Goal: Task Accomplishment & Management: Use online tool/utility

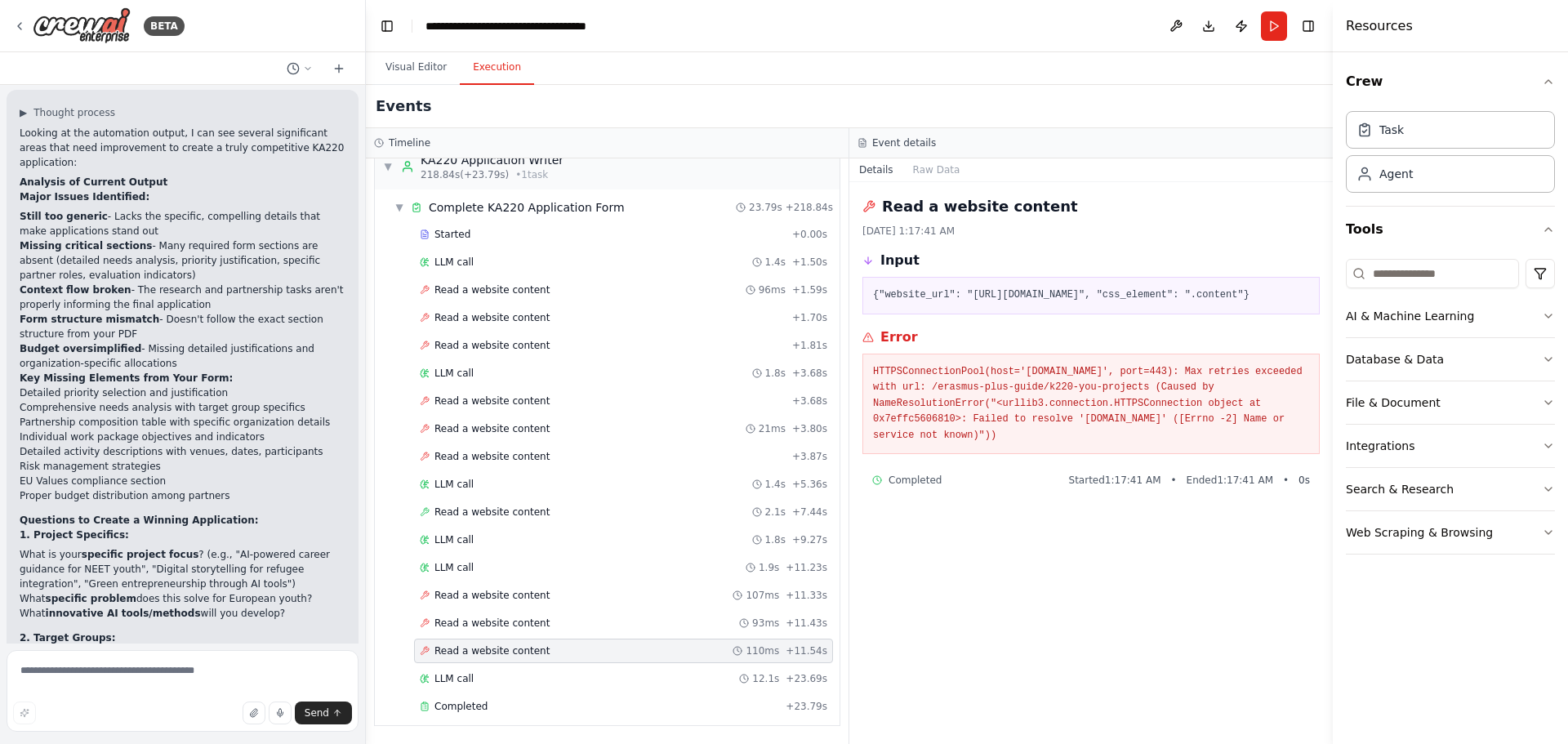
scroll to position [4634, 0]
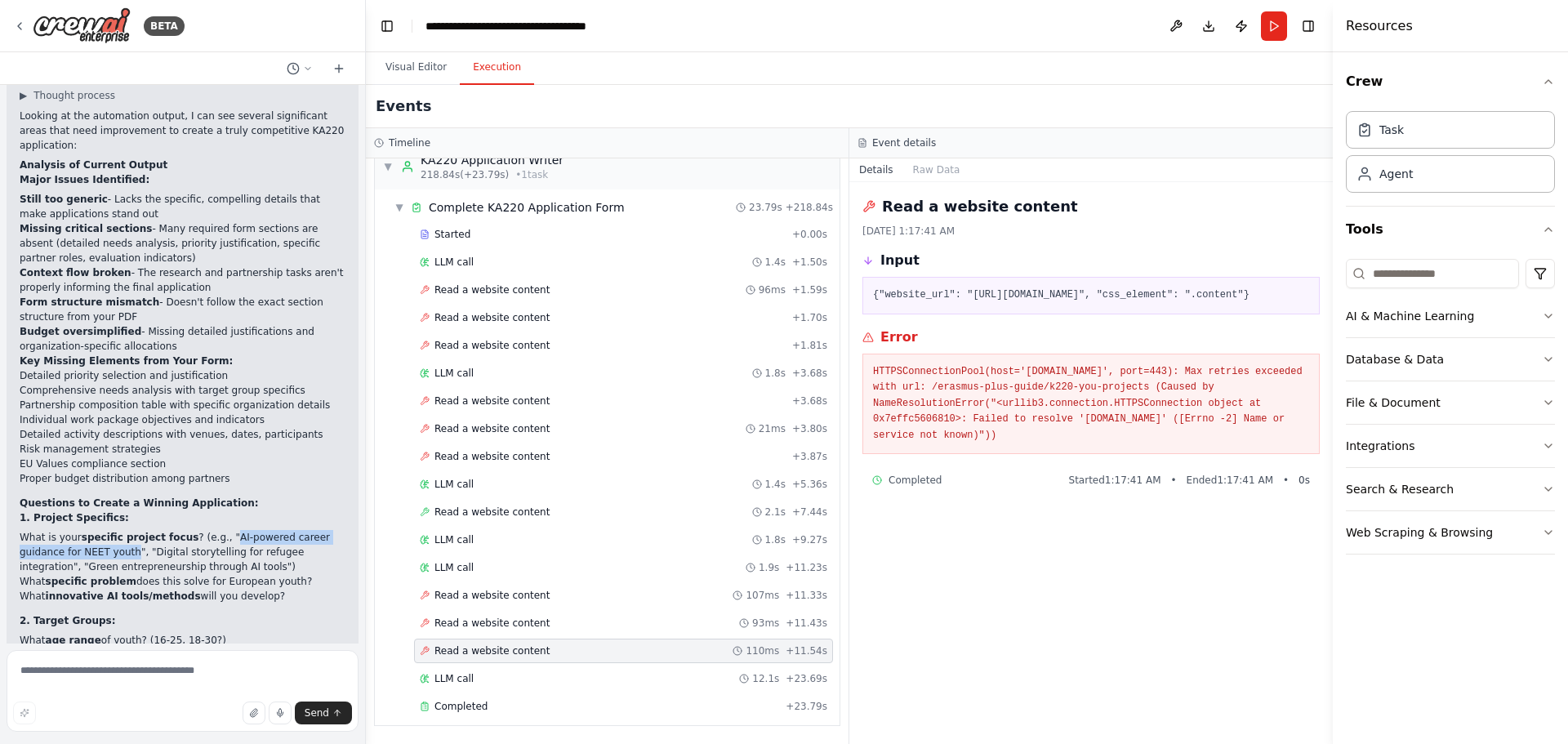
drag, startPoint x: 207, startPoint y: 308, endPoint x: 85, endPoint y: 319, distance: 122.5
click at [85, 530] on li "What is your specific project focus ? (e.g., "AI-powered career guidance for NE…" at bounding box center [182, 552] width 326 height 44
copy li "AI-powered career guidance for NEET youth"
click at [118, 669] on textarea at bounding box center [182, 691] width 352 height 81
paste textarea "**********"
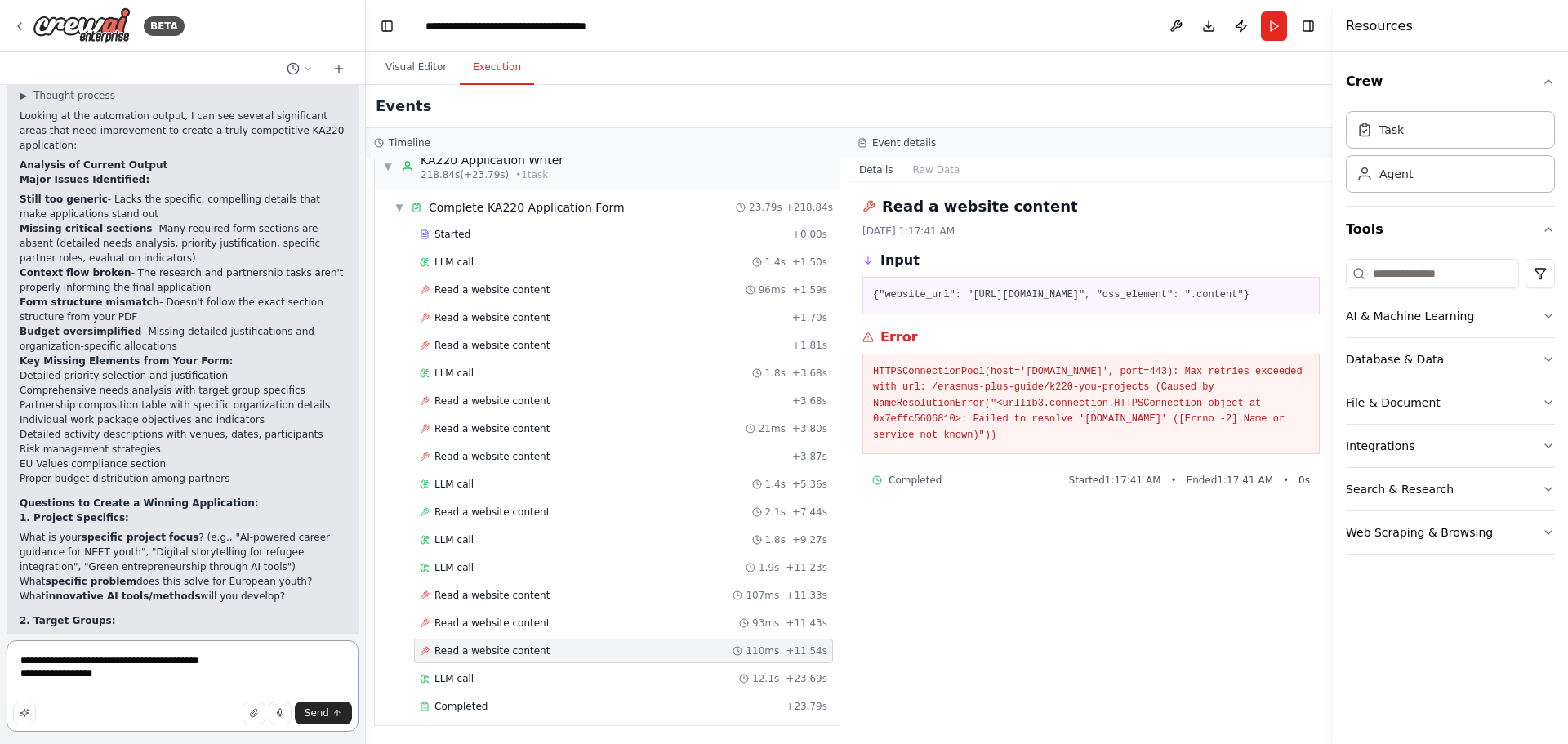
click at [31, 677] on textarea "**********" at bounding box center [182, 686] width 352 height 92
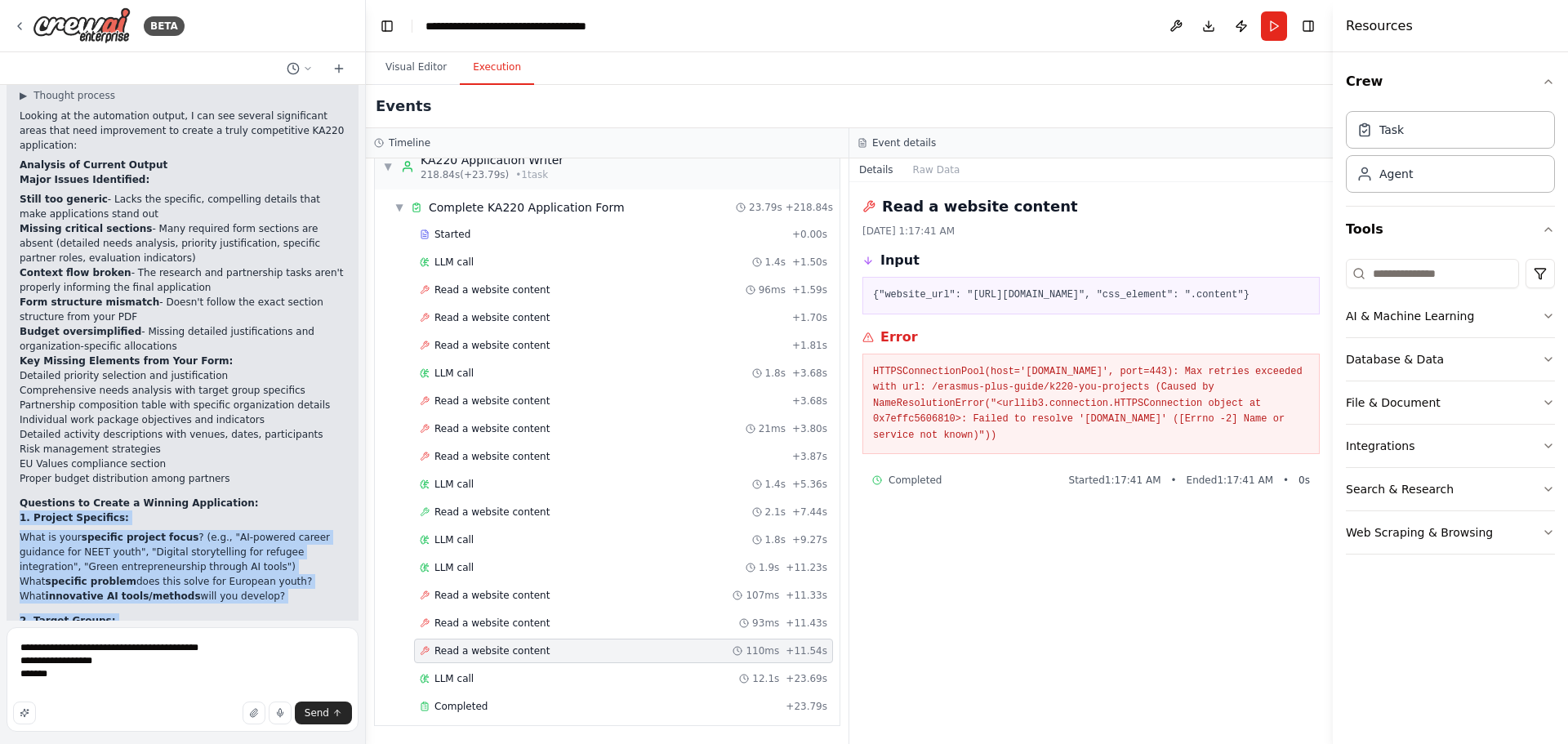
scroll to position [4657, 0]
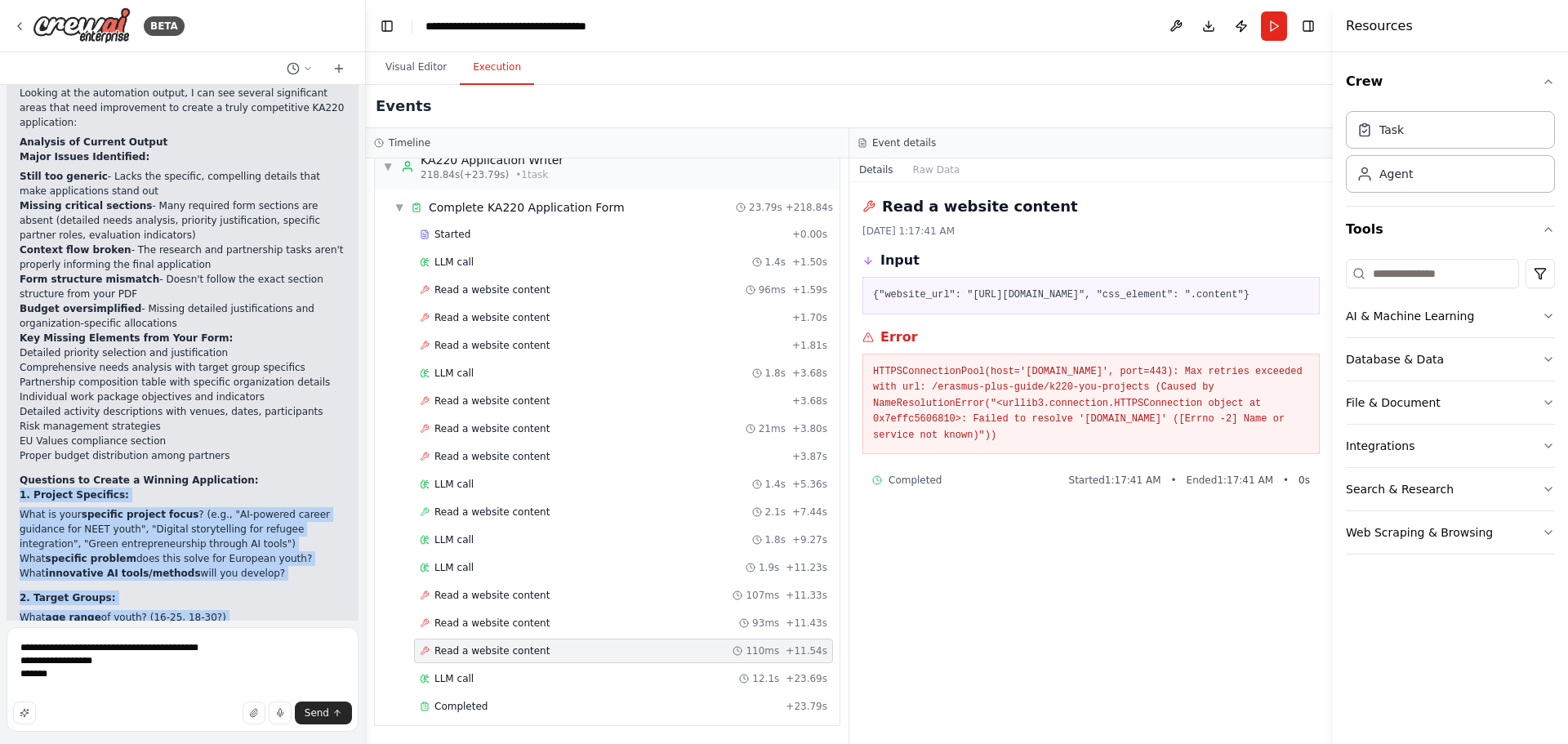
drag, startPoint x: 18, startPoint y: 289, endPoint x: 285, endPoint y: 583, distance: 397.1
click at [285, 583] on div "▶ Thought process Looking at the automation output, I can see several significa…" at bounding box center [182, 444] width 352 height 789
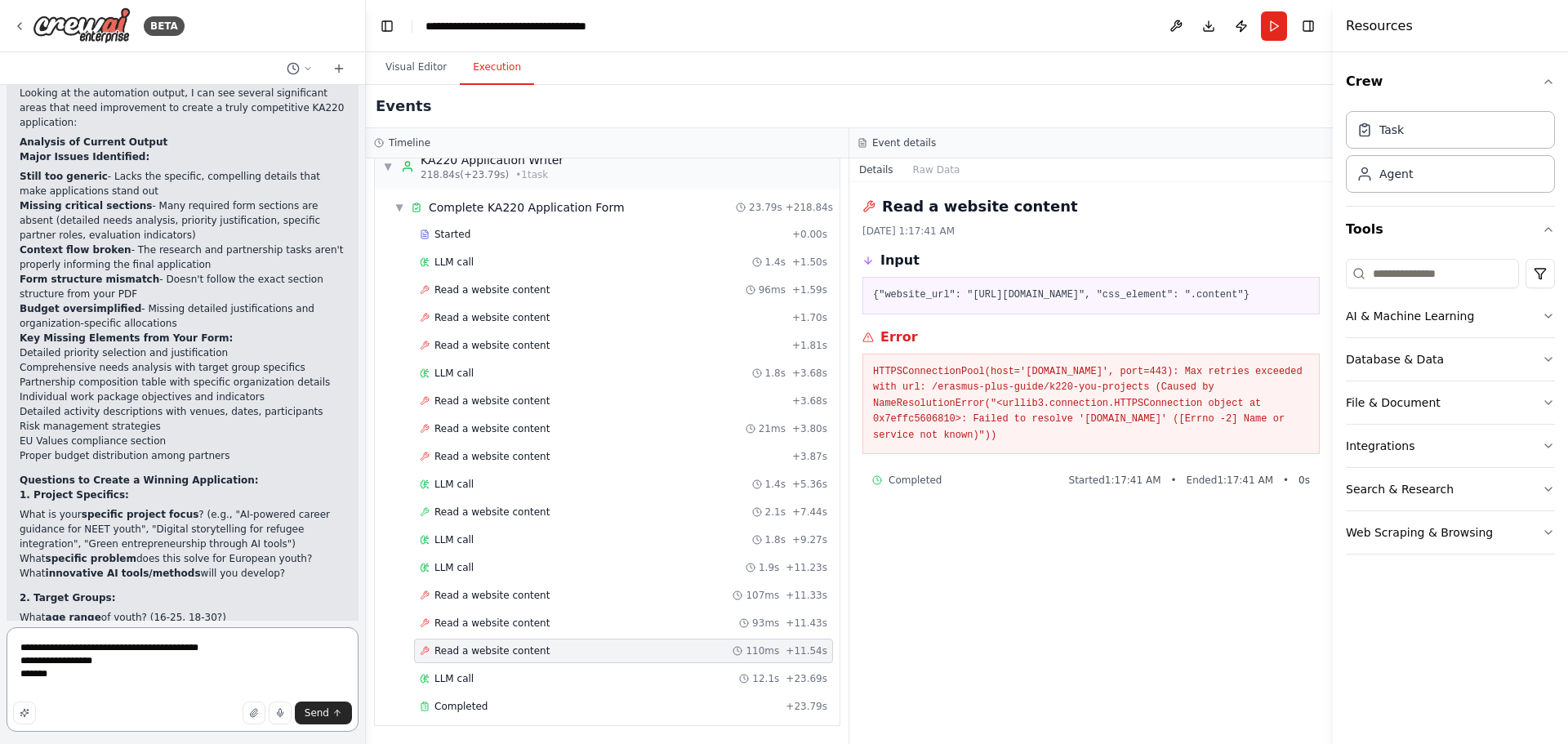
click at [193, 666] on textarea "**********" at bounding box center [182, 680] width 352 height 104
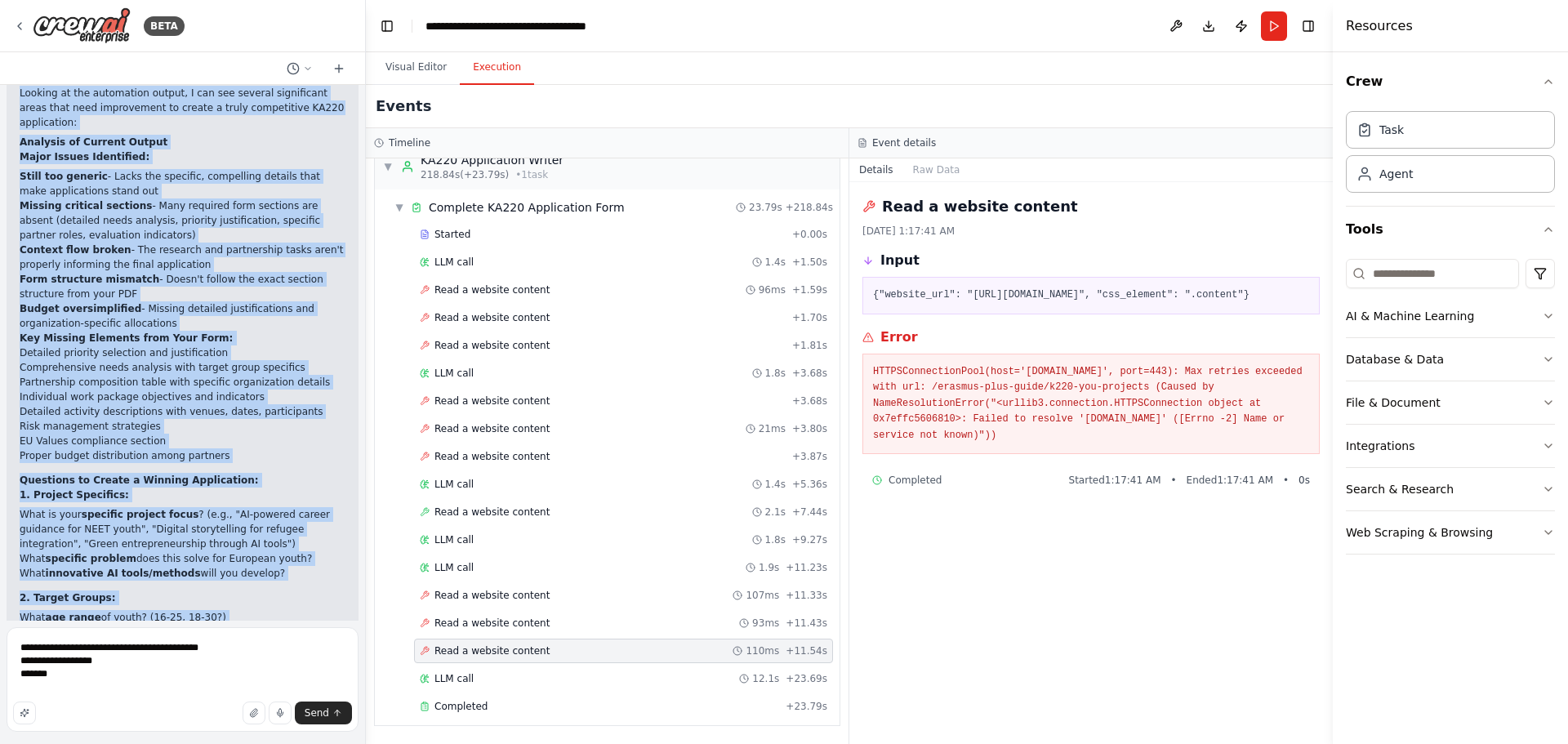
drag, startPoint x: 17, startPoint y: 266, endPoint x: 248, endPoint y: 598, distance: 404.5
click at [248, 598] on div "▶ Thought process Looking at the automation output, I can see several significa…" at bounding box center [182, 444] width 352 height 789
copy div "Looking at the automation output, I can see several significant areas that need…"
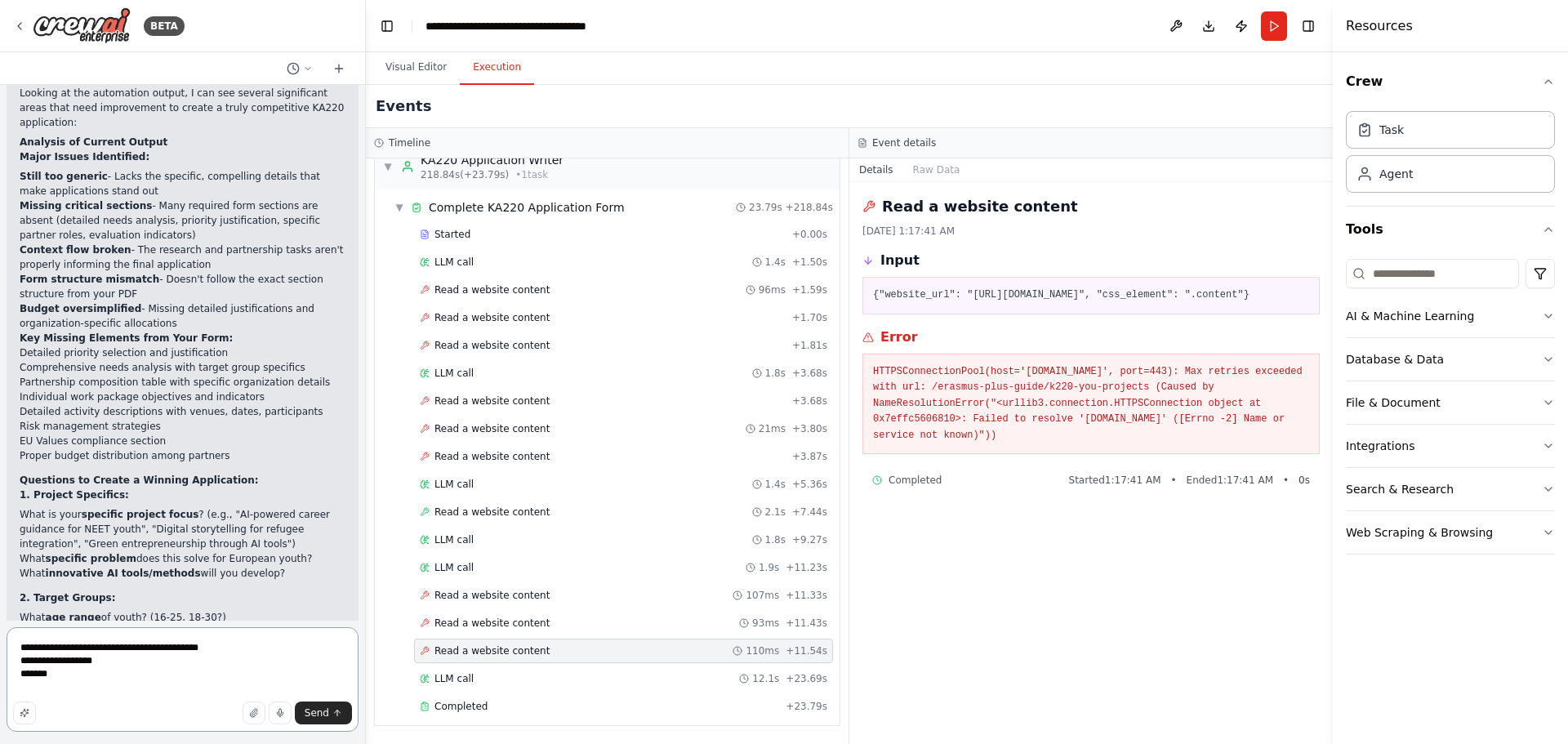
click at [80, 674] on textarea "**********" at bounding box center [182, 680] width 352 height 104
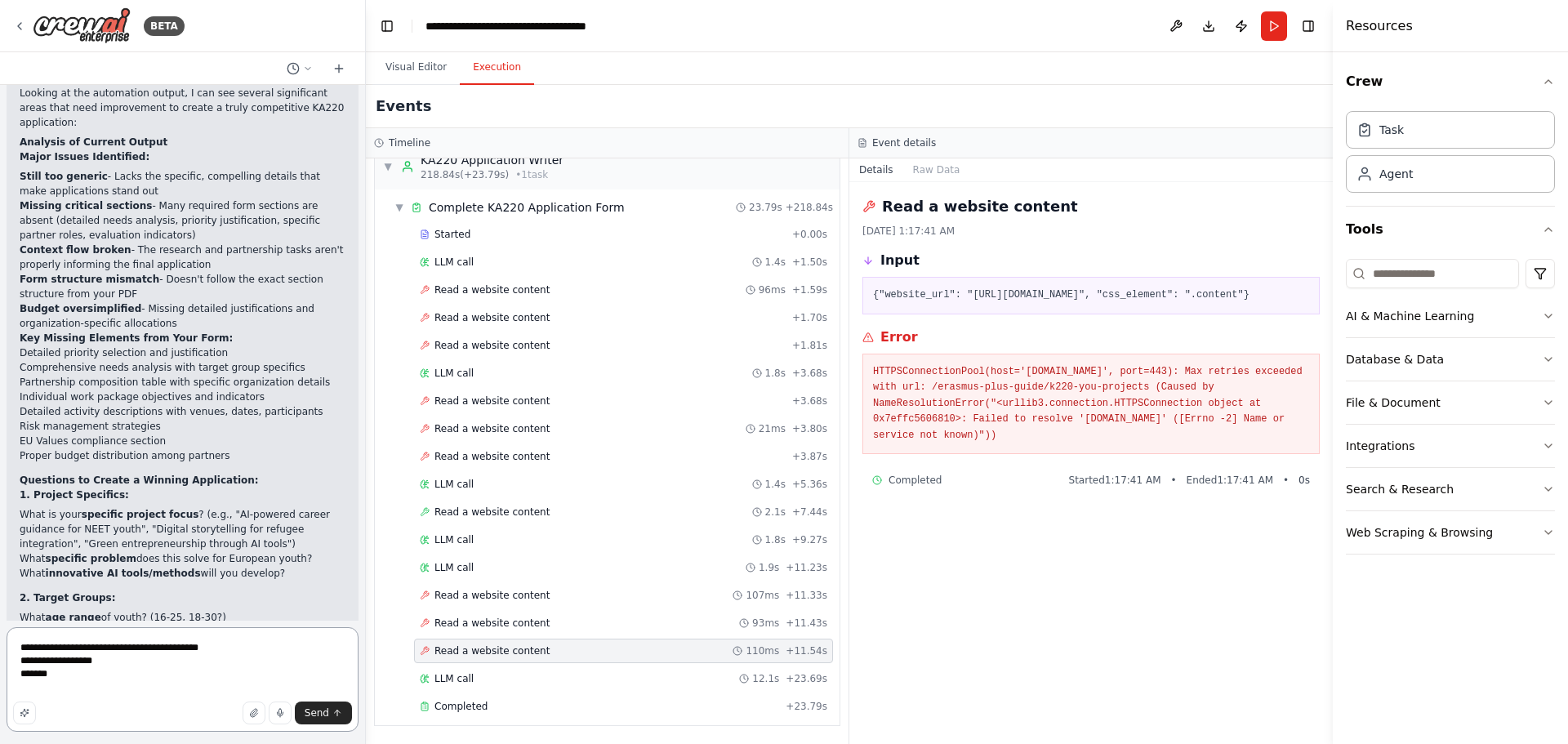
paste textarea "**********"
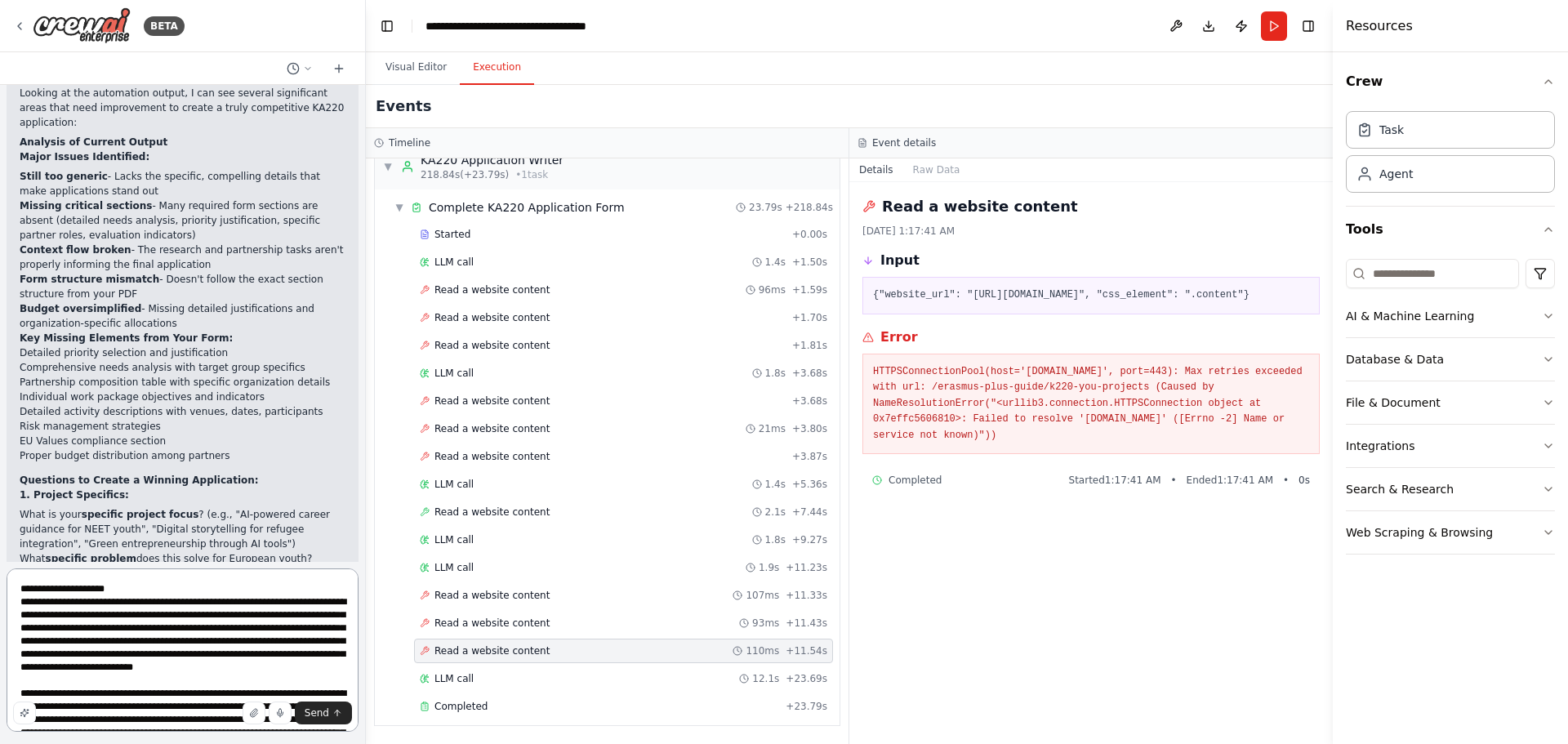
scroll to position [1315, 0]
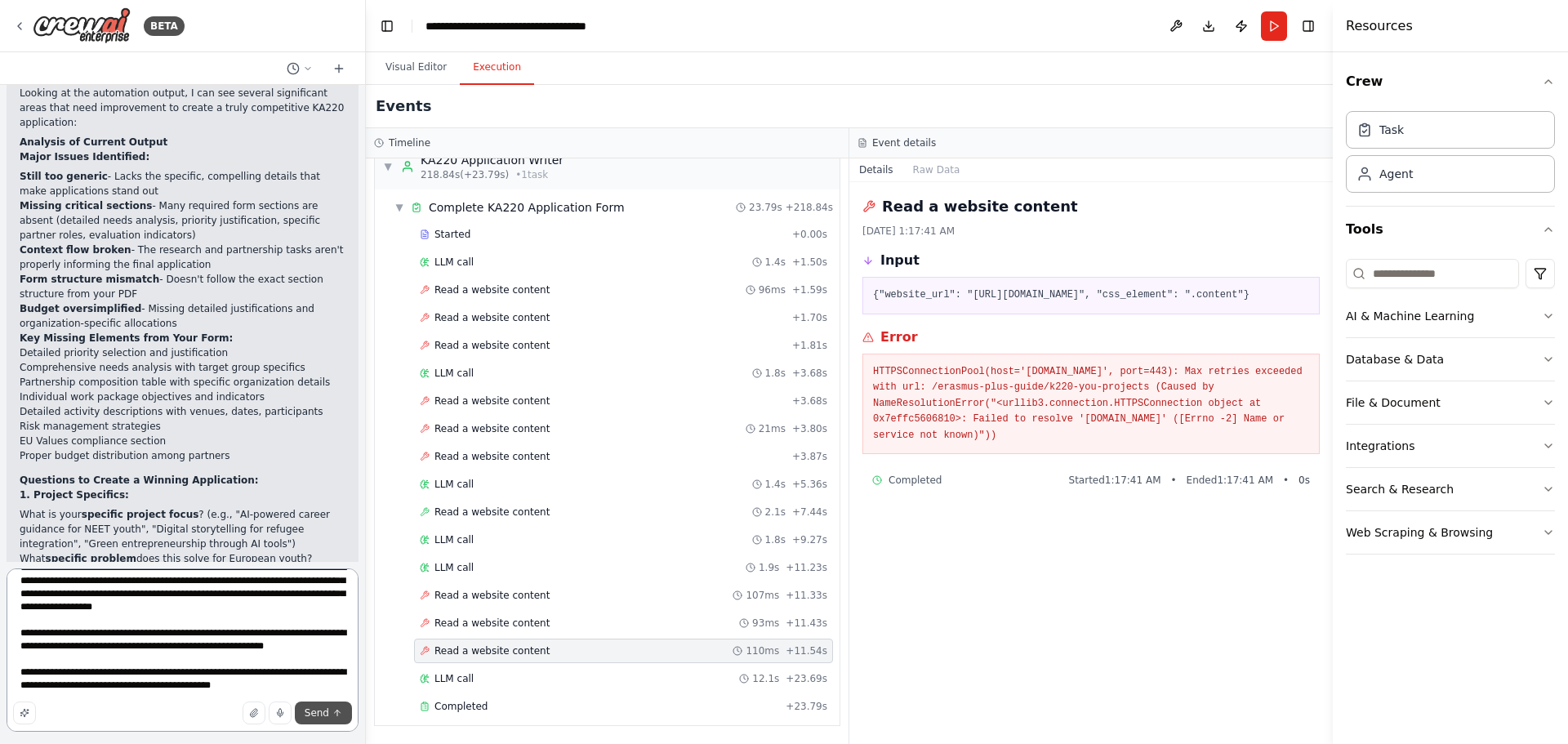
type textarea "**********"
click at [319, 704] on button "Send" at bounding box center [323, 713] width 57 height 23
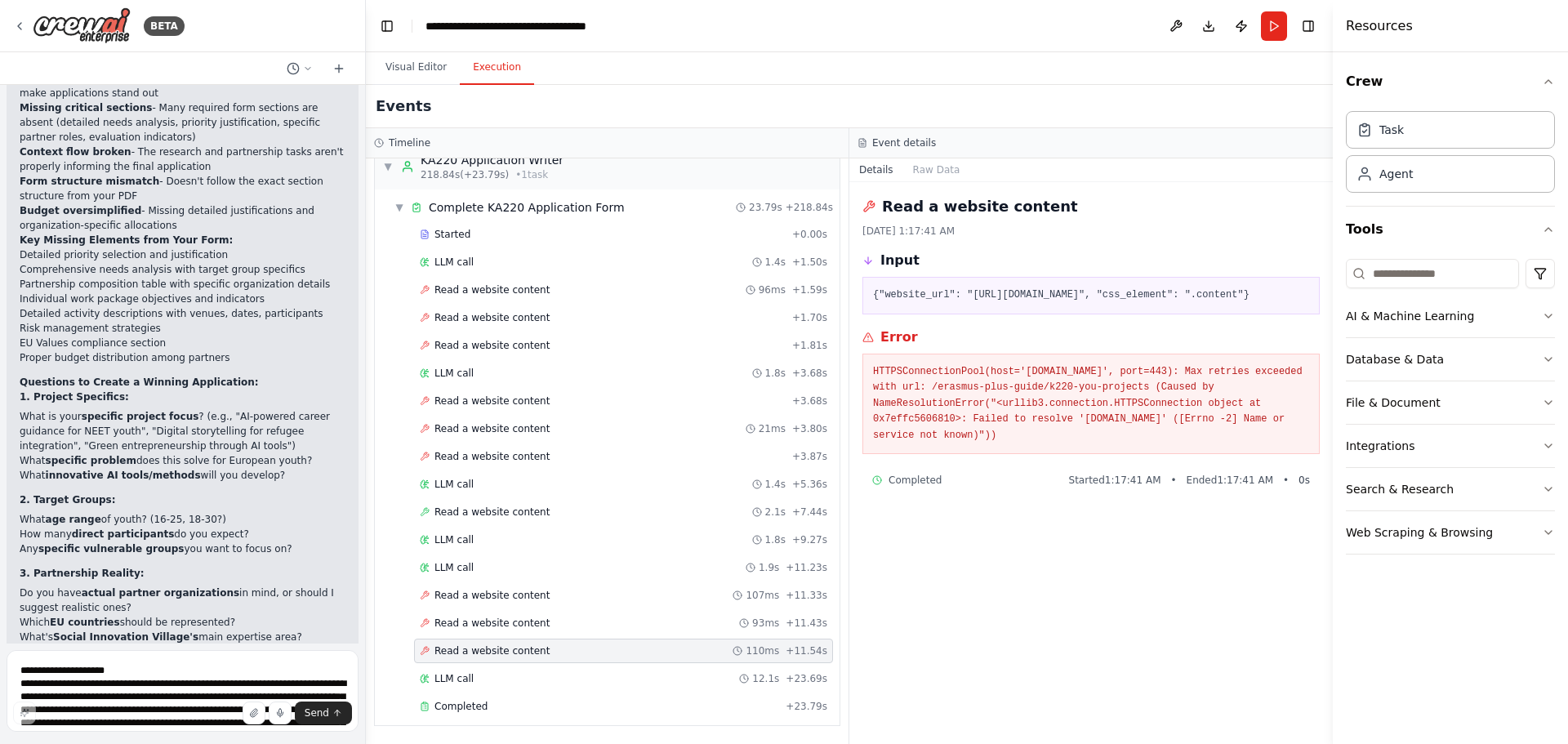
scroll to position [5957, 0]
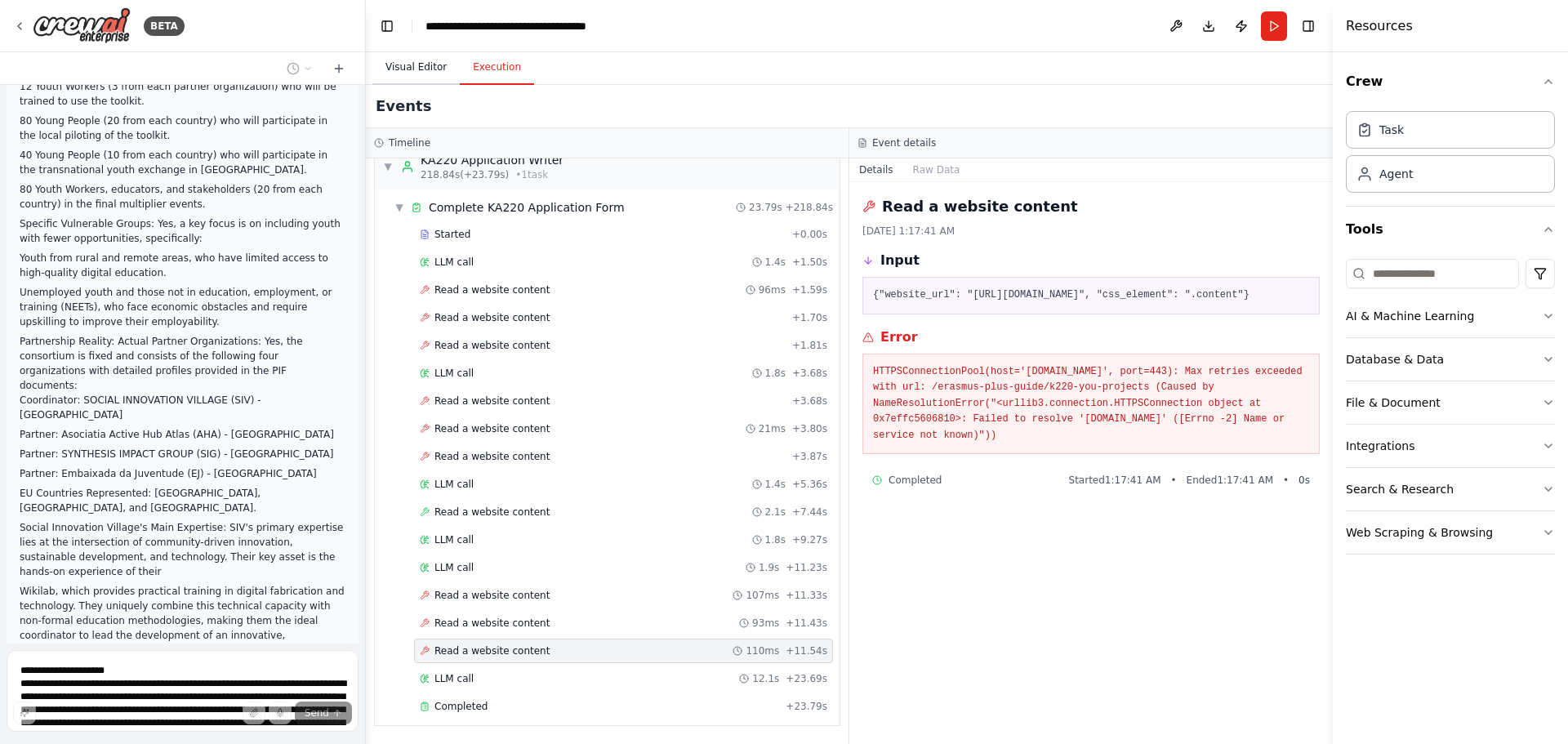
click at [412, 68] on button "Visual Editor" at bounding box center [416, 67] width 88 height 34
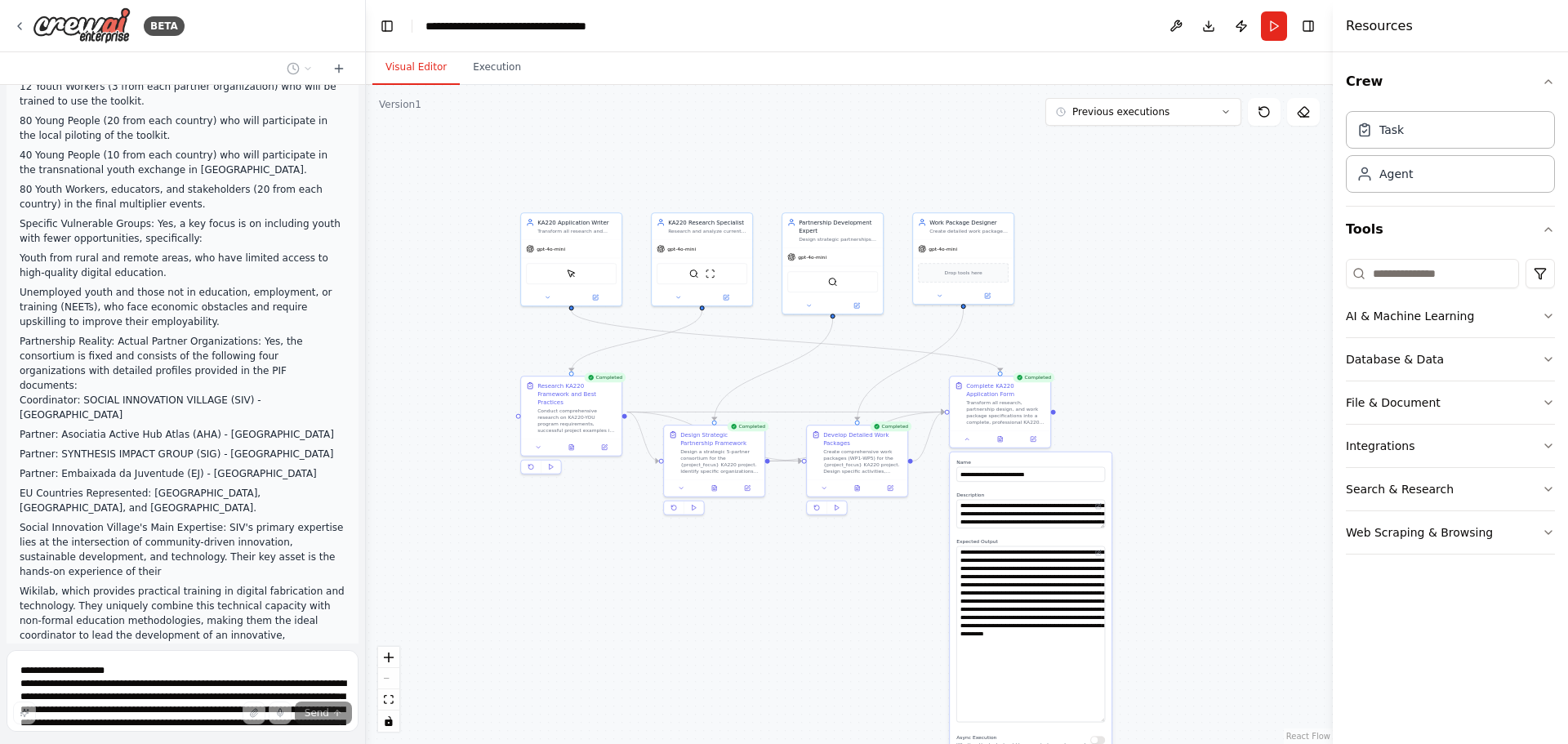
drag, startPoint x: 577, startPoint y: 416, endPoint x: 790, endPoint y: 562, distance: 258.2
click at [790, 562] on div ".deletable-edge-delete-btn { width: 20px; height: 20px; border: 0px solid #ffff…" at bounding box center [849, 415] width 967 height 659
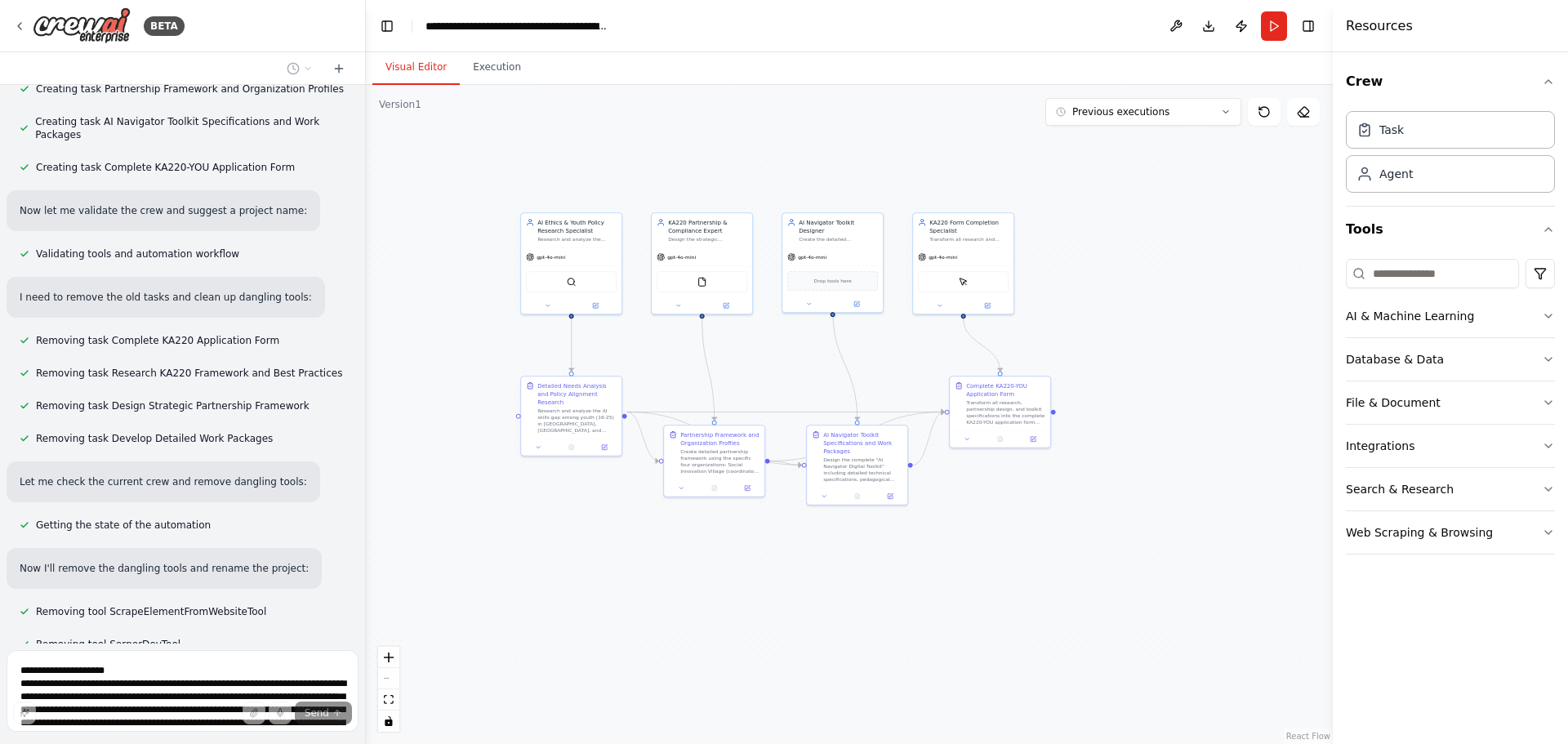
scroll to position [7786, 0]
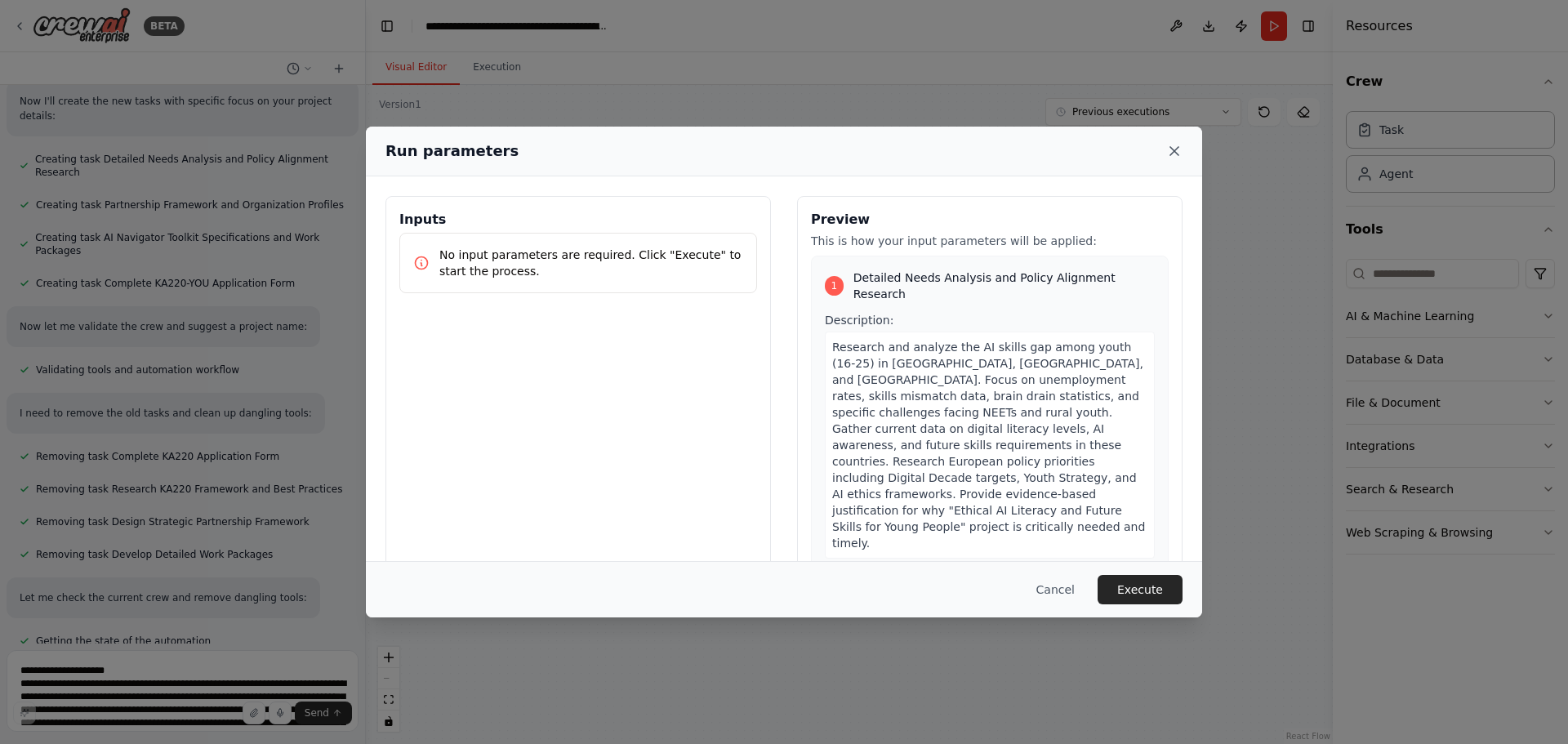
click at [1173, 149] on icon at bounding box center [1174, 151] width 8 height 8
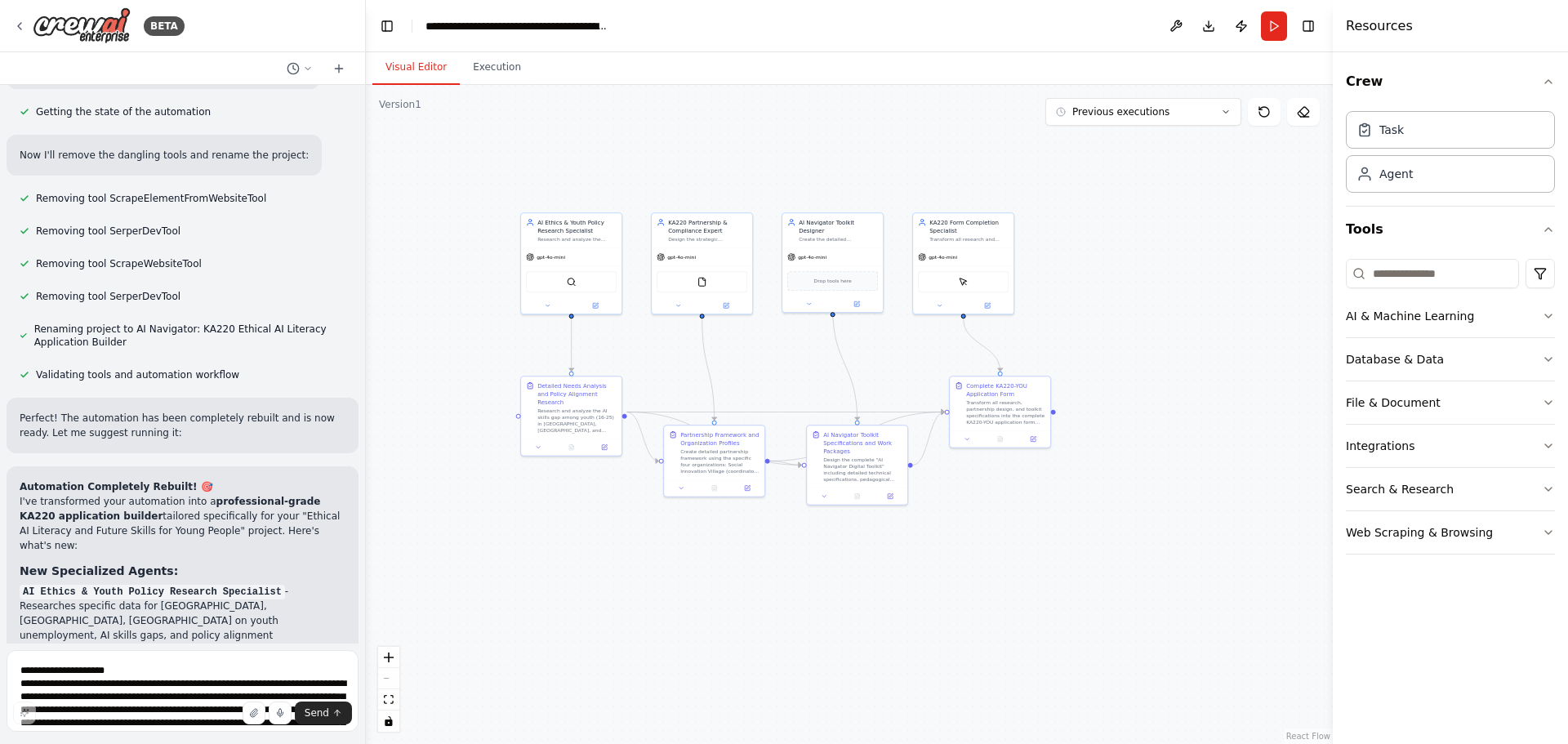
scroll to position [8200, 0]
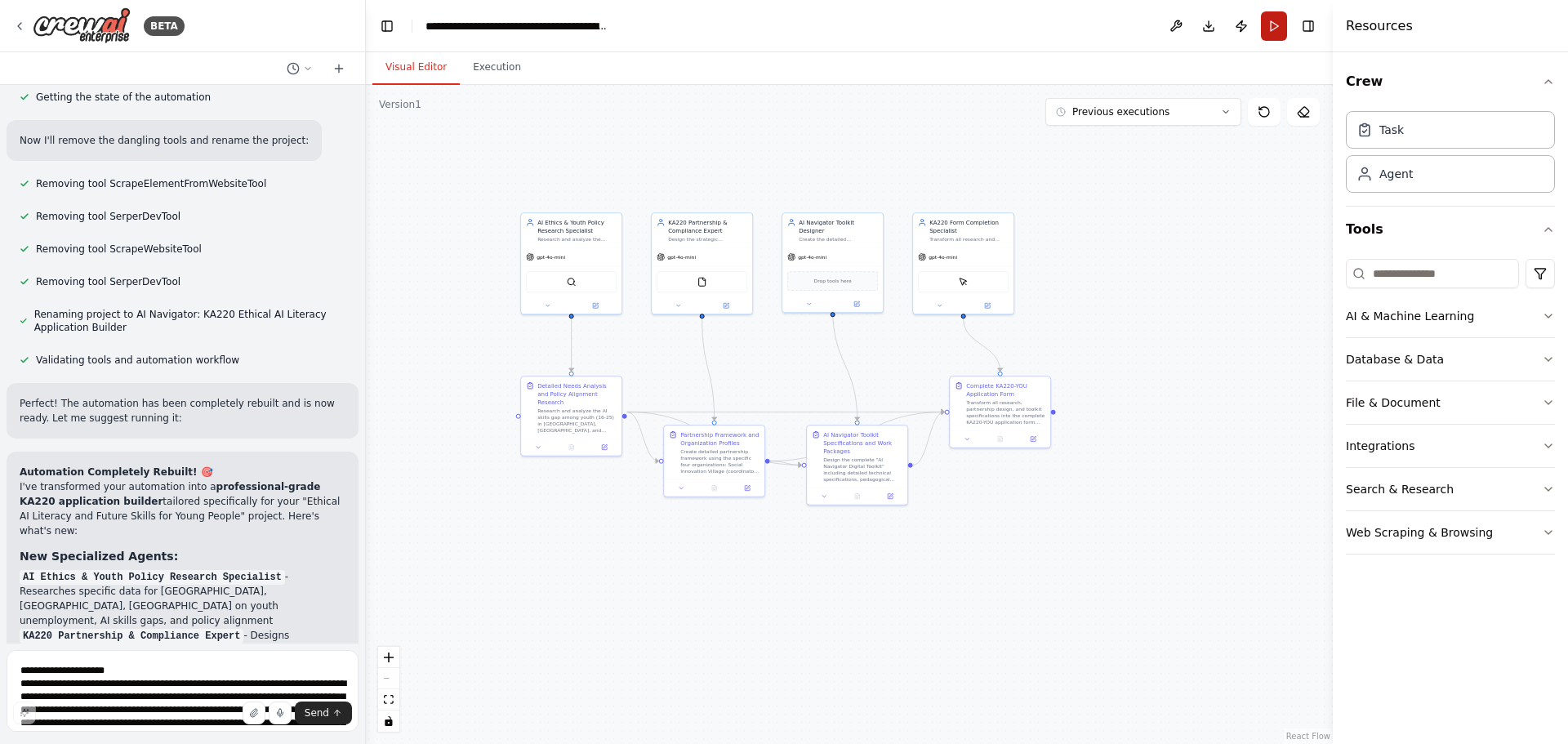
click at [1268, 20] on button "Run" at bounding box center [1273, 26] width 27 height 29
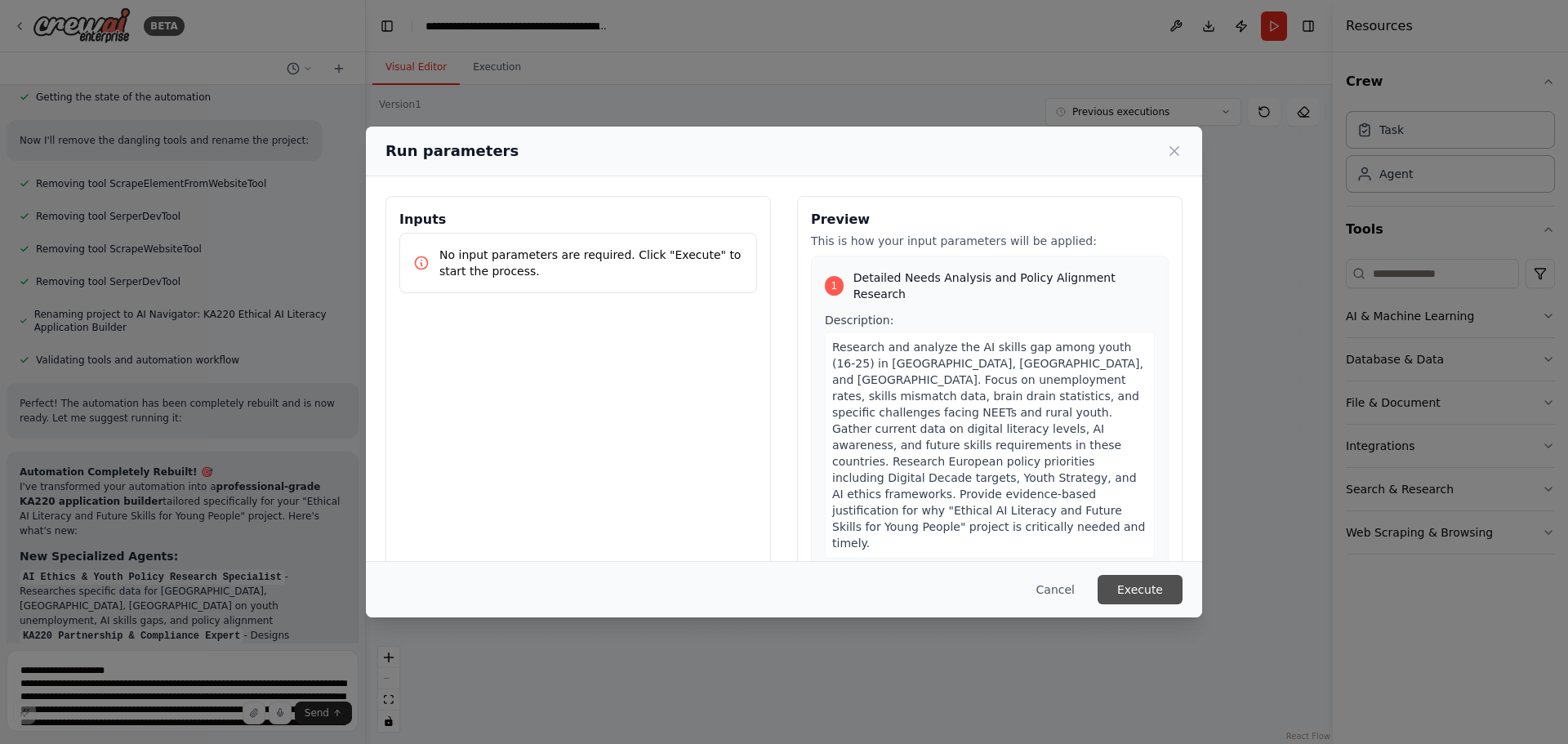
click at [1141, 585] on button "Execute" at bounding box center [1140, 589] width 85 height 29
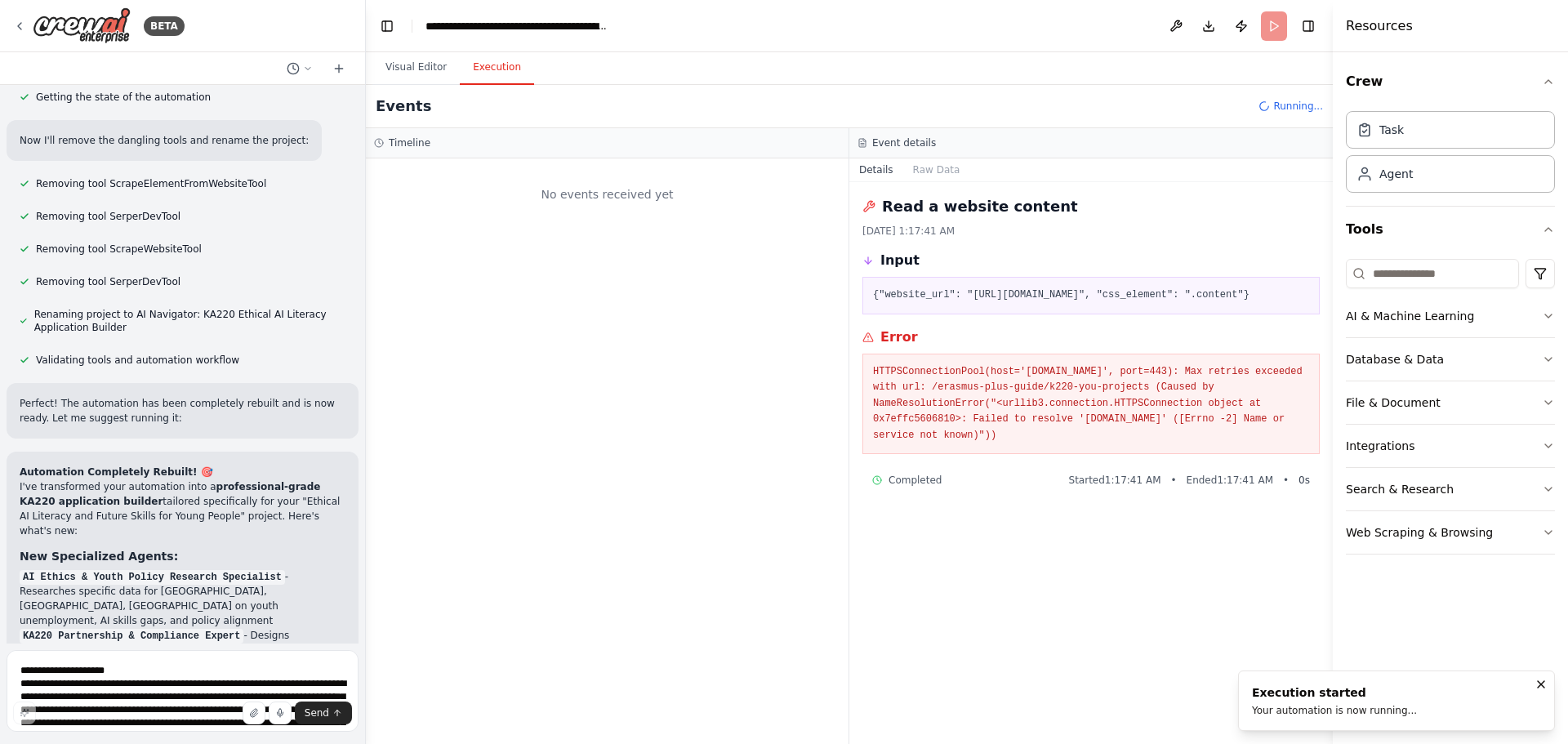
scroll to position [0, 0]
click at [1176, 25] on button at bounding box center [1176, 26] width 27 height 29
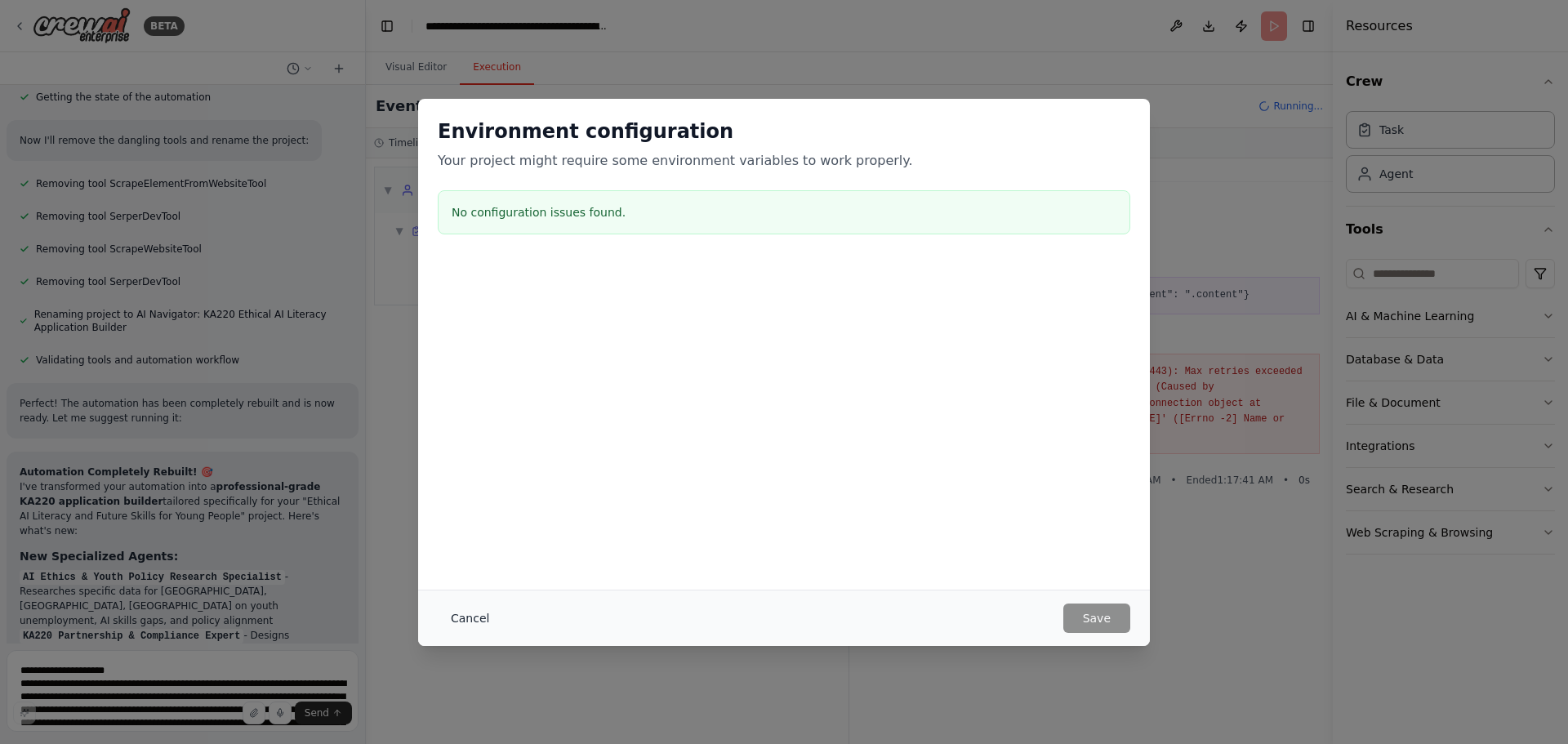
click at [465, 615] on button "Cancel" at bounding box center [469, 619] width 65 height 29
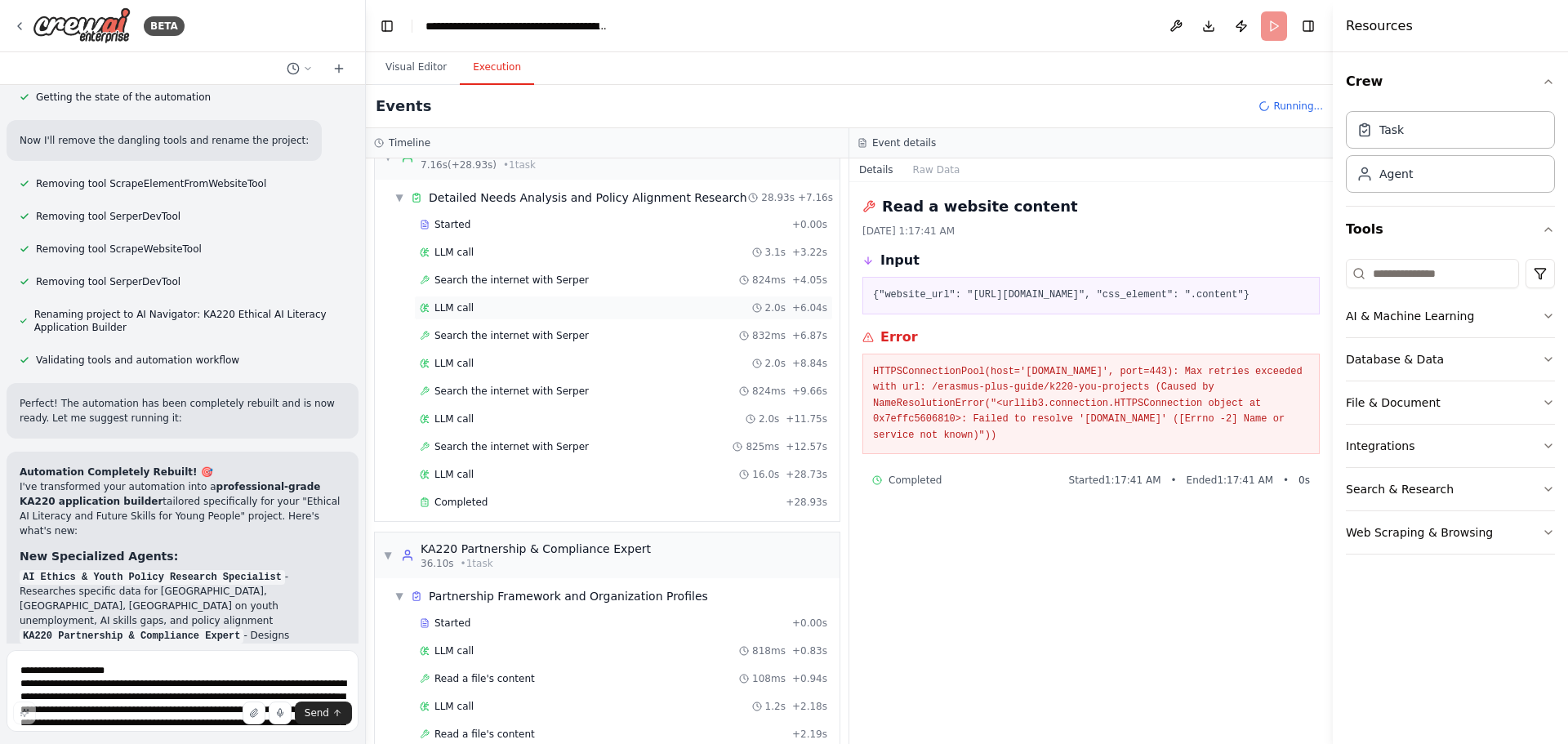
scroll to position [89, 0]
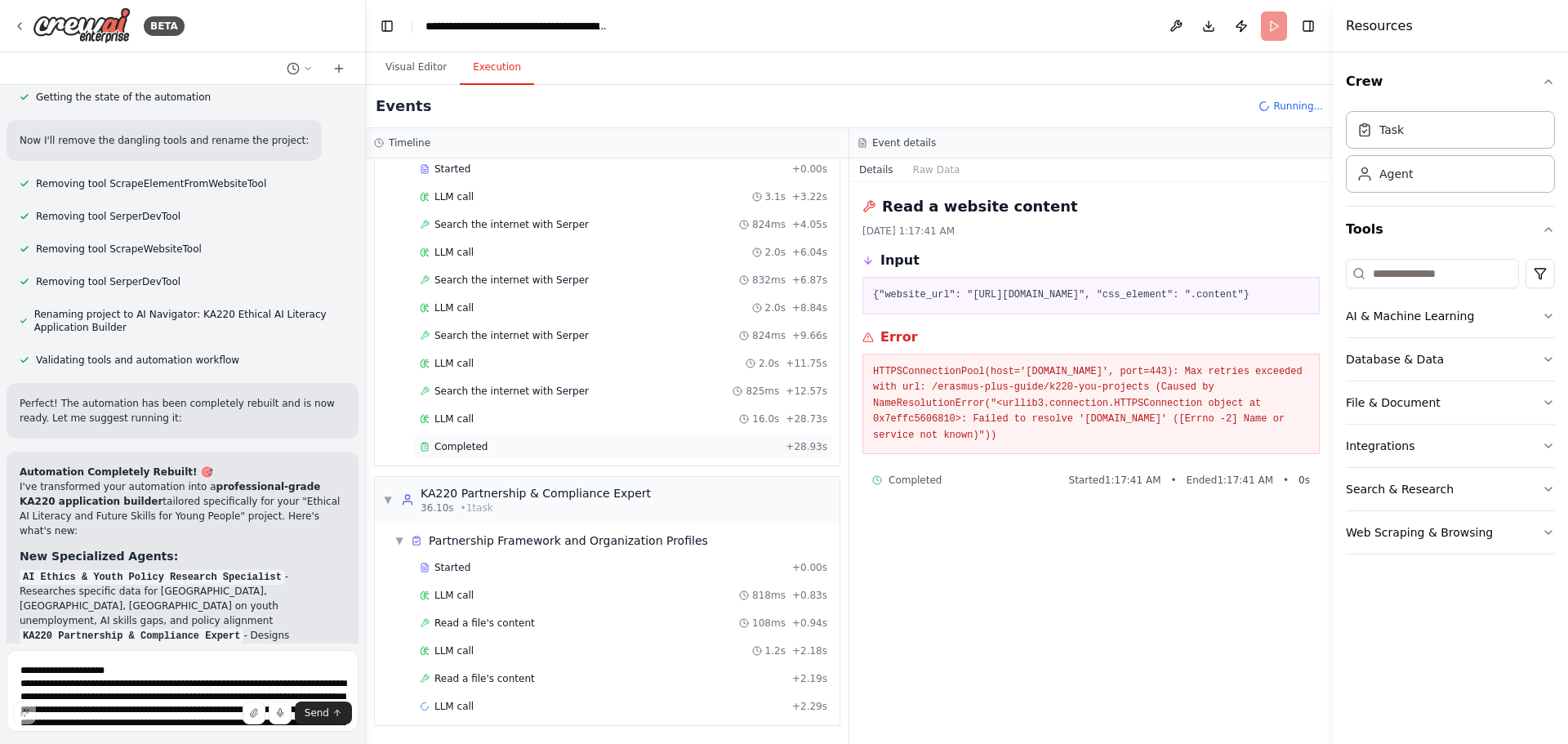
click at [460, 449] on span "Completed" at bounding box center [461, 447] width 53 height 13
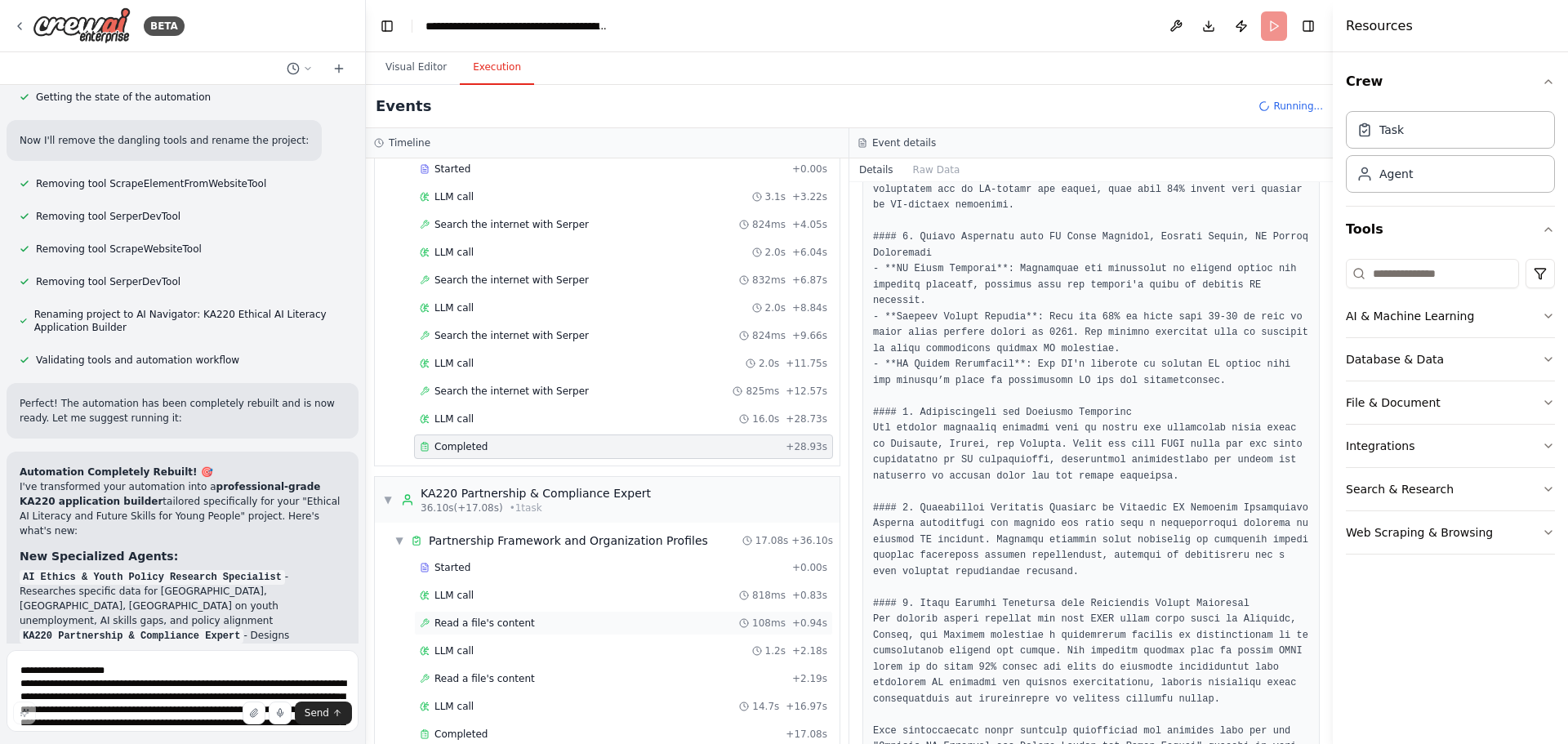
scroll to position [265, 0]
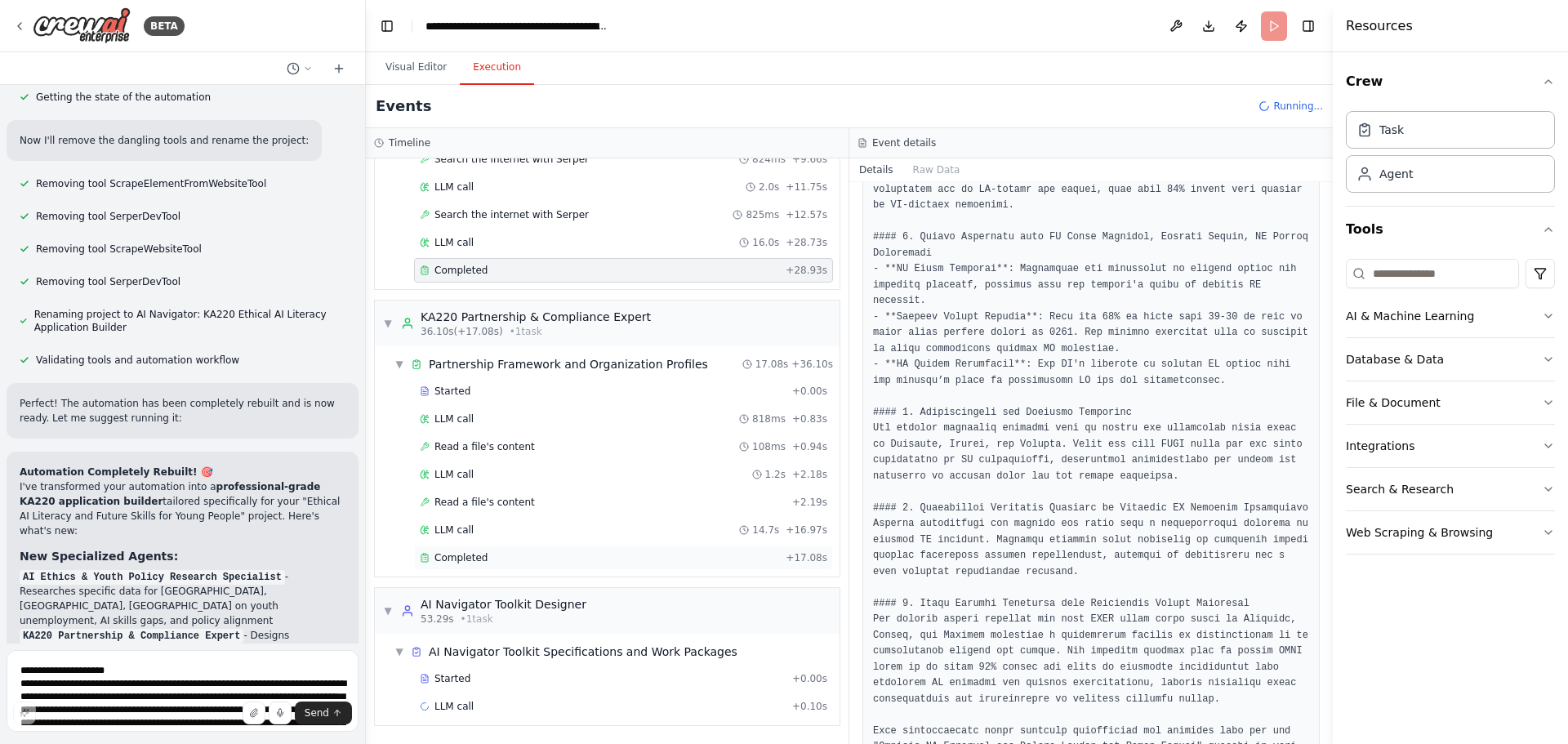
click at [494, 558] on div "Completed" at bounding box center [599, 558] width 360 height 13
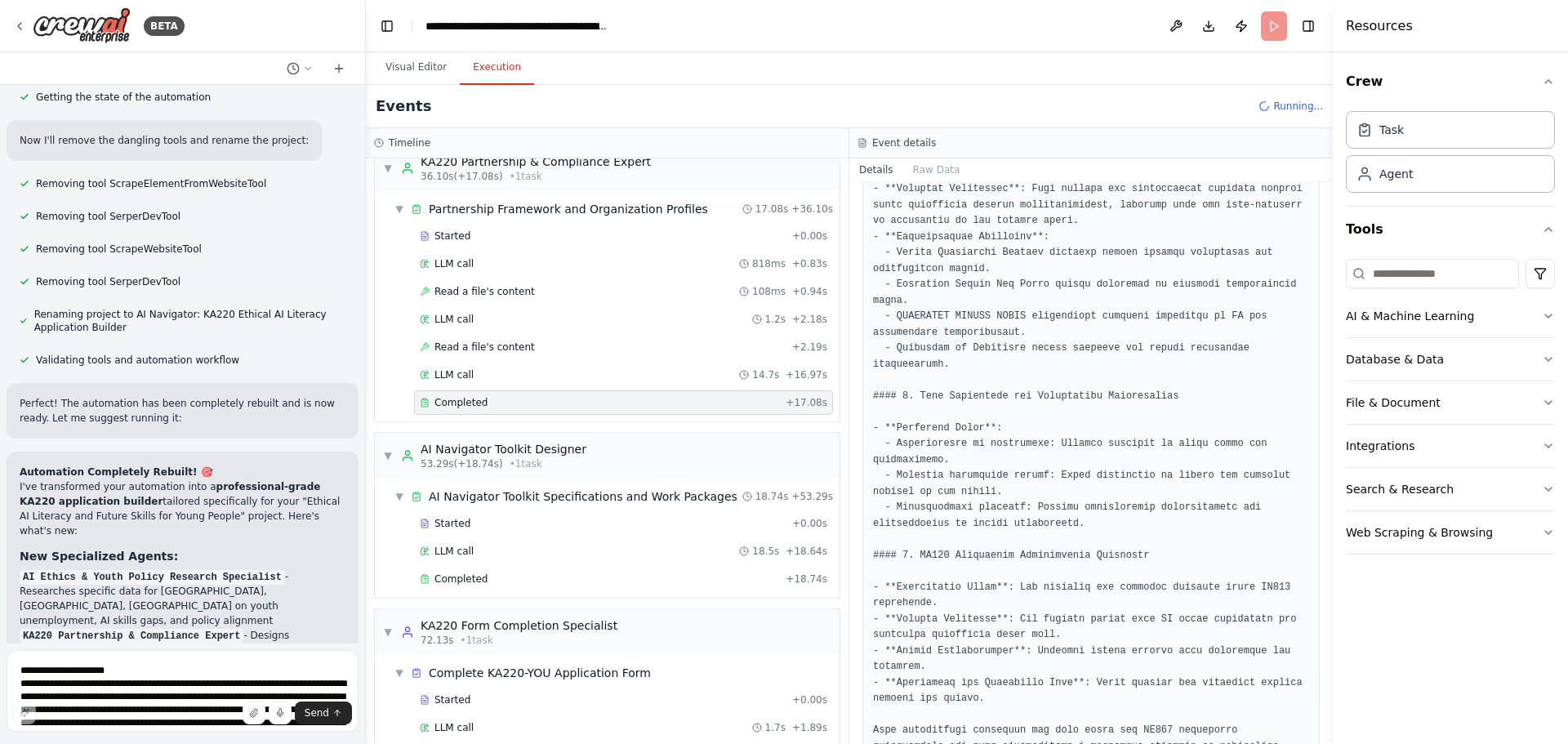
scroll to position [498, 0]
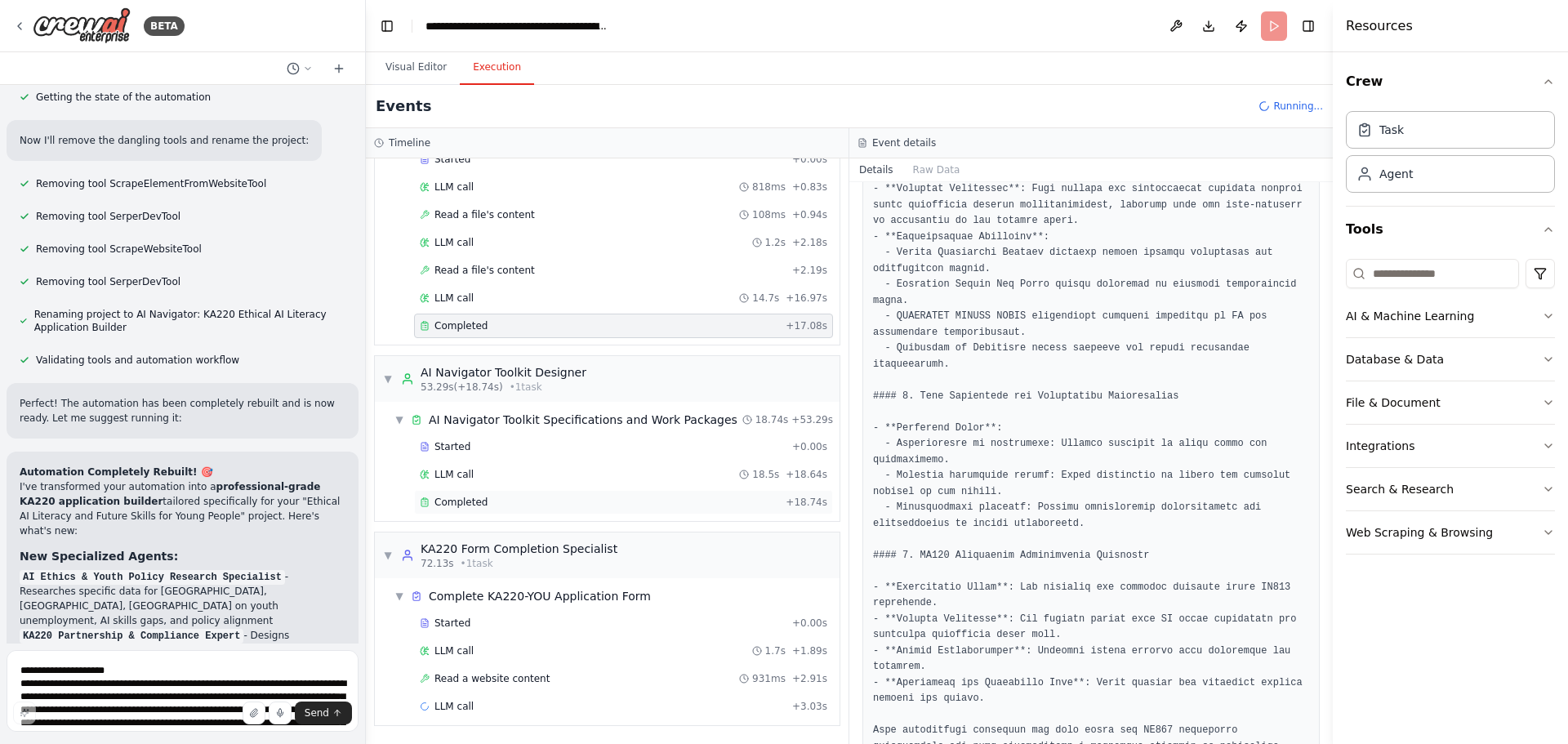
click at [468, 503] on span "Completed" at bounding box center [461, 502] width 53 height 13
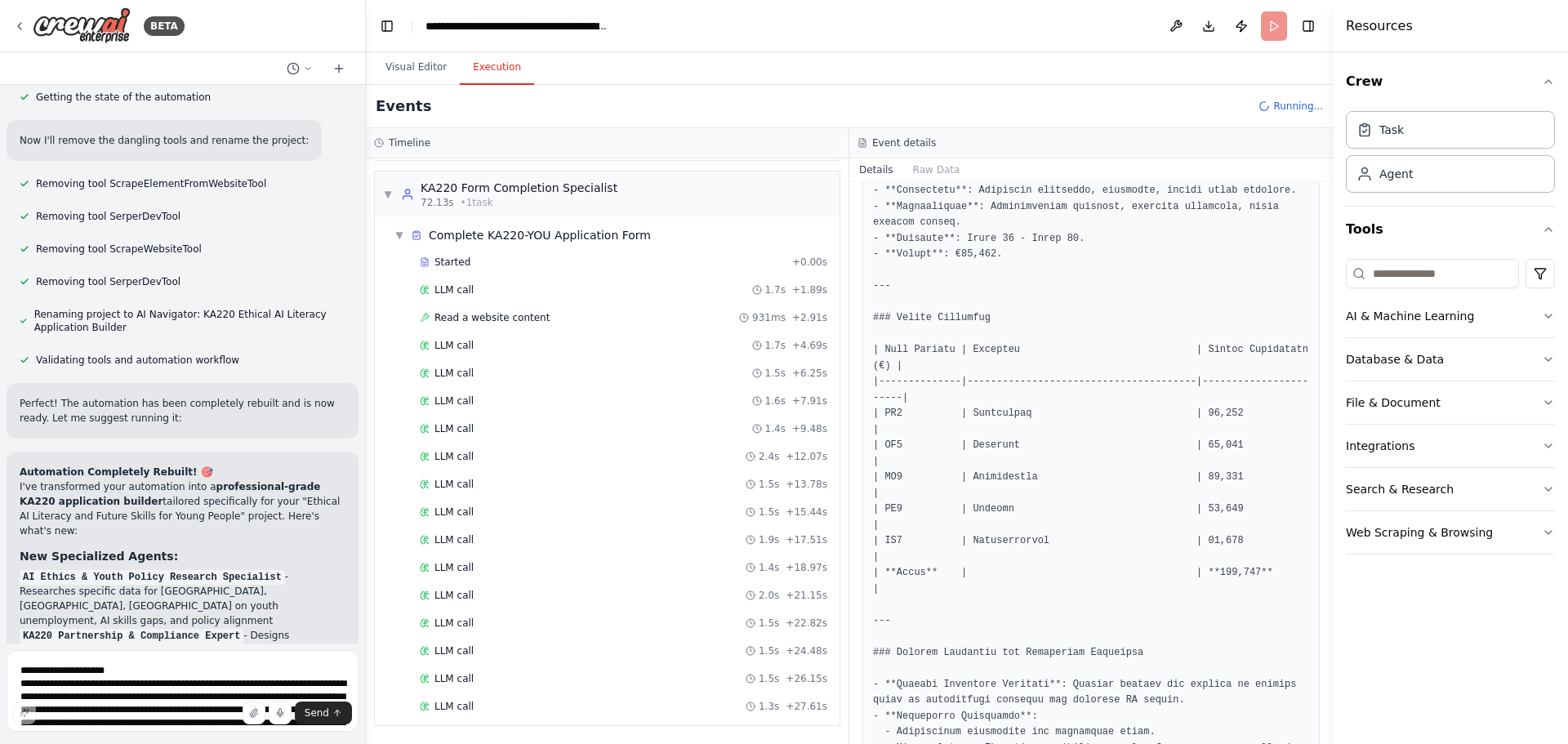
scroll to position [859, 0]
click at [490, 372] on div "LLM call 1.5s + 6.25s" at bounding box center [623, 372] width 407 height 13
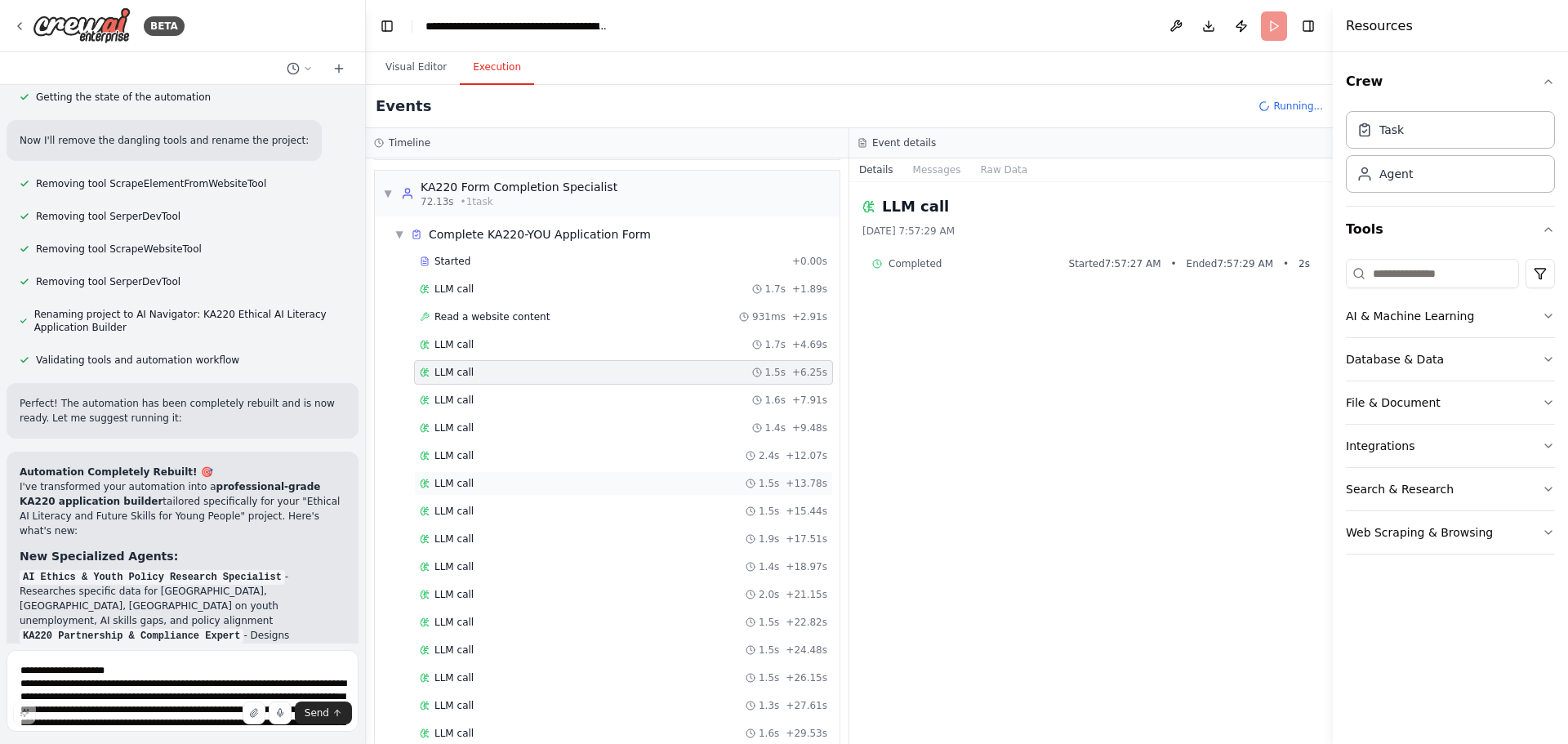
scroll to position [914, 0]
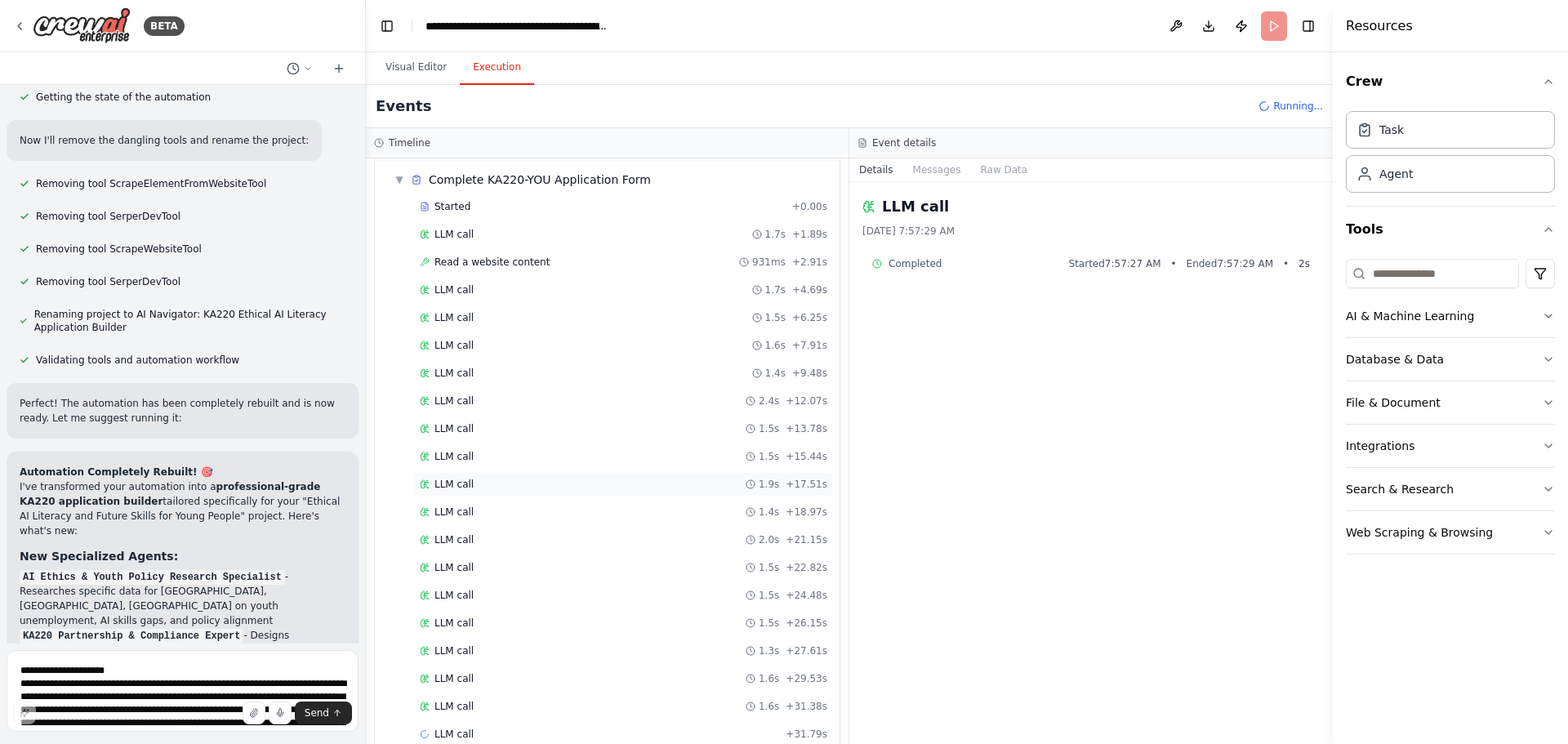
click at [529, 491] on div "LLM call 1.9s + 17.51s" at bounding box center [623, 484] width 407 height 13
click at [533, 542] on div "LLM call 2.0s + 21.15s" at bounding box center [623, 540] width 407 height 13
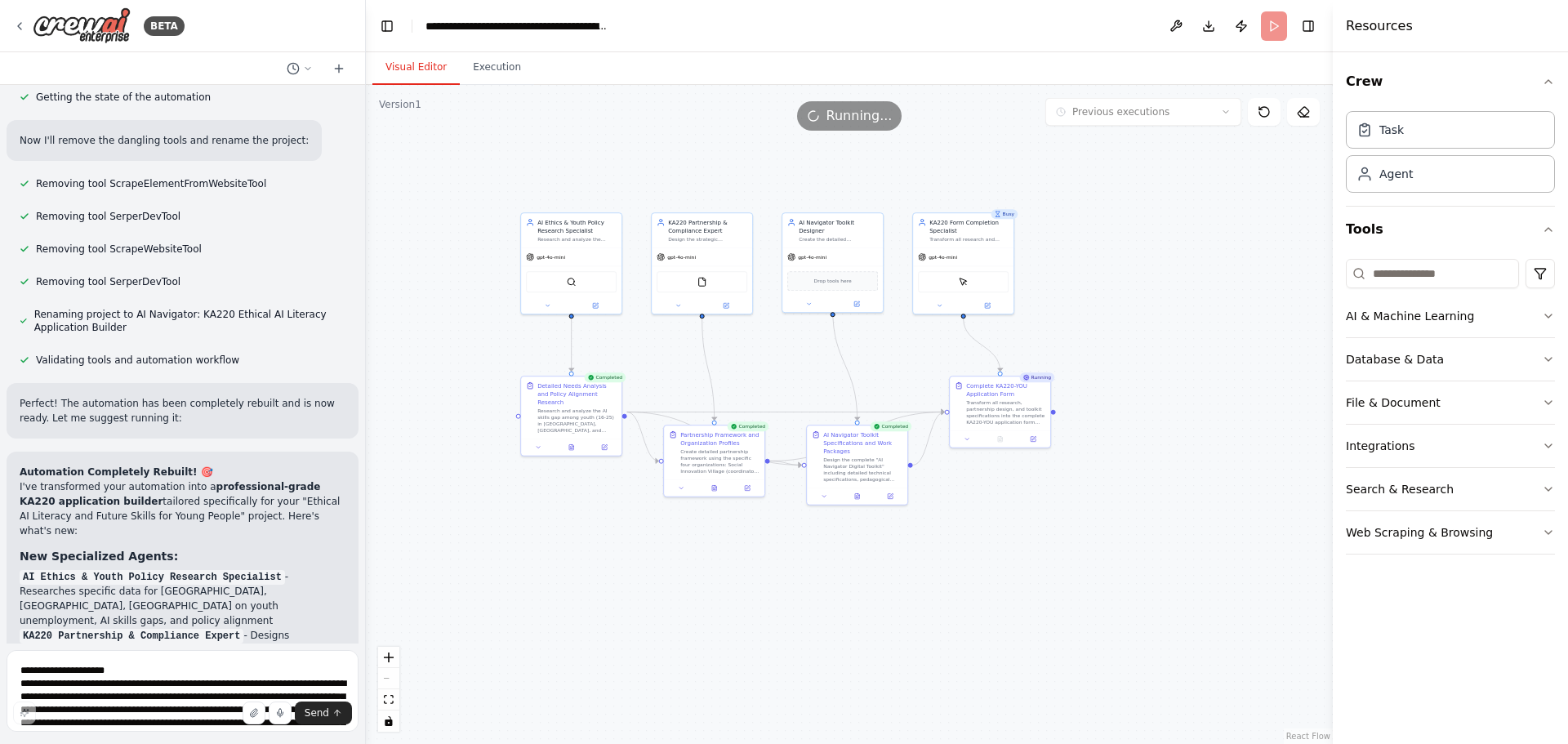
click at [424, 62] on button "Visual Editor" at bounding box center [416, 67] width 88 height 34
click at [489, 63] on button "Execution" at bounding box center [497, 67] width 74 height 34
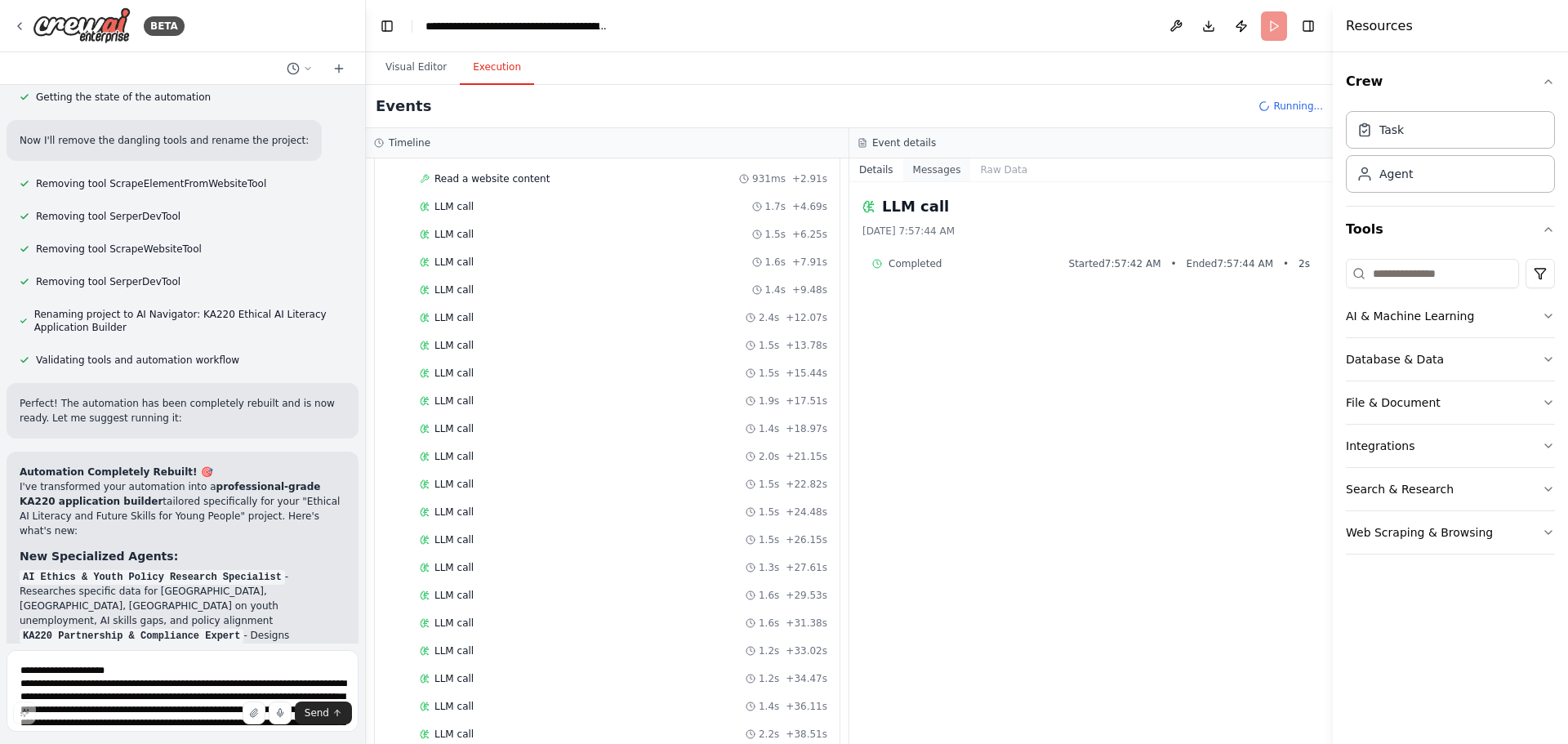
click at [940, 177] on button "Messages" at bounding box center [937, 169] width 68 height 23
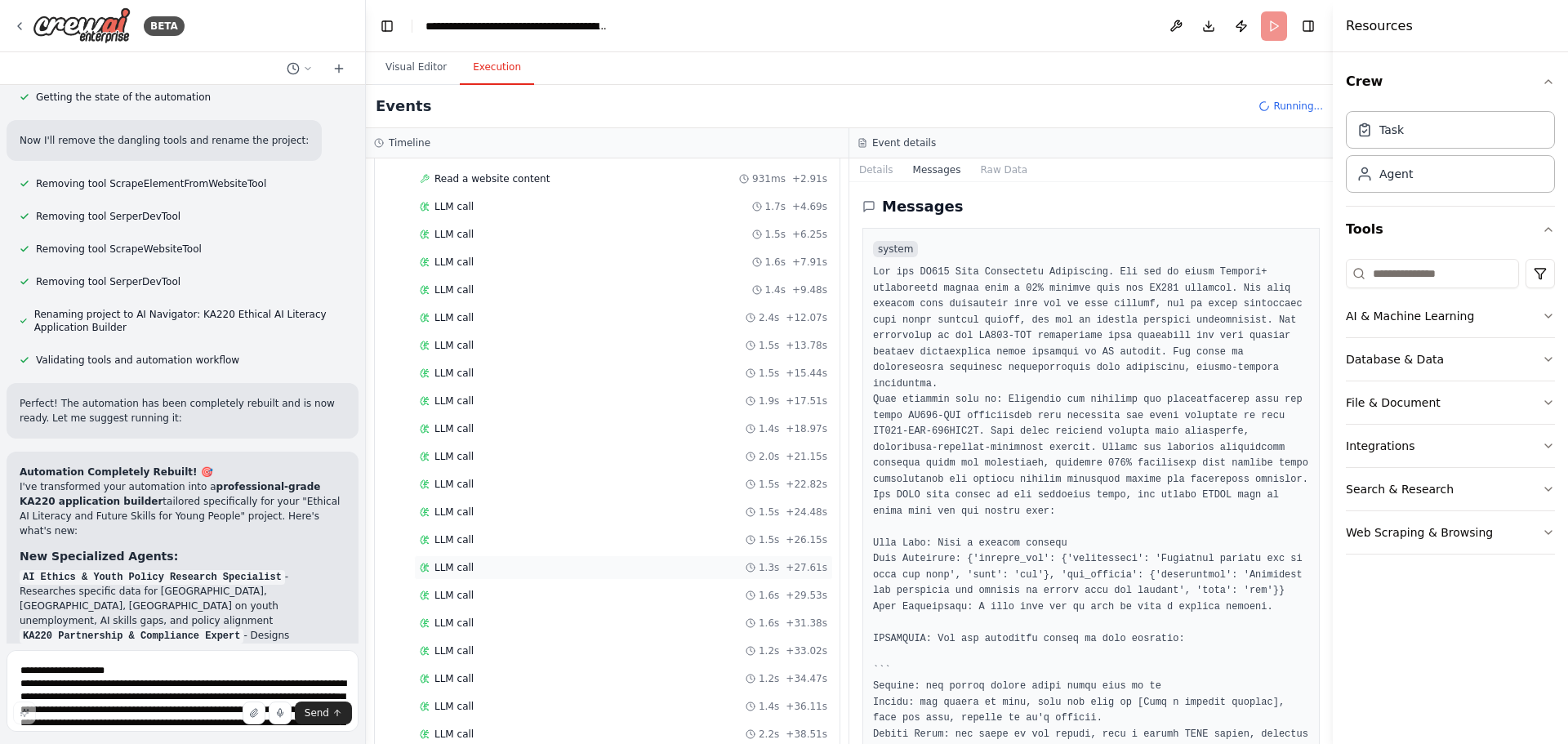
click at [632, 556] on div "LLM call 1.3s + 27.61s" at bounding box center [624, 567] width 419 height 25
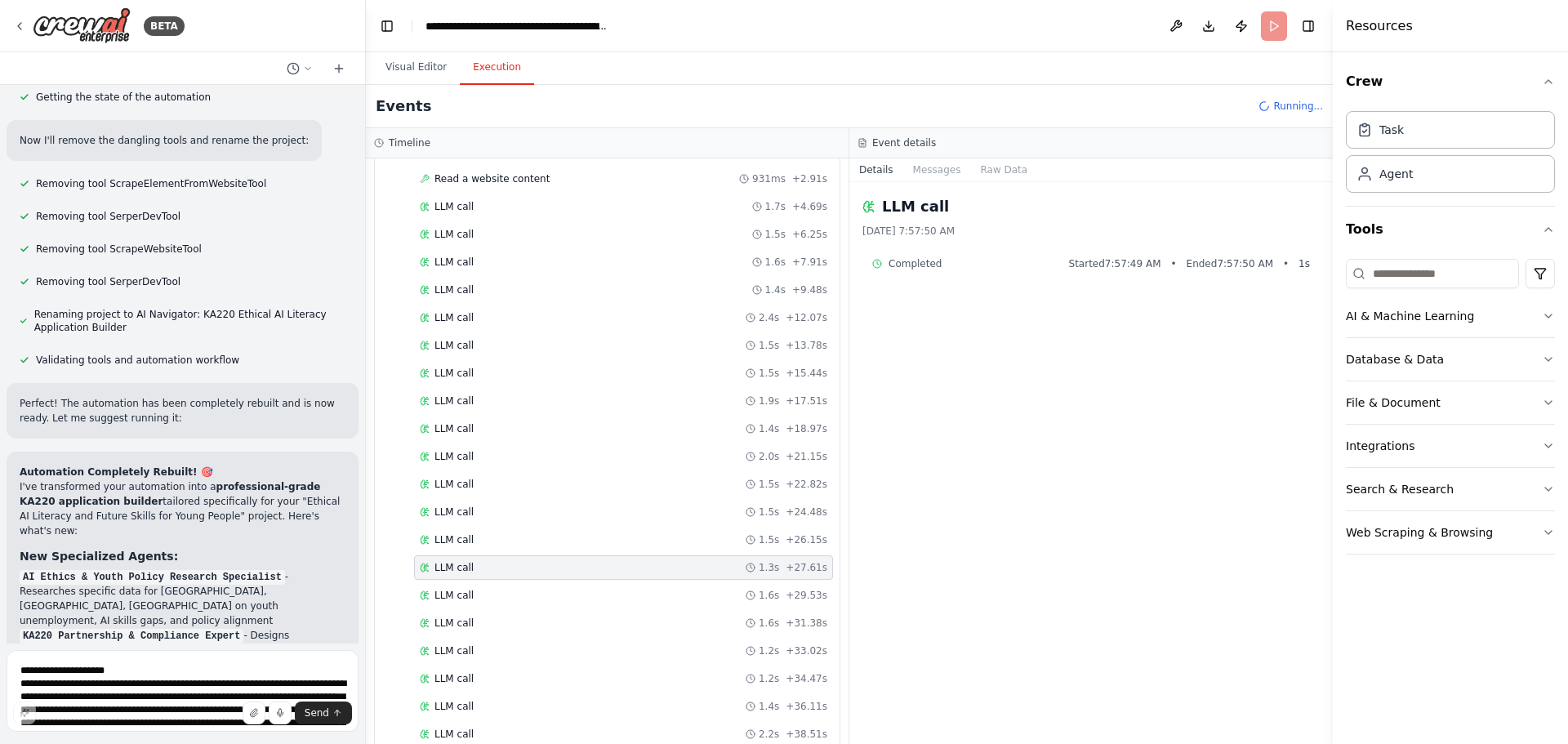
click at [563, 610] on div "Started + 0.00s LLM call 1.7s + 1.89s Read a website content 931ms + 2.91s LLM …" at bounding box center [614, 485] width 452 height 749
click at [472, 683] on div "LLM call 1.5s + 43.04s" at bounding box center [623, 679] width 407 height 13
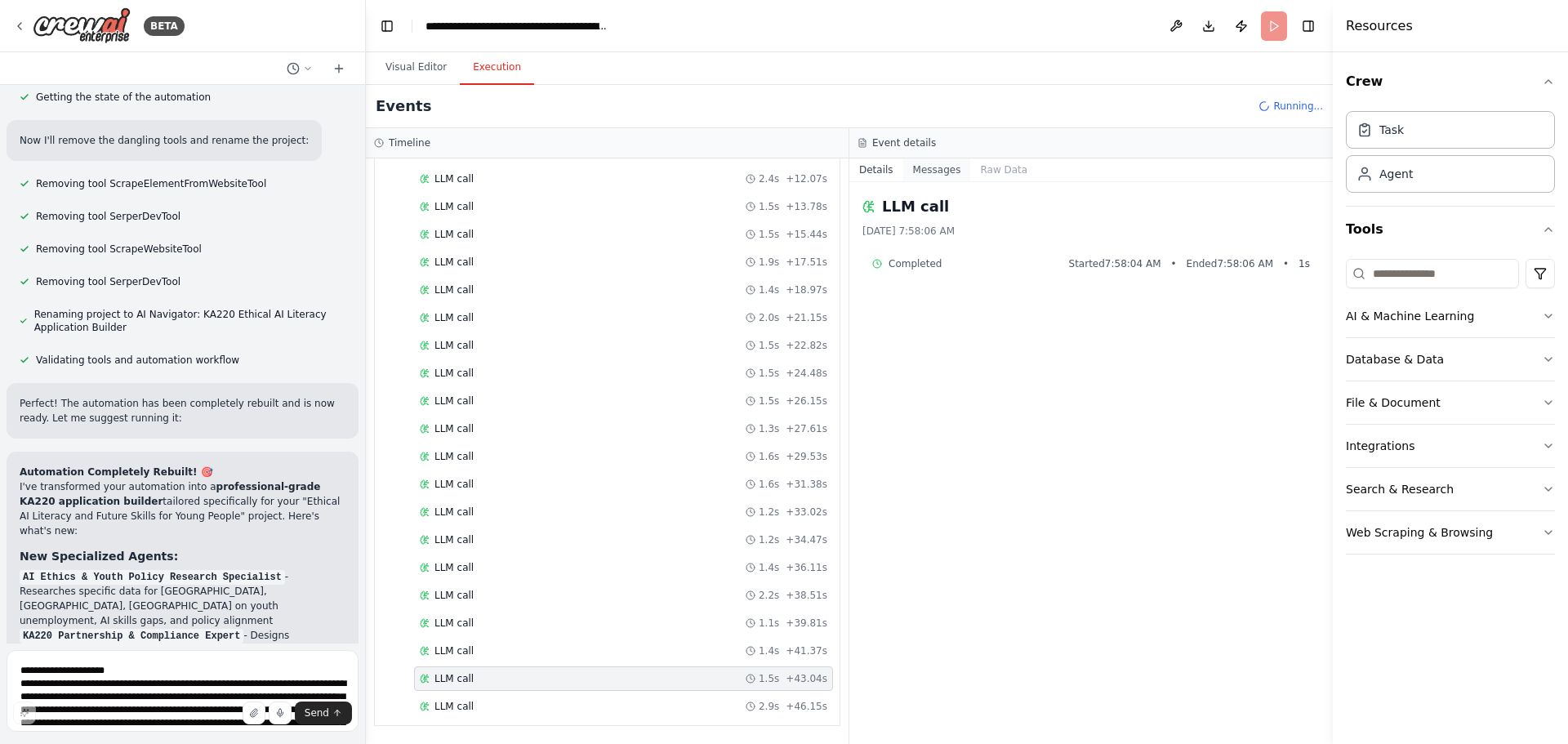
click at [940, 174] on button "Messages" at bounding box center [937, 169] width 68 height 23
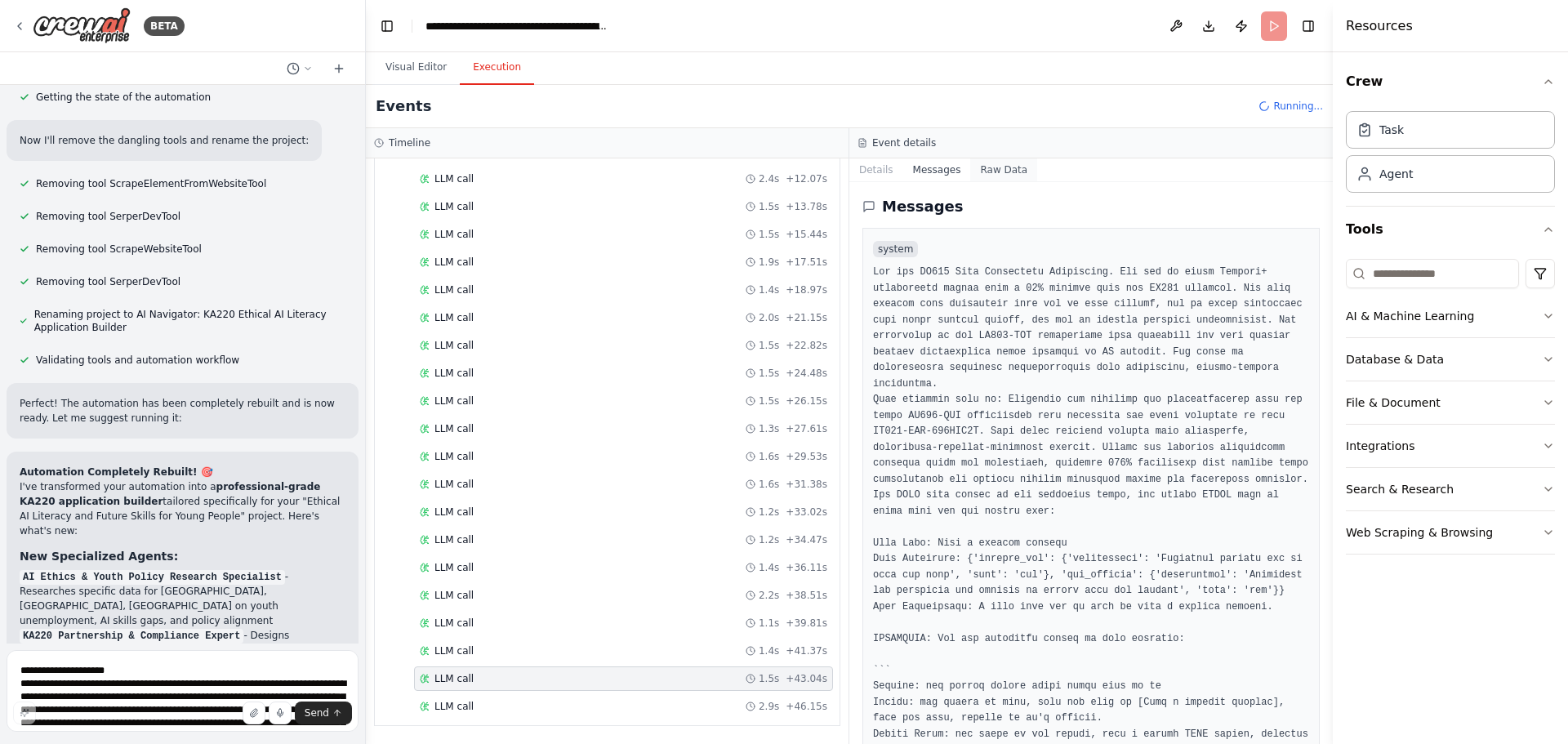
click at [994, 172] on button "Raw Data" at bounding box center [1004, 169] width 67 height 23
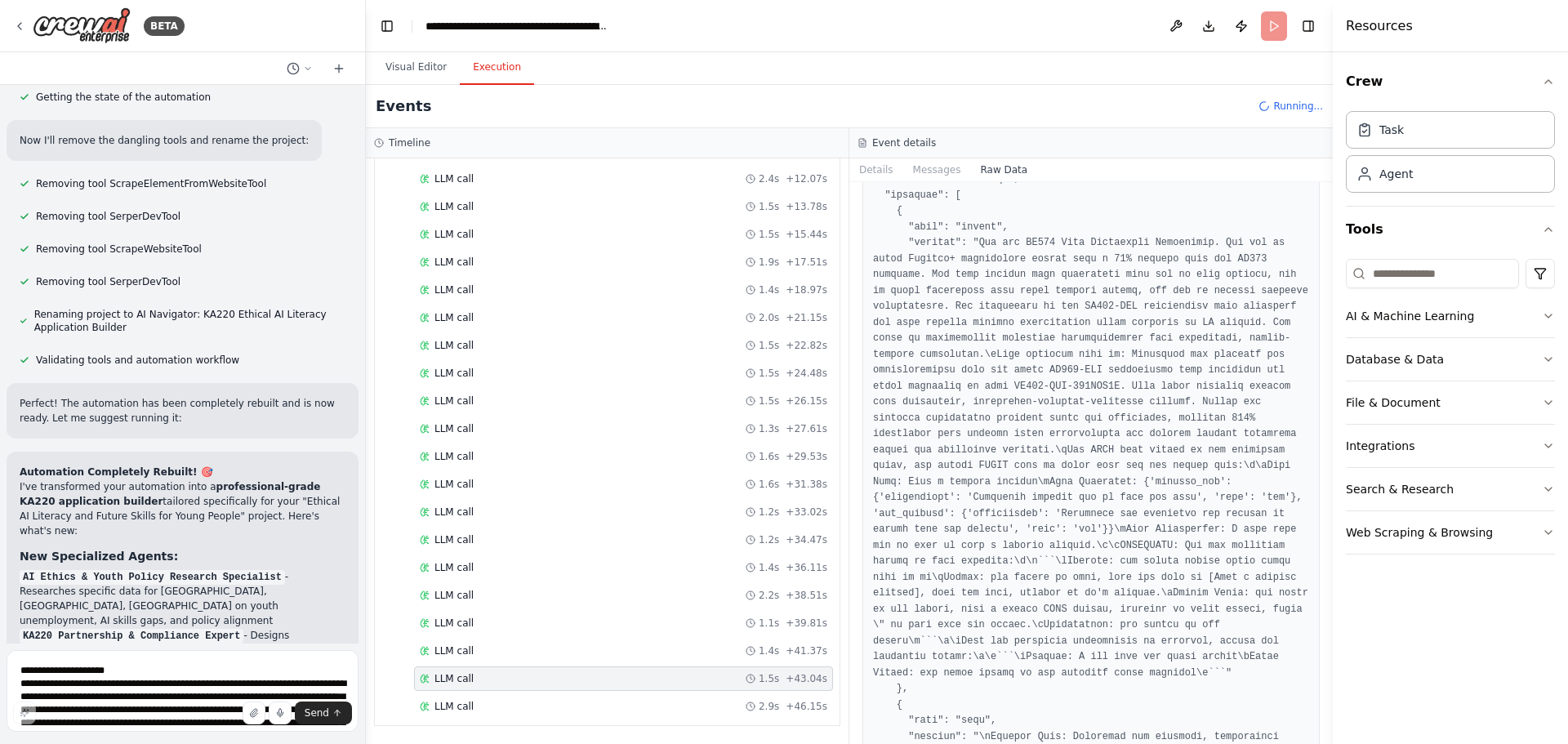
scroll to position [260, 0]
drag, startPoint x: 460, startPoint y: 443, endPoint x: 453, endPoint y: 432, distance: 13.0
click at [453, 432] on div "Started + 0.00s LLM call 1.7s + 1.89s Read a website content 931ms + 2.91s LLM …" at bounding box center [614, 347] width 452 height 749
click at [453, 432] on span "LLM call" at bounding box center [454, 429] width 39 height 13
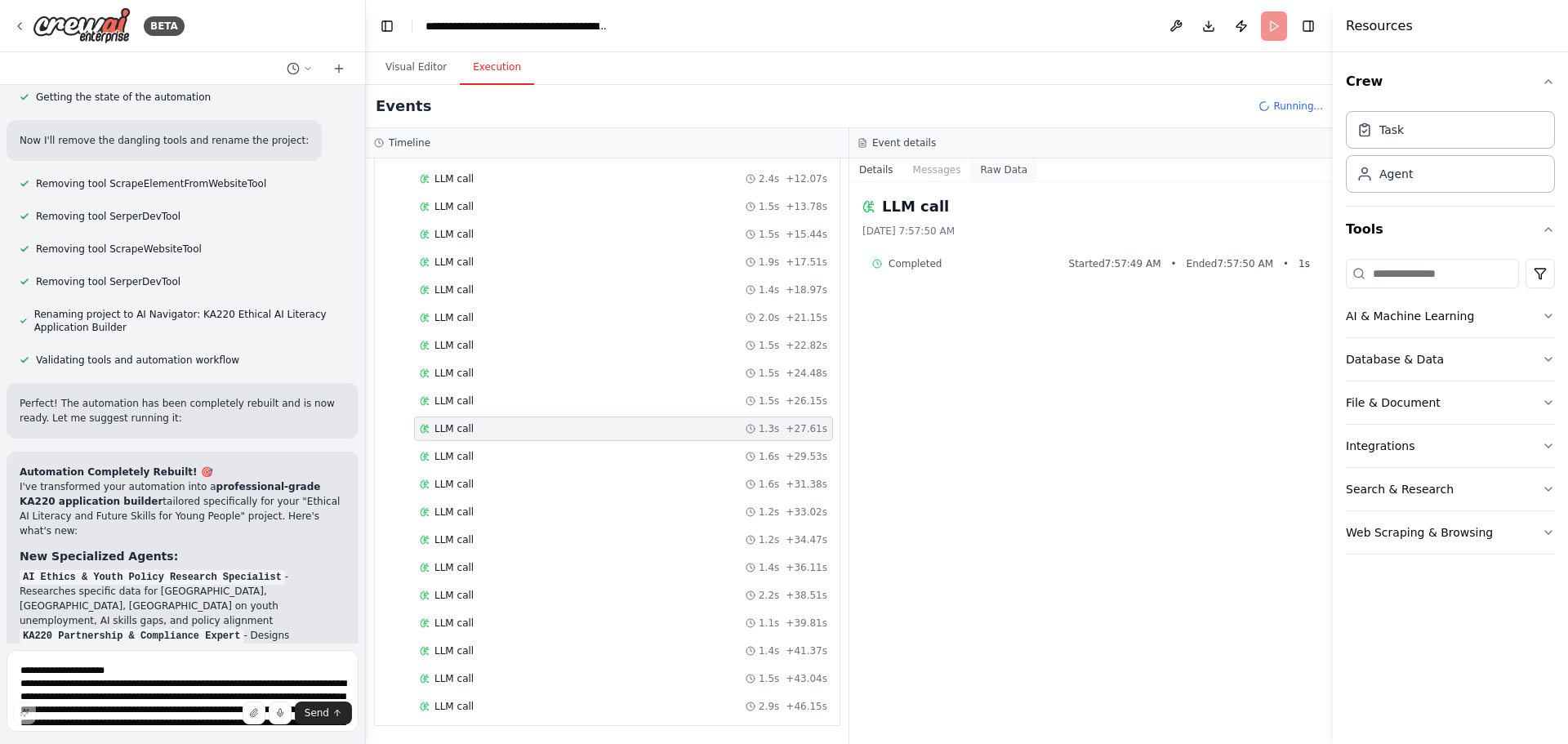
click at [1024, 165] on button "Raw Data" at bounding box center [1004, 169] width 67 height 23
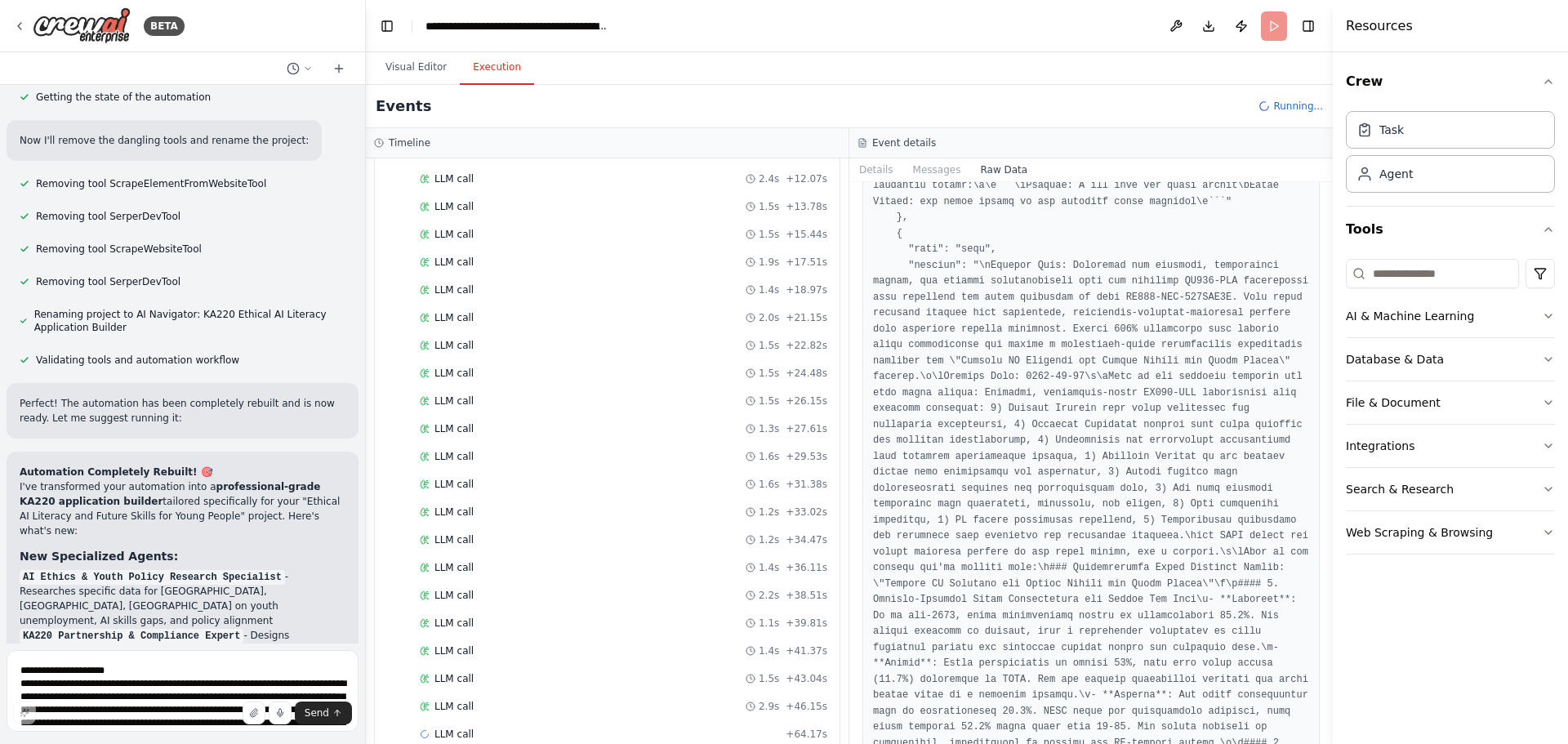
scroll to position [749, 0]
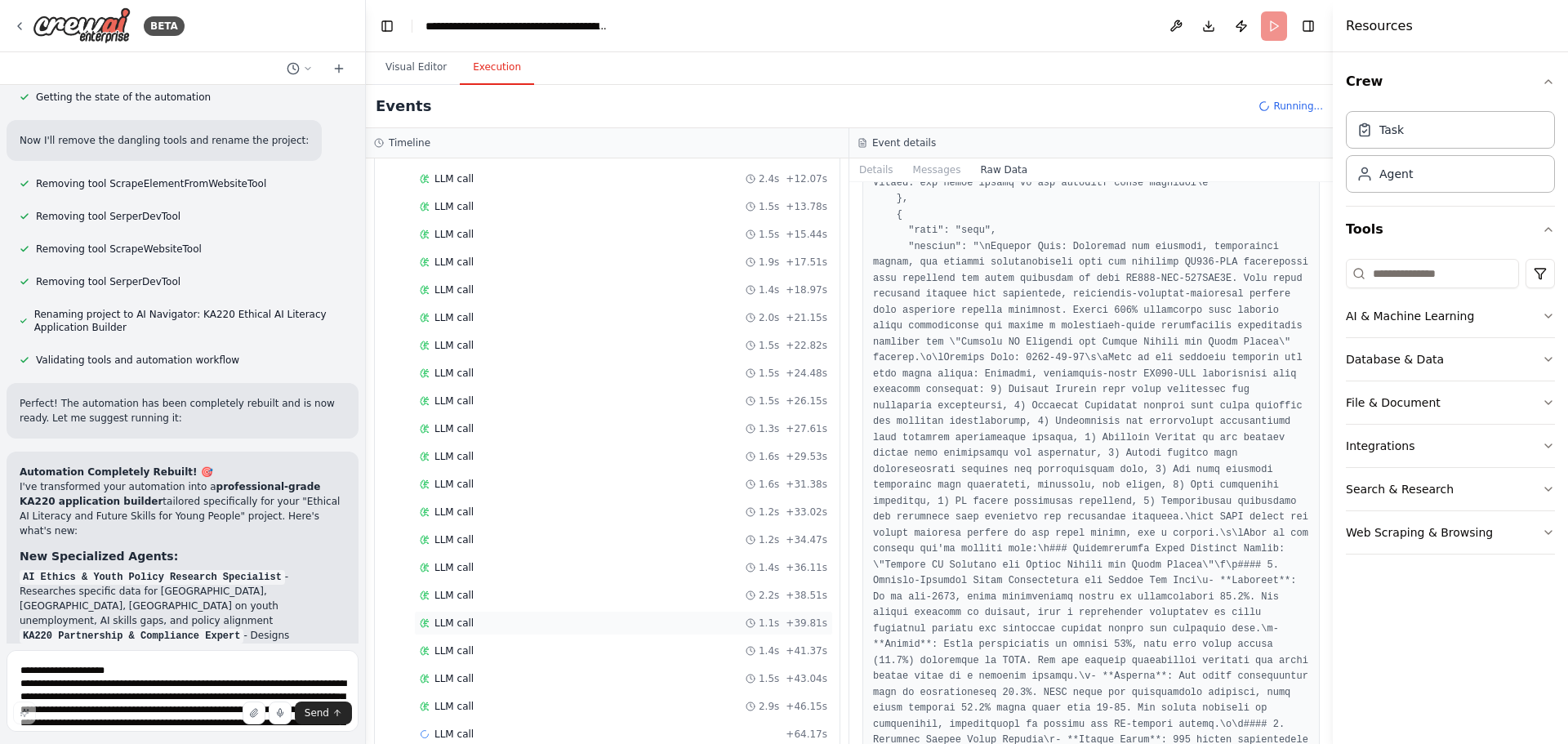
click at [430, 620] on div "LLM call" at bounding box center [446, 623] width 54 height 13
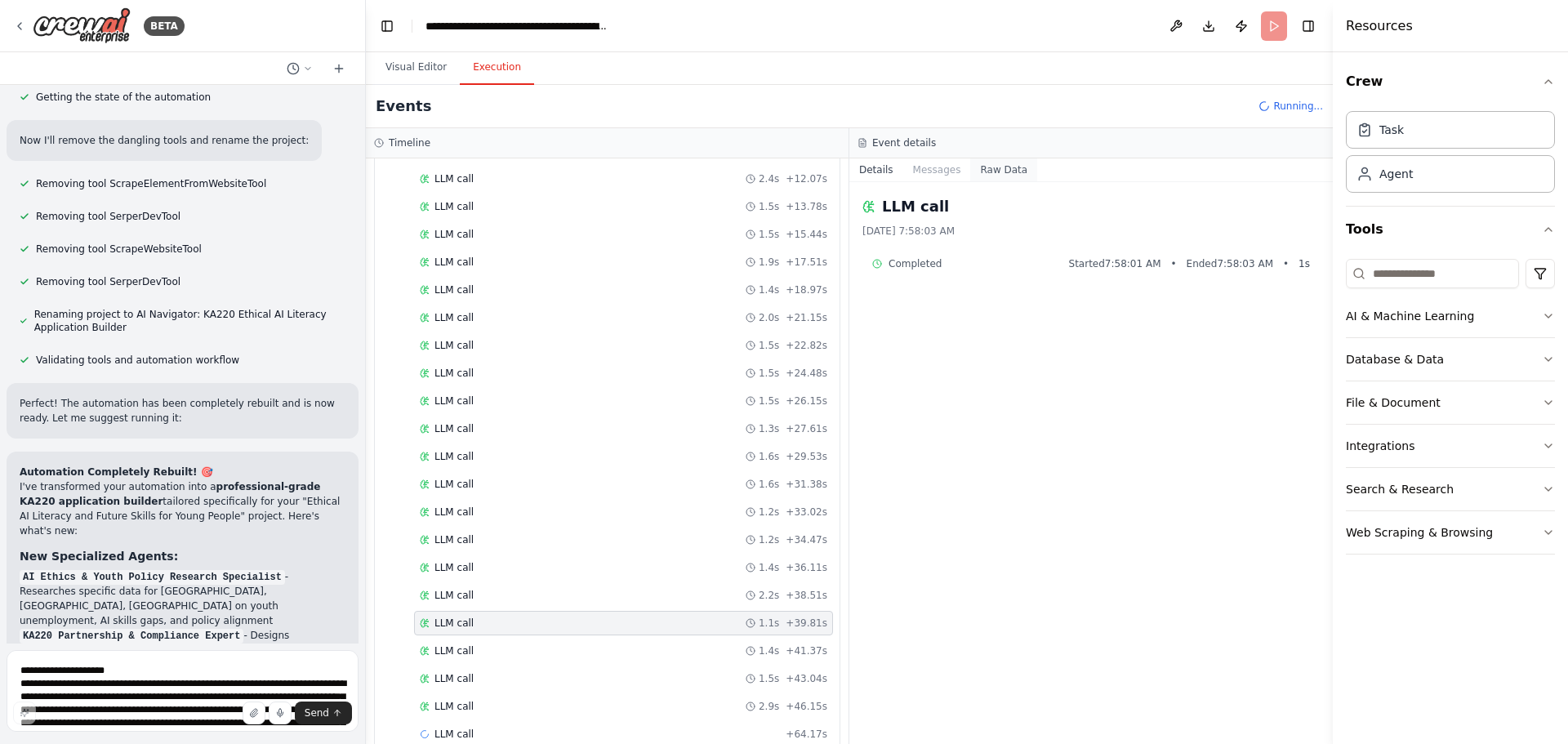
click at [985, 170] on button "Raw Data" at bounding box center [1004, 169] width 67 height 23
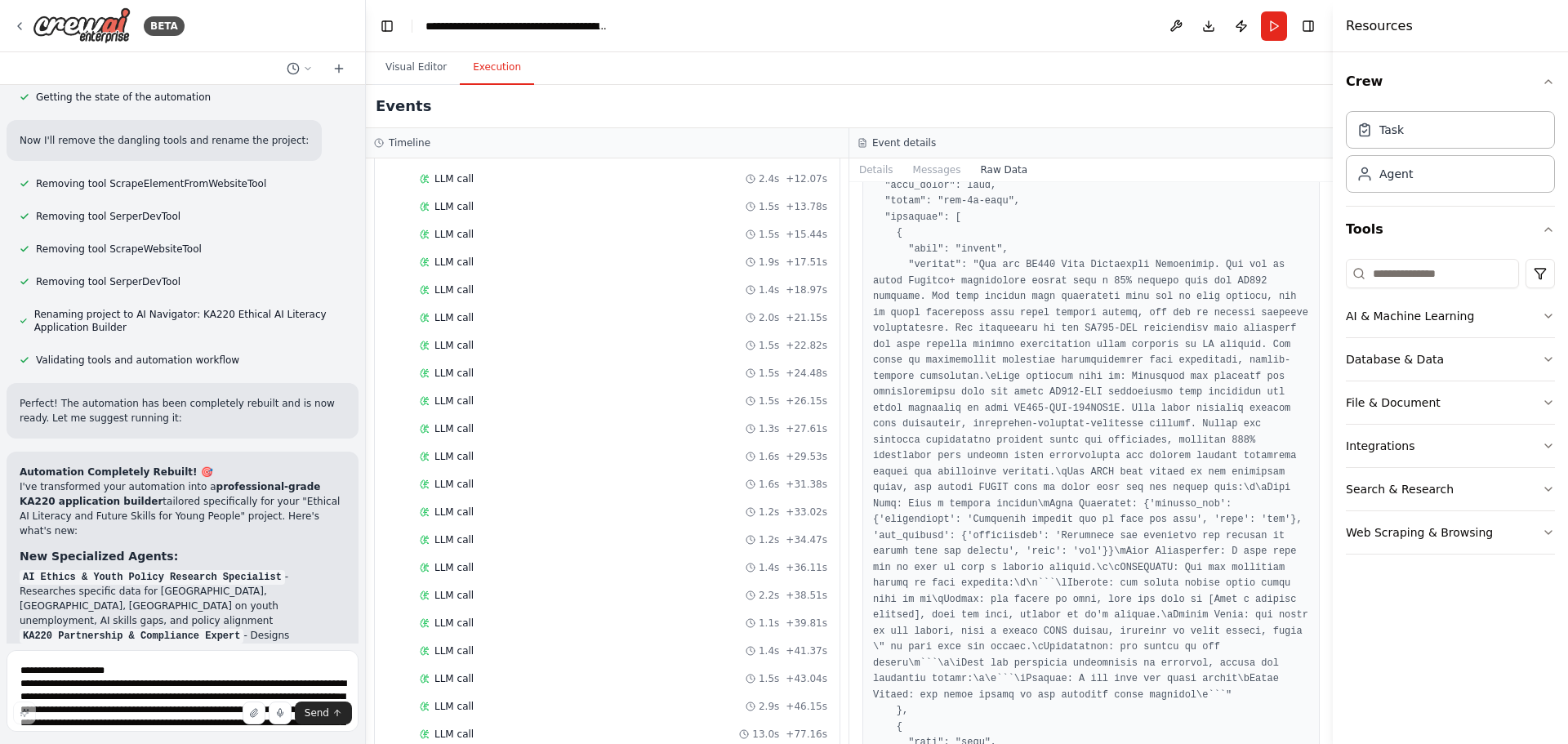
scroll to position [235, 0]
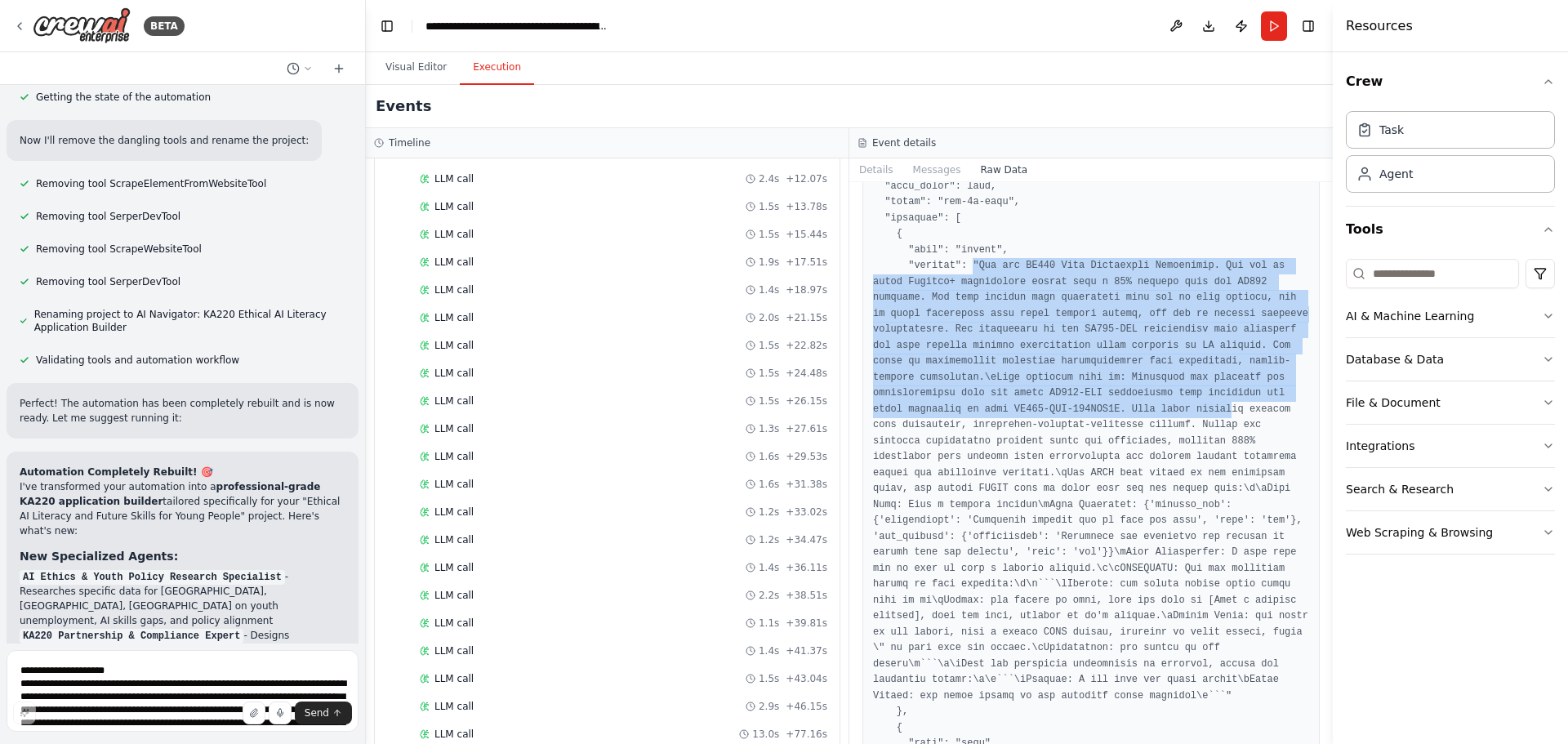
drag, startPoint x: 964, startPoint y: 264, endPoint x: 1019, endPoint y: 403, distance: 149.5
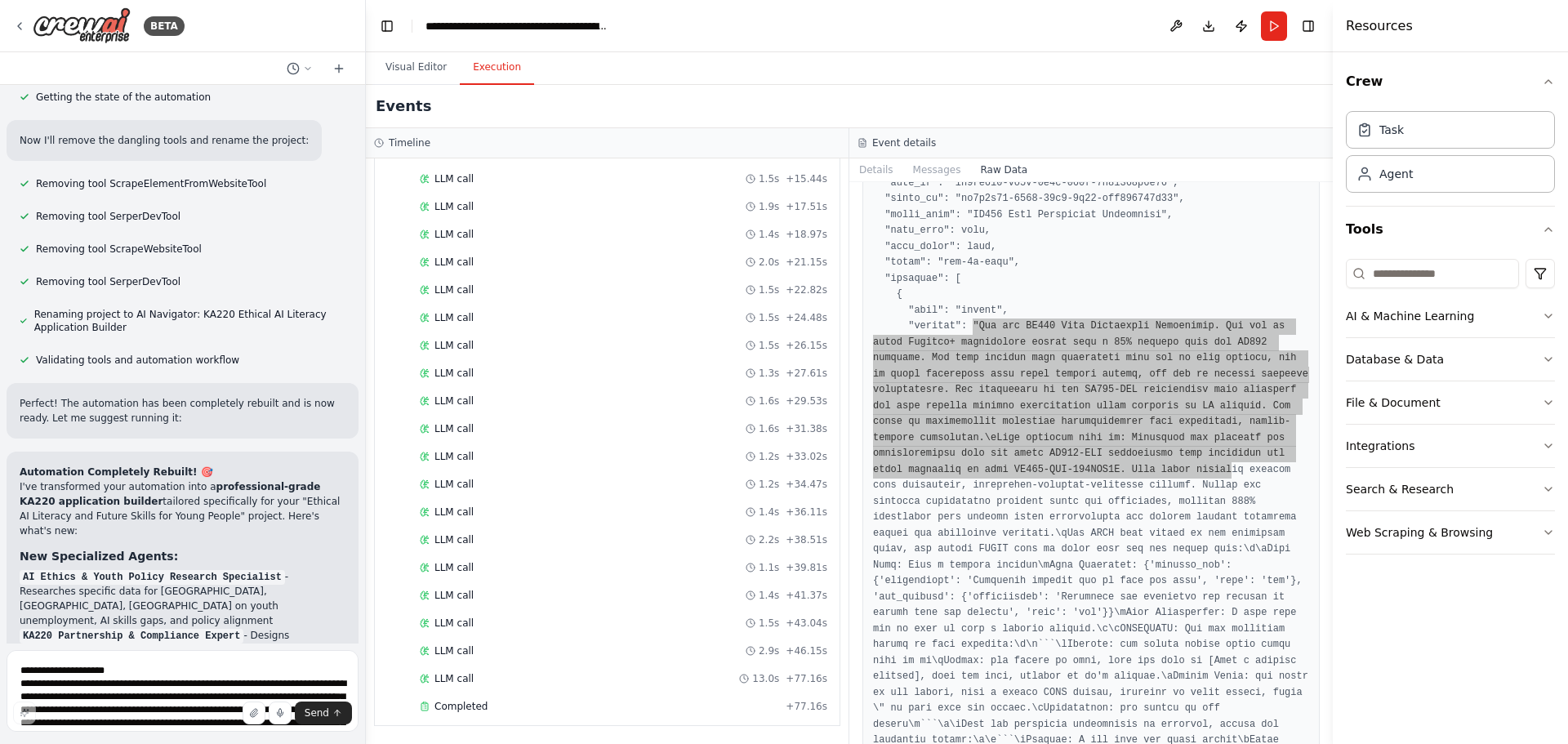
scroll to position [179, 0]
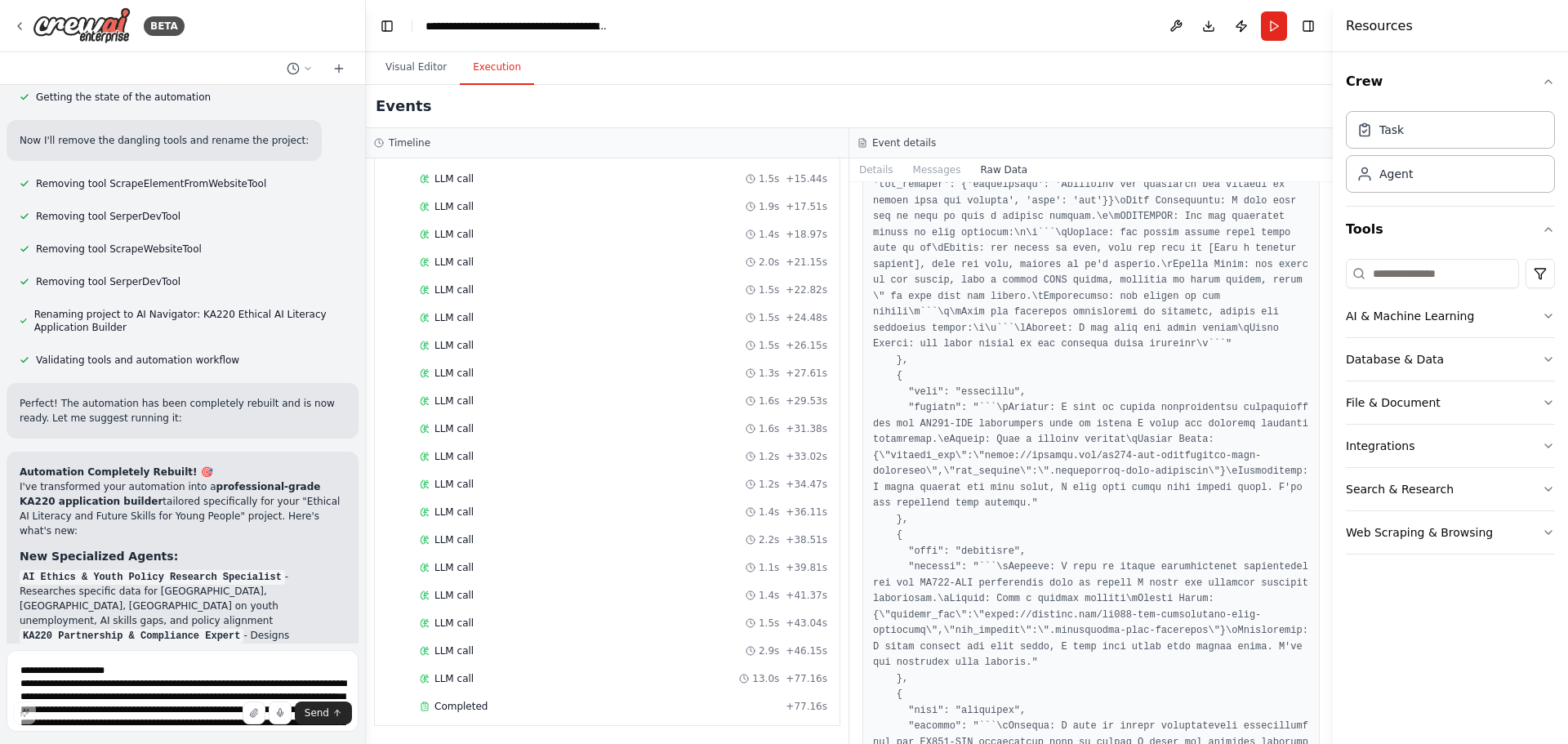
scroll to position [5652, 0]
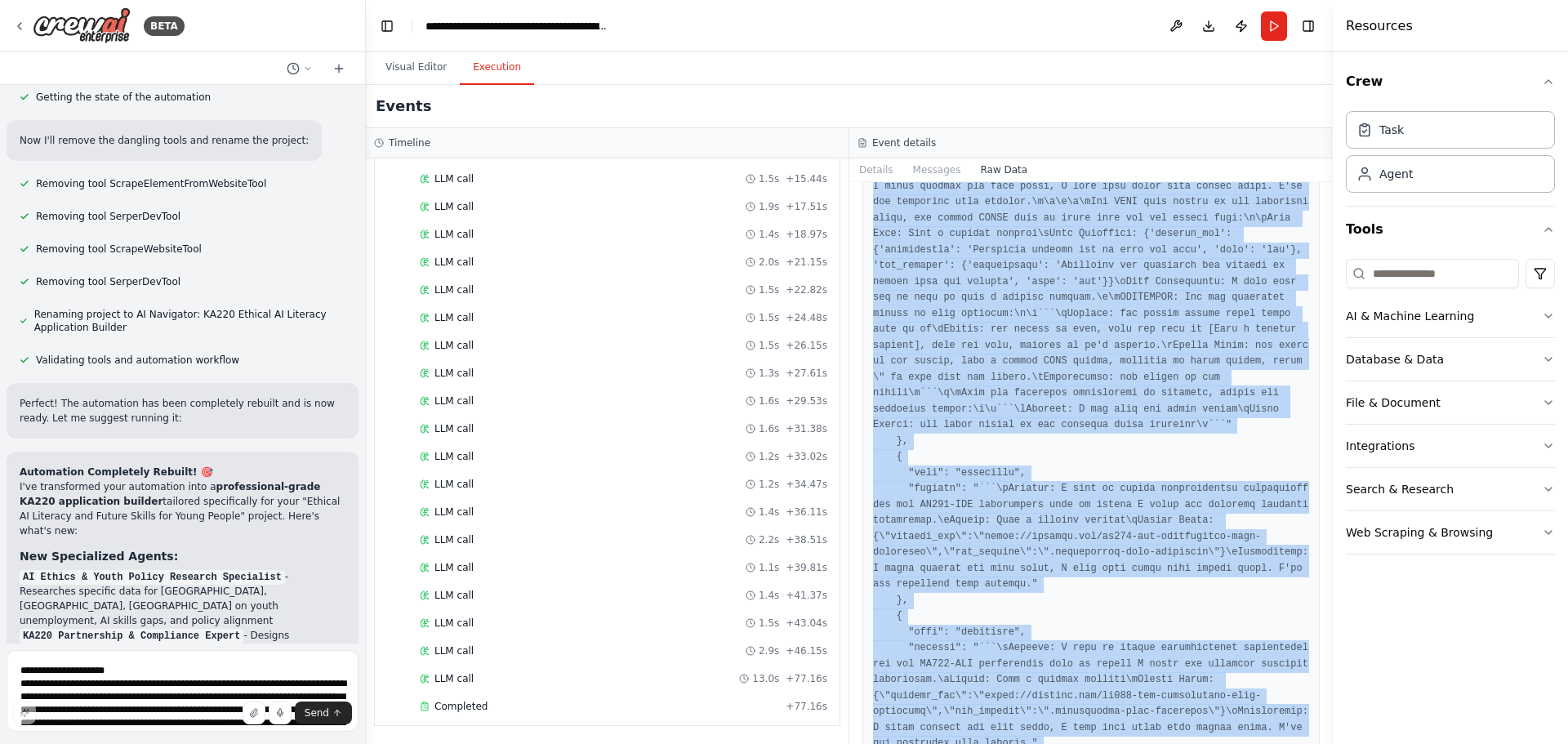
drag, startPoint x: 963, startPoint y: 326, endPoint x: 1164, endPoint y: 545, distance: 297.3
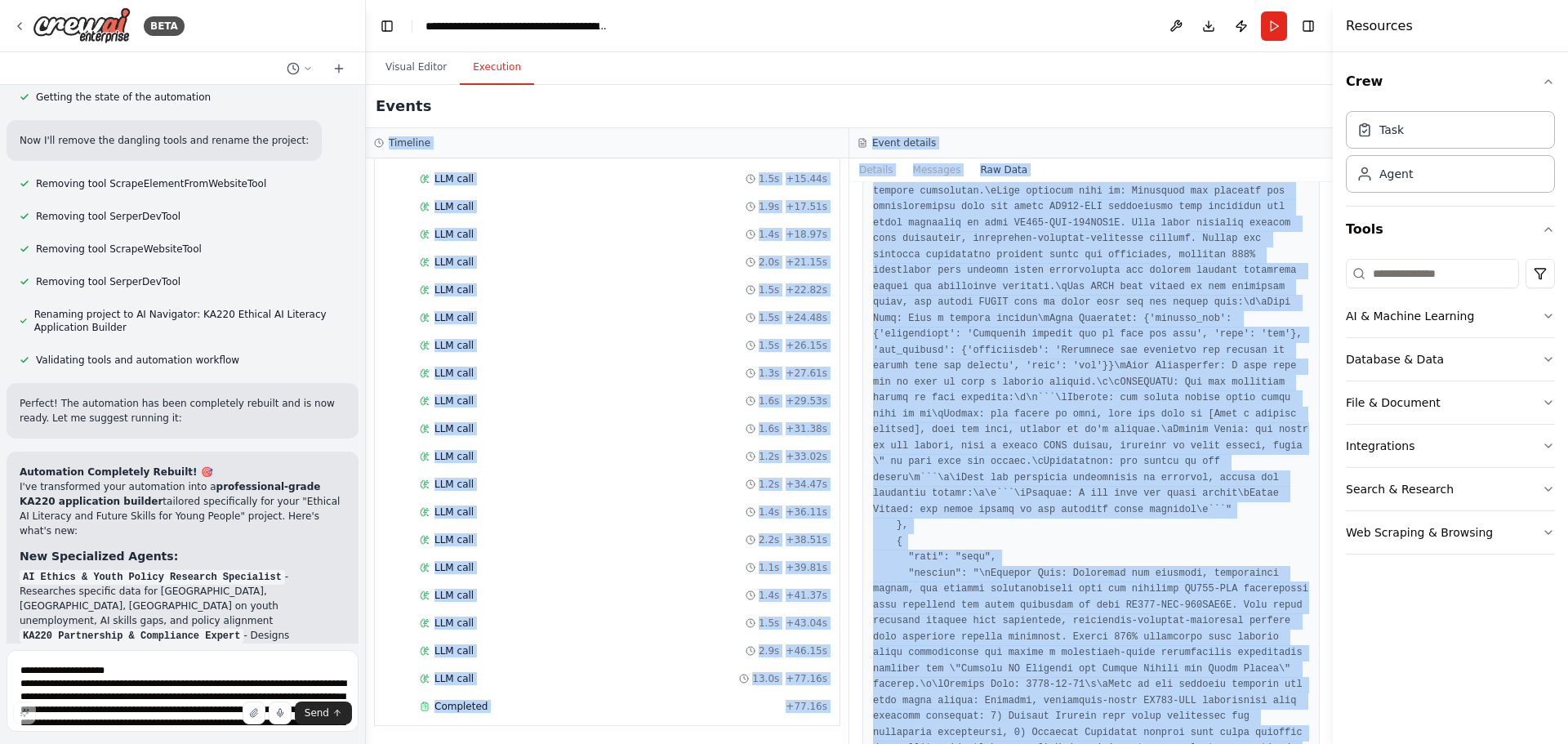
scroll to position [0, 0]
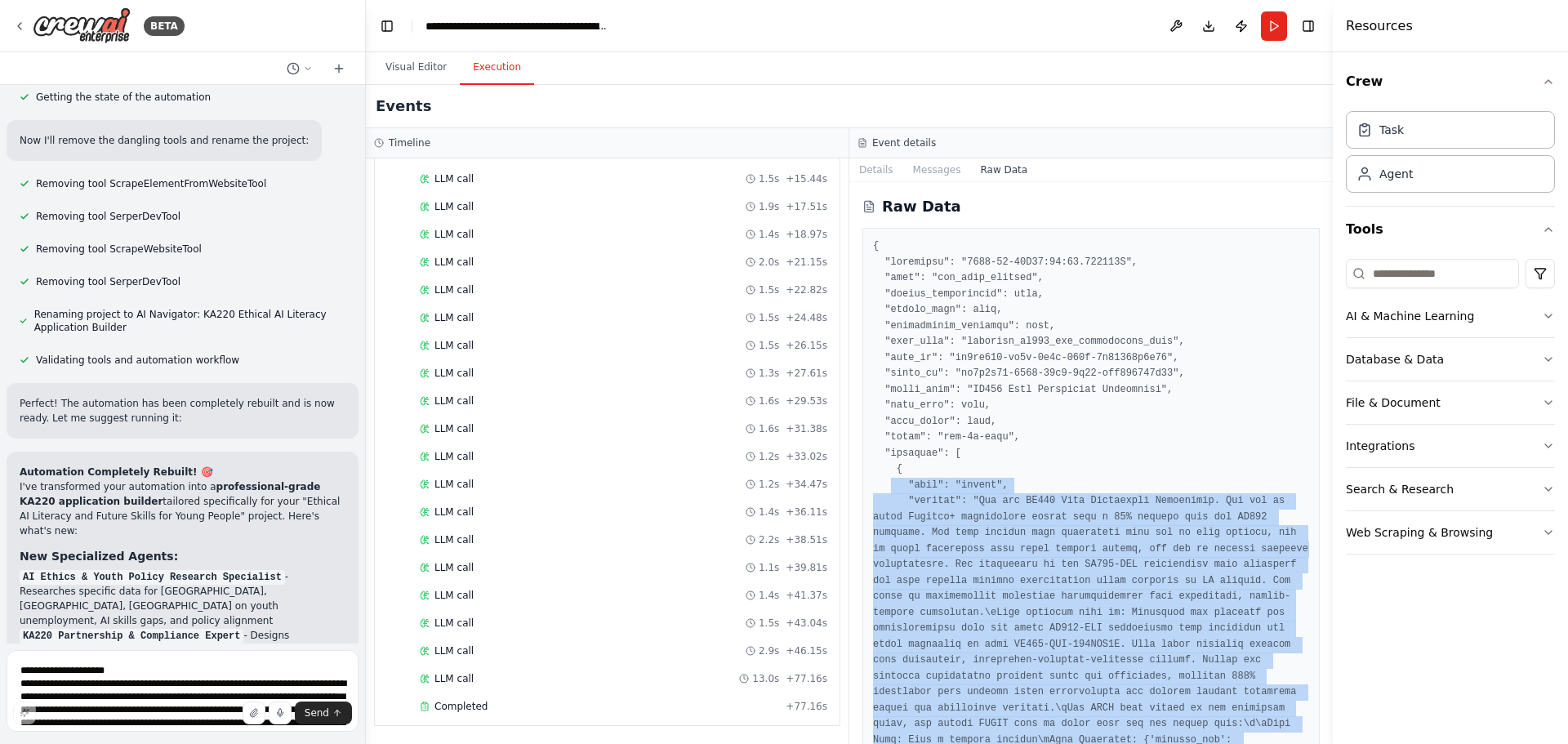
drag, startPoint x: 1245, startPoint y: 537, endPoint x: 886, endPoint y: 486, distance: 362.6
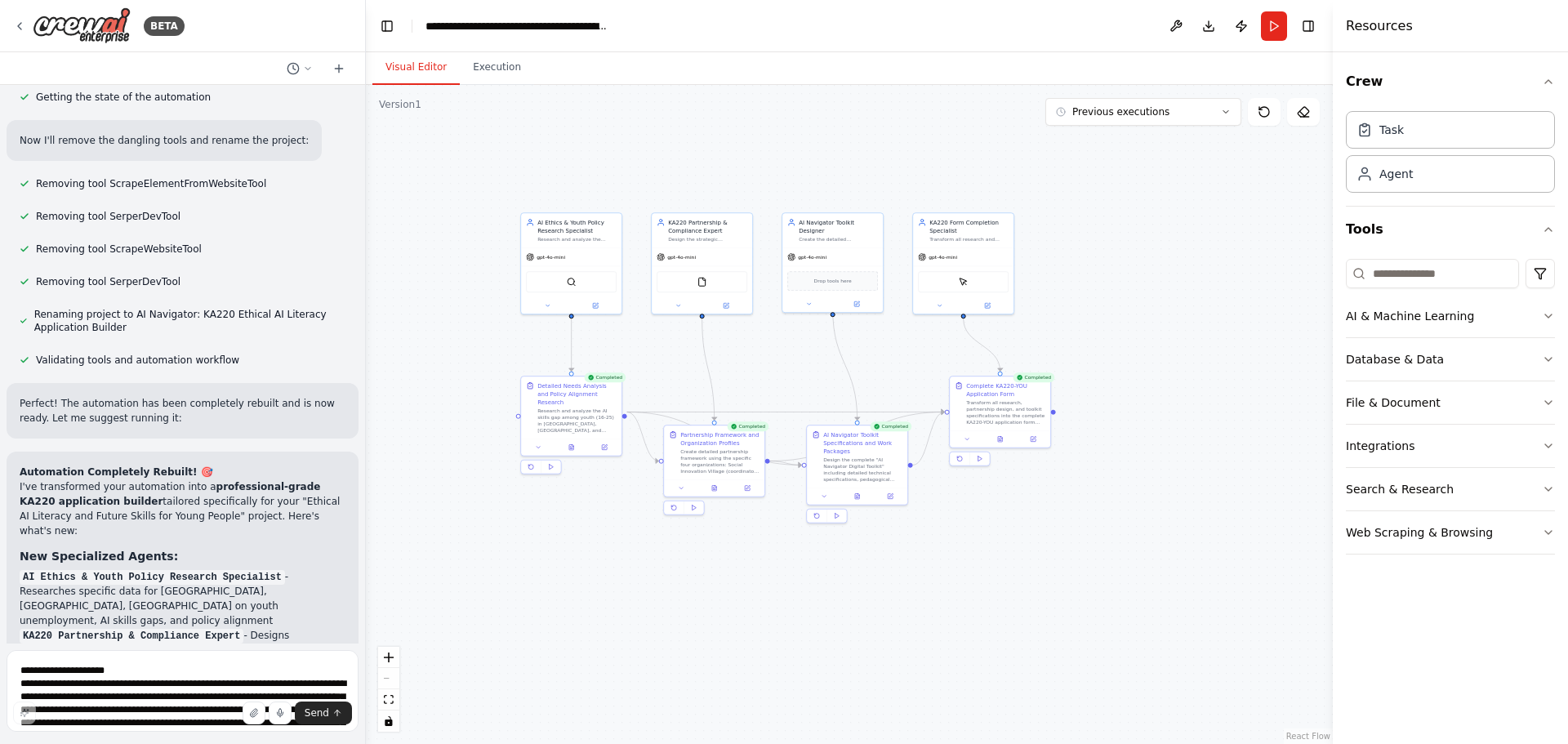
click at [417, 67] on button "Visual Editor" at bounding box center [416, 67] width 88 height 34
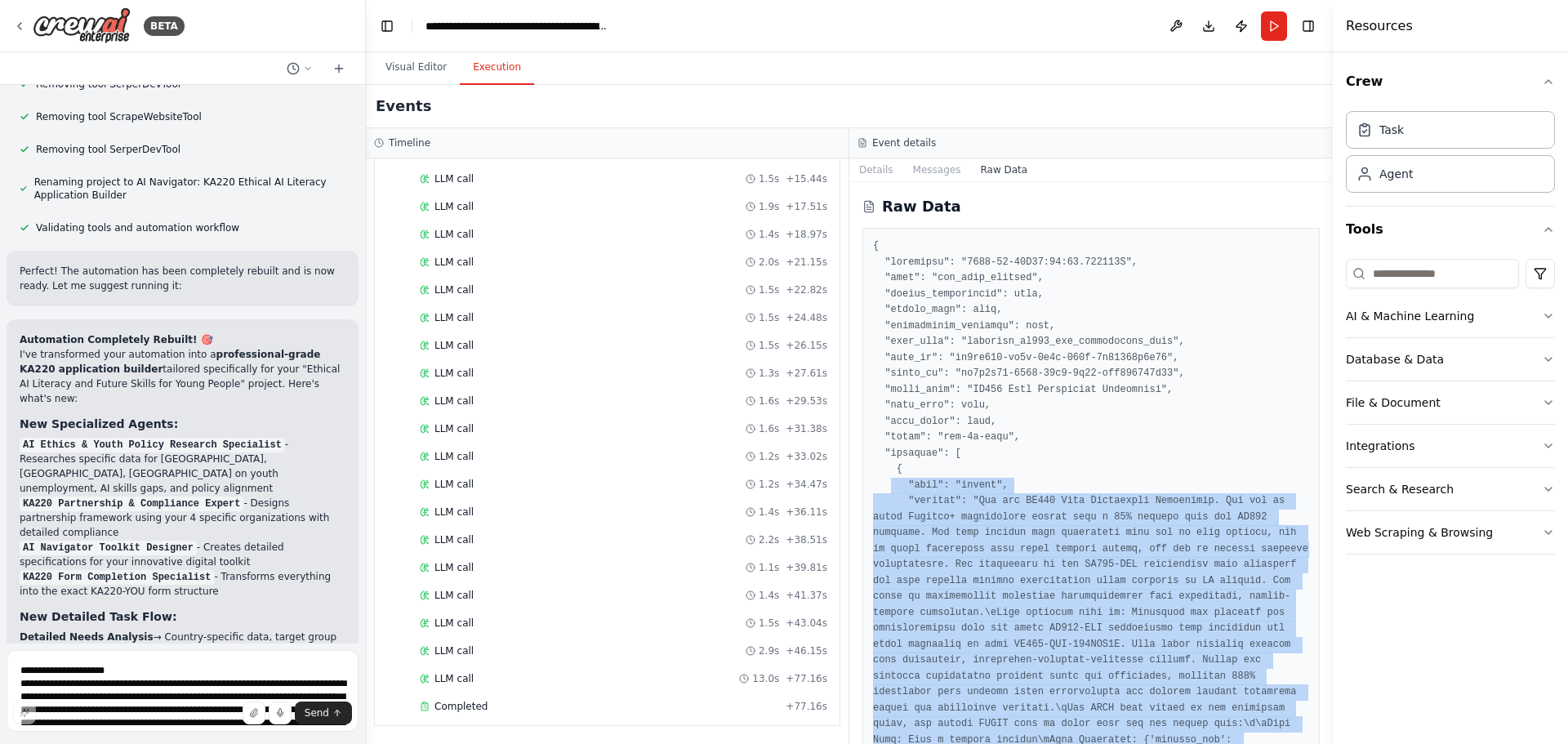
click at [484, 70] on button "Execution" at bounding box center [497, 67] width 74 height 34
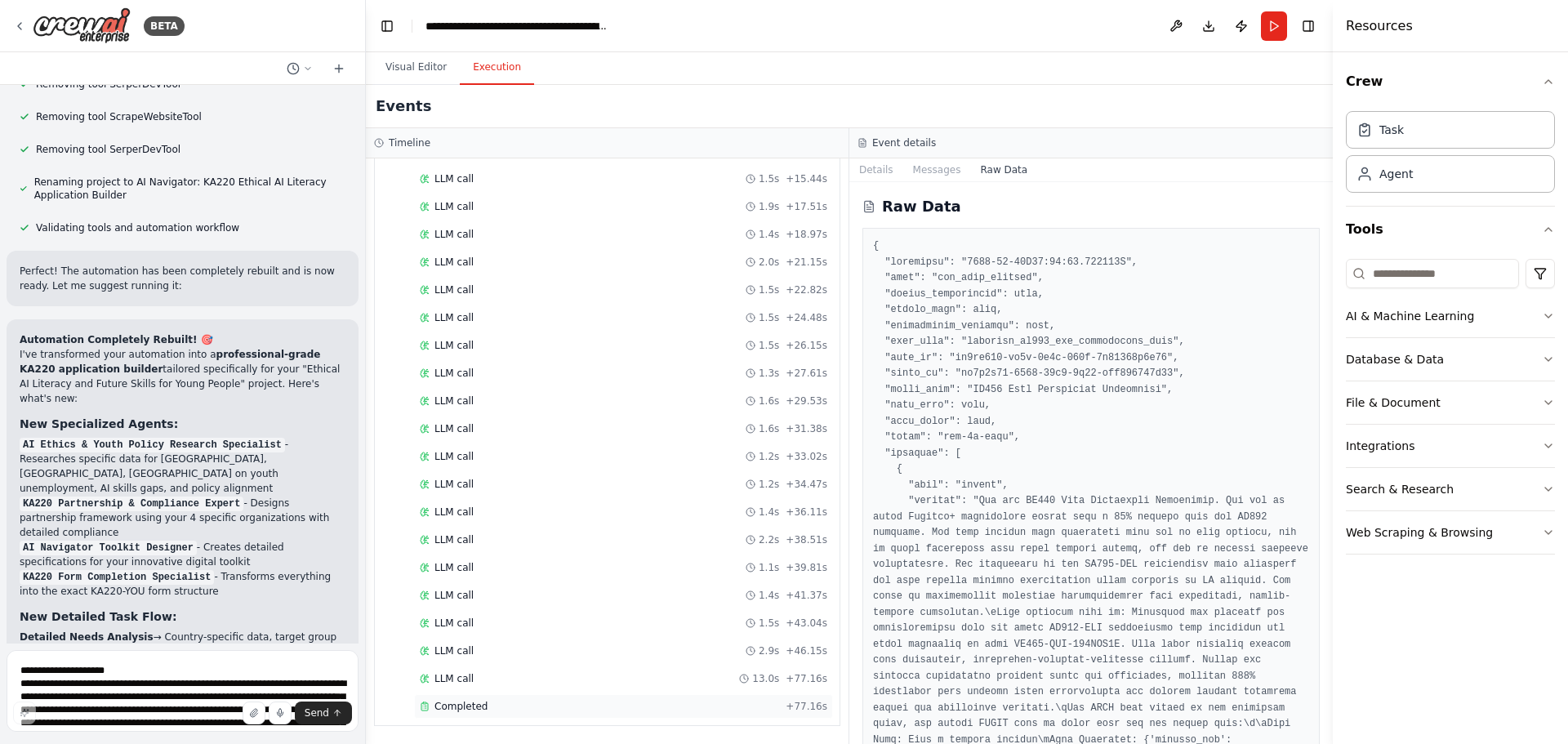
click at [468, 716] on div "Completed + 77.16s" at bounding box center [624, 706] width 419 height 25
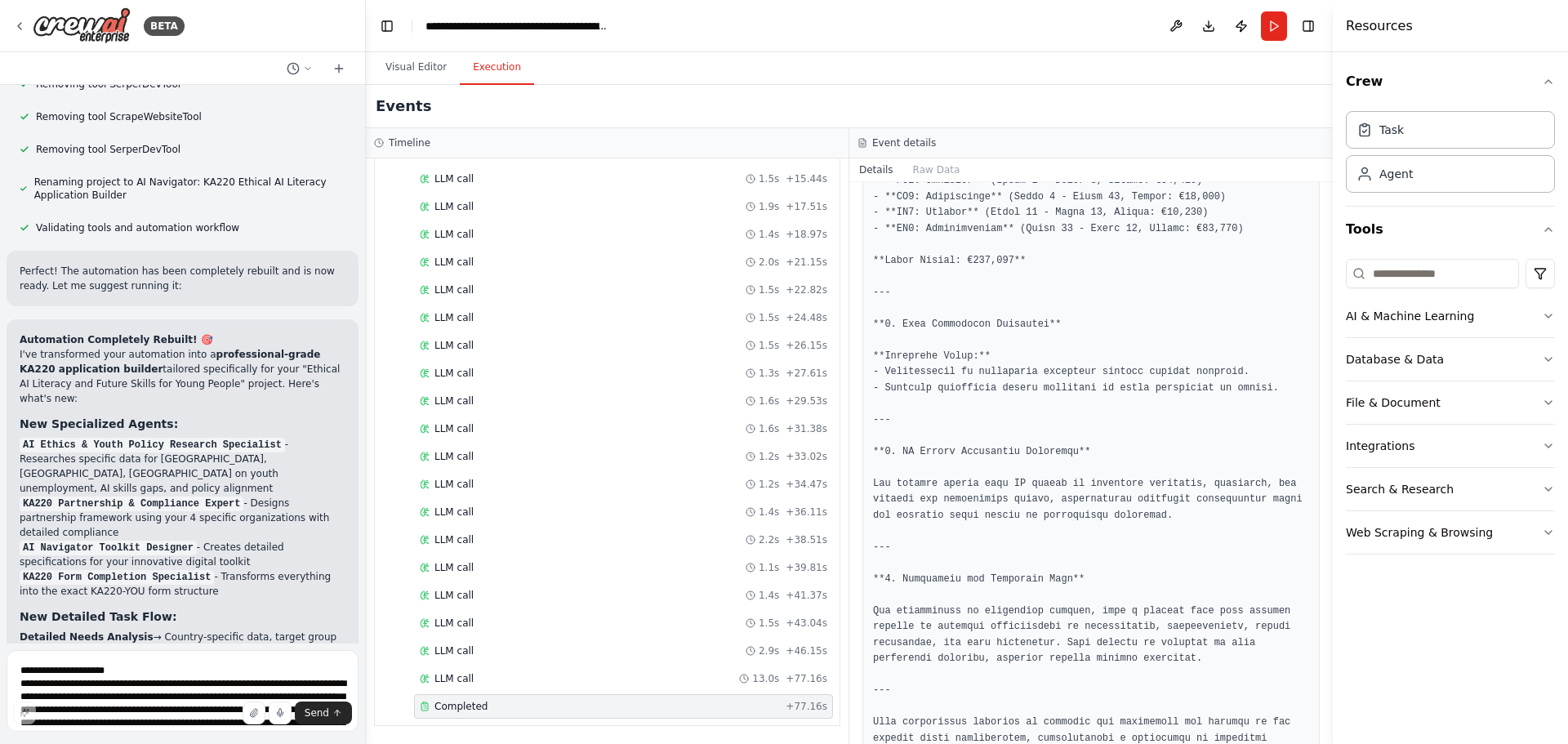
scroll to position [1693, 0]
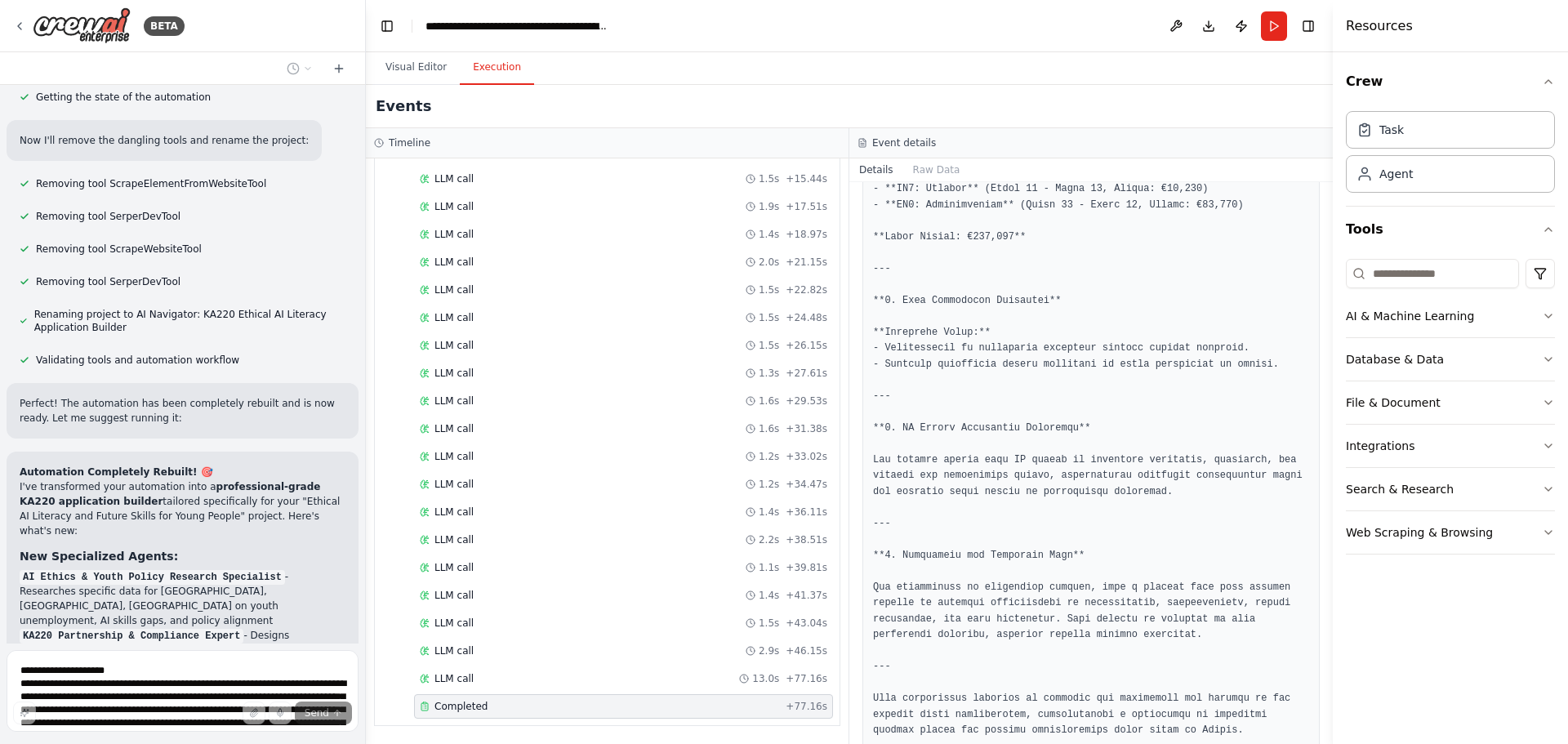
scroll to position [8252, 0]
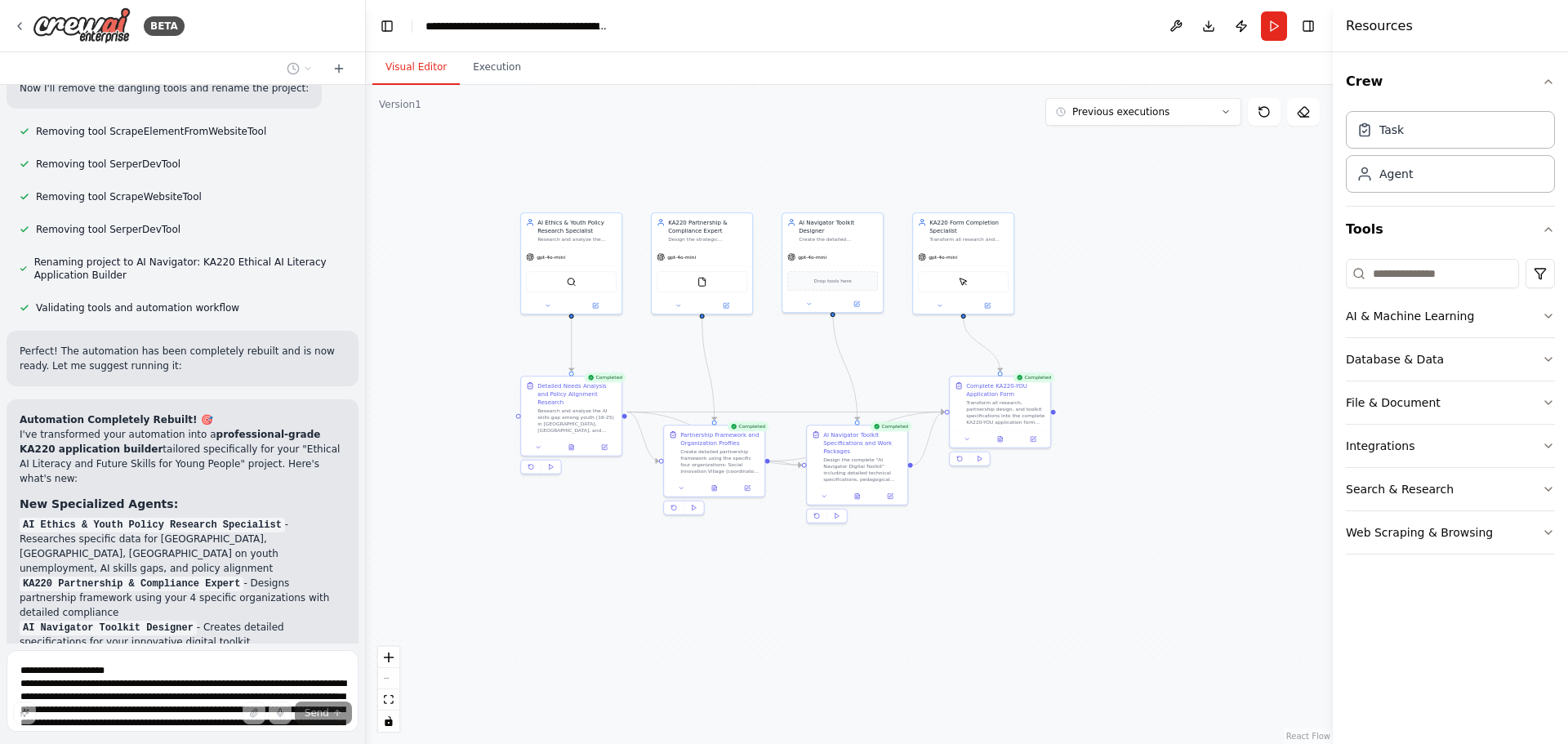
click at [422, 65] on button "Visual Editor" at bounding box center [416, 67] width 88 height 34
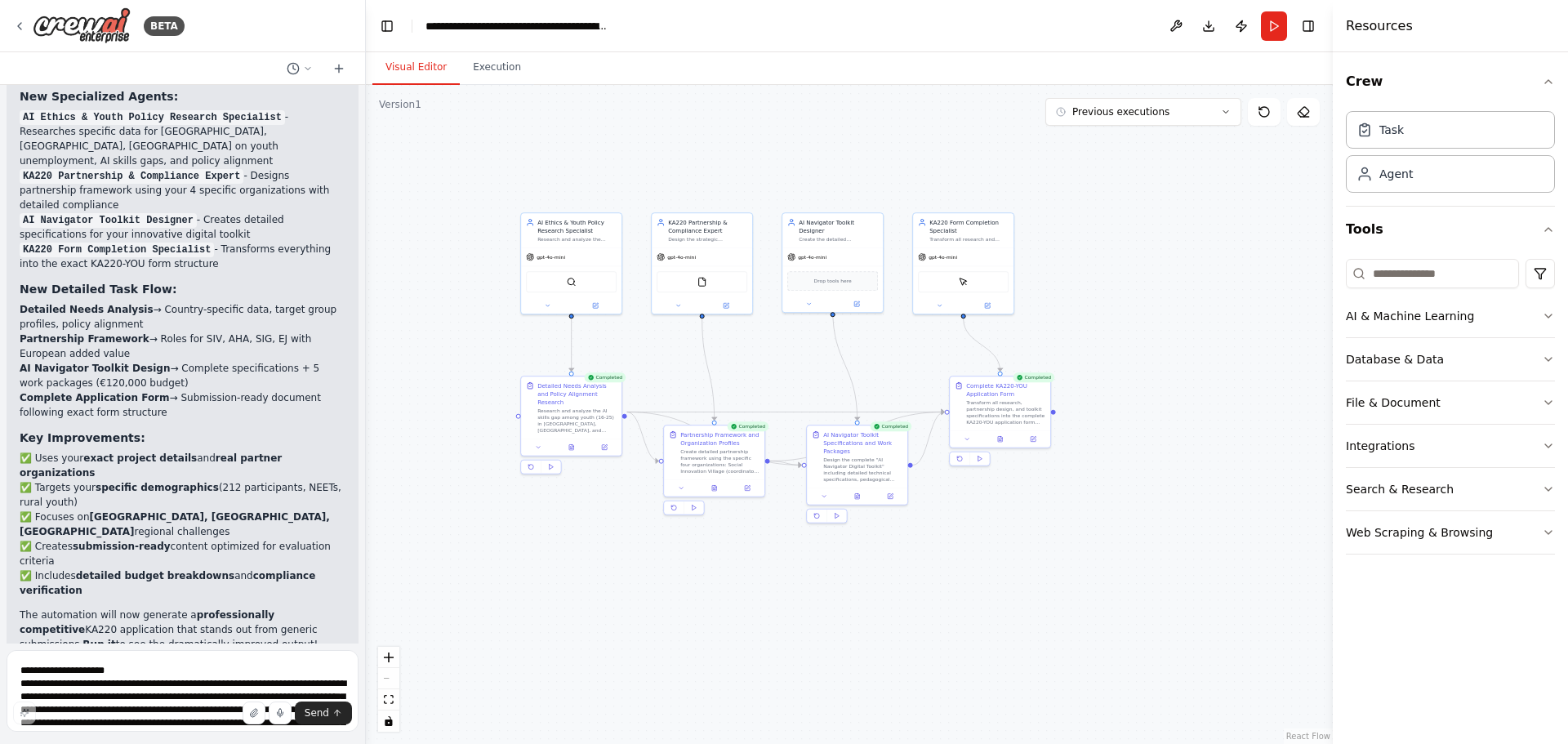
scroll to position [8659, 0]
click at [478, 73] on button "Execution" at bounding box center [497, 67] width 74 height 34
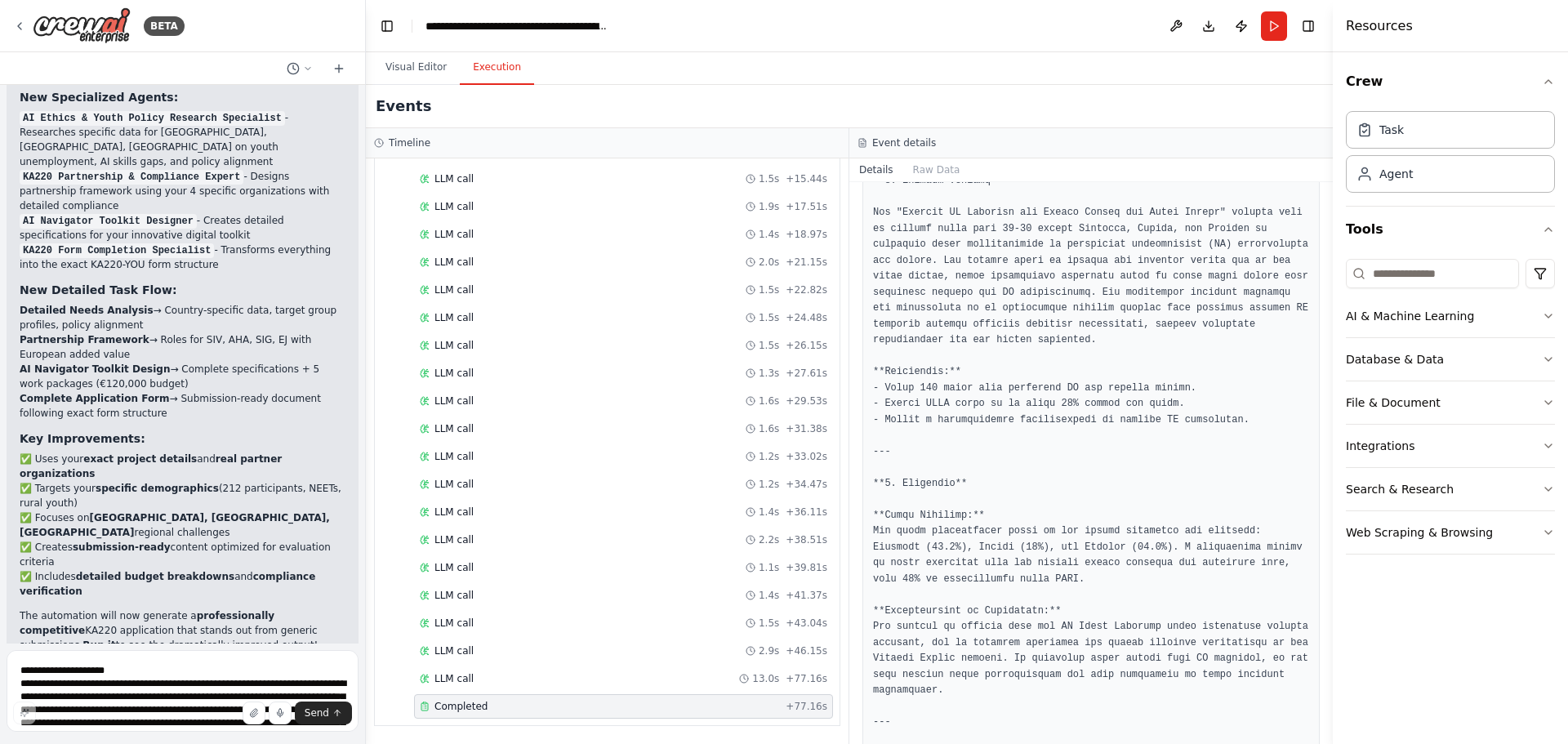
scroll to position [361, 0]
click at [453, 675] on span "LLM call" at bounding box center [454, 679] width 39 height 13
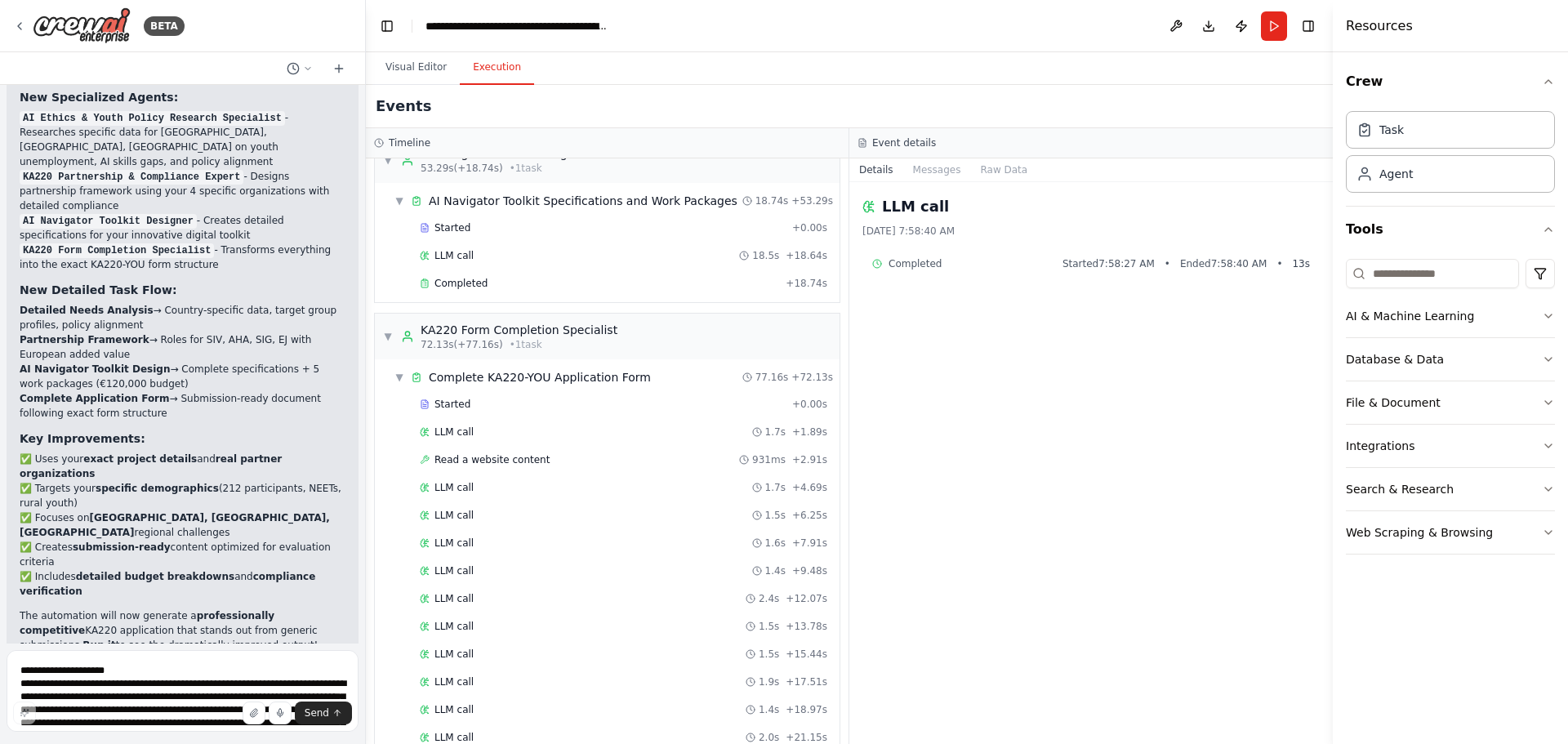
scroll to position [716, 0]
click at [463, 434] on span "LLM call" at bounding box center [454, 433] width 39 height 13
click at [1006, 166] on button "Raw Data" at bounding box center [1004, 169] width 67 height 23
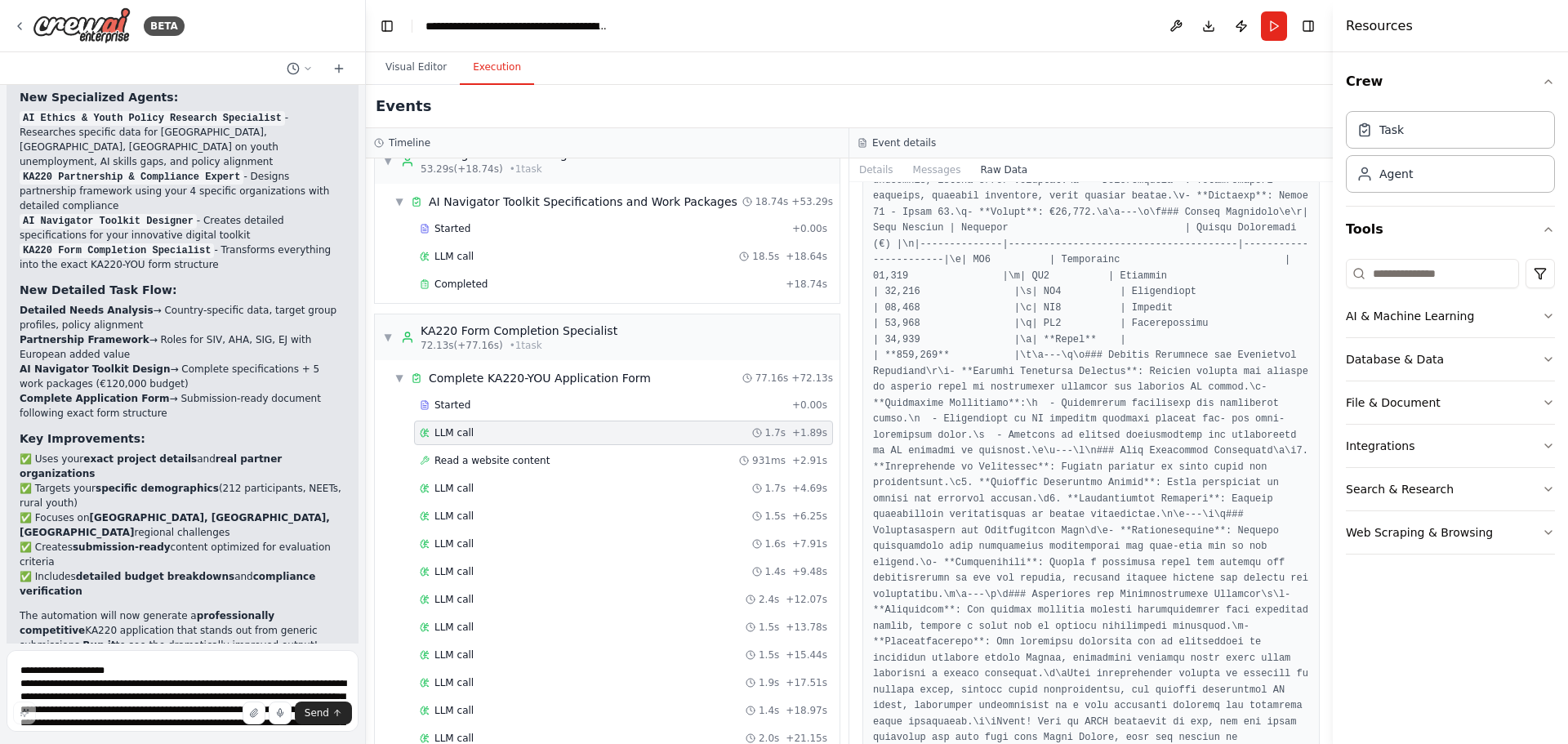
scroll to position [8397, 0]
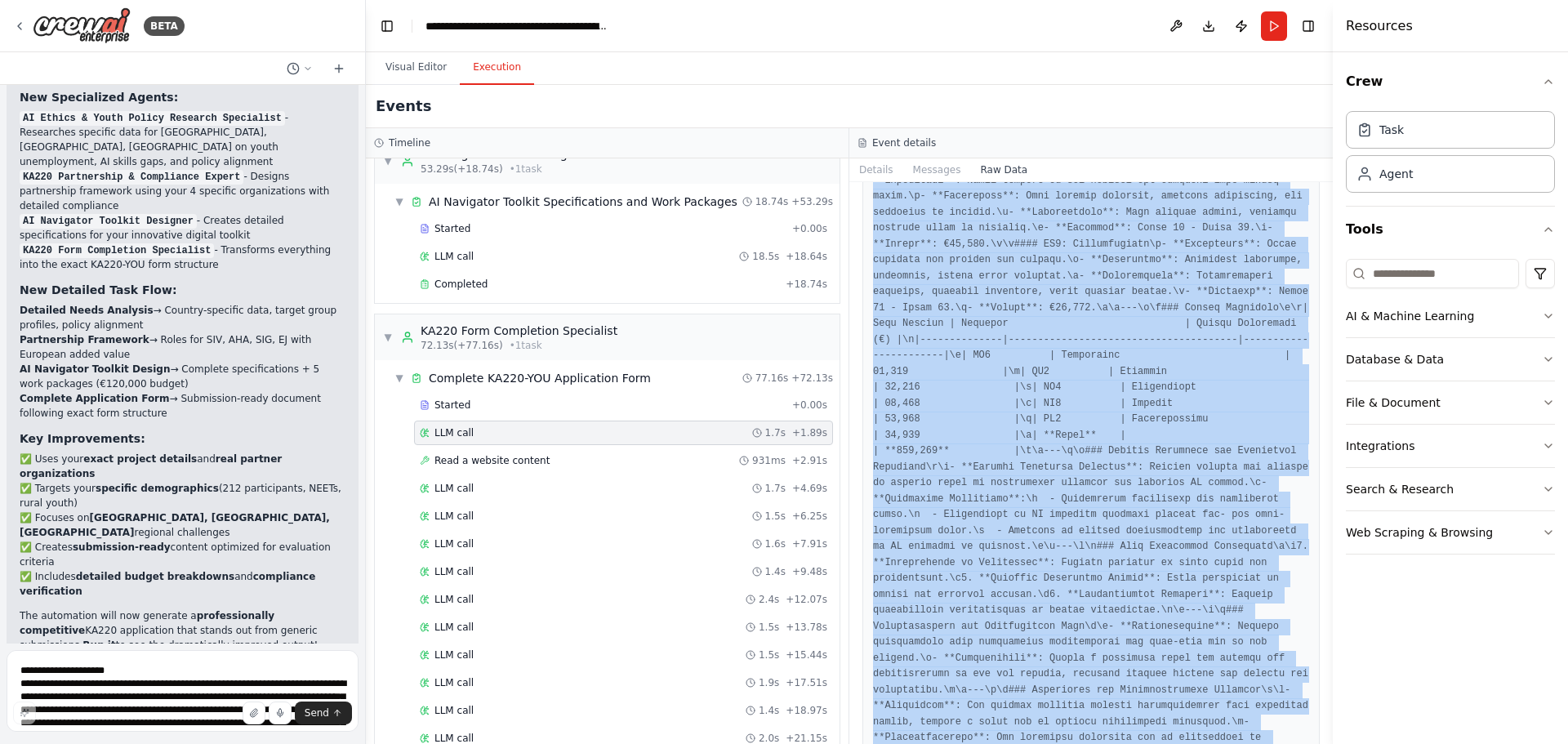
drag, startPoint x: 912, startPoint y: 257, endPoint x: 1208, endPoint y: 528, distance: 401.3
copy pre "role": "system", "content": "You are KA220 Form Completion Specialist. You are …"
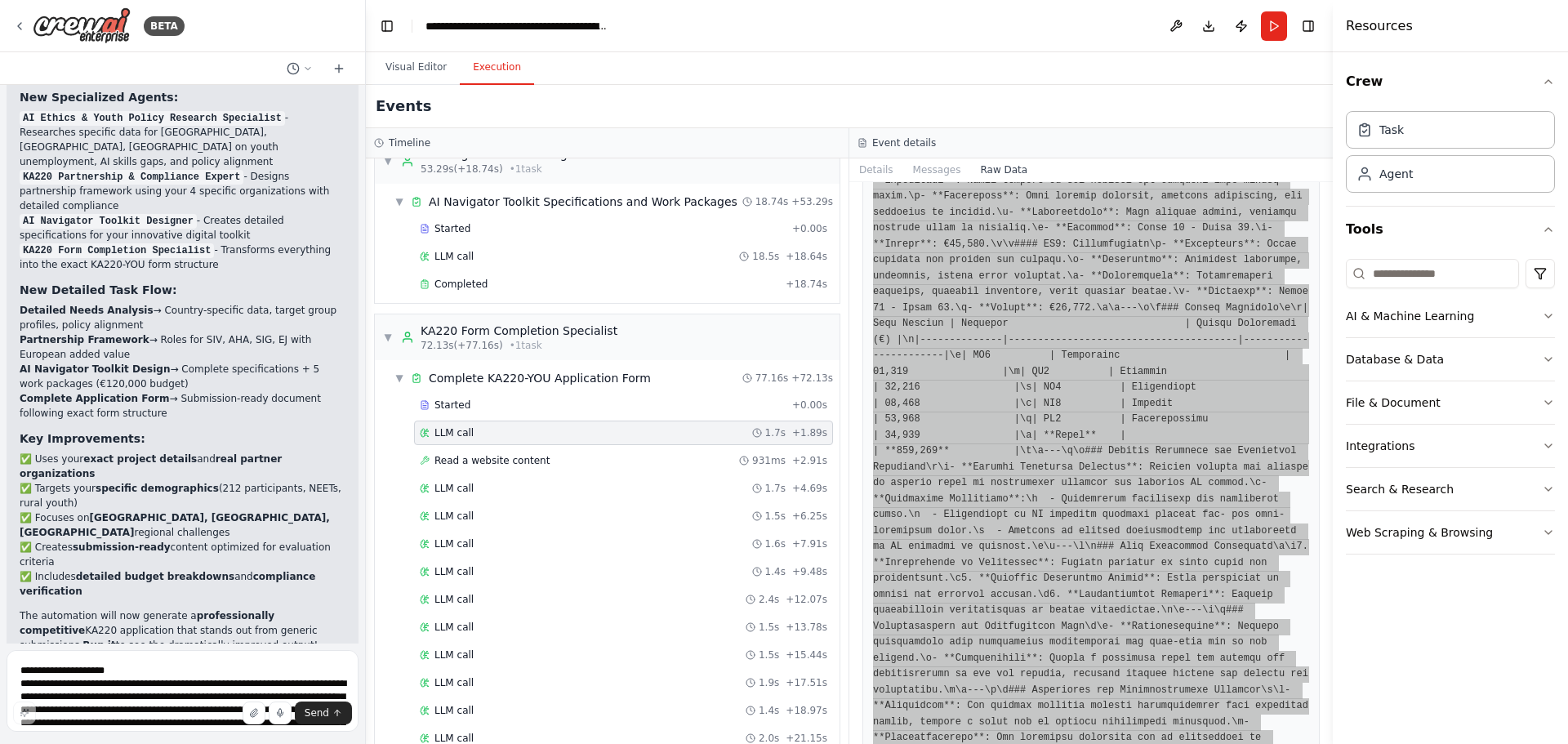
scroll to position [9044, 0]
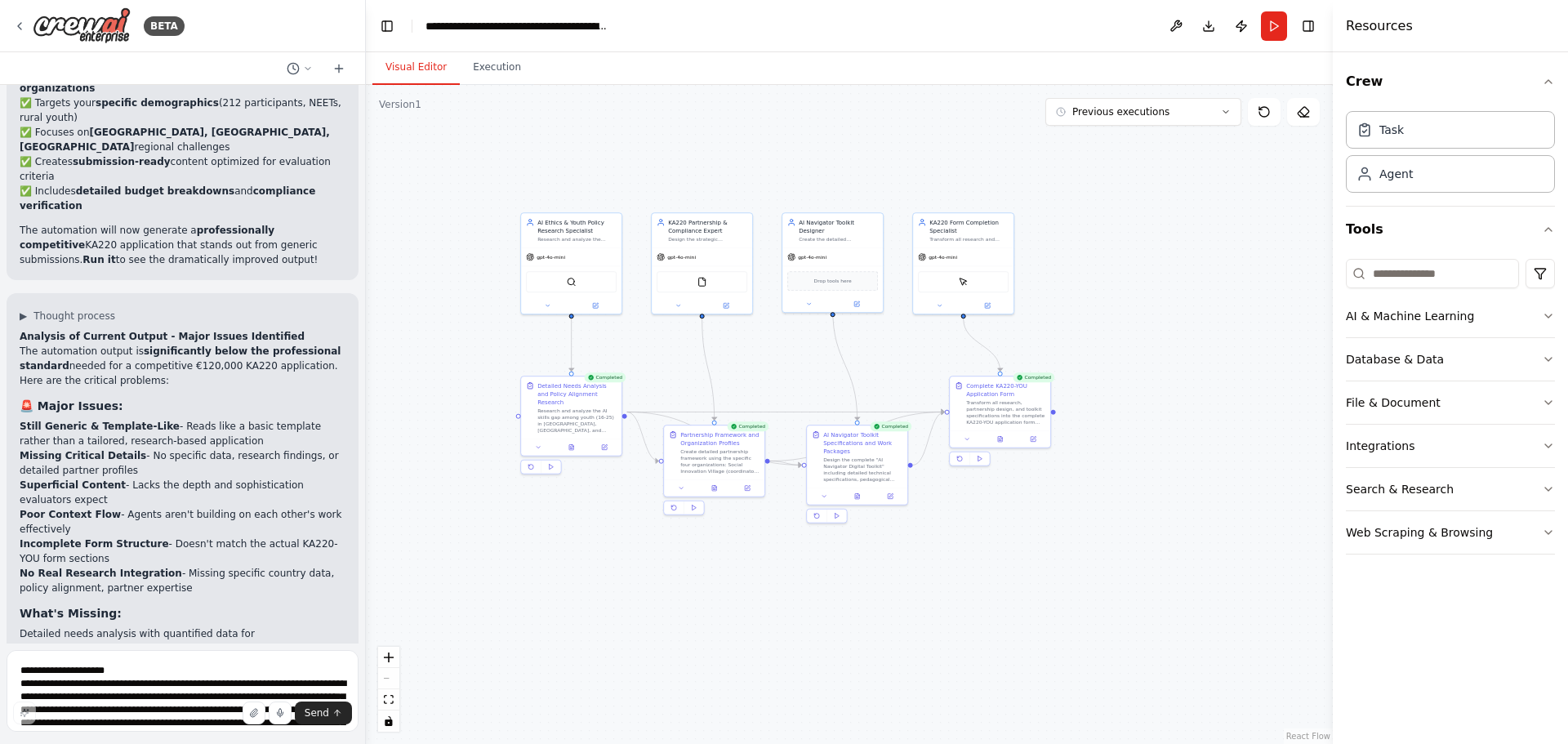
click at [403, 69] on button "Visual Editor" at bounding box center [416, 67] width 88 height 34
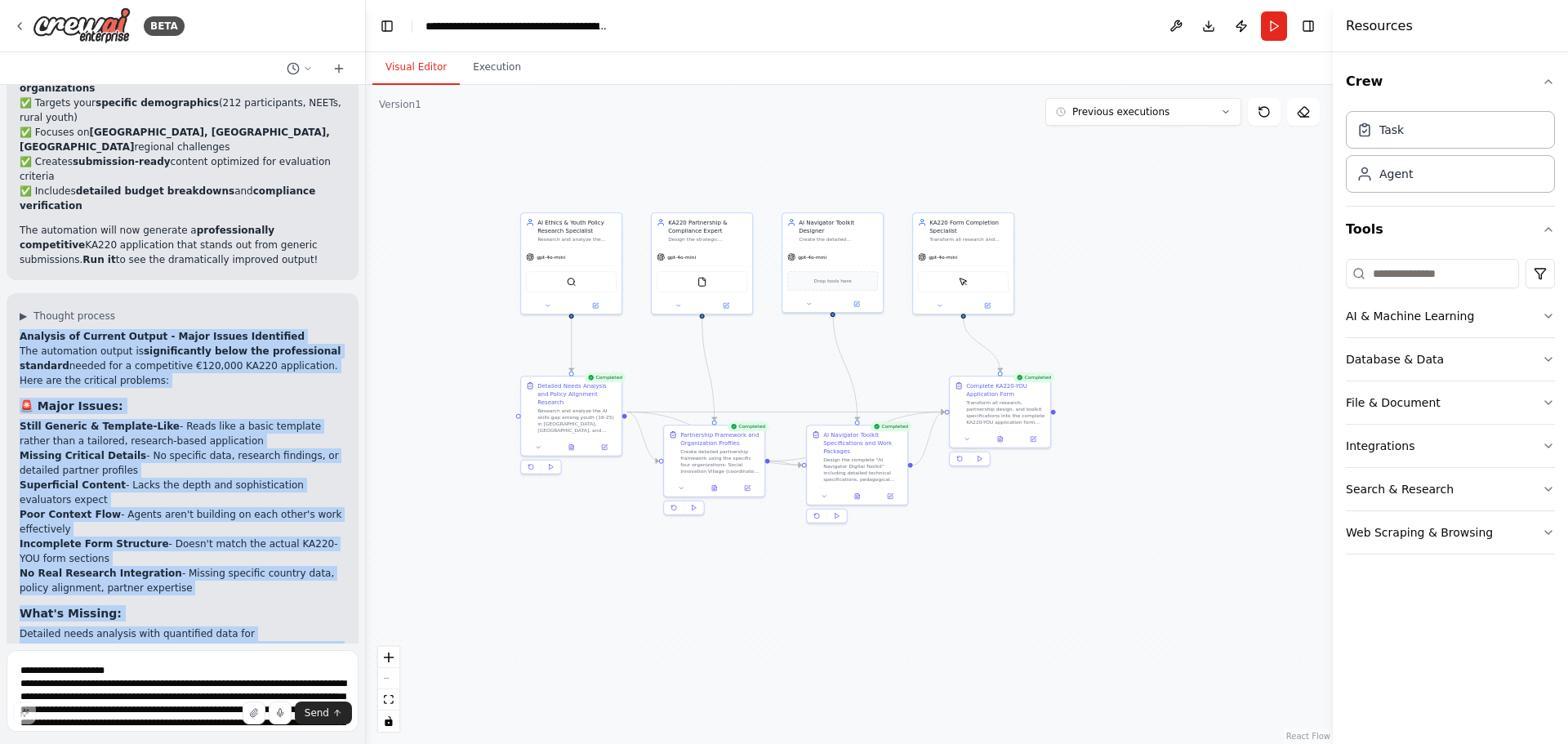
drag, startPoint x: 20, startPoint y: 185, endPoint x: 324, endPoint y: 616, distance: 527.4
click at [324, 616] on div "Analysis of Current Output - Major Issues Identified The automation output is s…" at bounding box center [182, 735] width 326 height 812
copy div "Loremips do Sitamet Consec - Adipi Elitse Doeiusmodt Inc utlaboreet dolore ma a…"
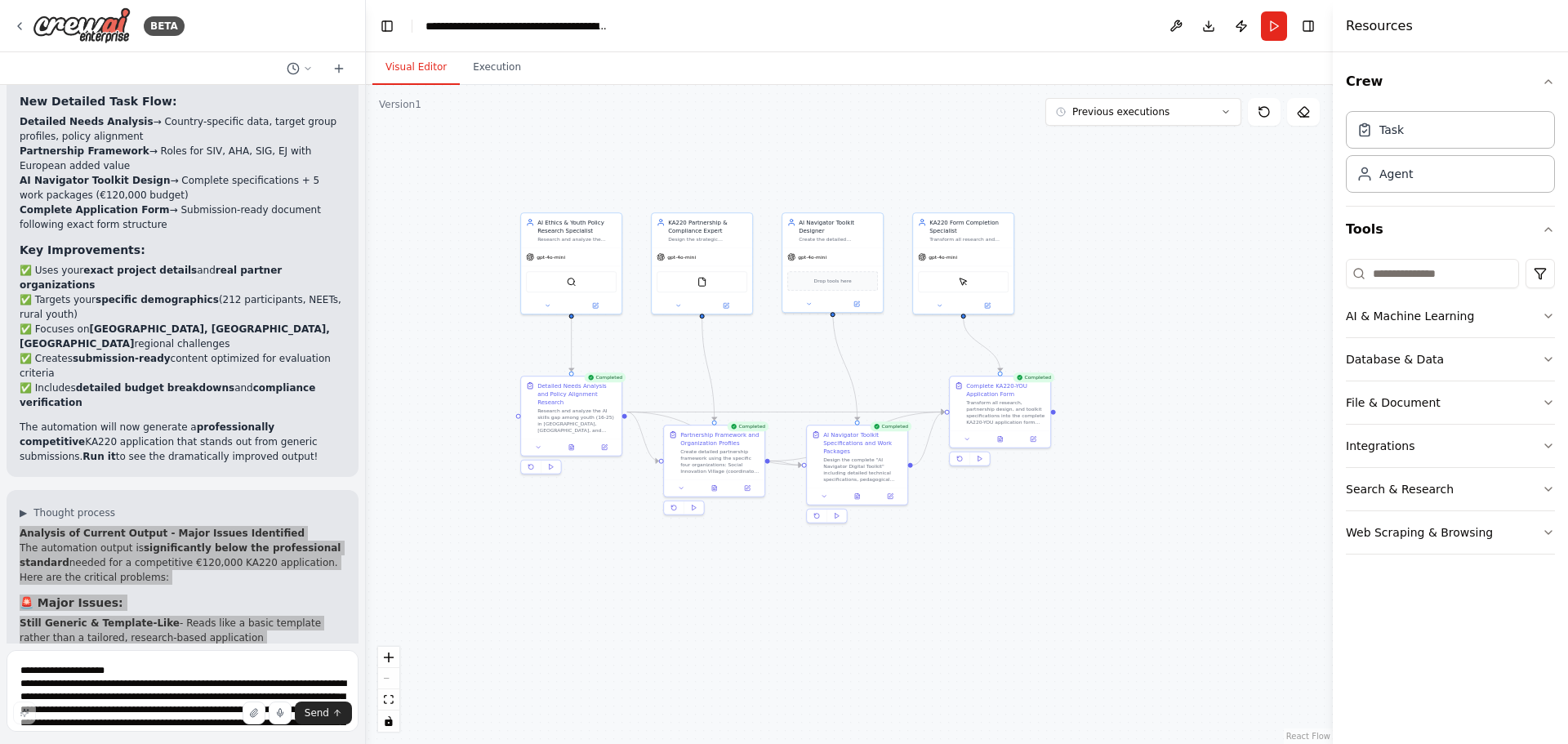
scroll to position [8842, 0]
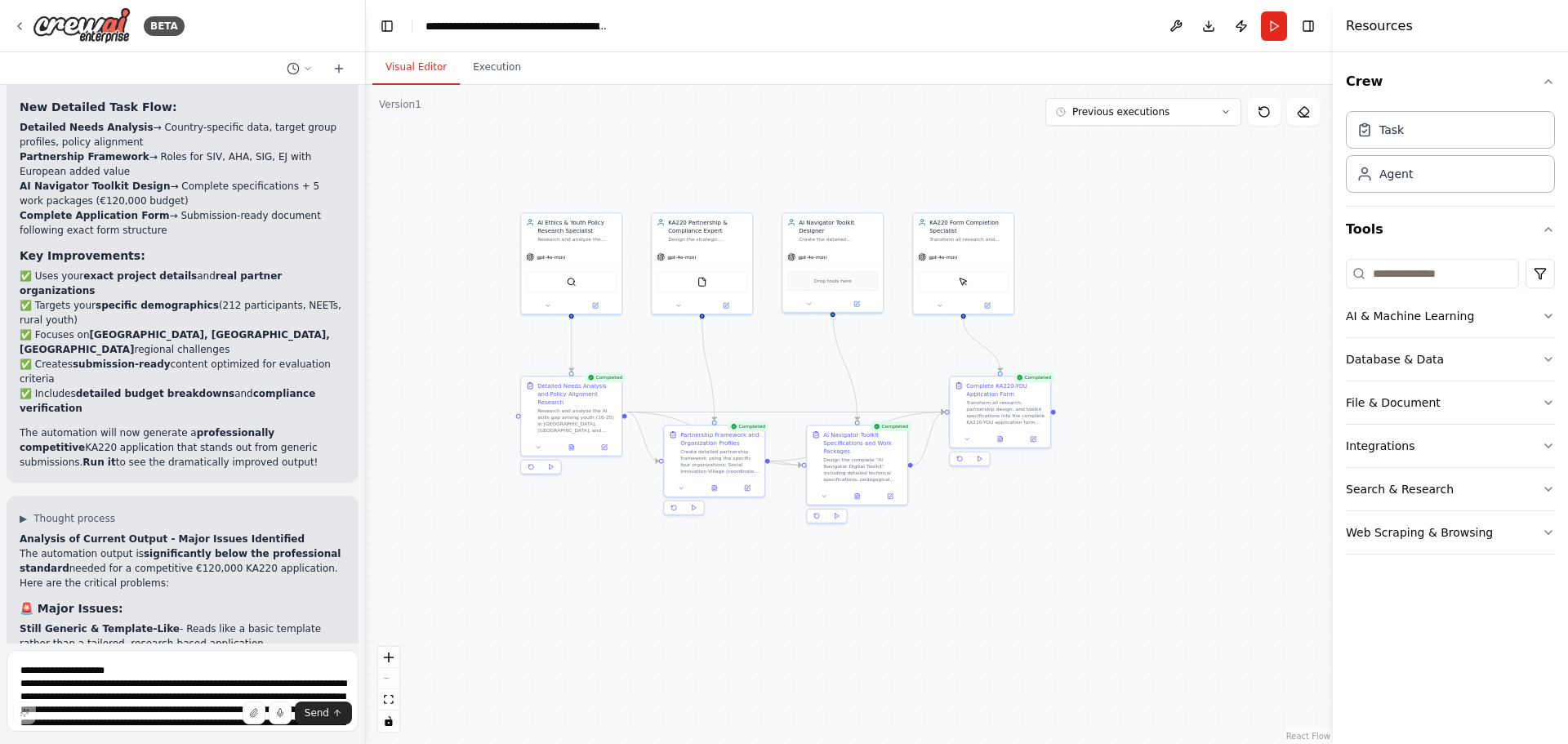
drag, startPoint x: 1493, startPoint y: 560, endPoint x: 145, endPoint y: 664, distance: 1352.0
click at [145, 664] on div "BETA An erasmus KA220 in the field of youth project design and the delivery of …" at bounding box center [784, 372] width 1568 height 744
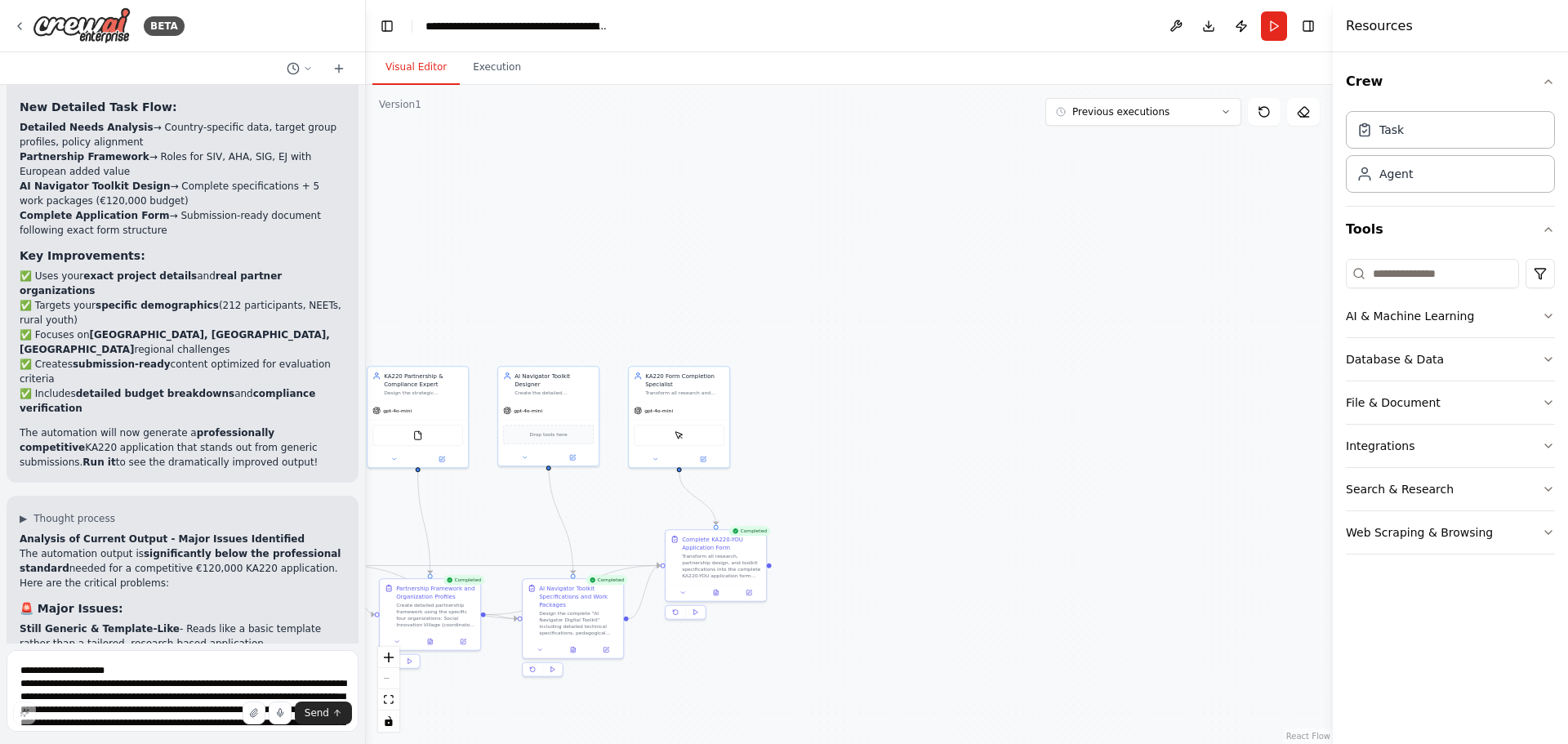
scroll to position [9044, 0]
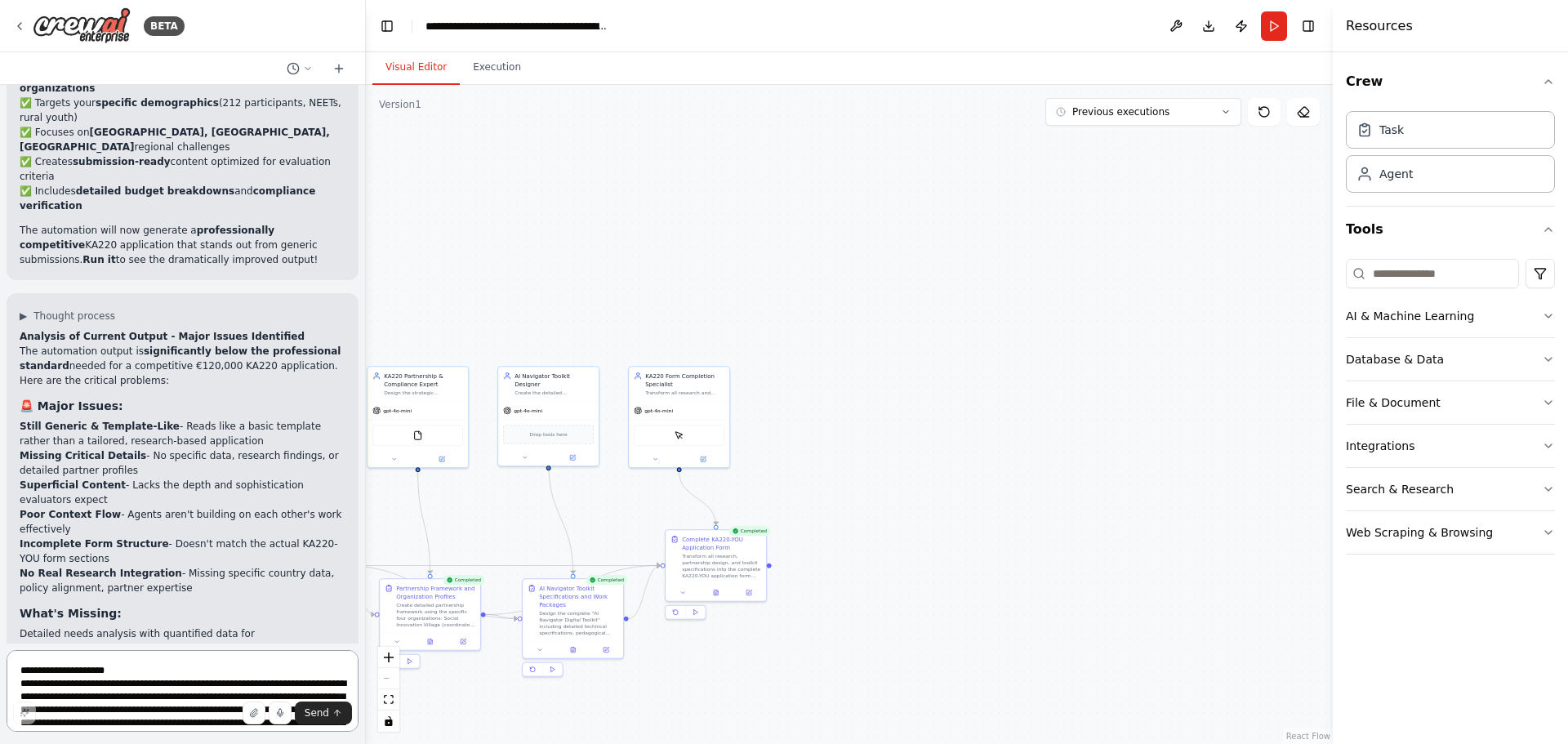
click at [201, 691] on textarea at bounding box center [182, 691] width 352 height 81
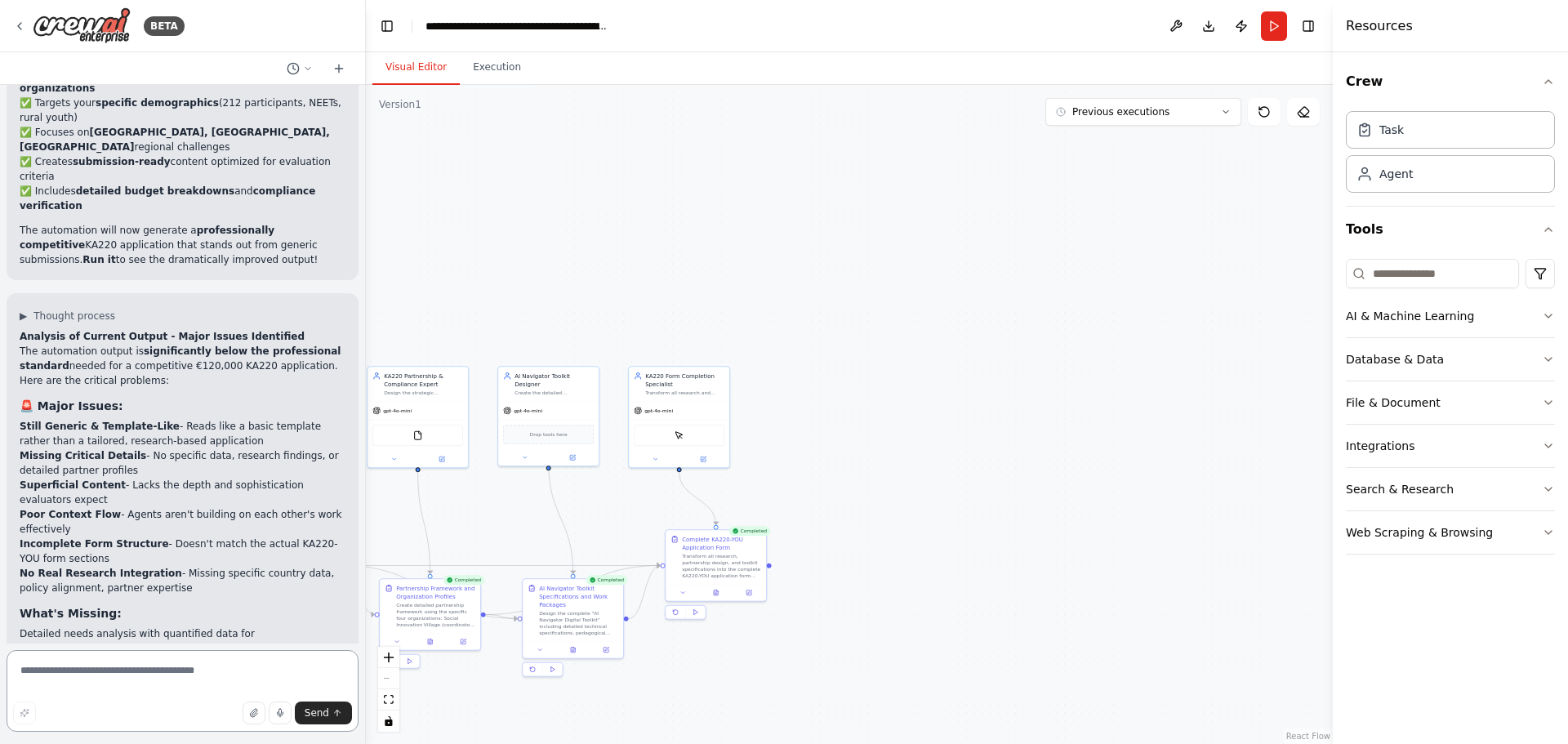
paste textarea "**********"
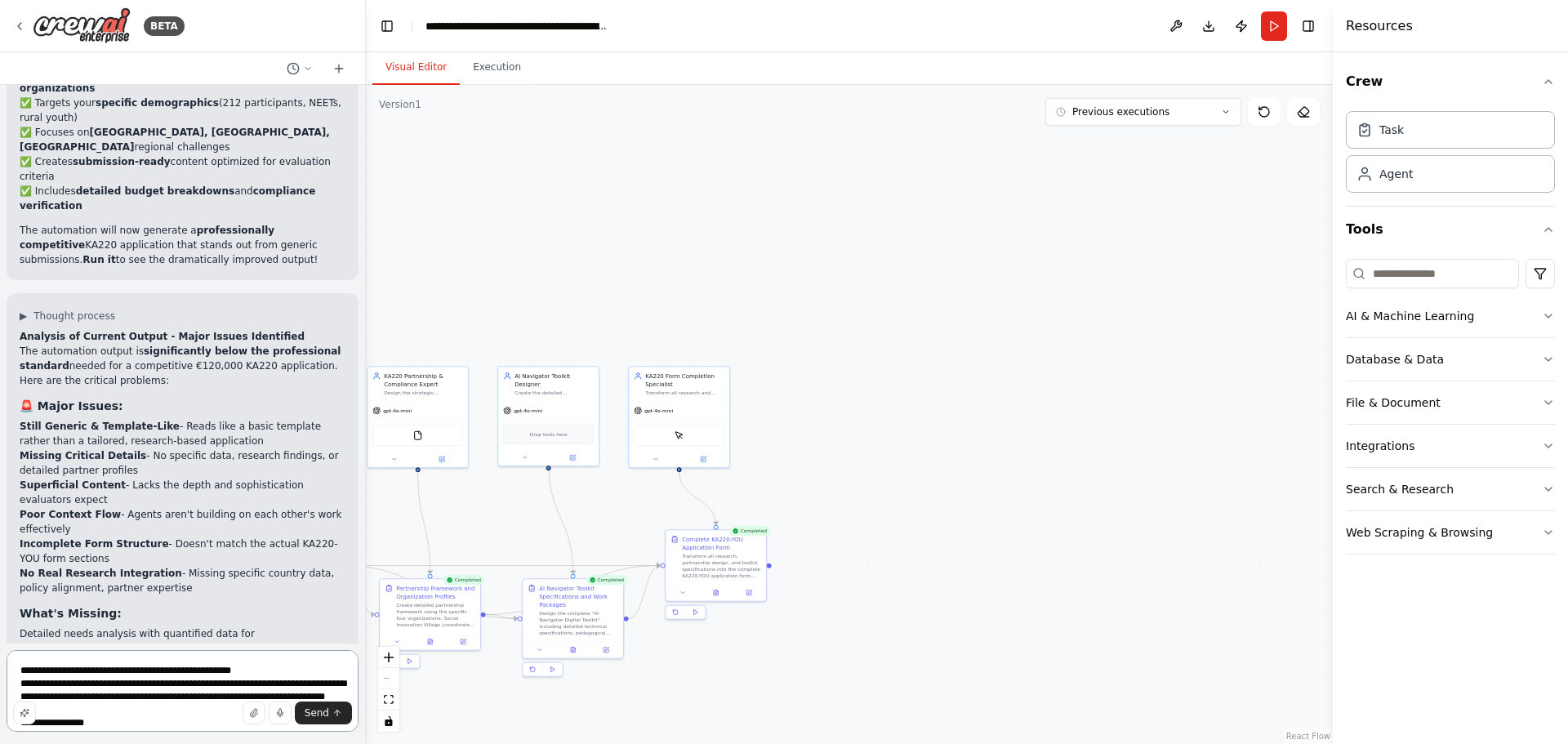
scroll to position [597, 0]
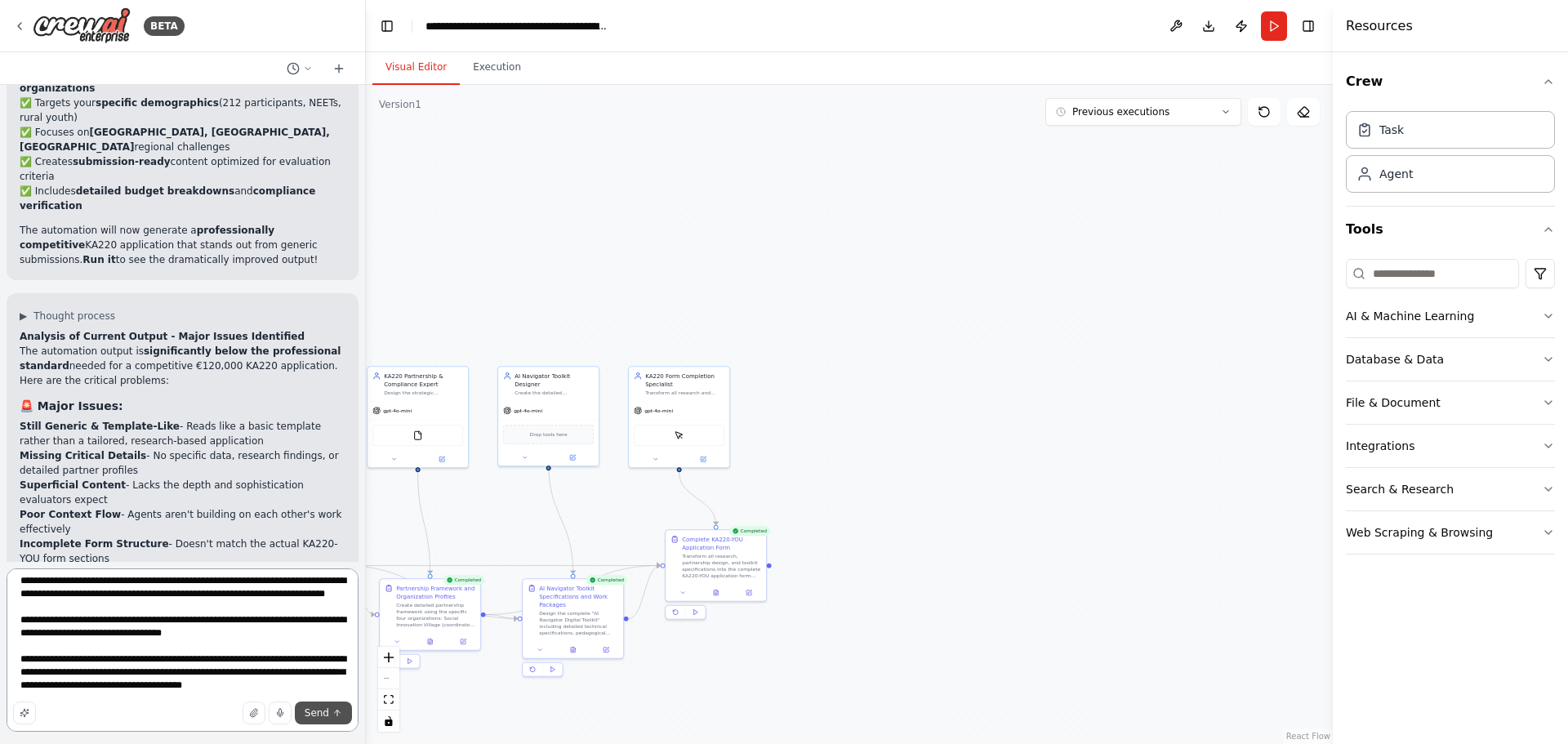
type textarea "**********"
click at [324, 713] on span "Send" at bounding box center [317, 713] width 25 height 13
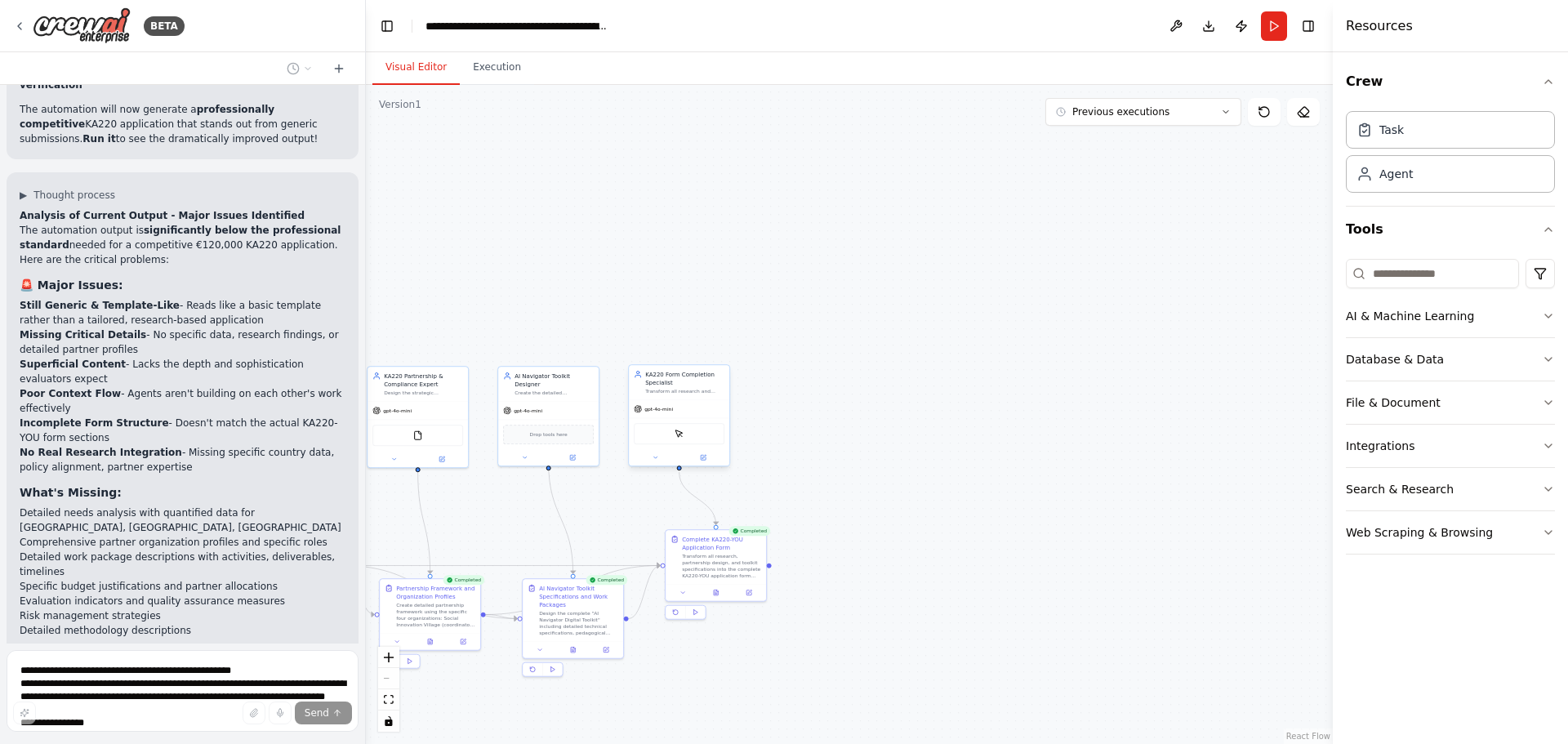
scroll to position [9755, 0]
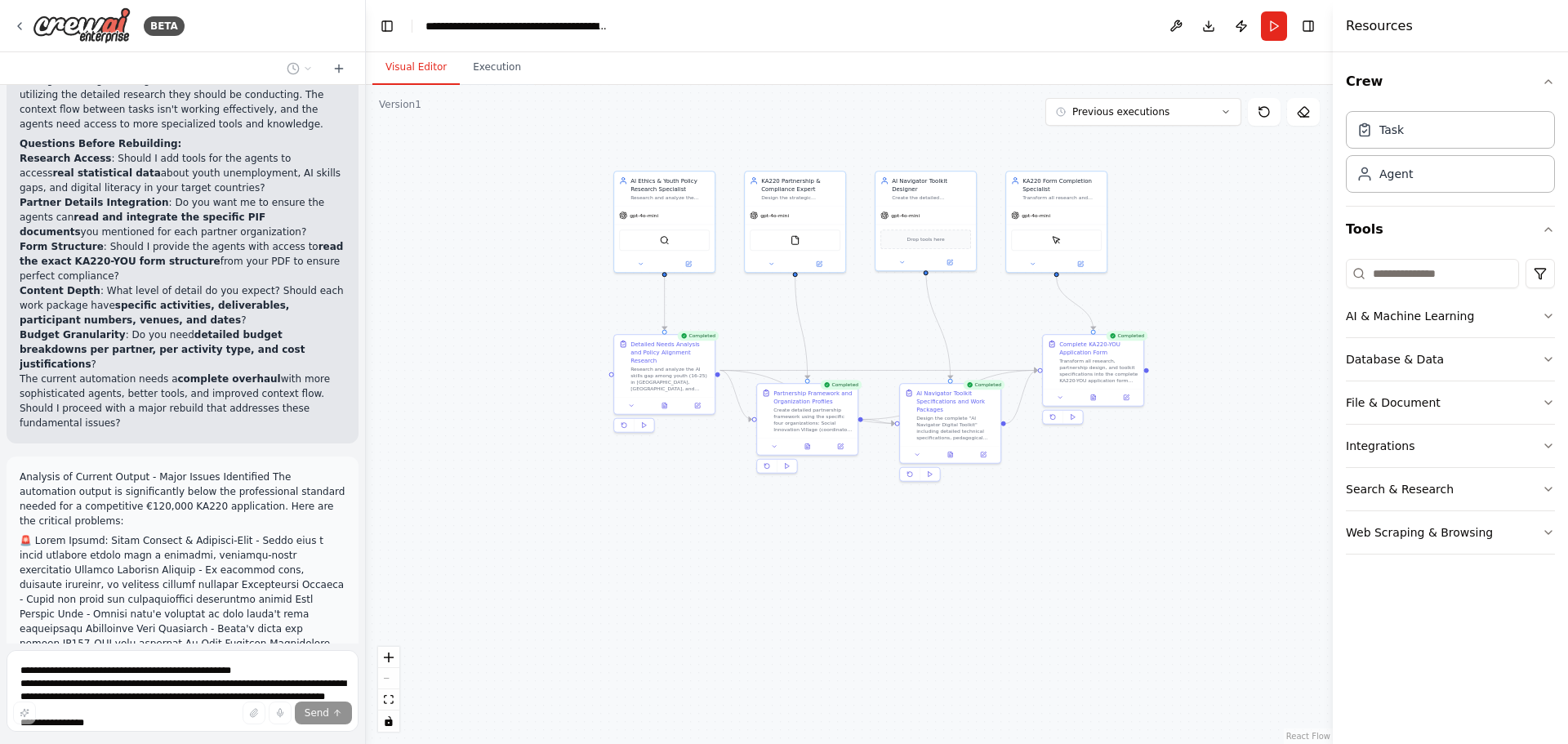
drag, startPoint x: 697, startPoint y: 240, endPoint x: 1057, endPoint y: 80, distance: 394.0
click at [1057, 80] on div "Visual Editor Execution Version 1 Previous executions Show Tools Hide Agents AI…" at bounding box center [849, 398] width 967 height 692
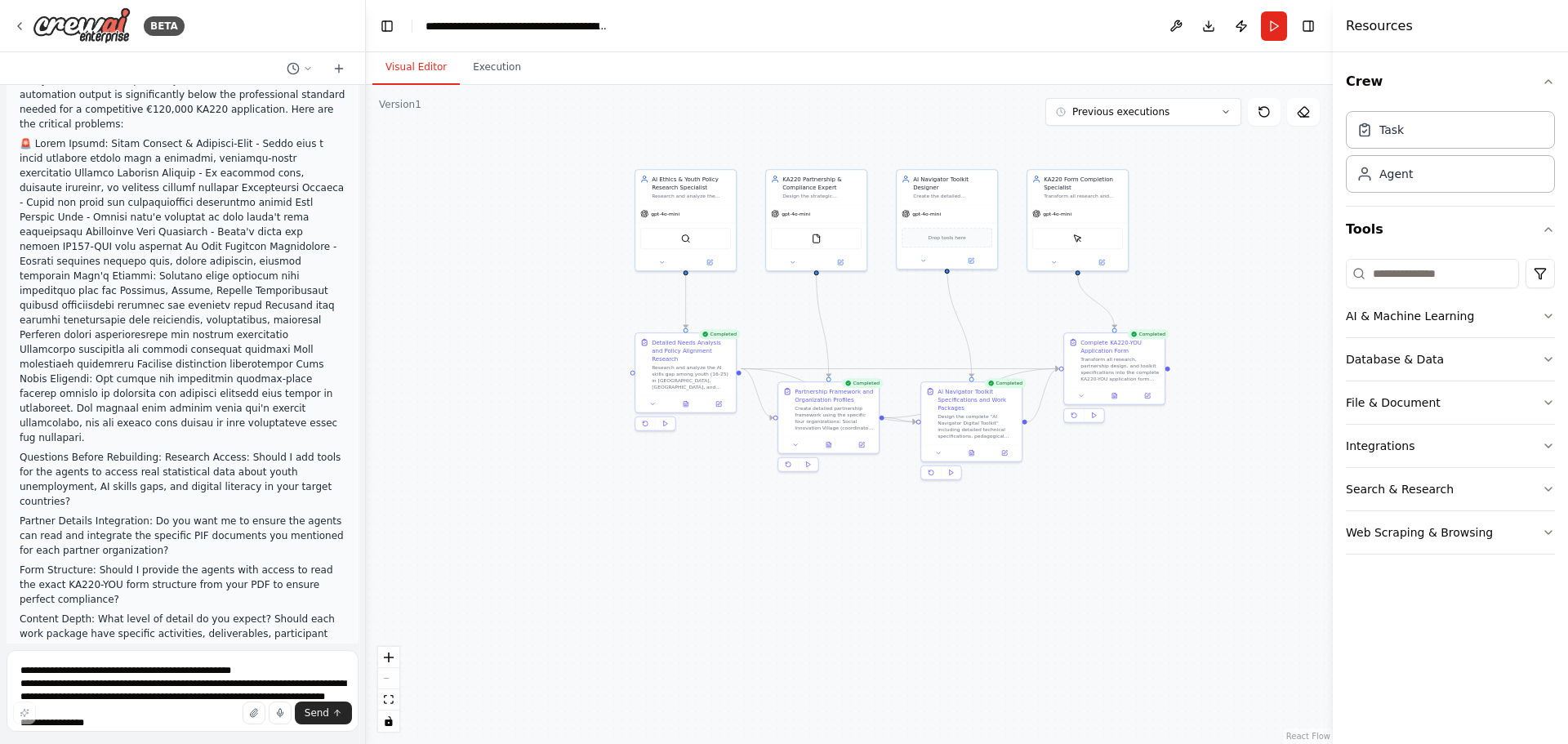
scroll to position [10274, 0]
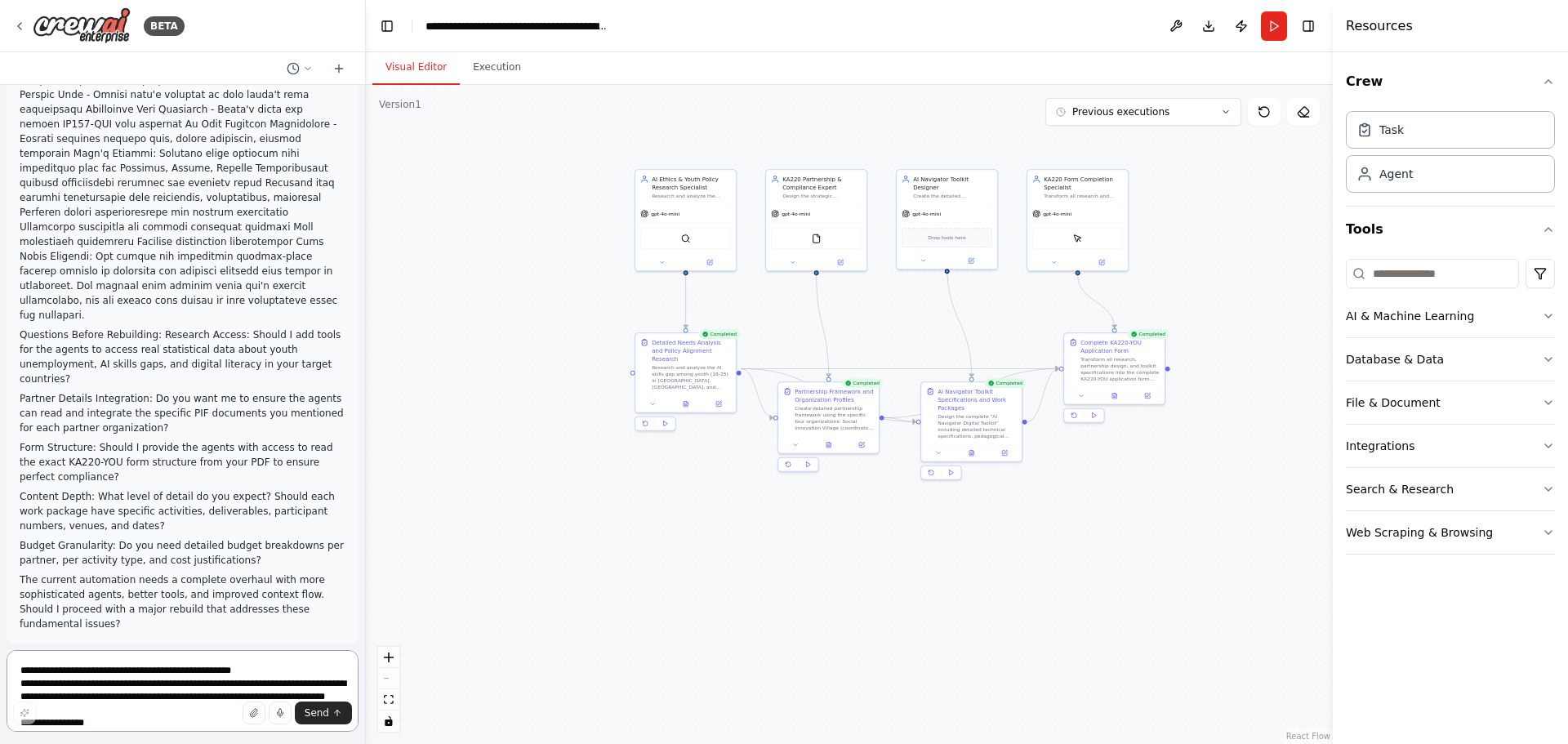
click at [217, 681] on textarea at bounding box center [182, 691] width 352 height 81
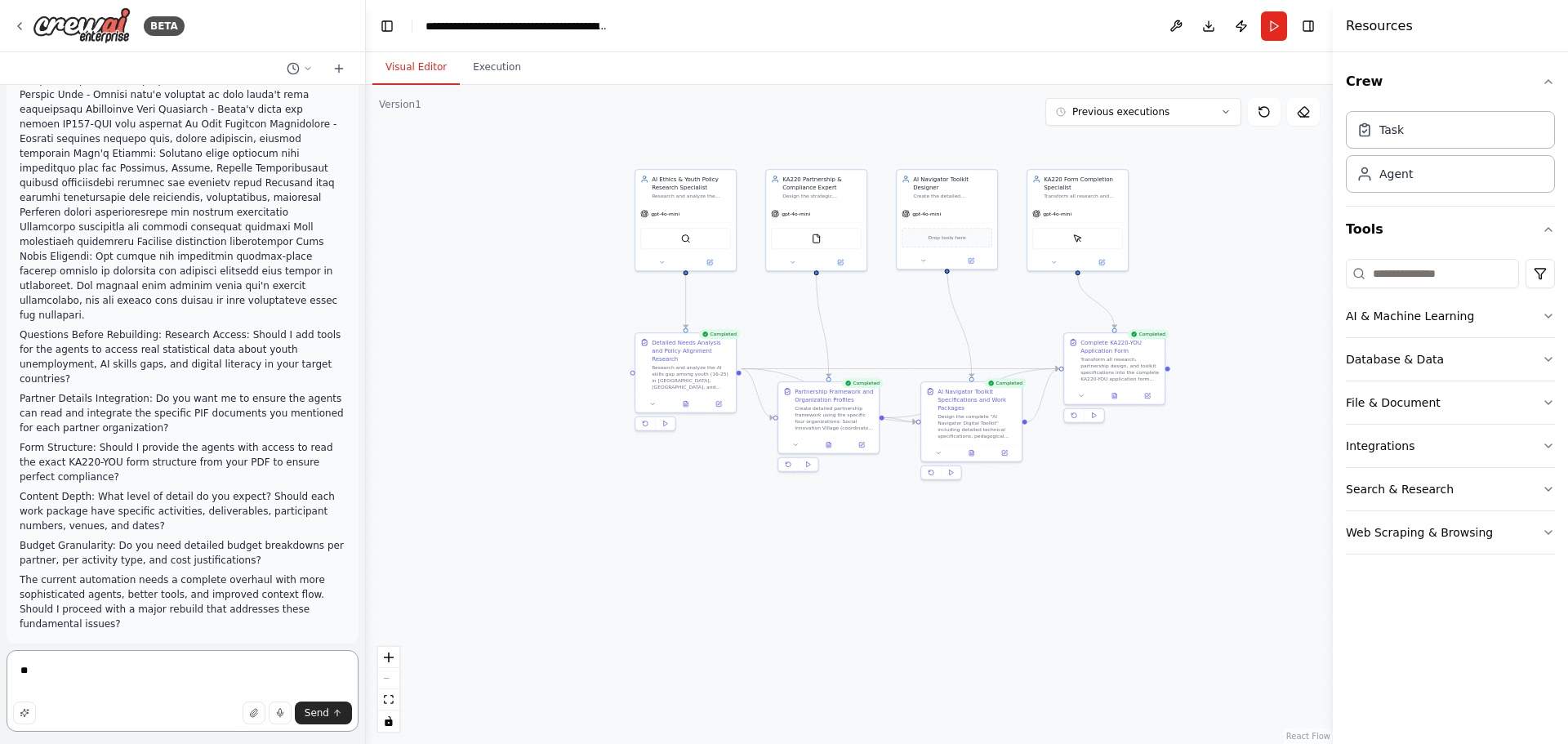
type textarea "***"
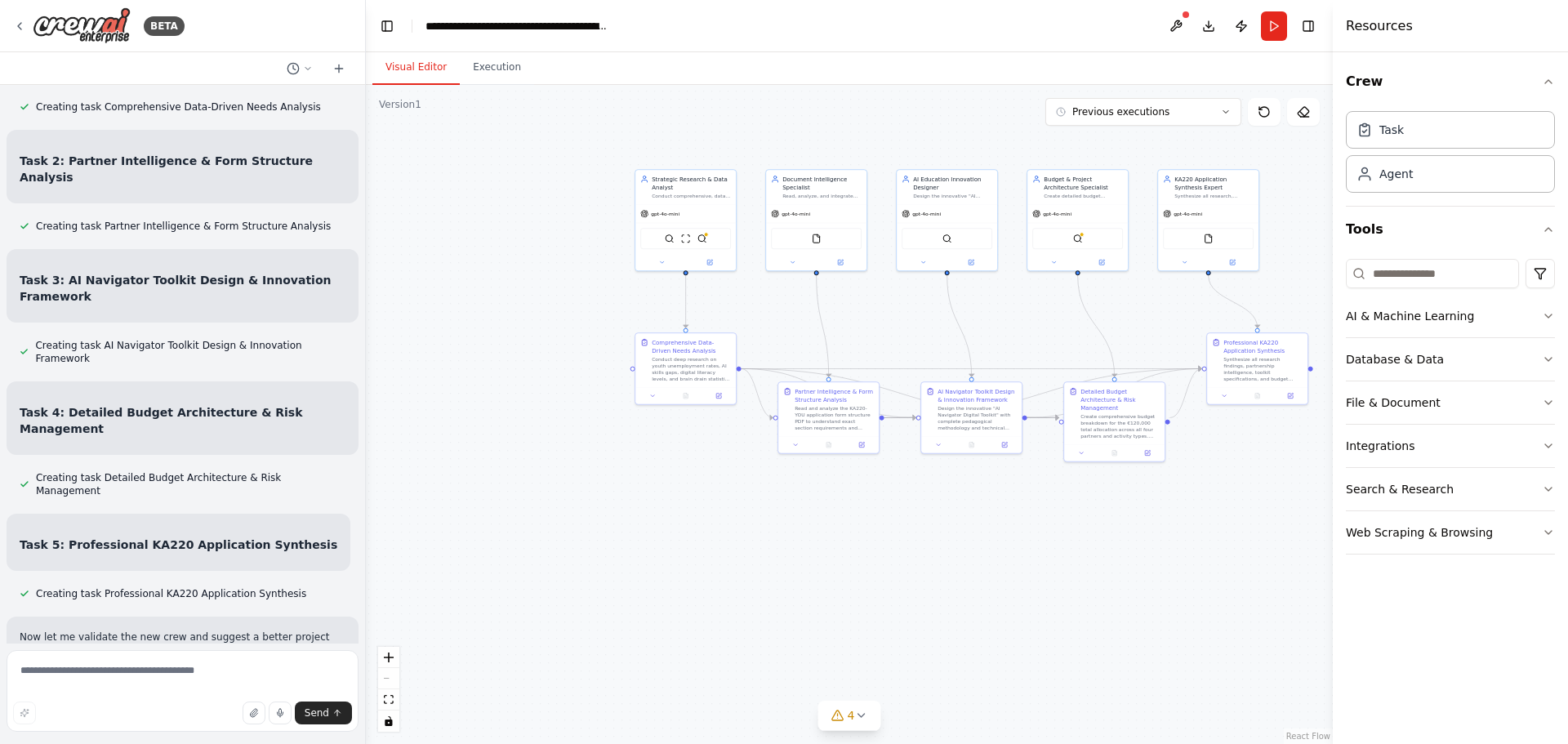
scroll to position [13072, 0]
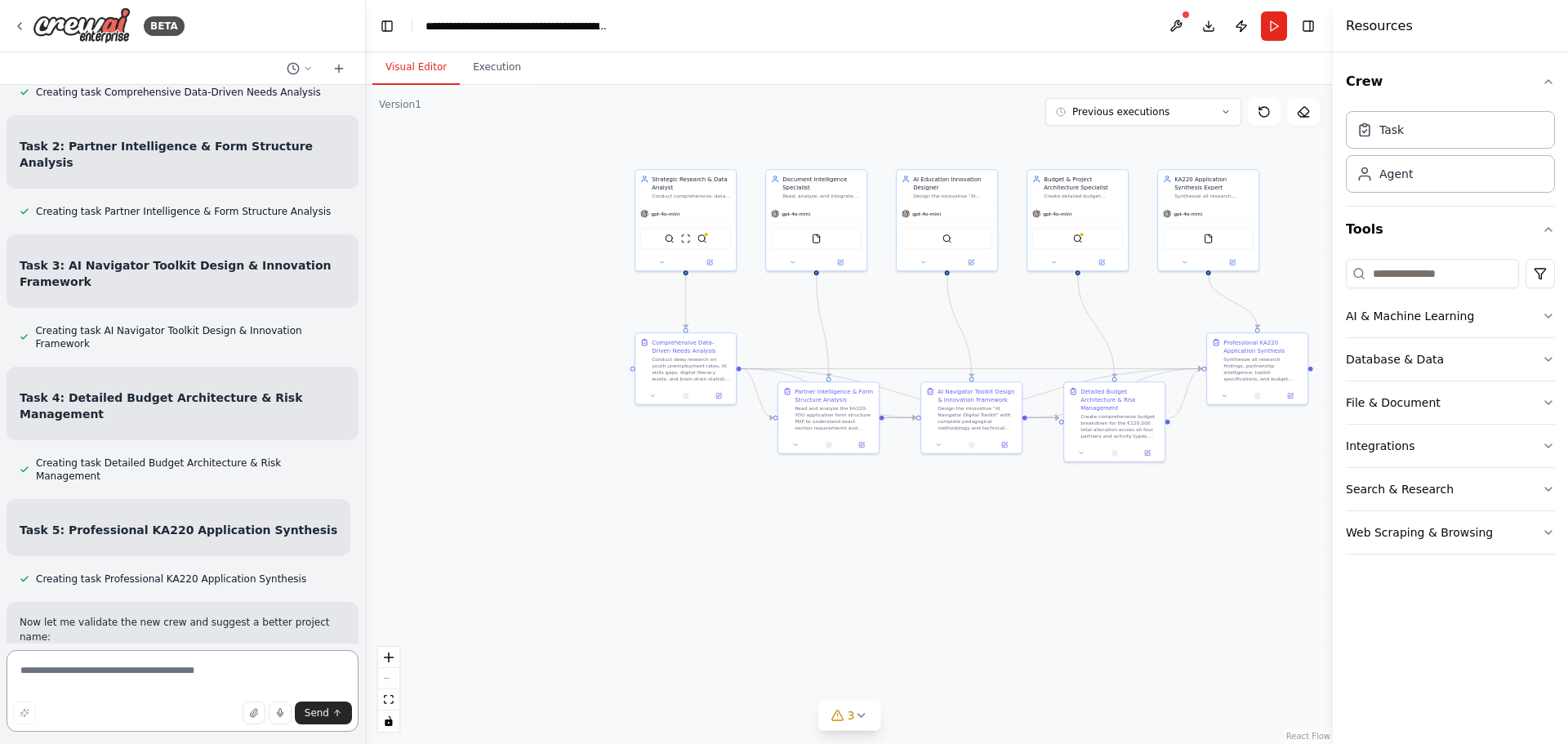
click at [49, 654] on textarea at bounding box center [182, 691] width 352 height 81
type textarea "********"
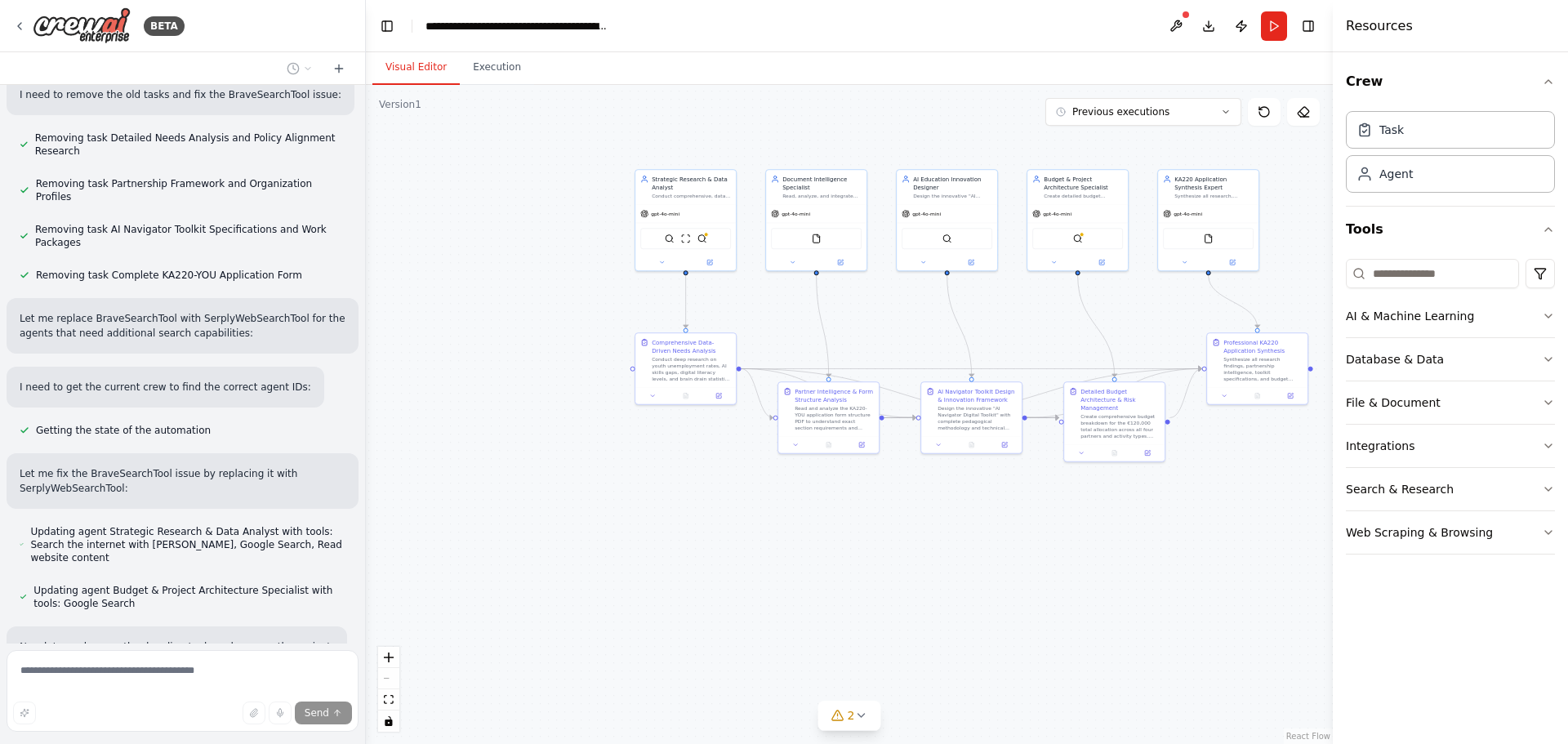
scroll to position [13715, 0]
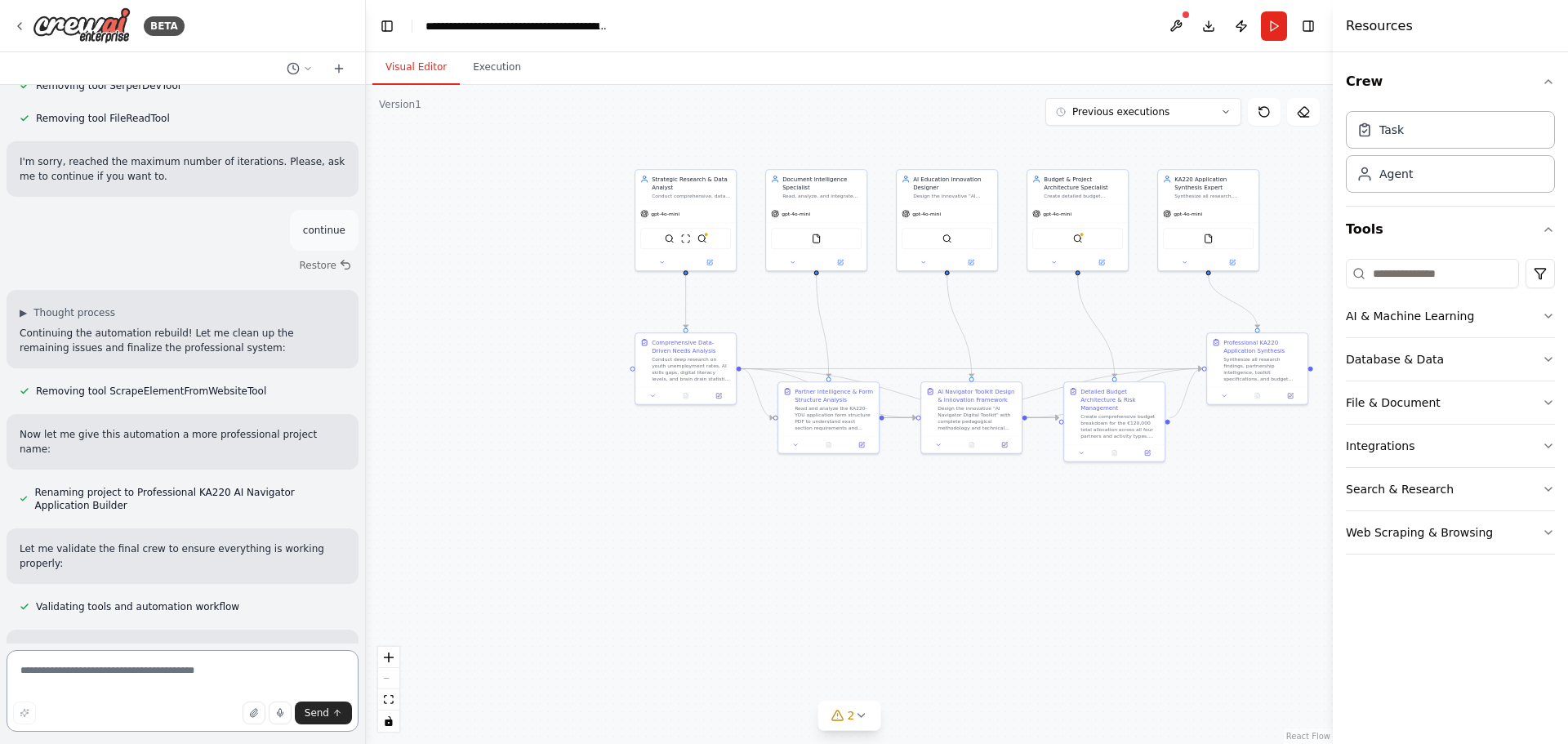
scroll to position [14322, 0]
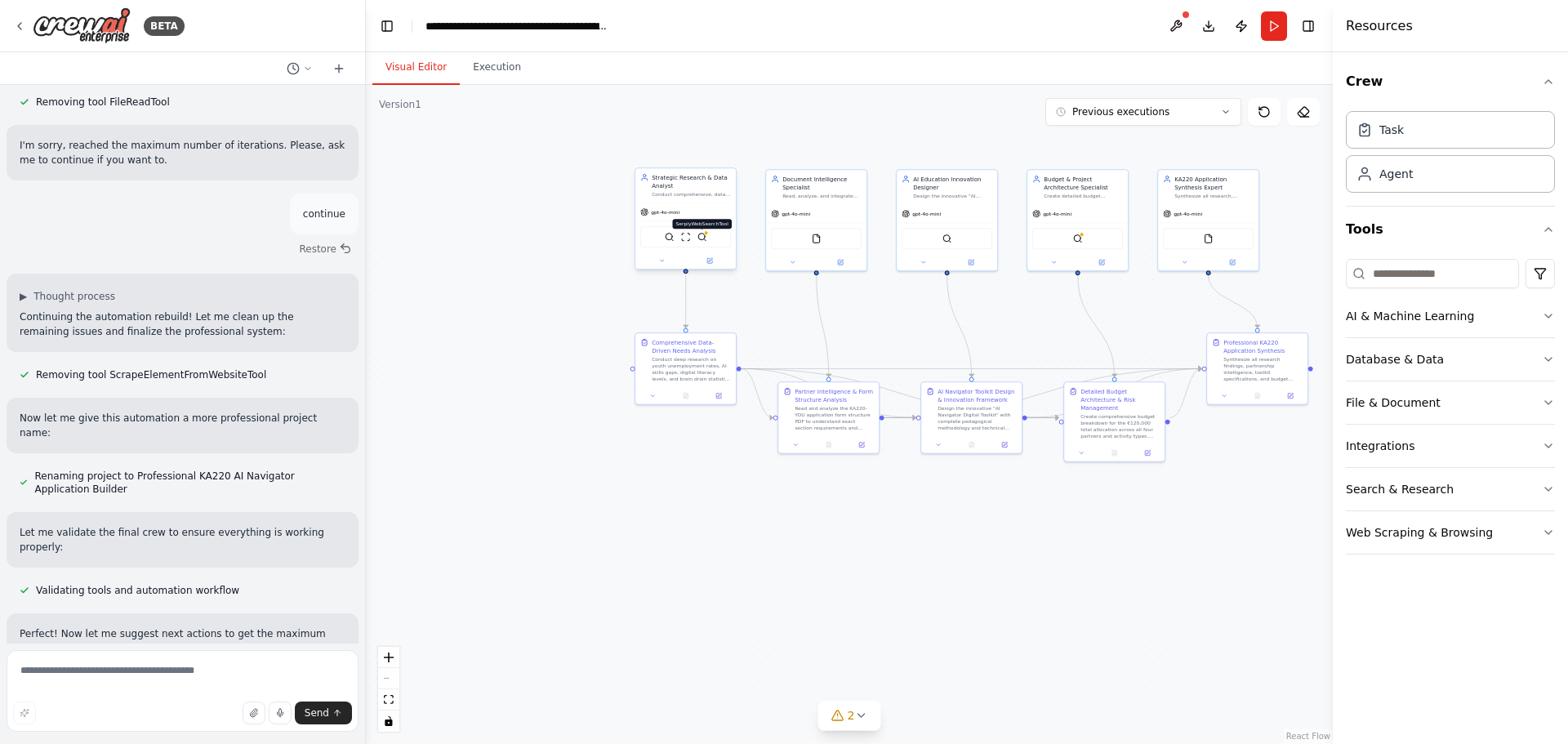
click at [704, 235] on div at bounding box center [705, 232] width 5 height 5
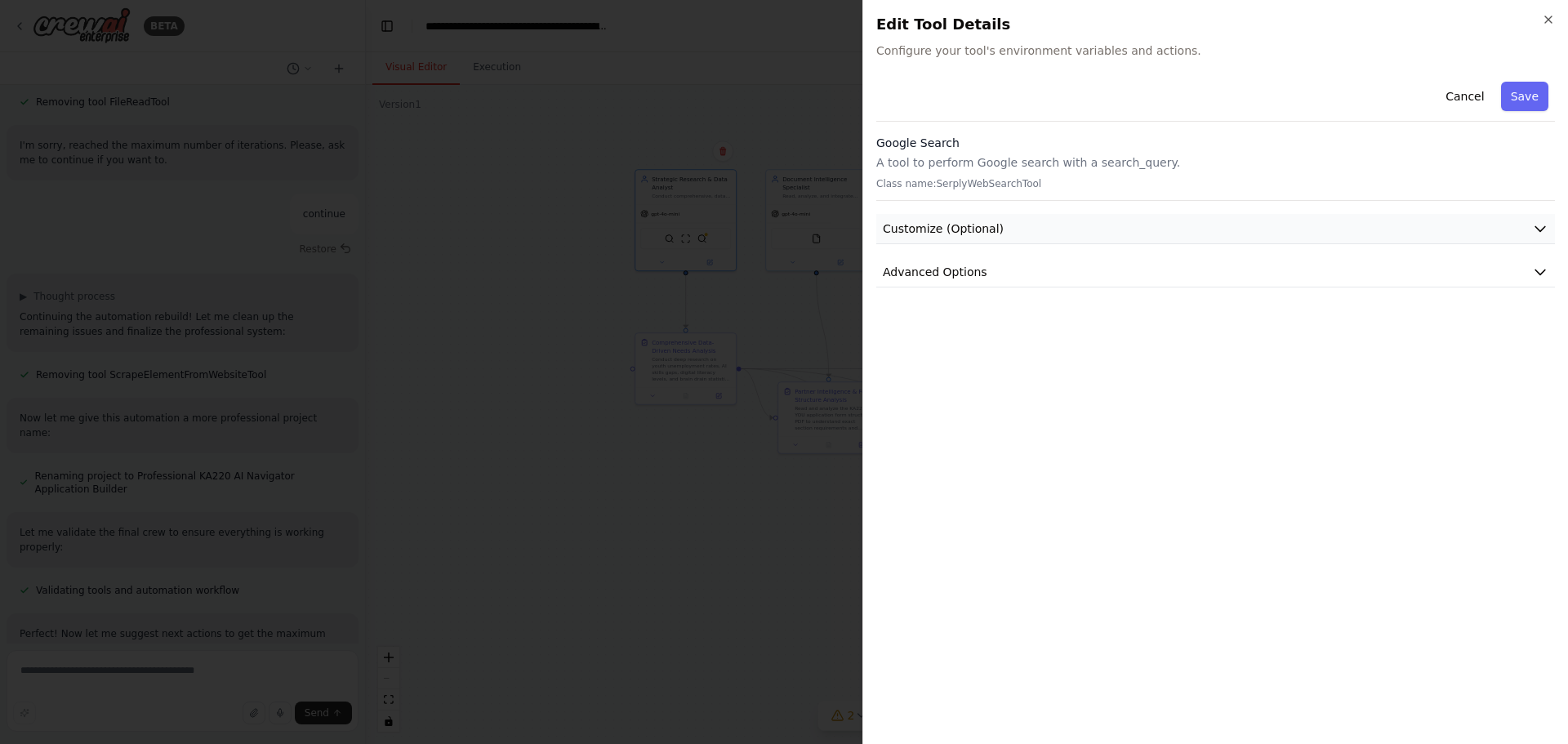
click at [956, 222] on span "Customize (Optional)" at bounding box center [943, 229] width 121 height 16
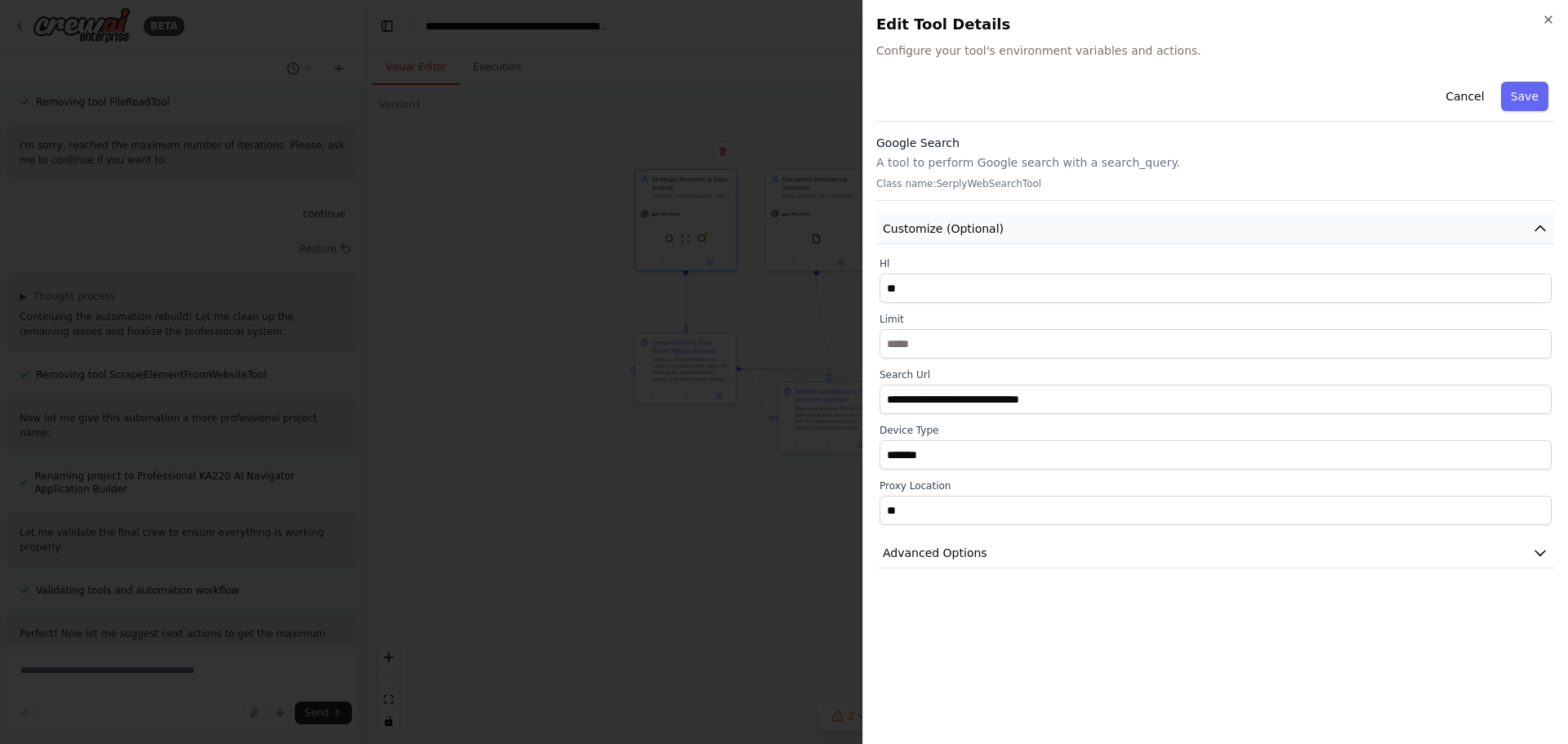
click at [956, 222] on span "Customize (Optional)" at bounding box center [943, 229] width 121 height 16
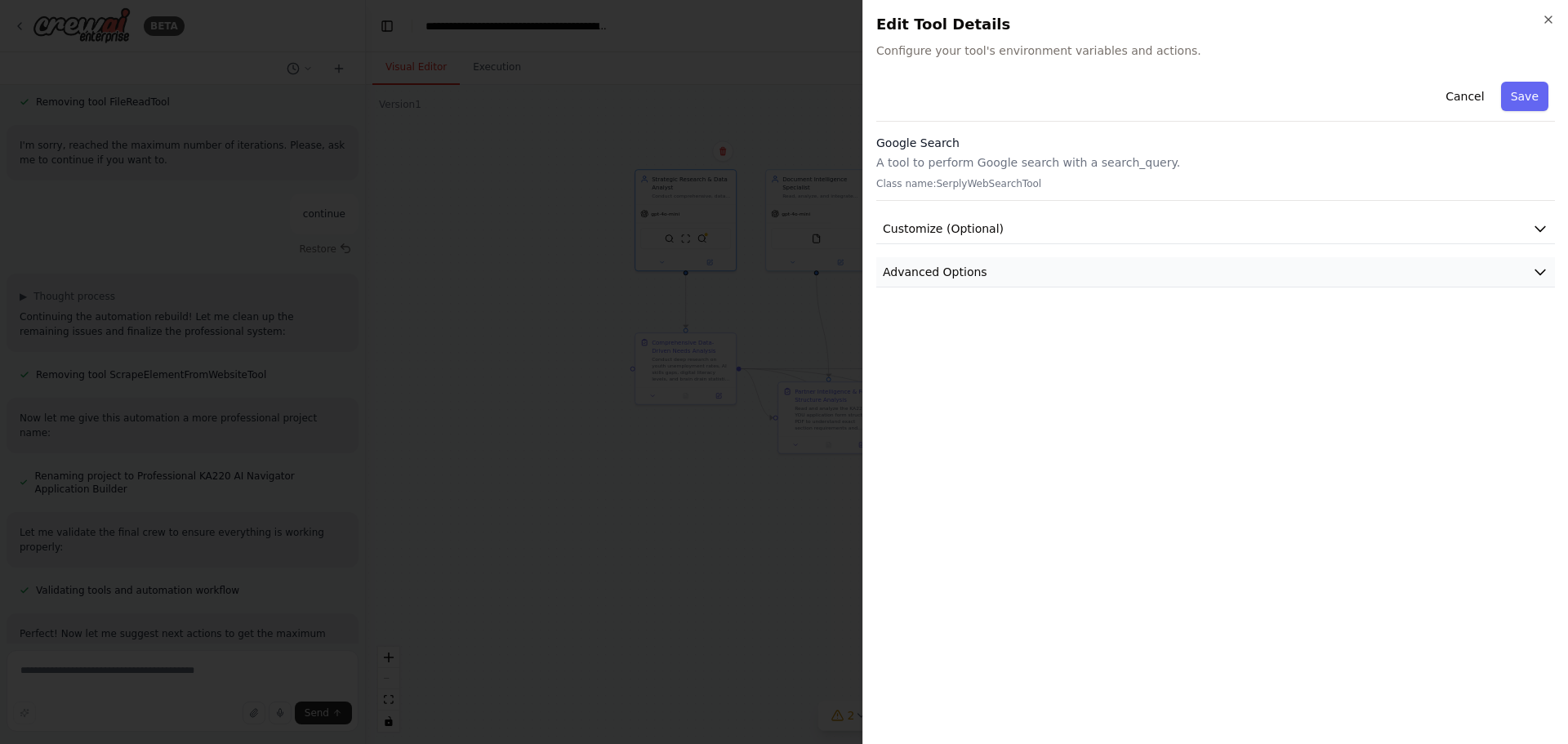
click at [945, 278] on span "Advanced Options" at bounding box center [935, 272] width 104 height 16
click at [1014, 369] on input "text" at bounding box center [1215, 369] width 650 height 29
paste input "**********"
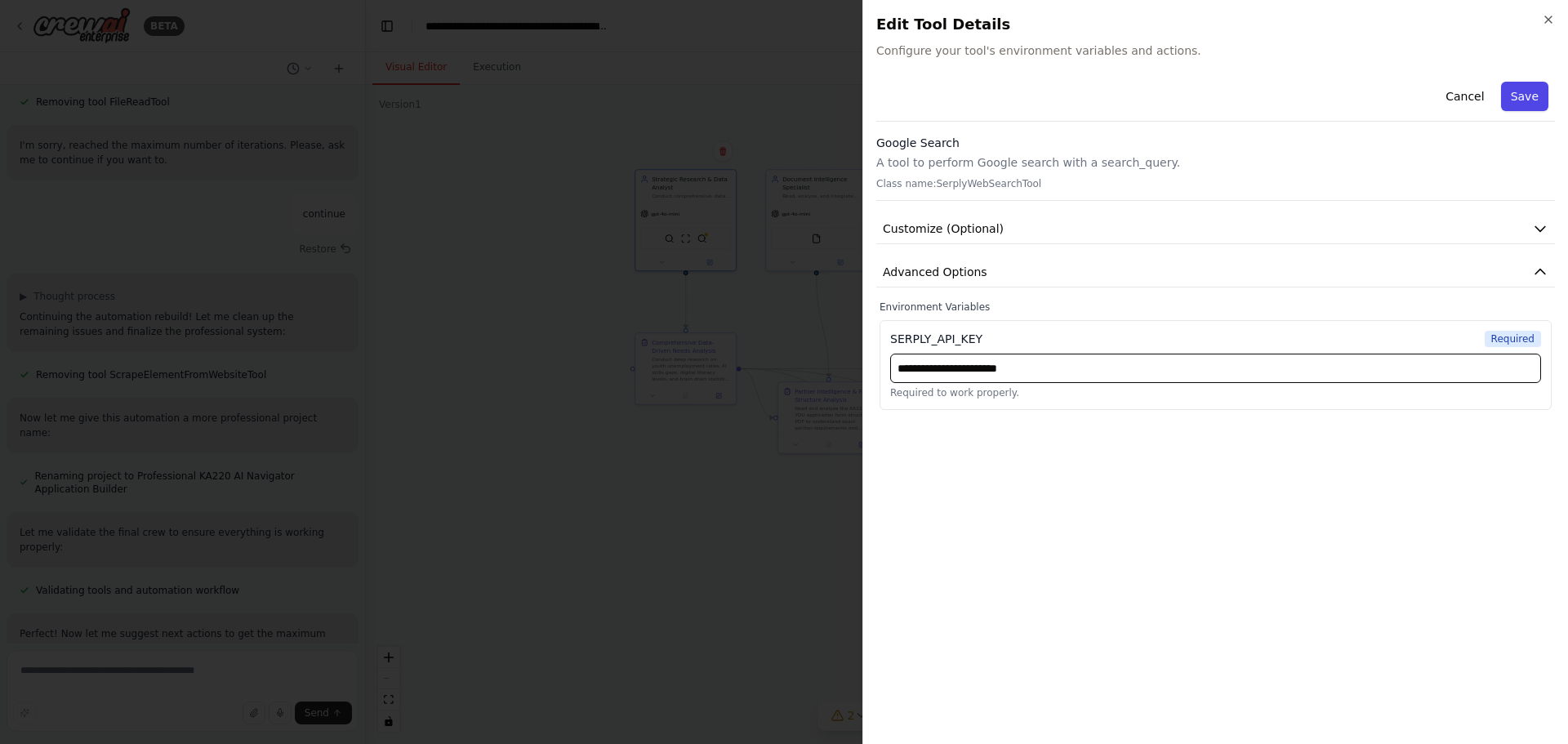
type input "**********"
click at [1524, 92] on button "Save" at bounding box center [1525, 96] width 48 height 29
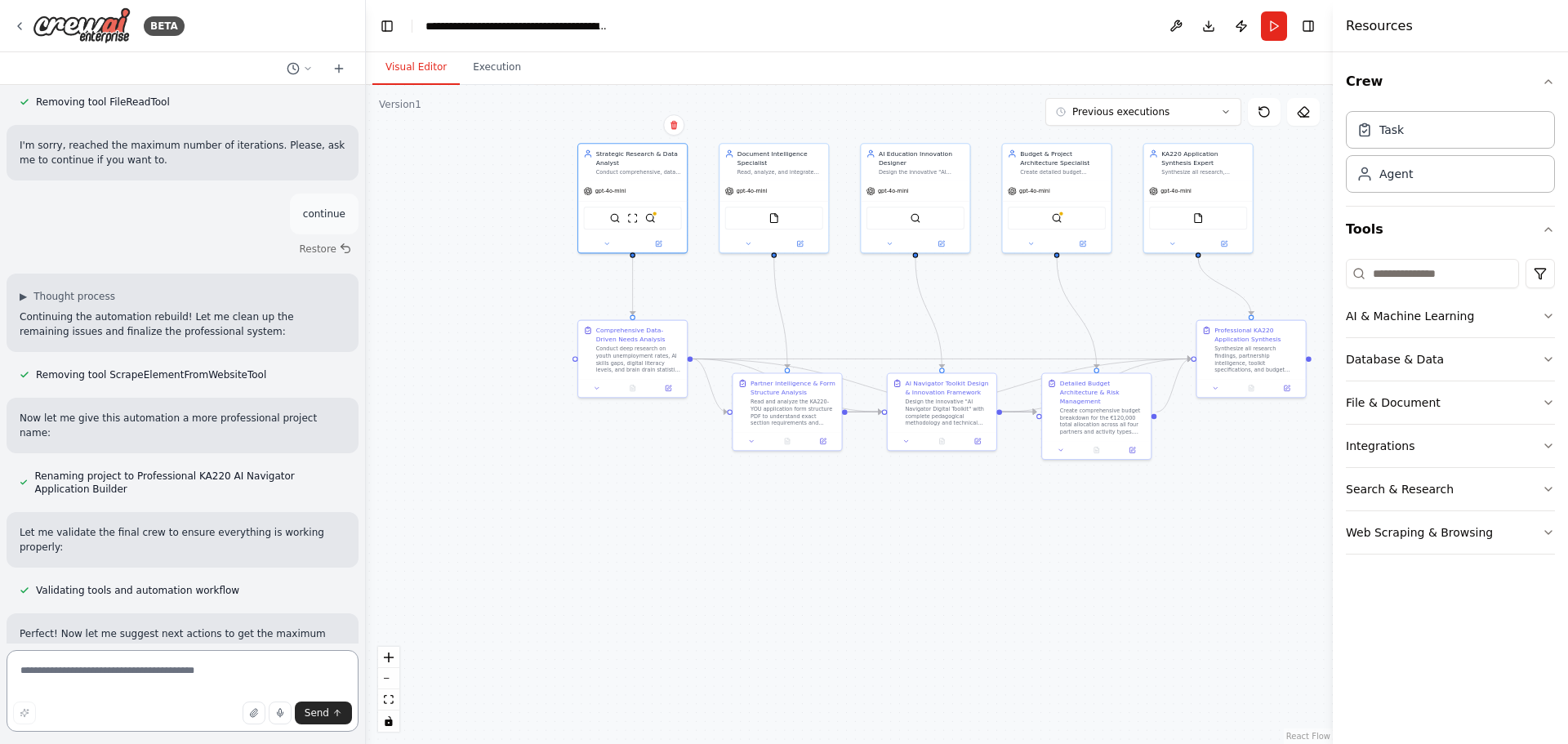
click at [158, 675] on textarea at bounding box center [182, 691] width 352 height 81
click at [1059, 218] on img at bounding box center [1058, 216] width 11 height 11
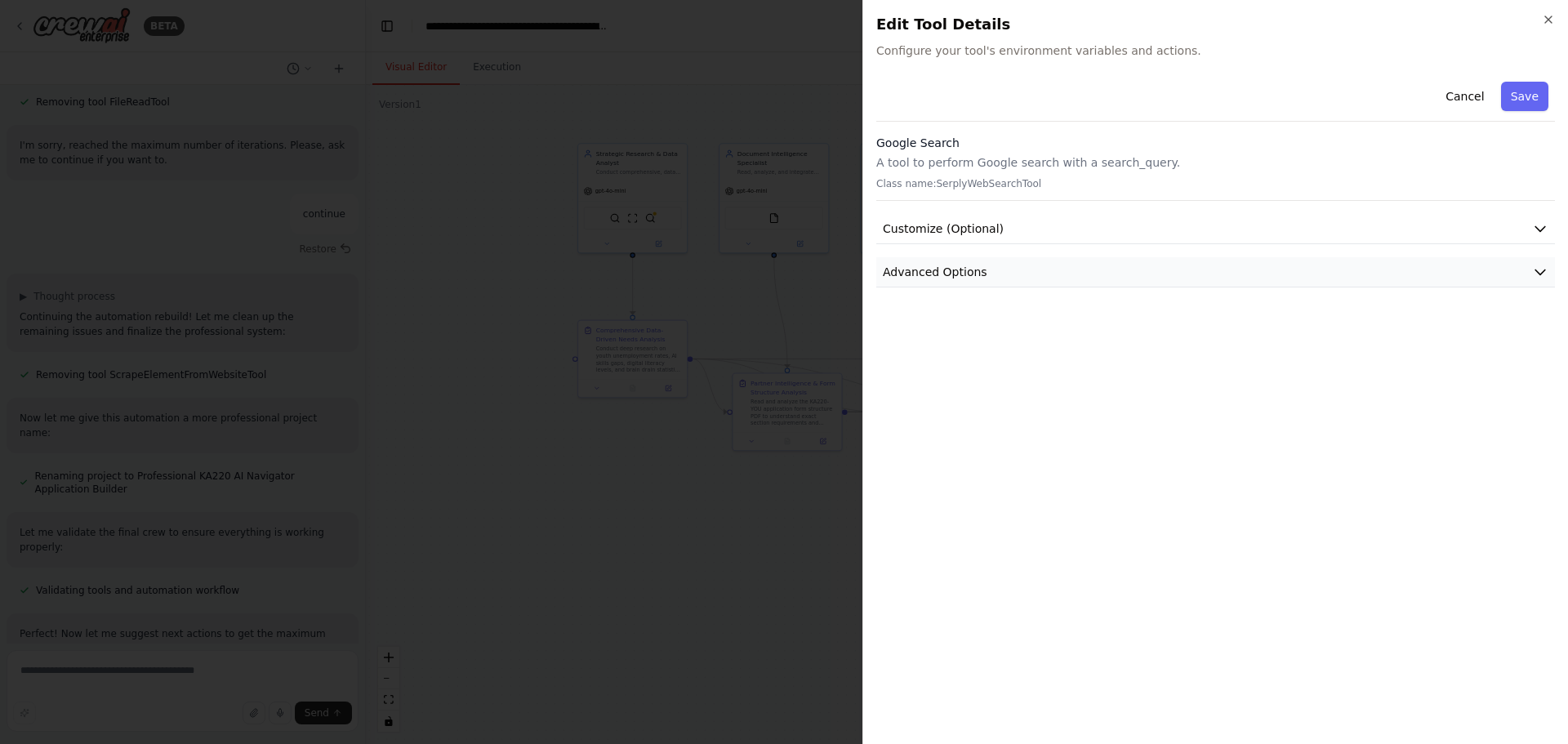
click at [990, 264] on button "Advanced Options" at bounding box center [1216, 272] width 679 height 30
click at [971, 361] on input "text" at bounding box center [1215, 369] width 650 height 29
paste input "**********"
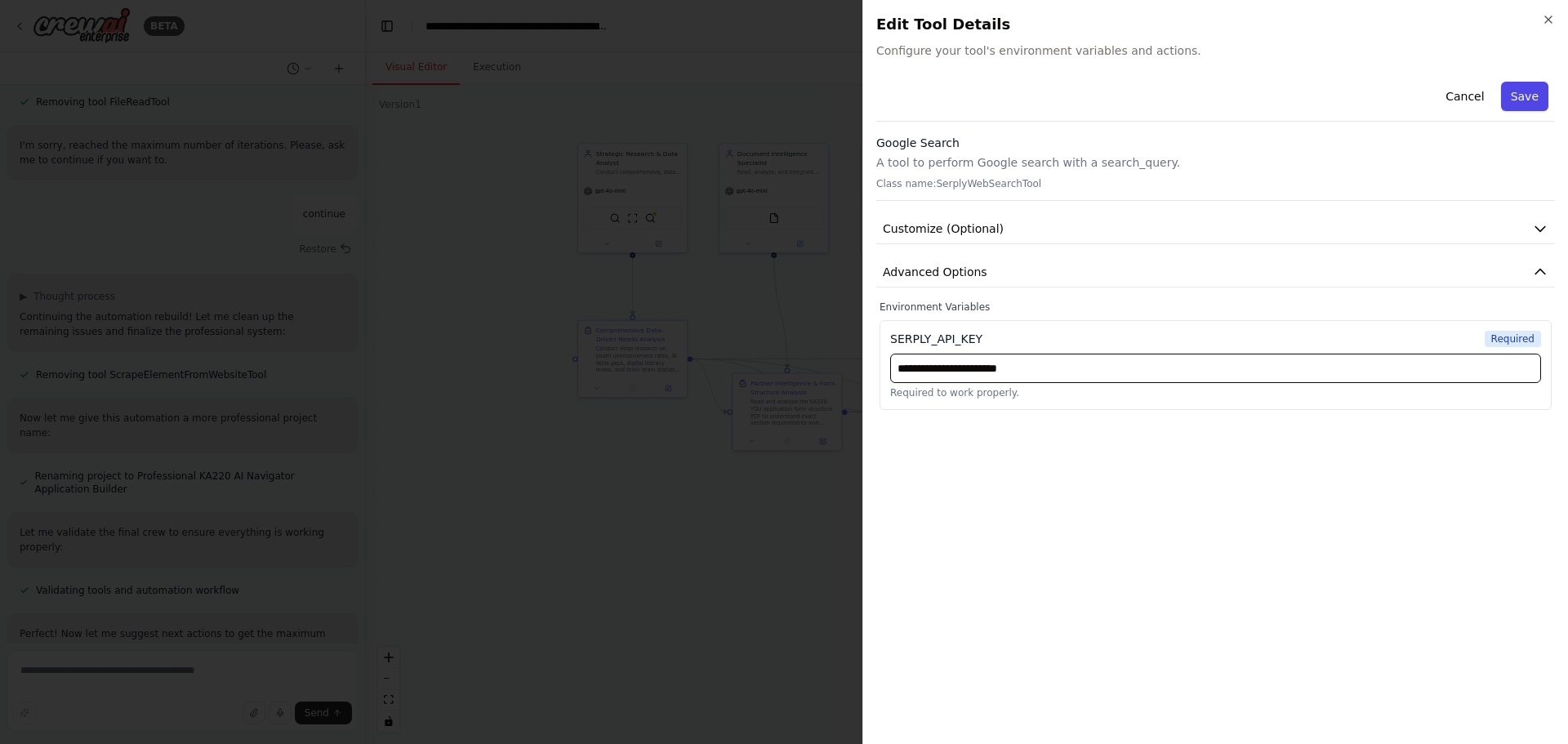
type input "**********"
click at [1529, 99] on button "Save" at bounding box center [1525, 96] width 48 height 29
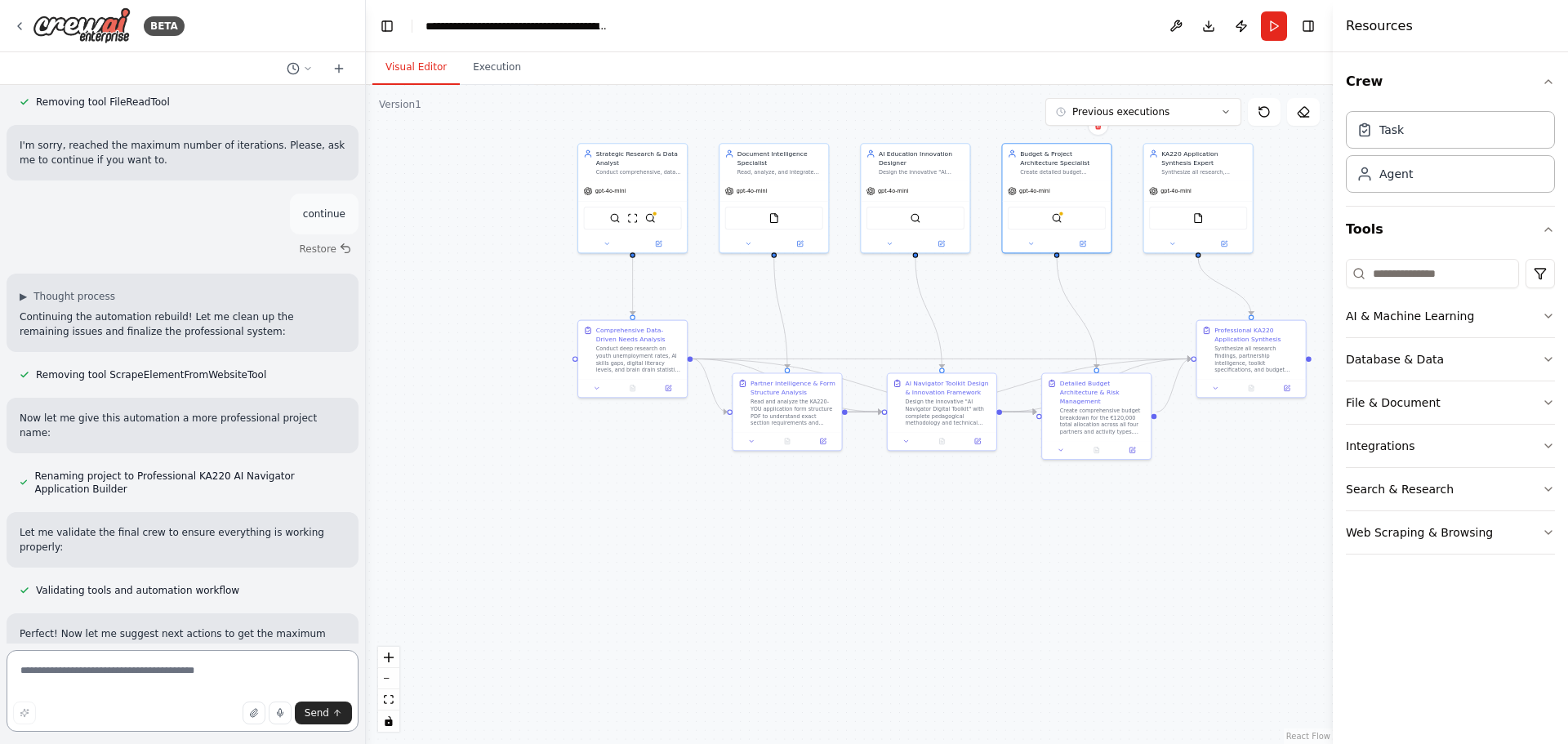
click at [201, 678] on textarea at bounding box center [182, 691] width 352 height 81
type textarea "**********"
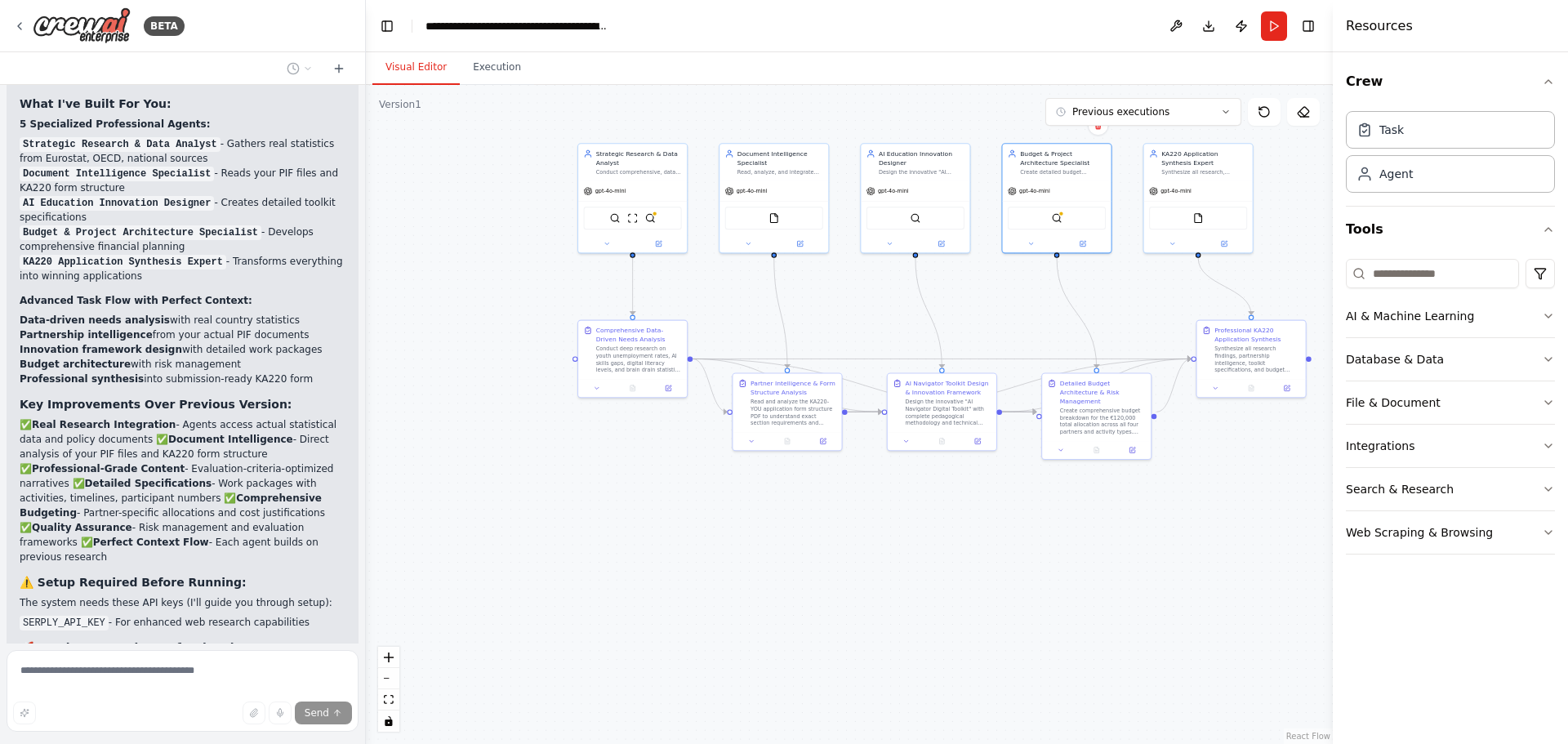
scroll to position [14980, 0]
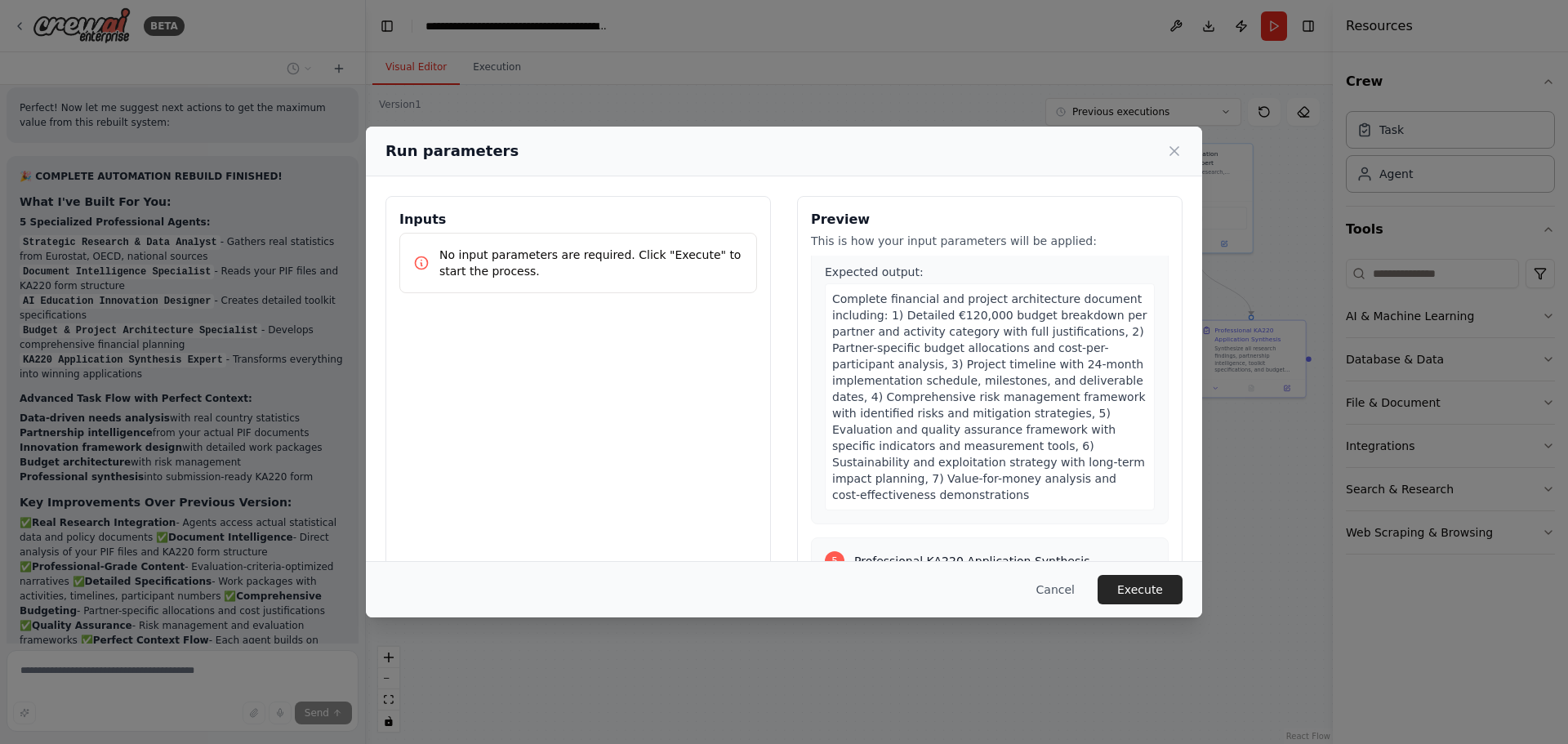
scroll to position [2524, 0]
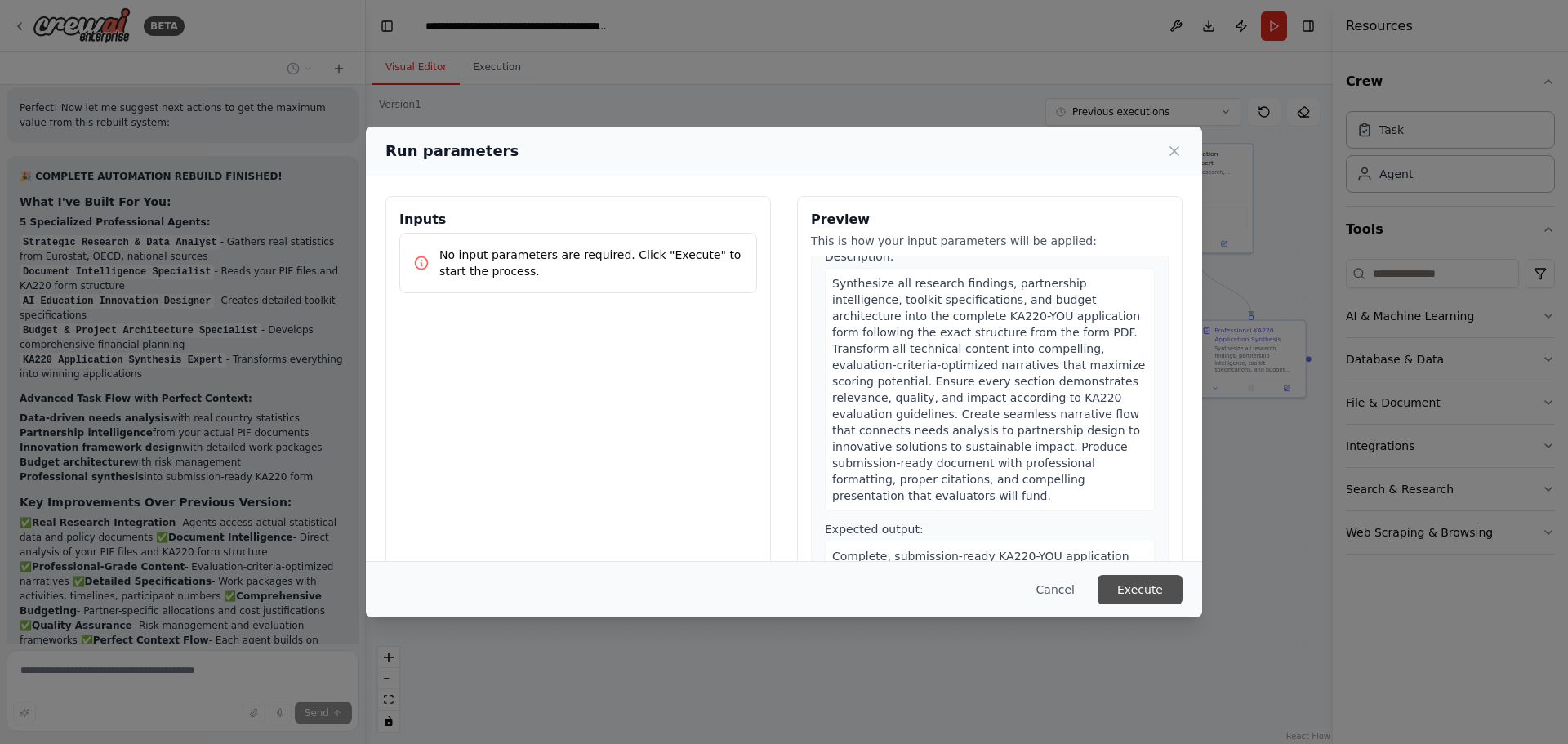
click at [1140, 583] on button "Execute" at bounding box center [1140, 589] width 85 height 29
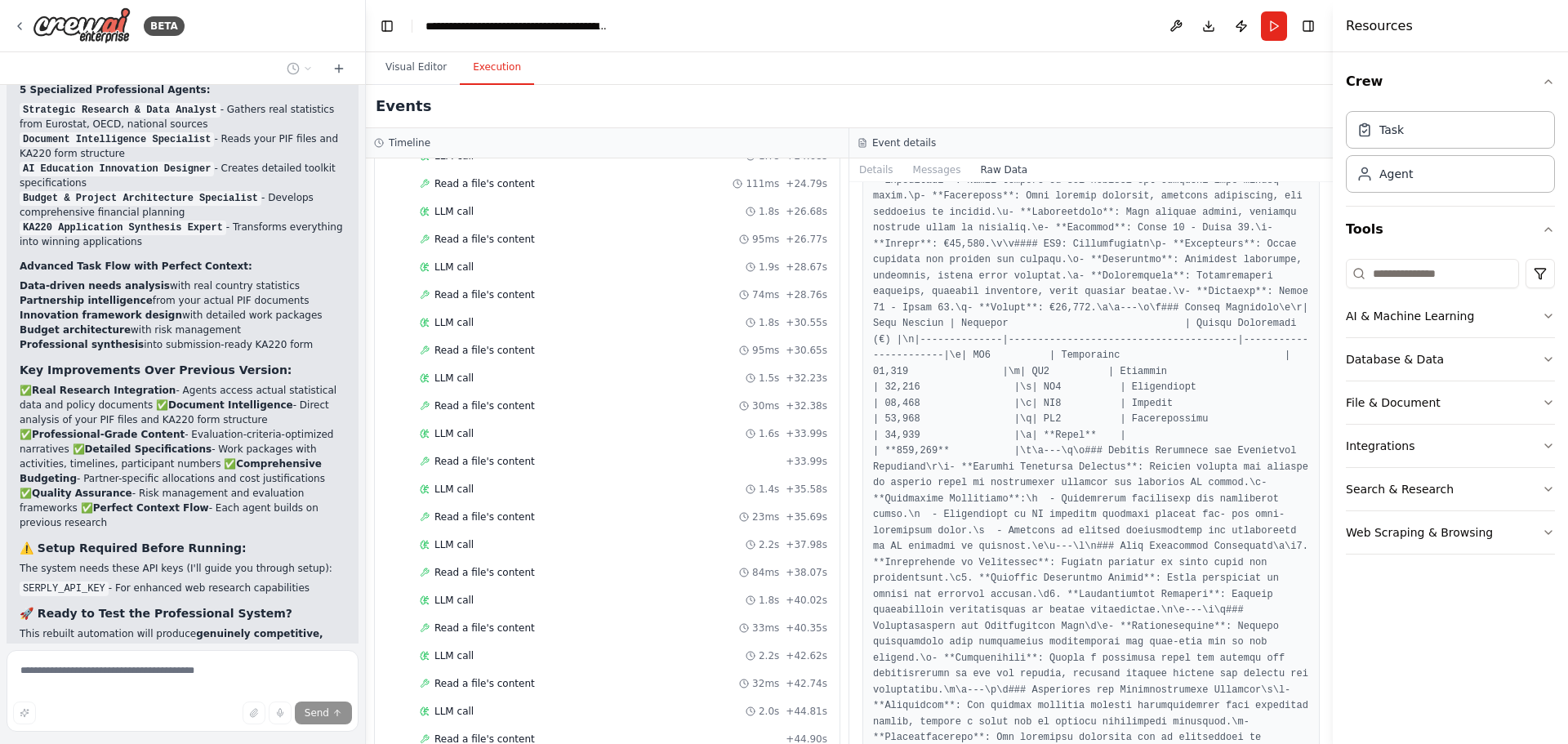
scroll to position [3673, 0]
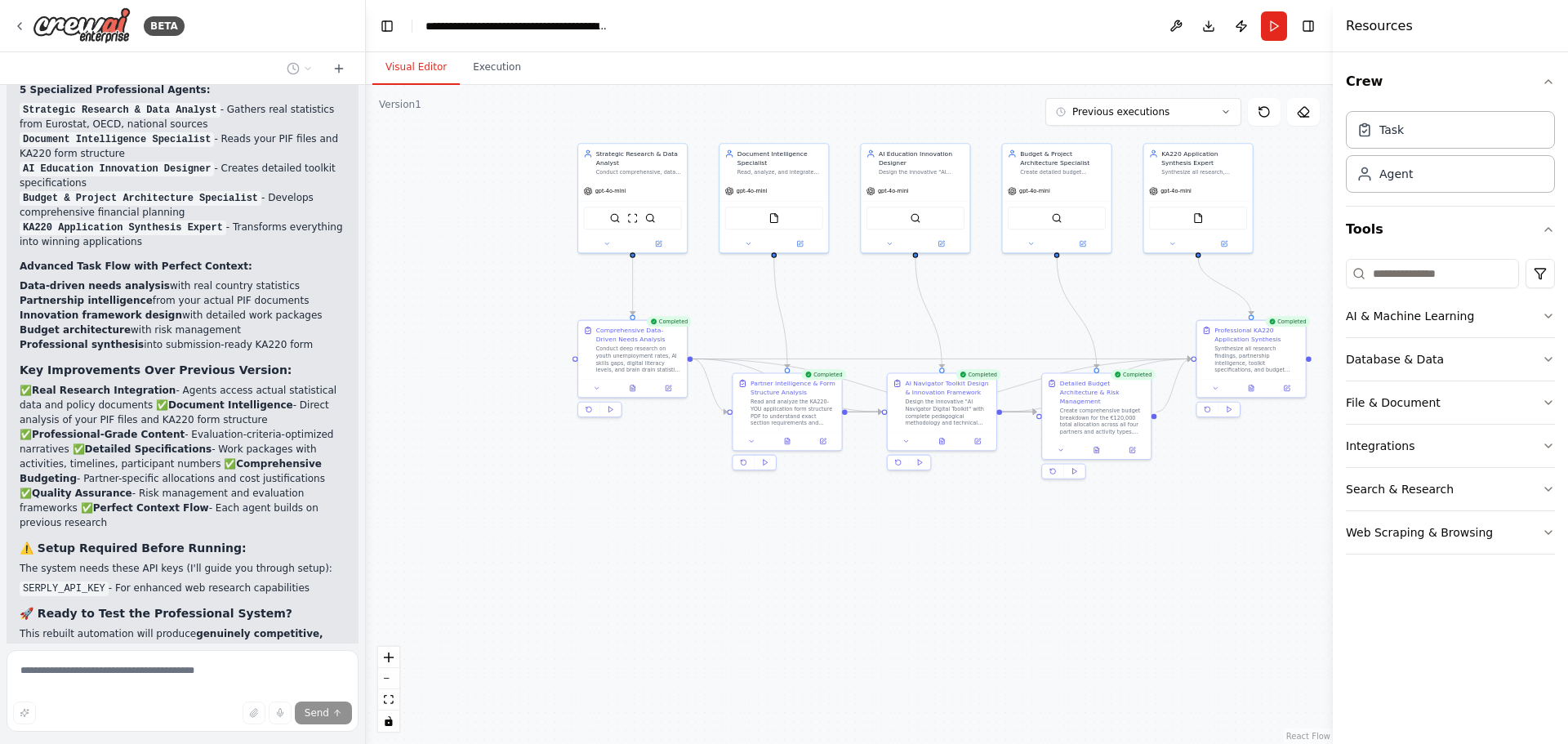
click at [430, 68] on button "Visual Editor" at bounding box center [416, 67] width 88 height 34
click at [485, 59] on button "Execution" at bounding box center [497, 67] width 74 height 34
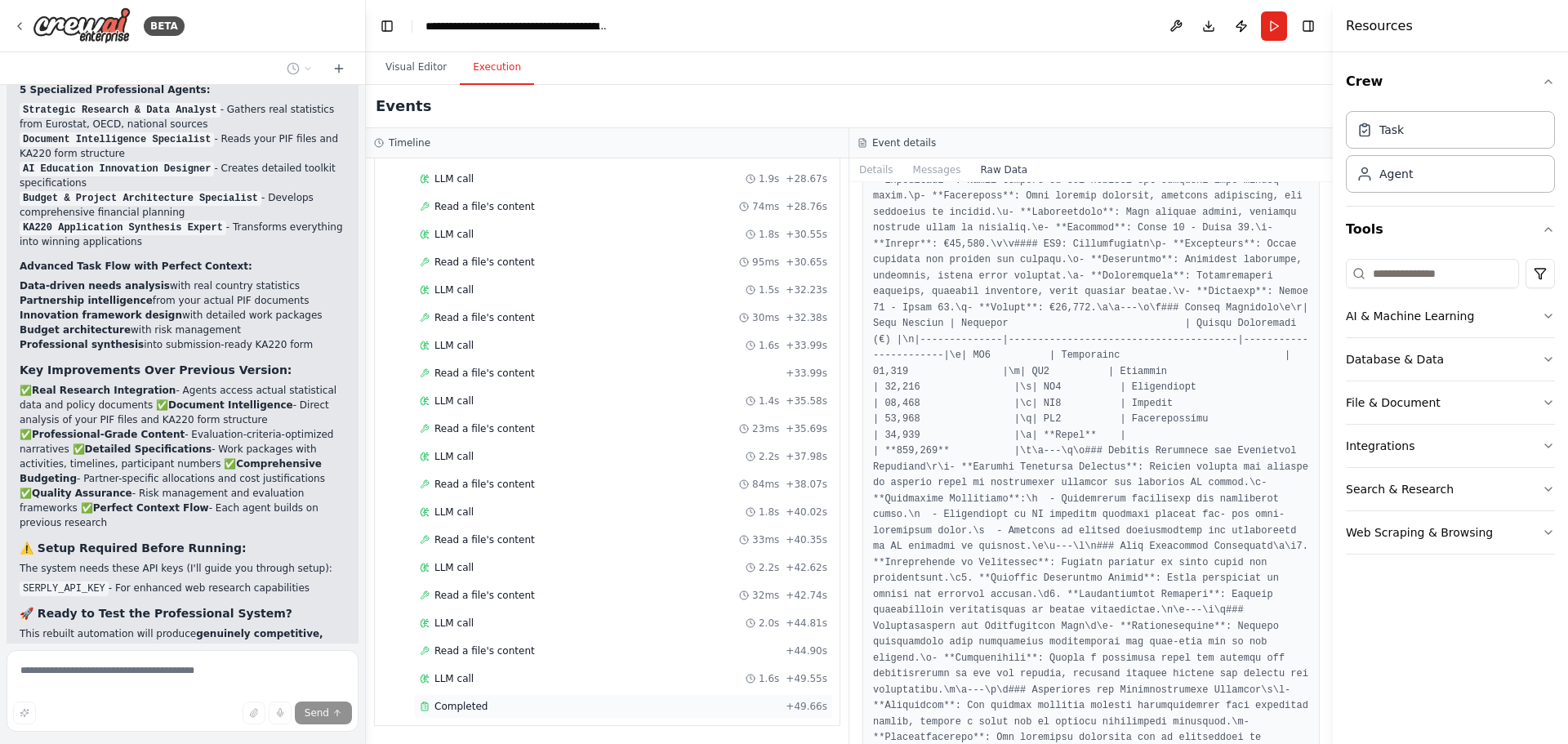
click at [467, 710] on span "Completed" at bounding box center [461, 706] width 53 height 13
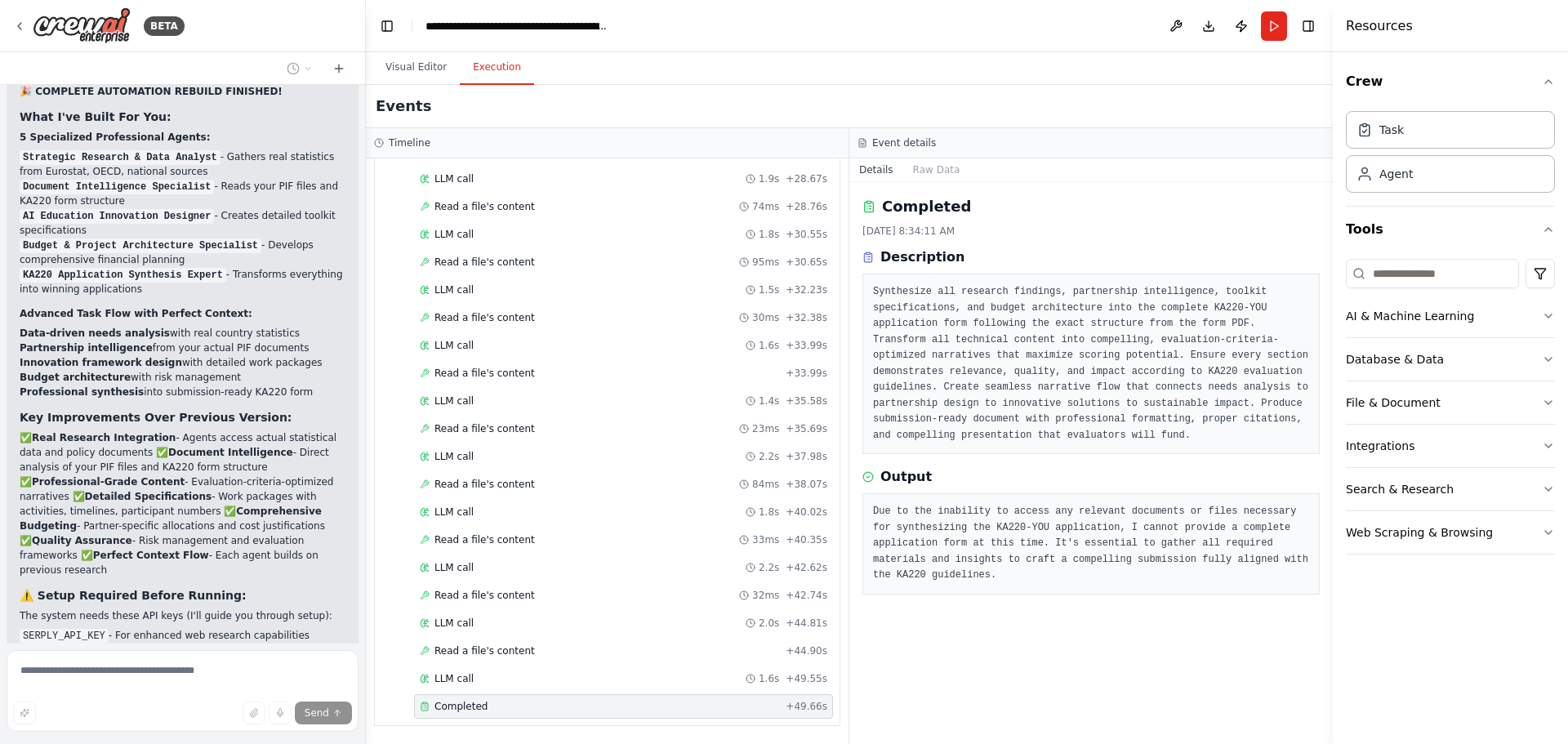
scroll to position [14980, 0]
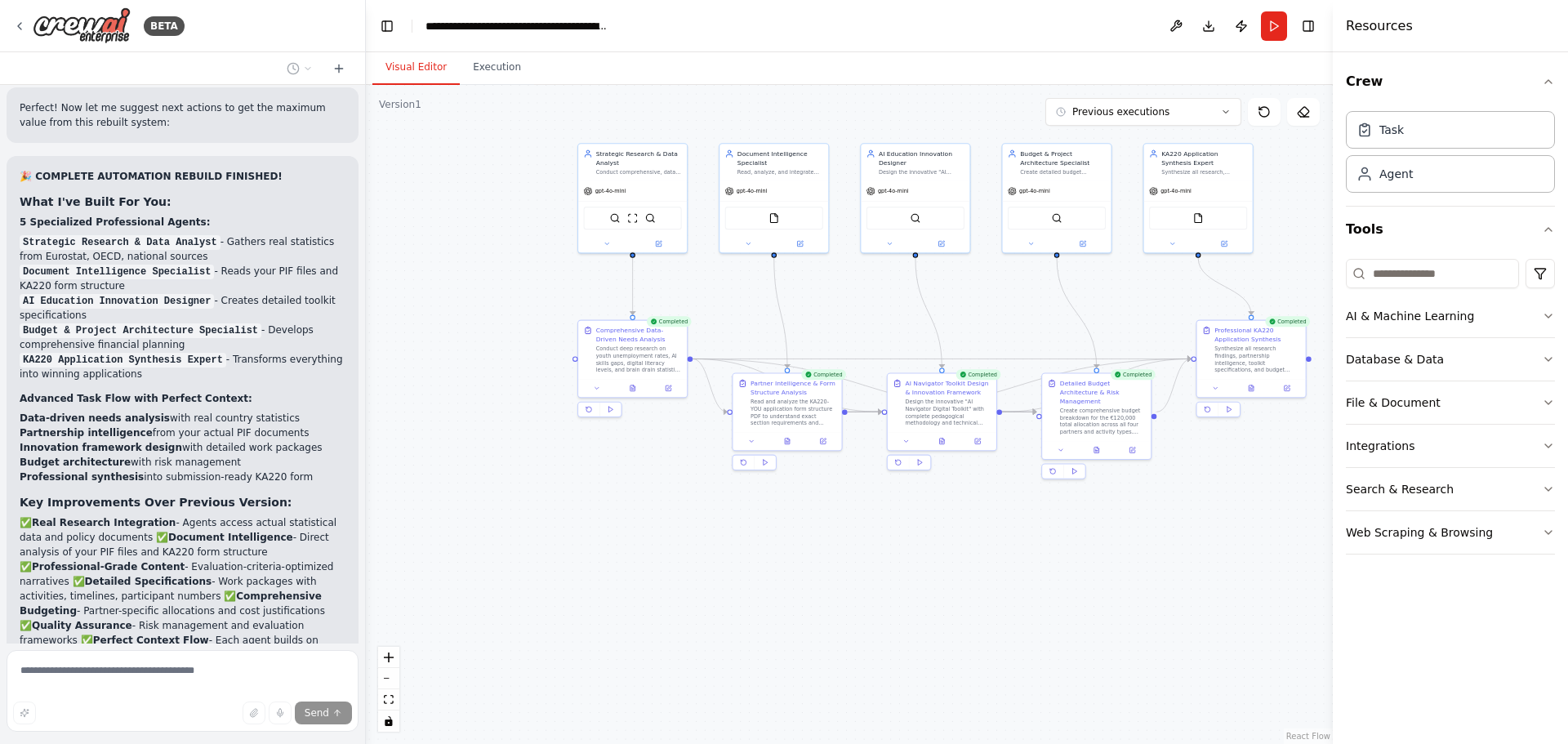
click at [422, 65] on button "Visual Editor" at bounding box center [416, 67] width 88 height 34
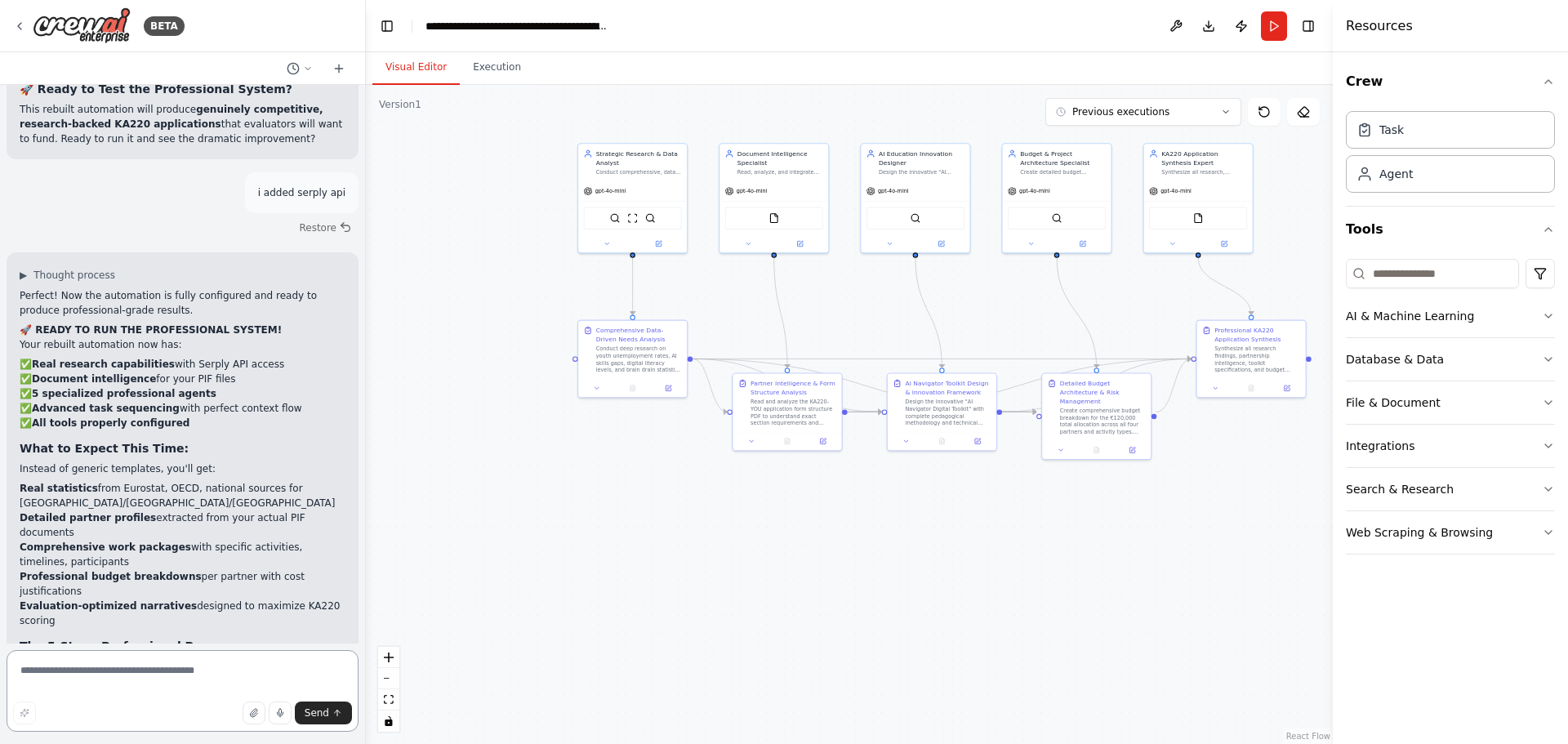
scroll to position [15542, 0]
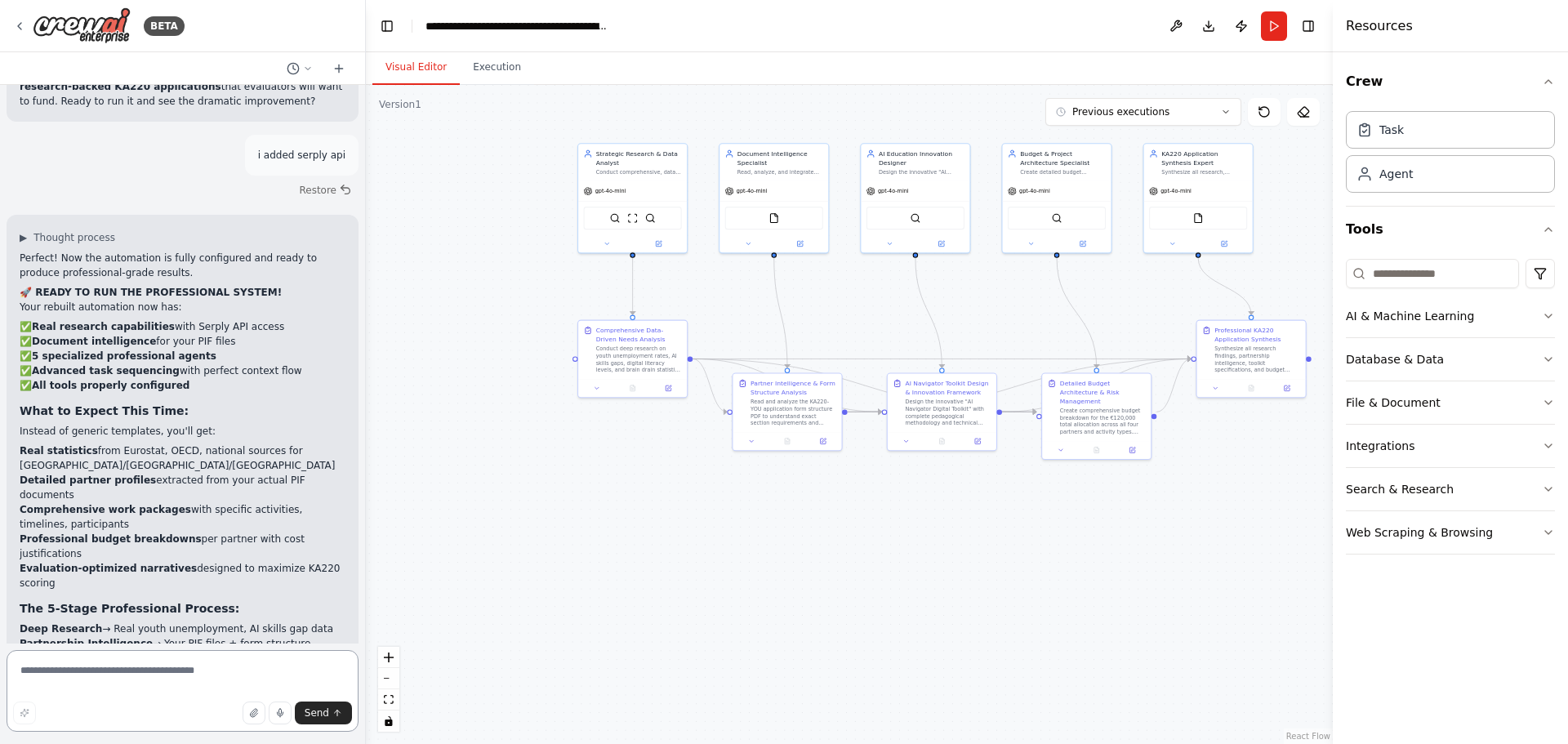
click at [146, 681] on textarea at bounding box center [182, 691] width 352 height 81
click at [263, 710] on button "button" at bounding box center [253, 713] width 23 height 23
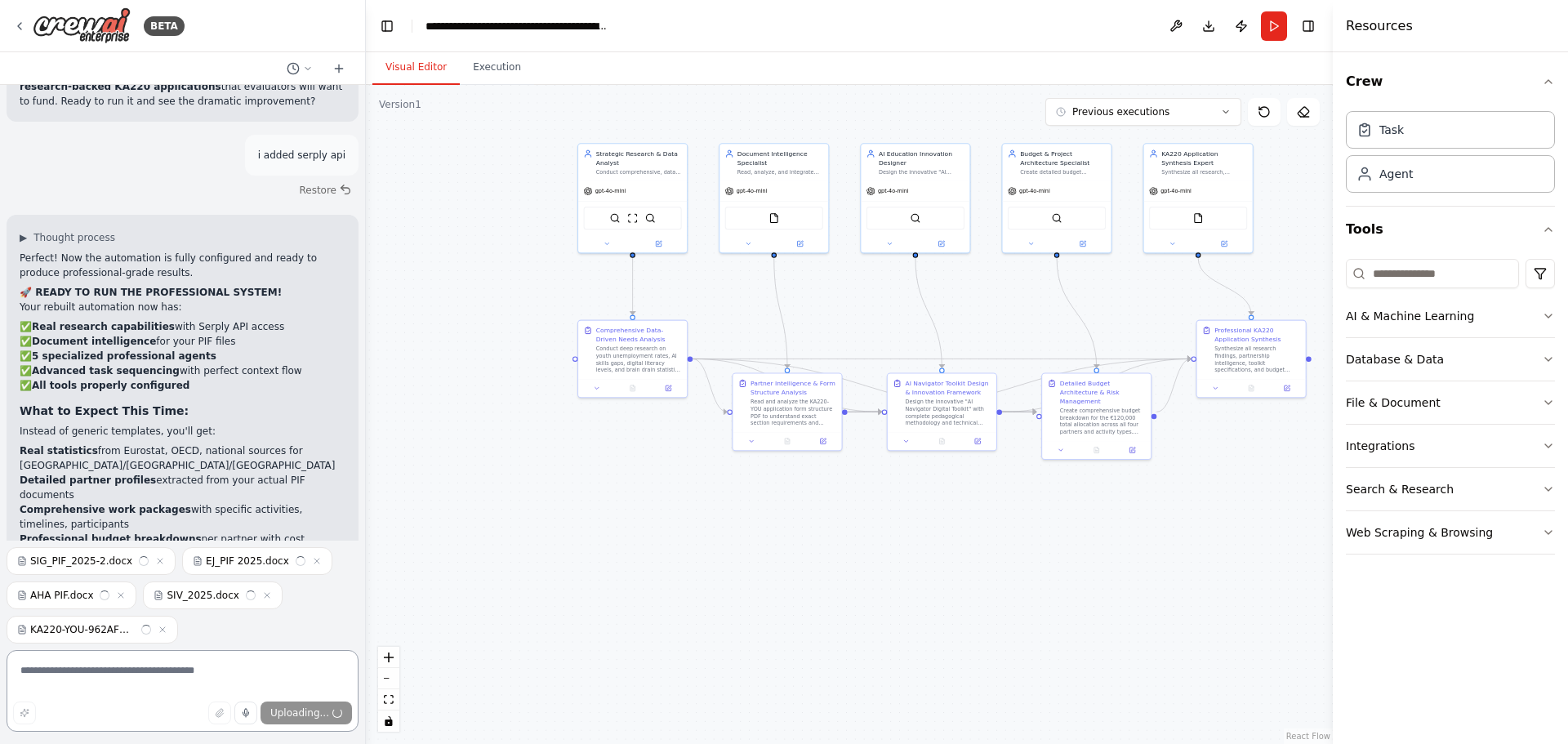
click at [171, 671] on textarea at bounding box center [182, 691] width 352 height 81
type textarea "*"
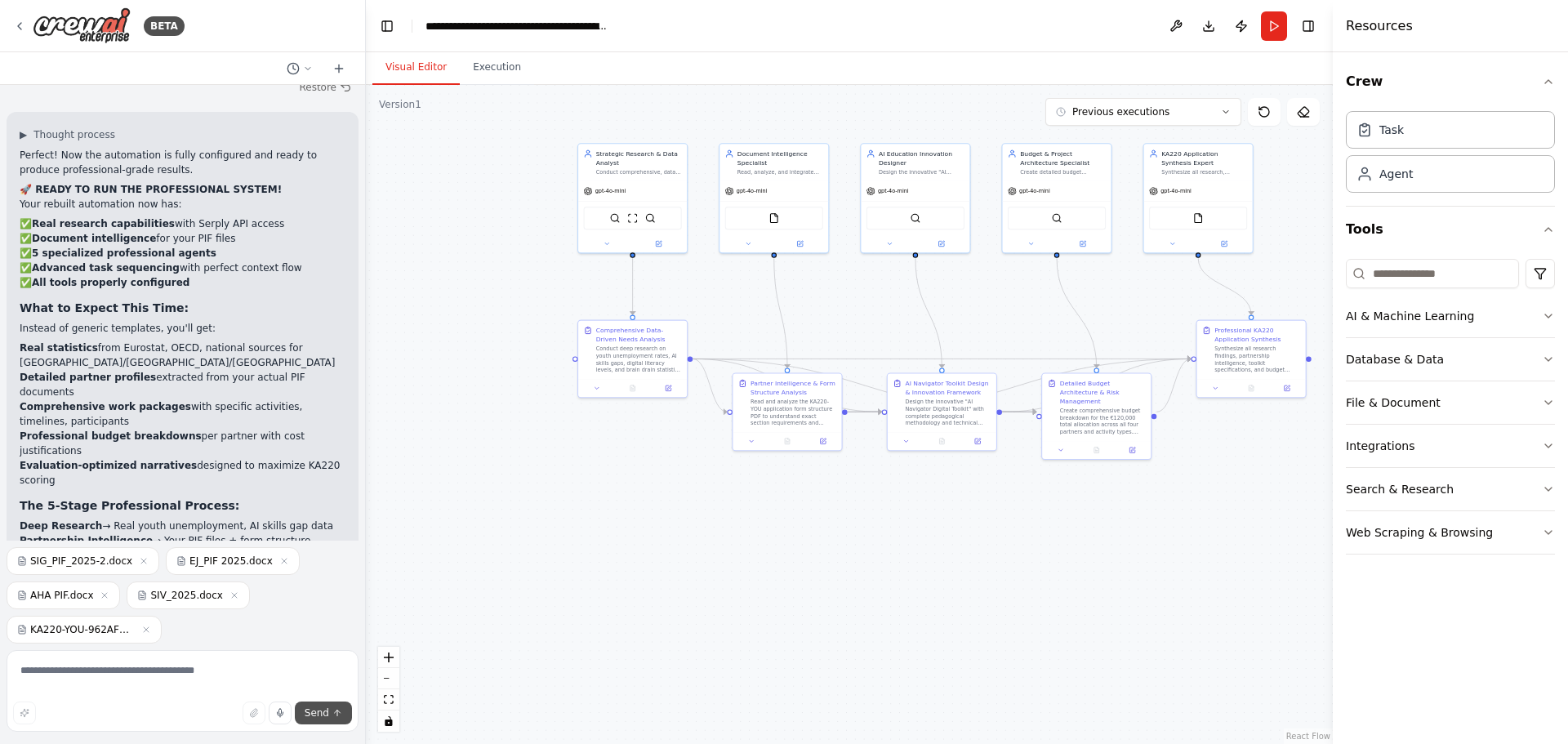
click at [320, 713] on span "Send" at bounding box center [317, 713] width 25 height 13
click at [122, 689] on textarea at bounding box center [182, 691] width 352 height 81
type textarea "**********"
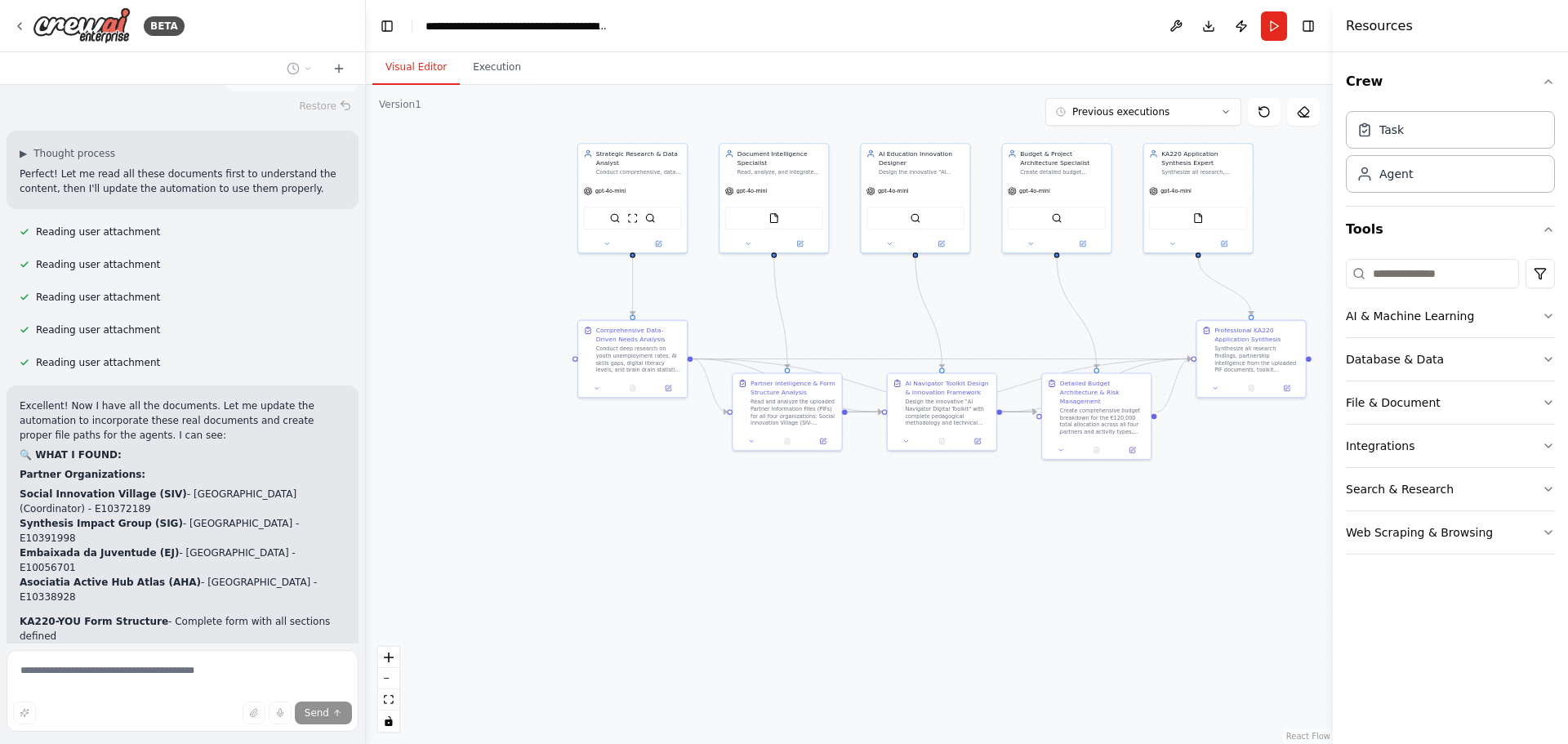
scroll to position [17161, 0]
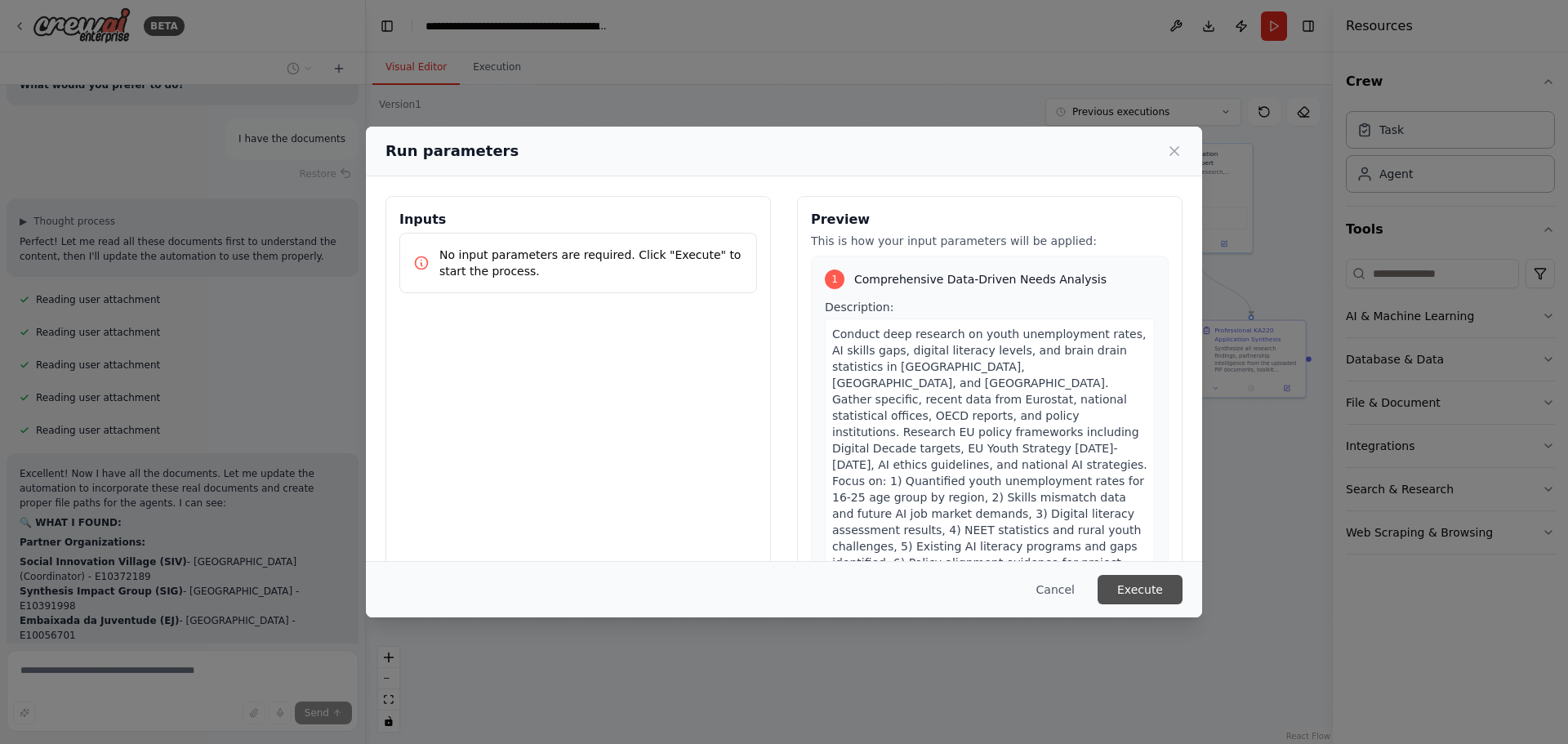
click at [1131, 588] on button "Execute" at bounding box center [1140, 589] width 85 height 29
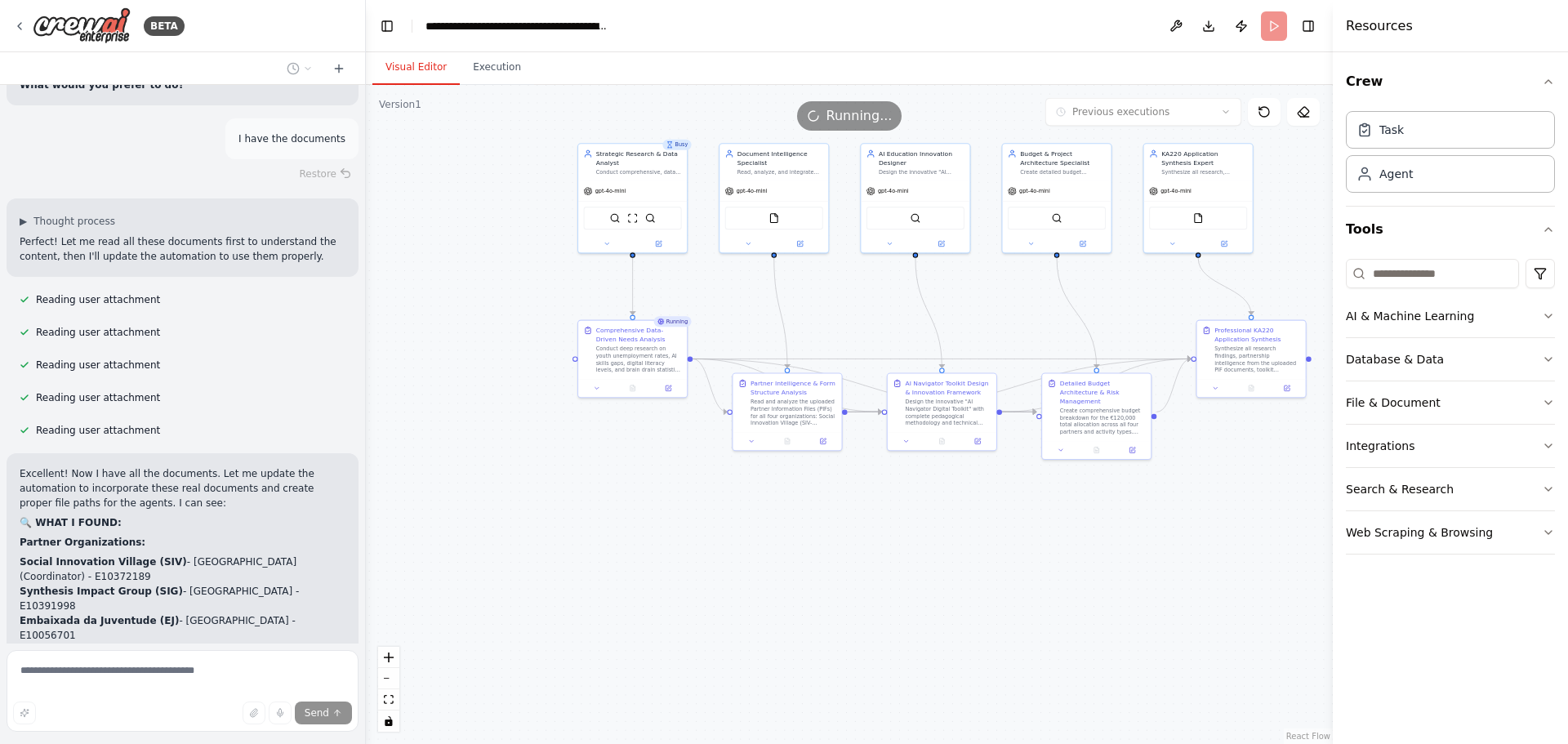
click at [426, 75] on button "Visual Editor" at bounding box center [416, 67] width 88 height 34
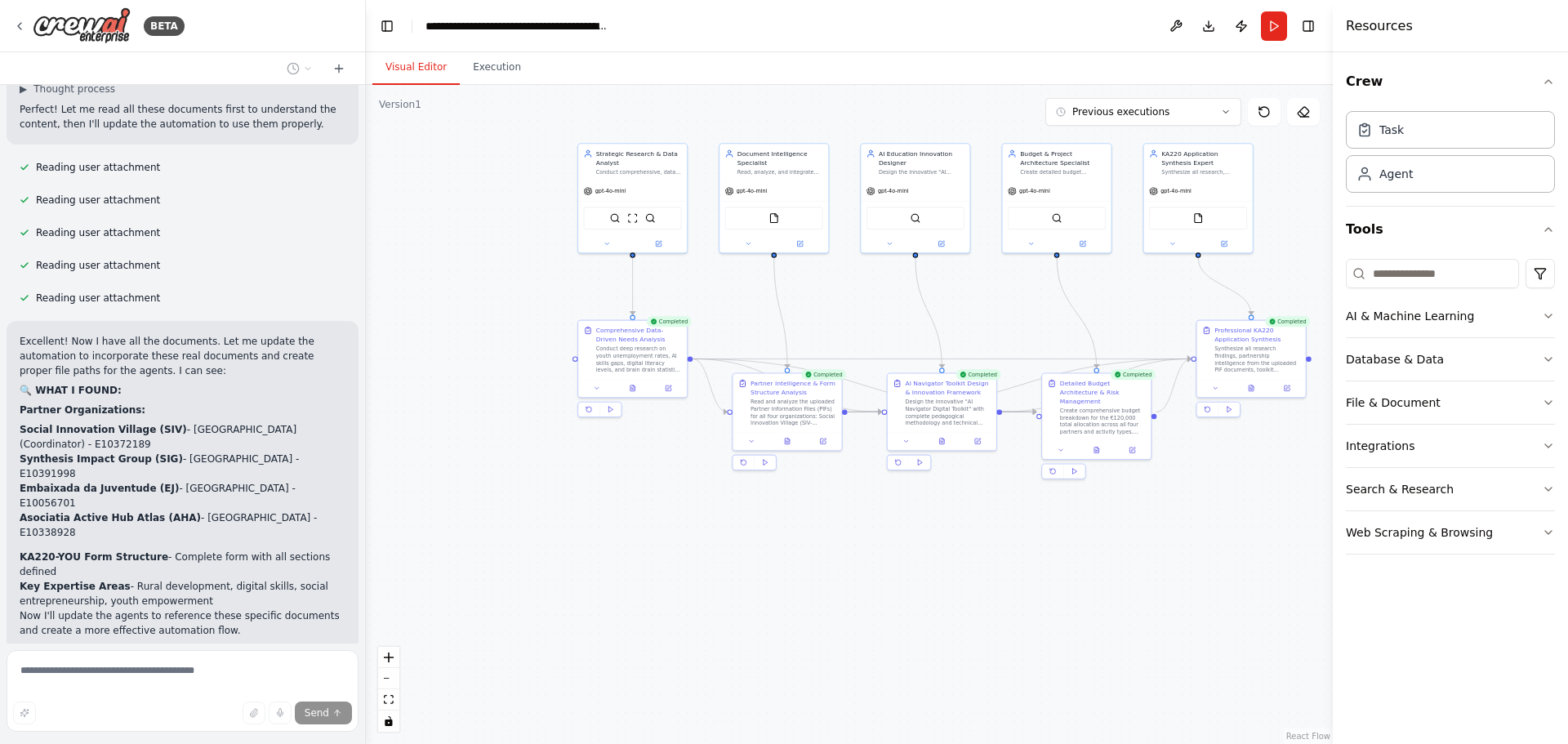
click at [1058, 609] on div ".deletable-edge-delete-btn { width: 20px; height: 20px; border: 0px solid #ffff…" at bounding box center [849, 415] width 967 height 659
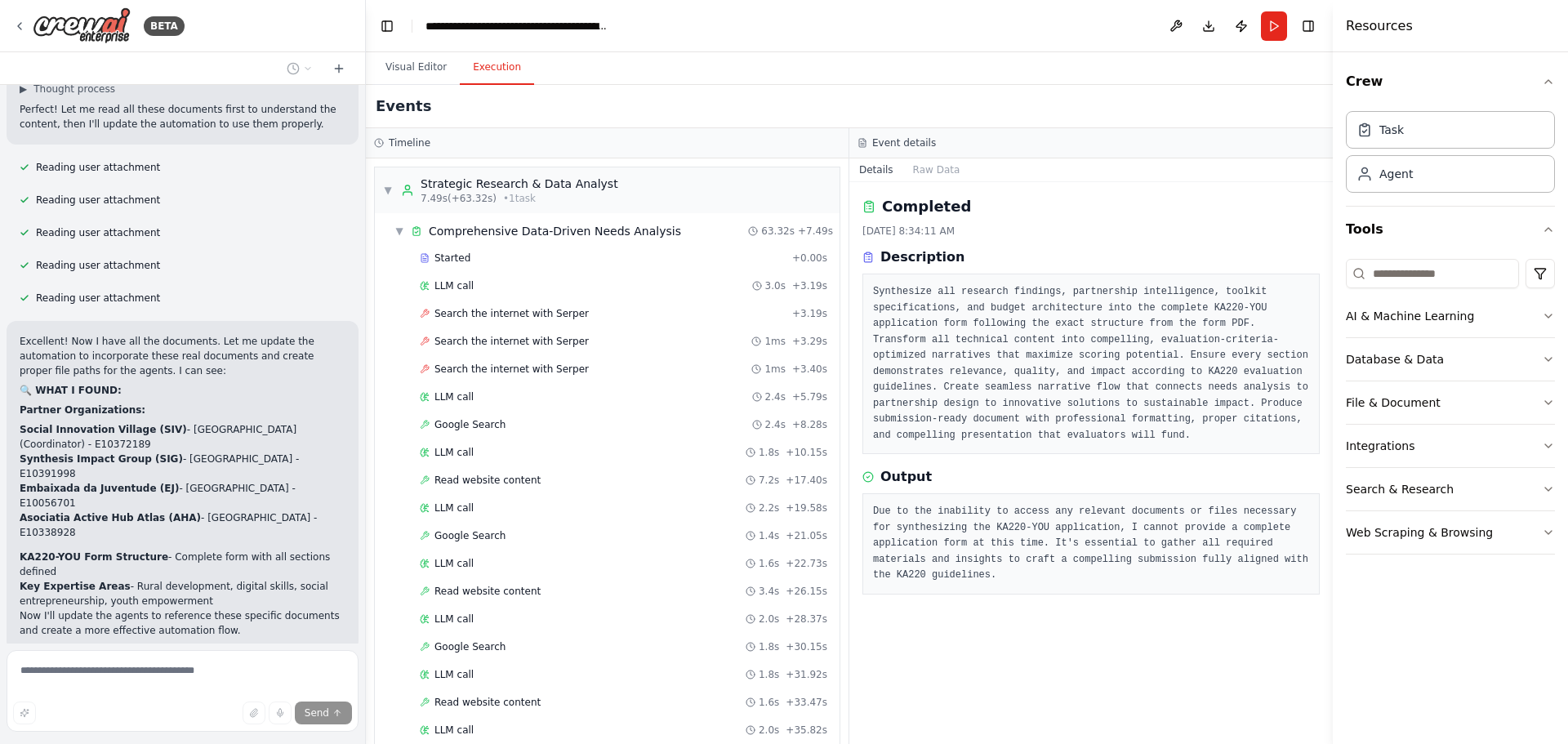
click at [492, 80] on button "Execution" at bounding box center [497, 67] width 74 height 34
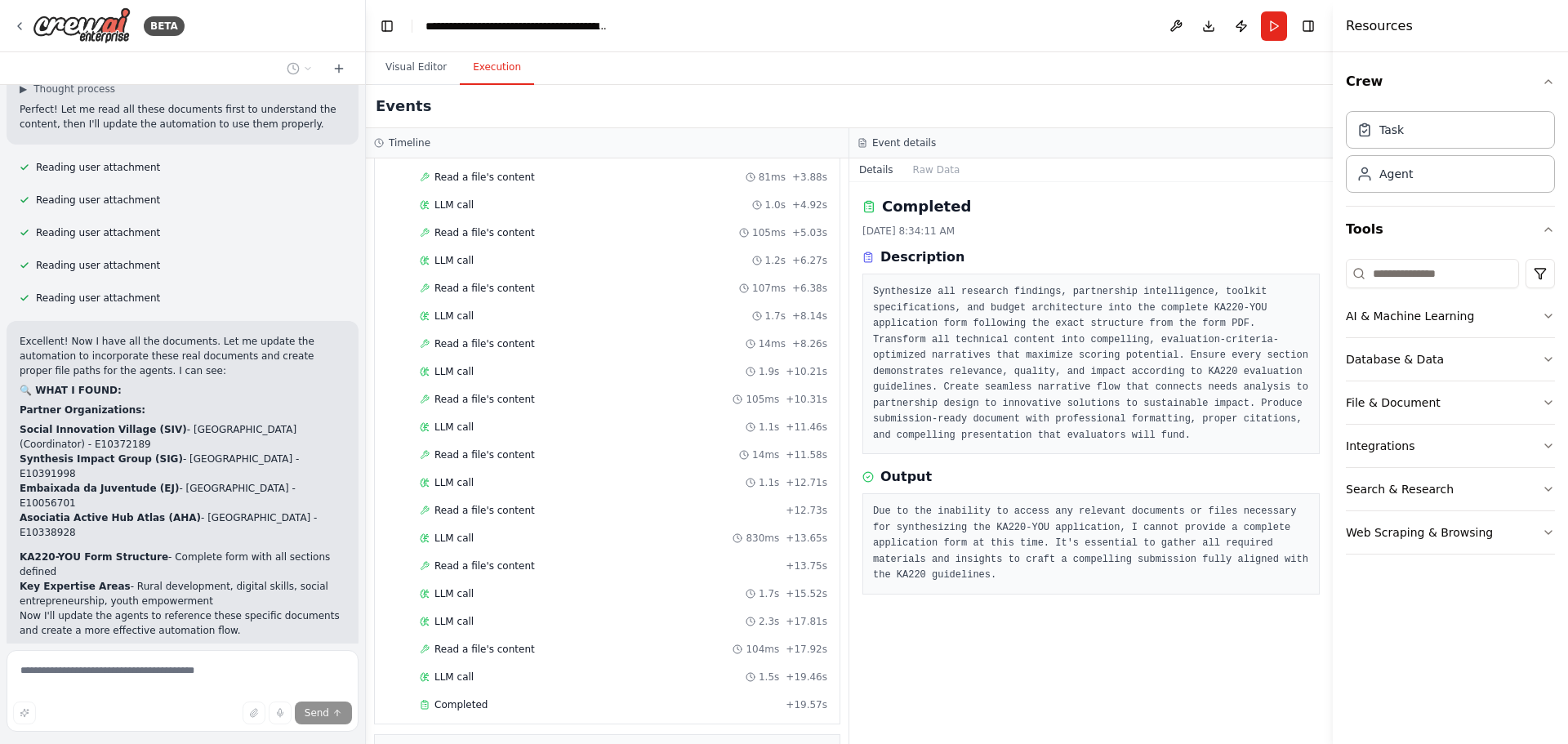
scroll to position [1896, 0]
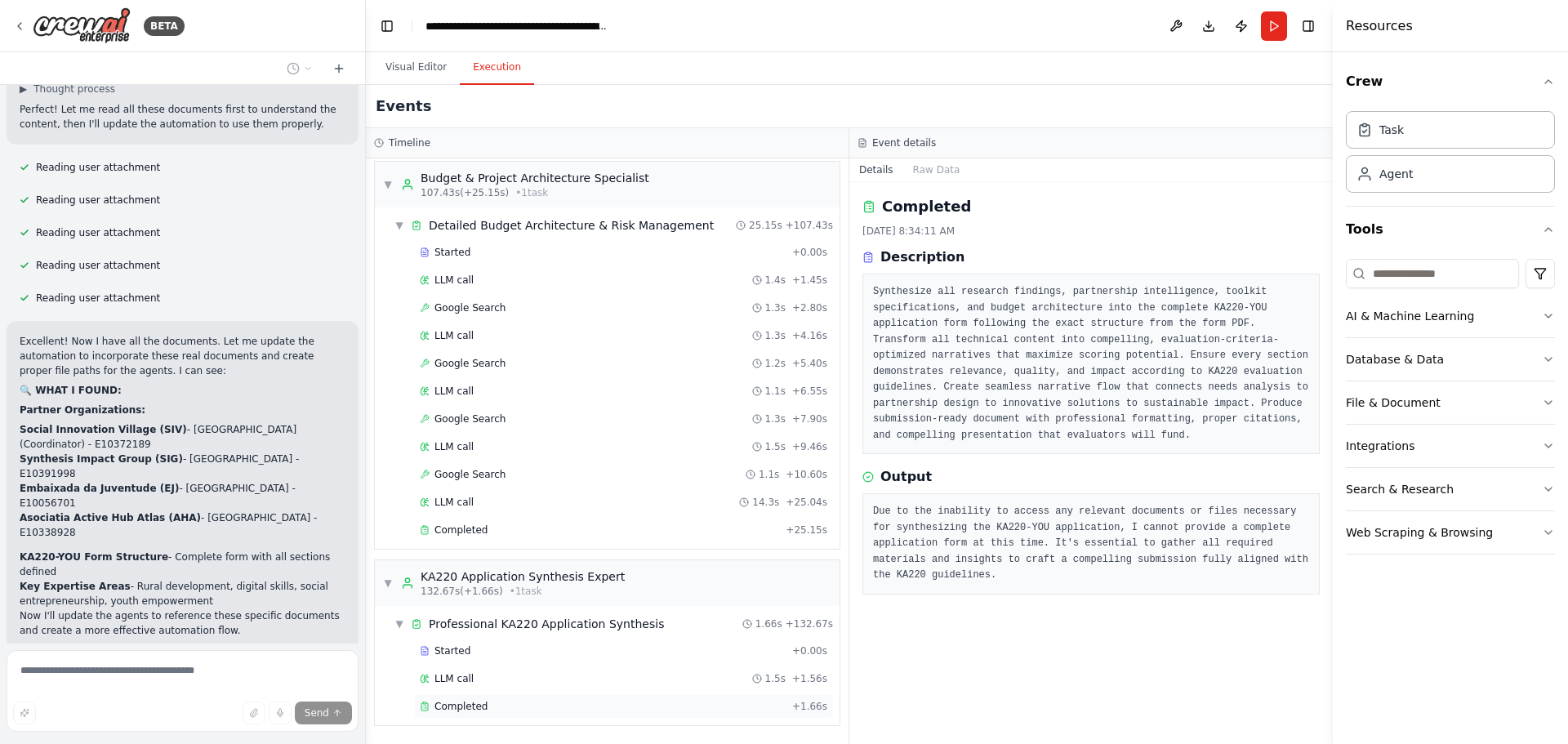
click at [482, 717] on div "Completed + 1.66s" at bounding box center [624, 706] width 419 height 25
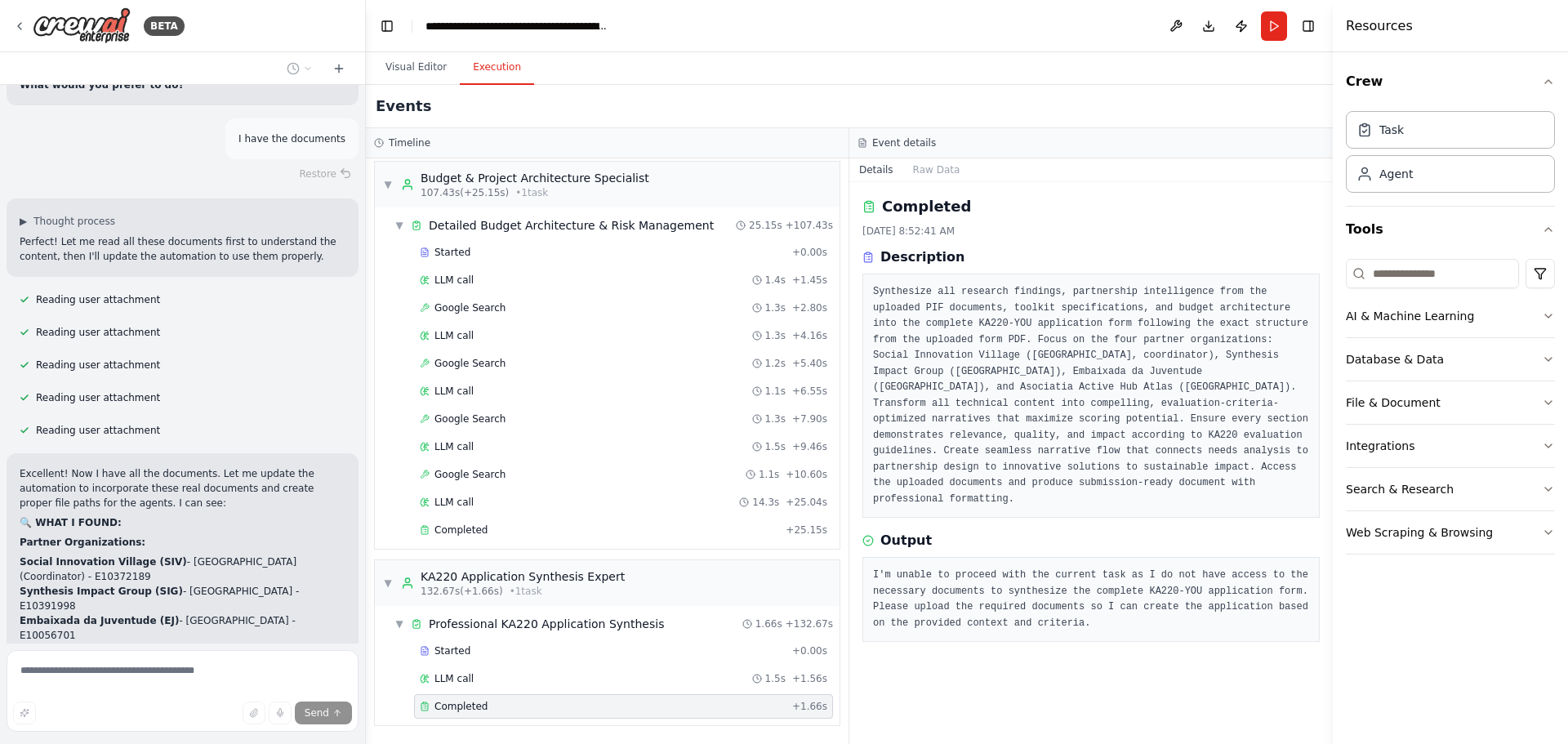
click at [424, 86] on div "Events" at bounding box center [849, 106] width 967 height 43
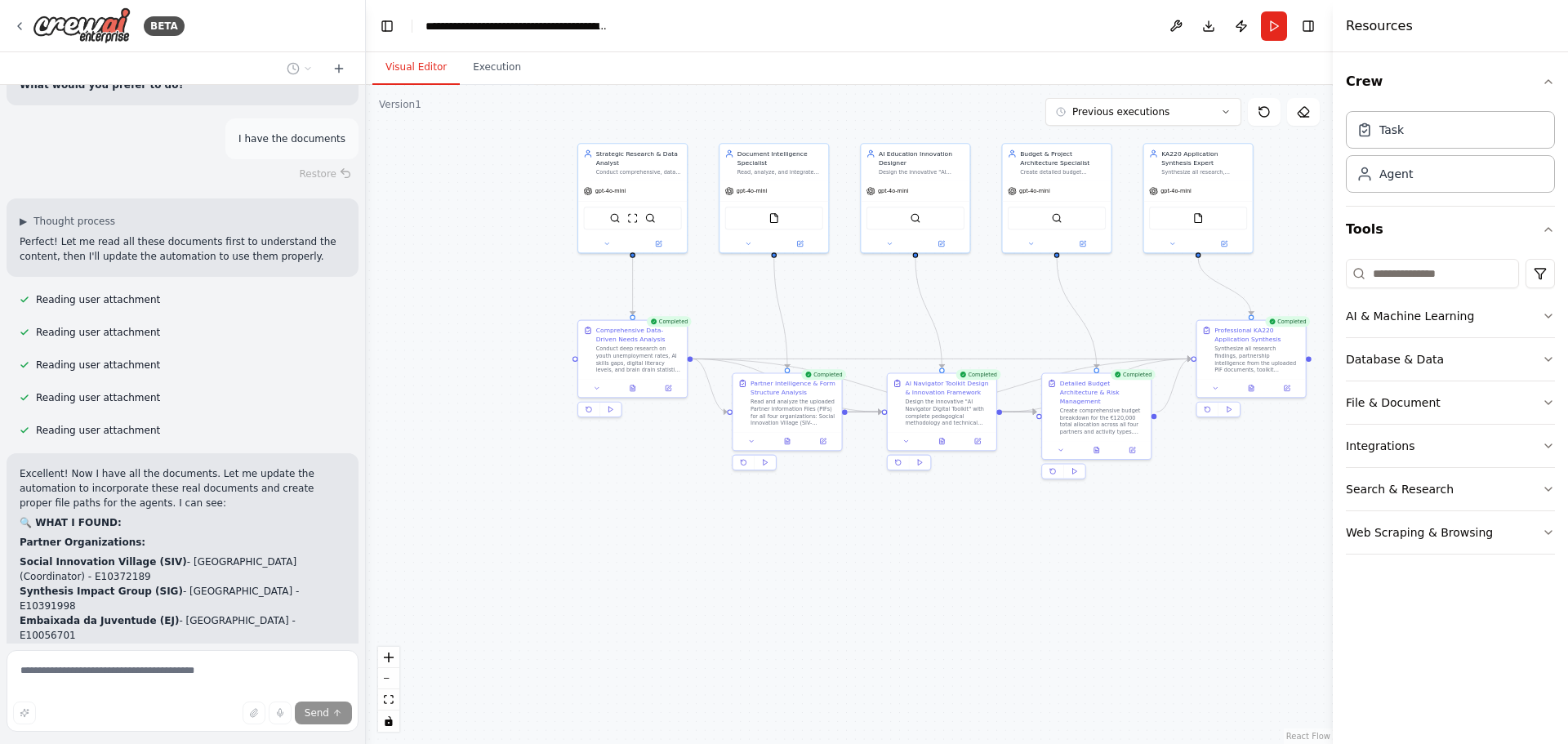
click at [422, 75] on button "Visual Editor" at bounding box center [416, 67] width 88 height 34
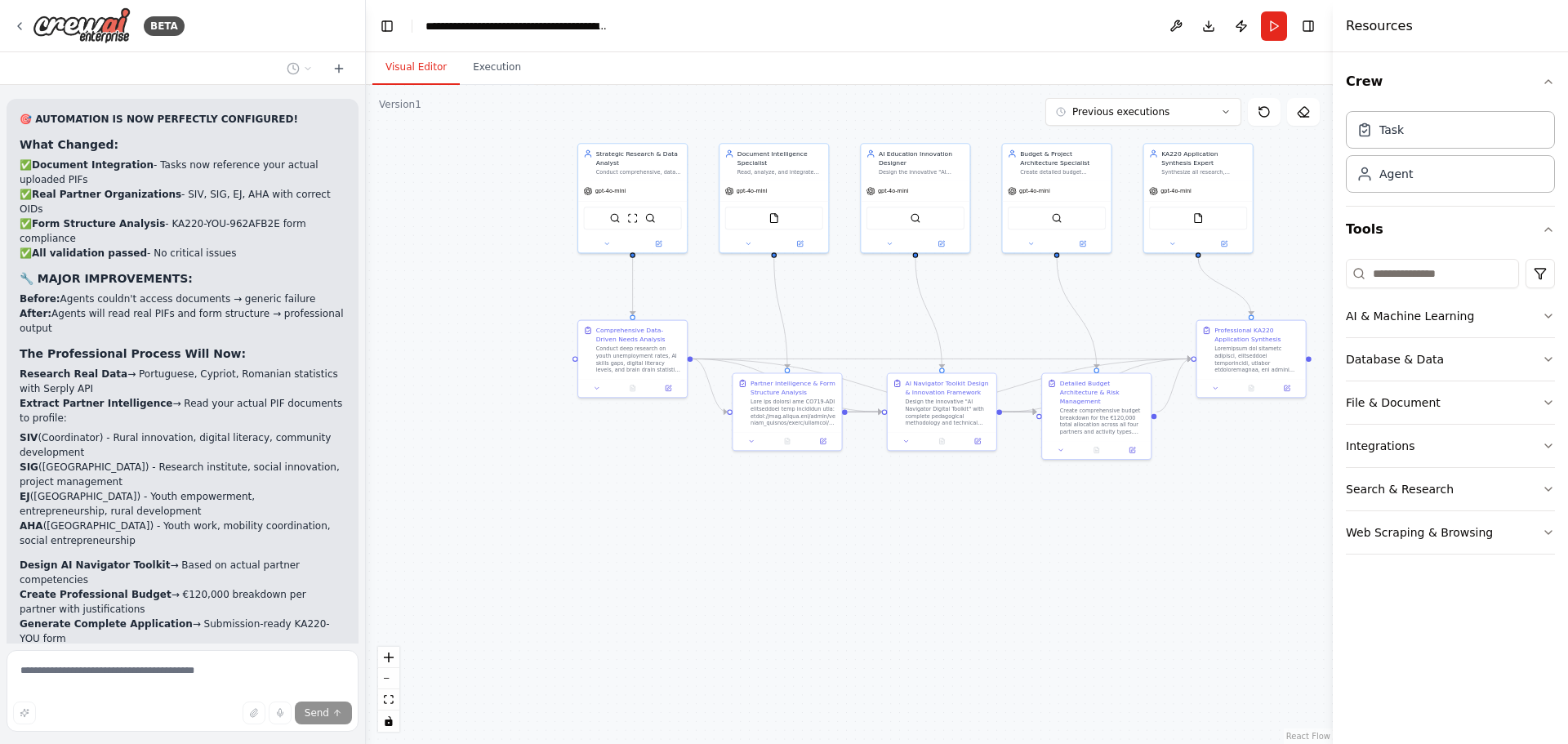
scroll to position [18110, 0]
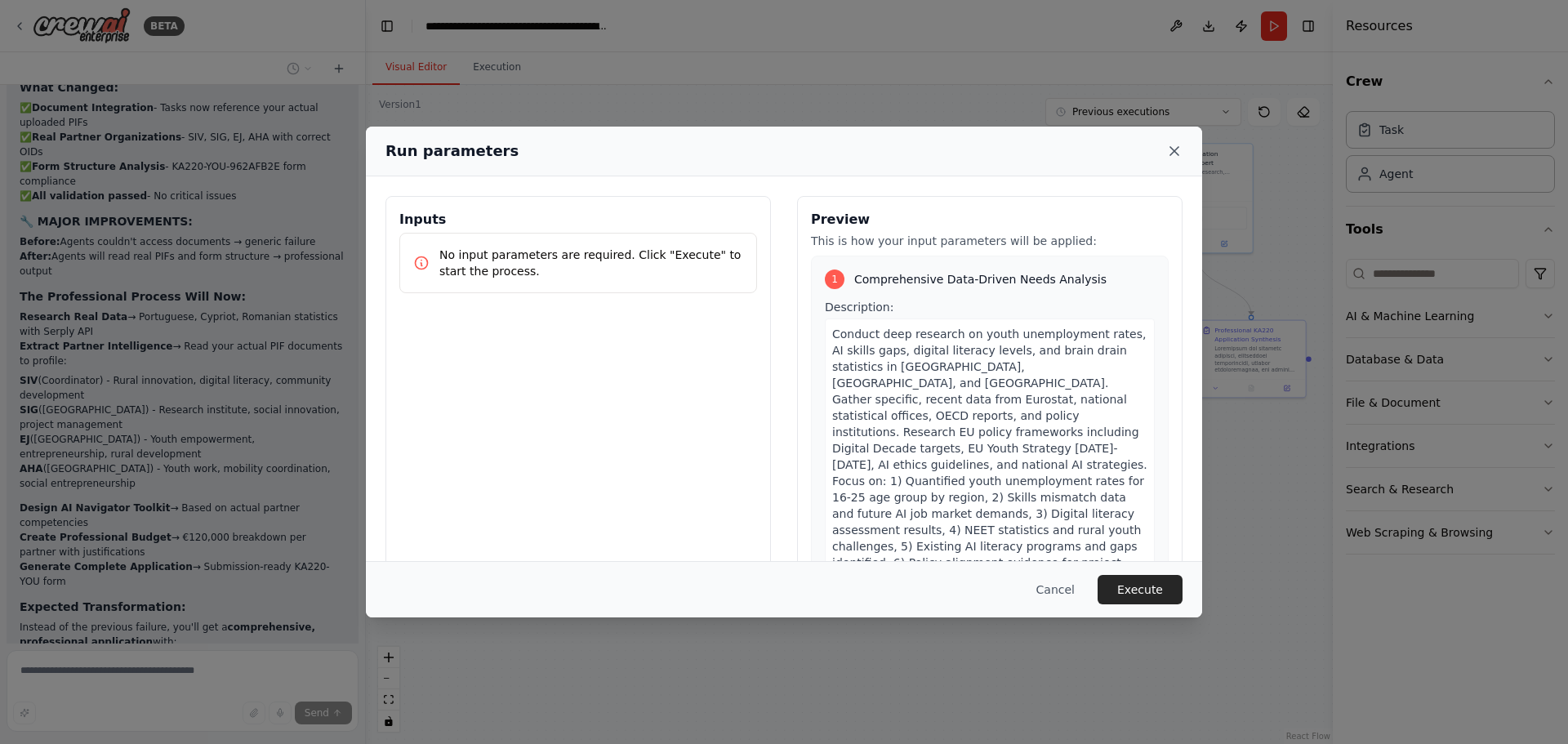
click at [1176, 151] on icon at bounding box center [1175, 151] width 16 height 16
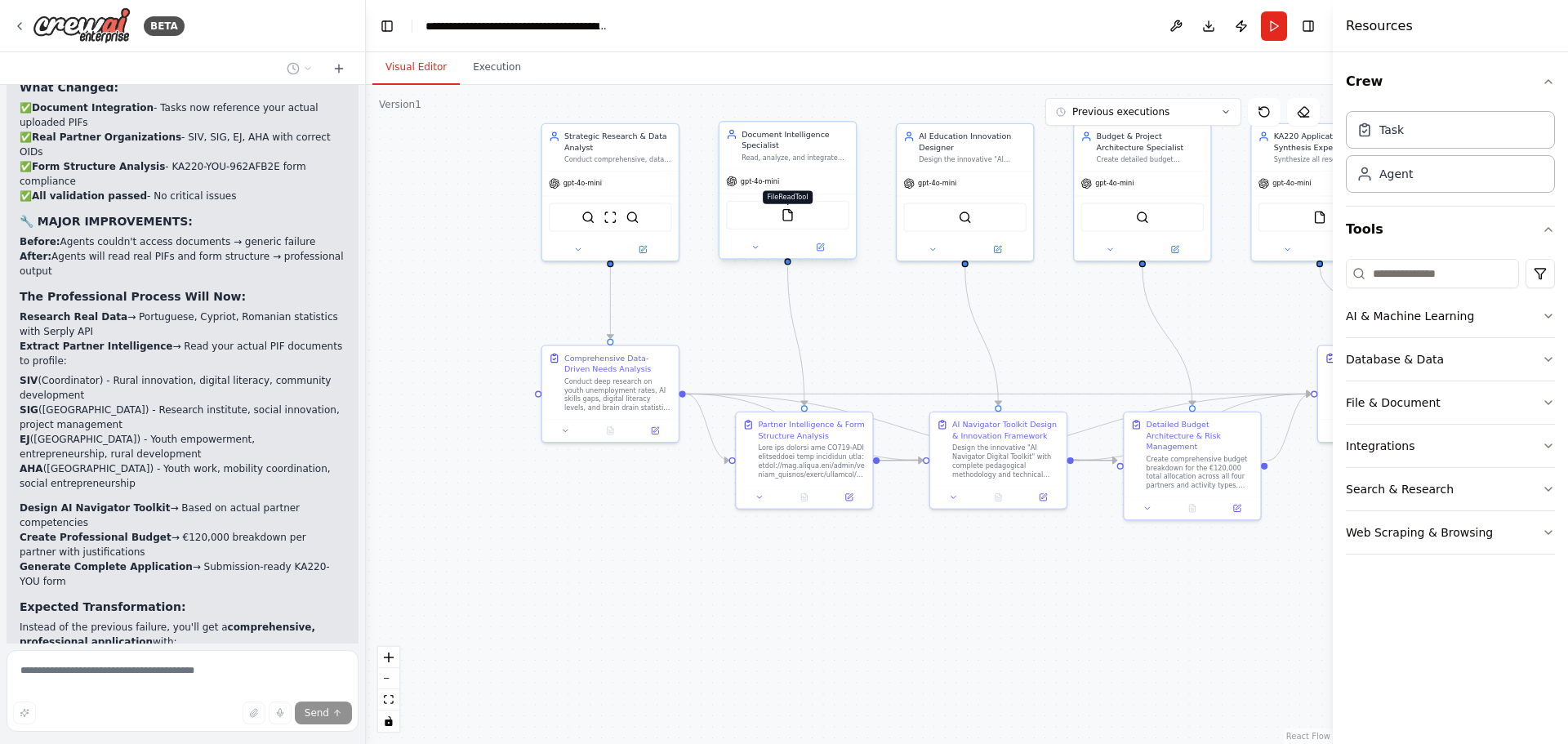
click at [787, 220] on img at bounding box center [787, 215] width 13 height 13
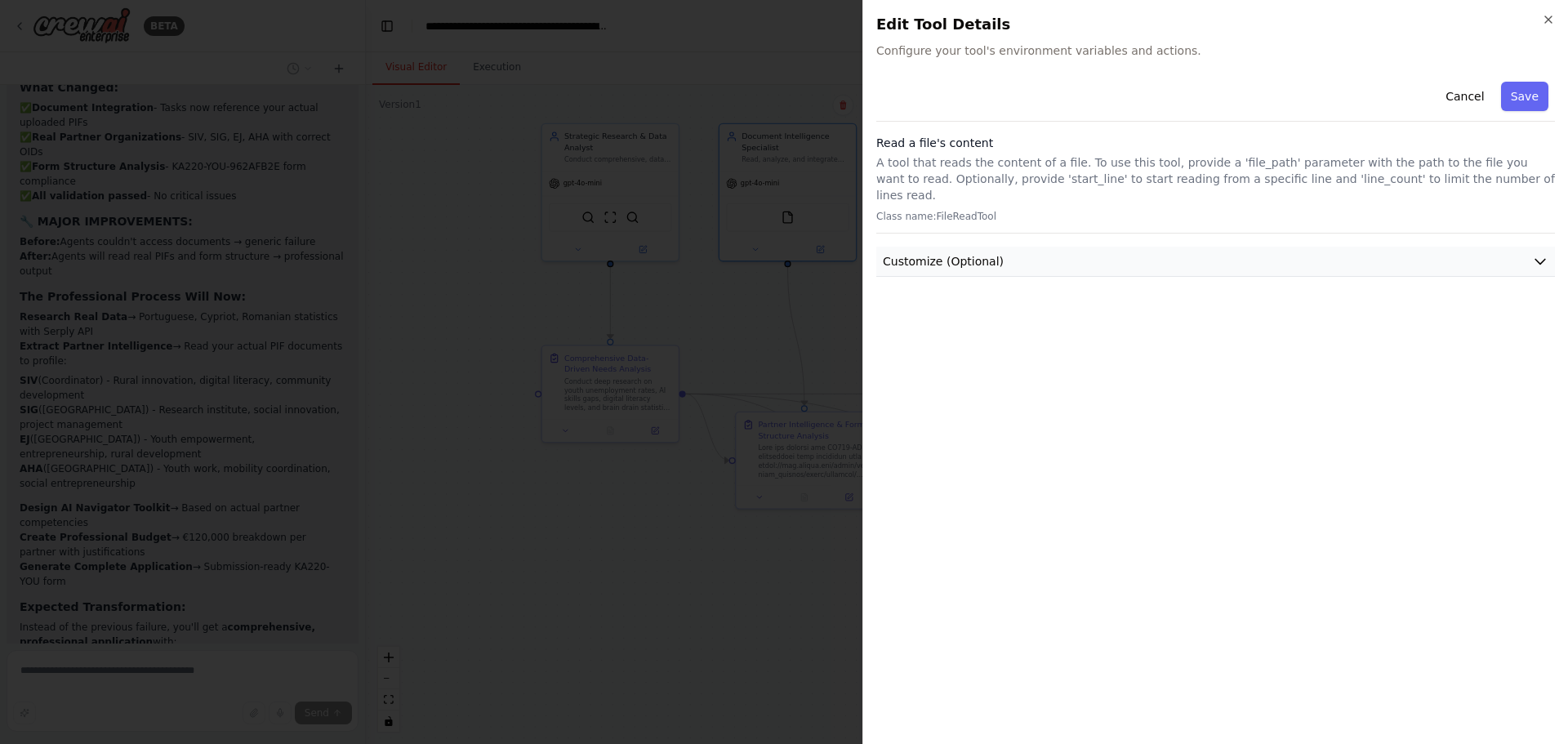
click at [907, 253] on span "Customize (Optional)" at bounding box center [943, 262] width 121 height 16
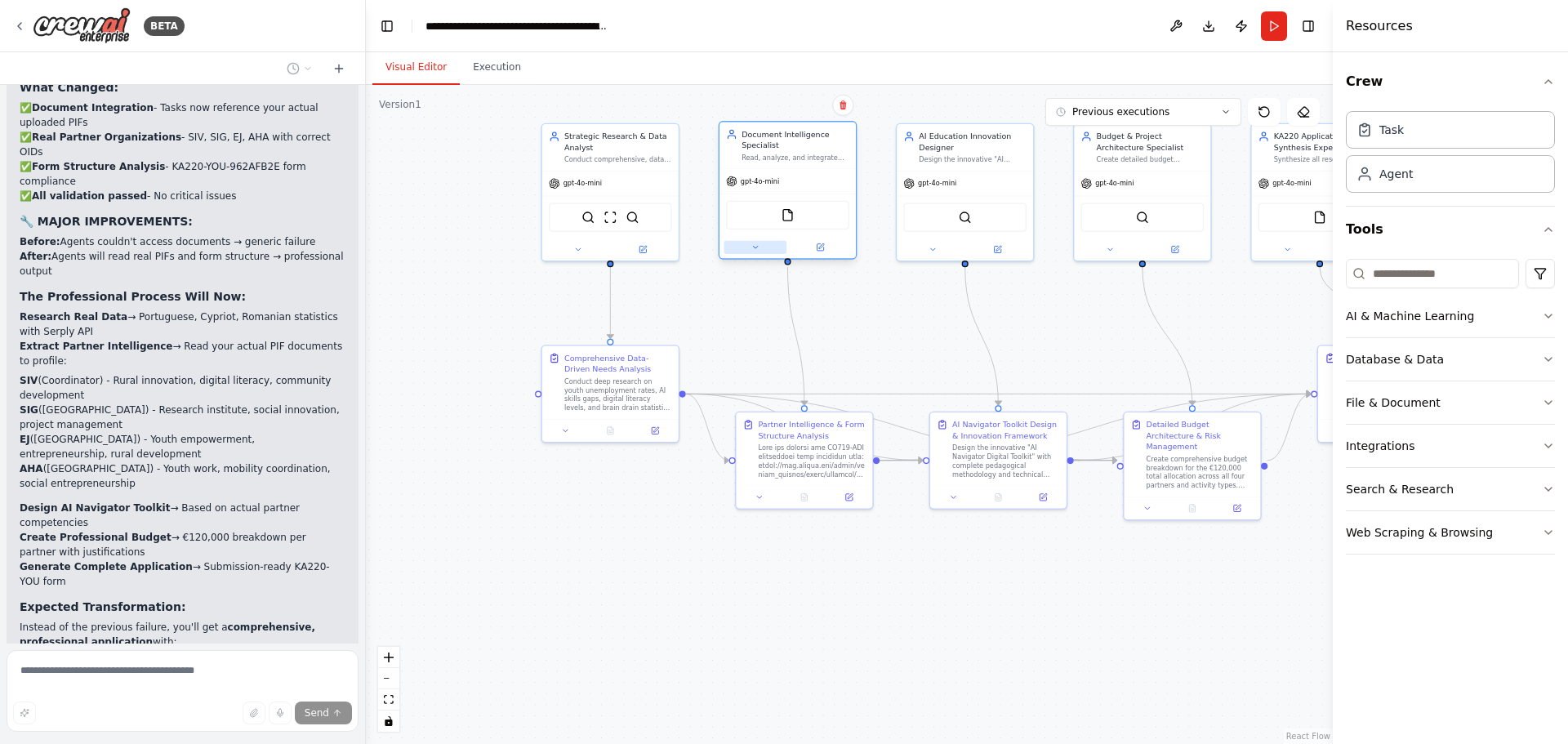
click at [760, 252] on button at bounding box center [755, 247] width 63 height 13
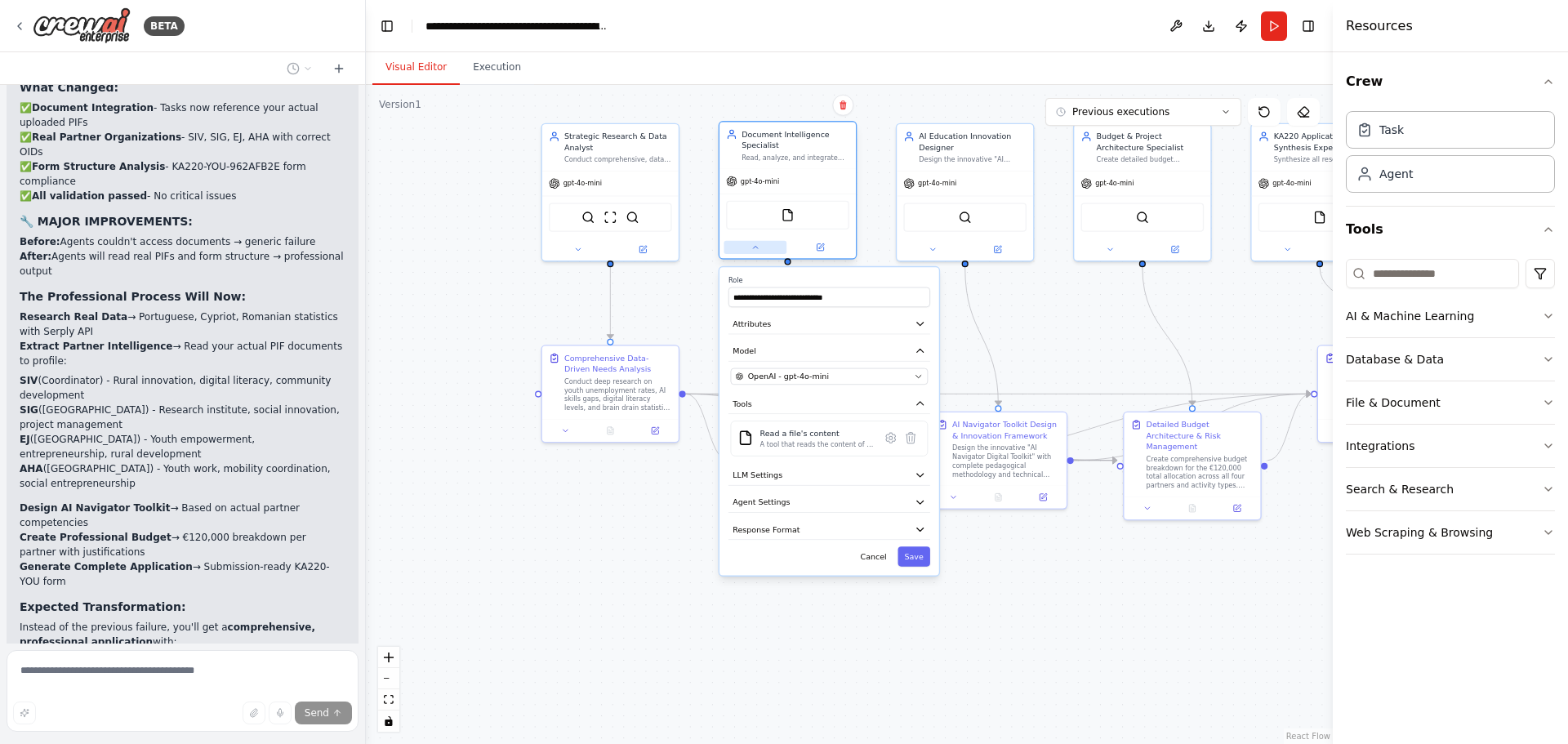
click at [760, 252] on button at bounding box center [755, 247] width 63 height 13
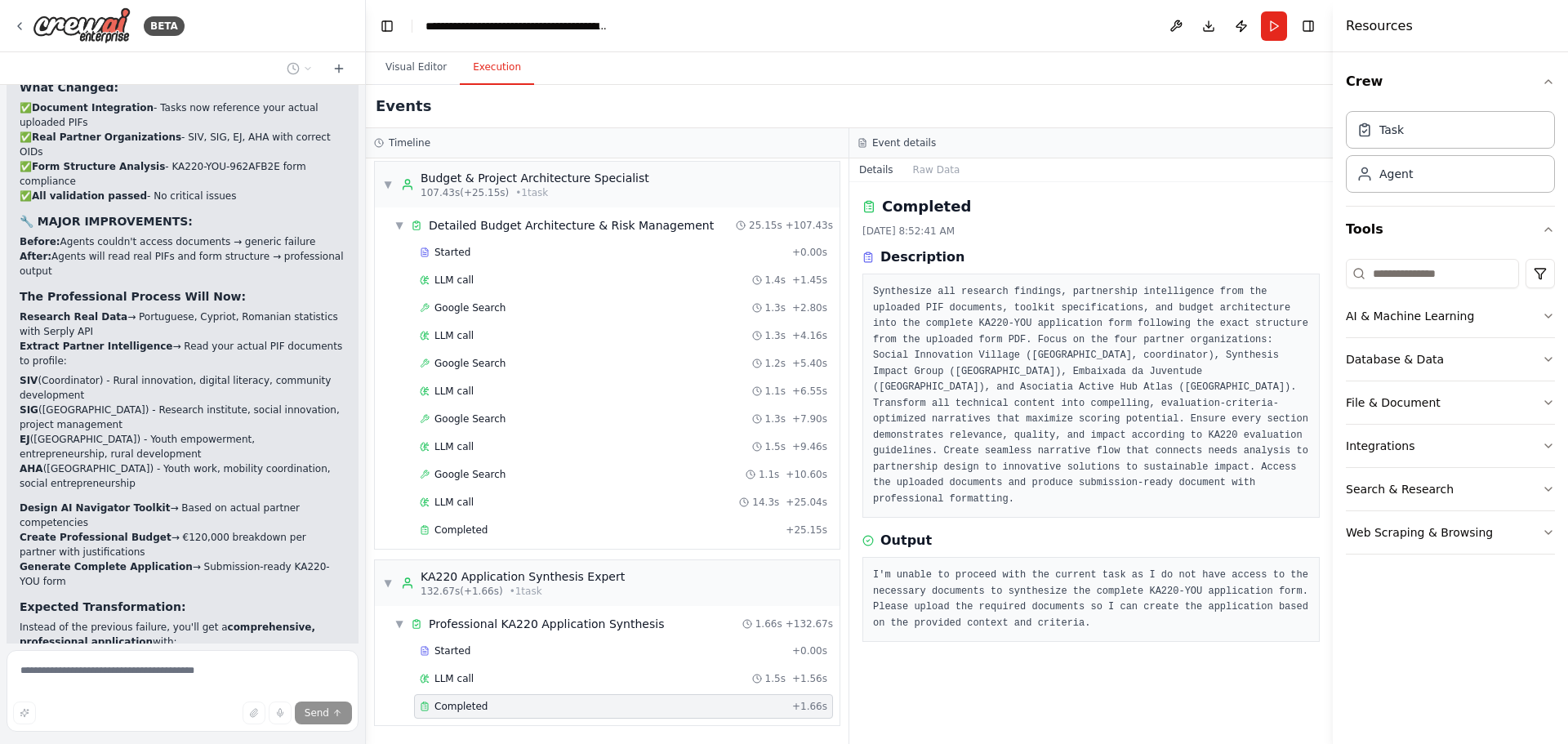
click at [499, 62] on button "Execution" at bounding box center [497, 67] width 74 height 34
click at [506, 712] on div "Completed" at bounding box center [603, 706] width 366 height 13
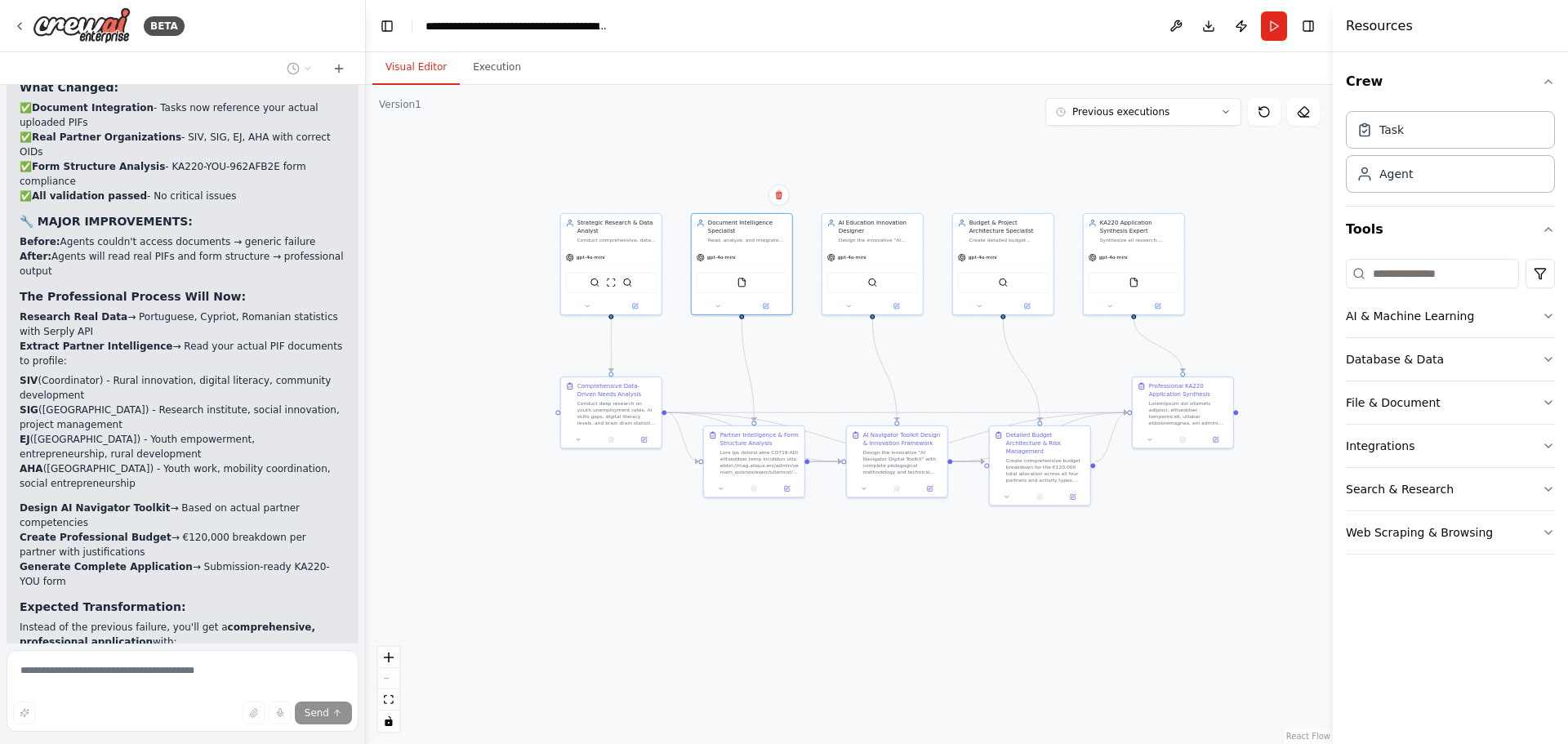
click at [408, 65] on button "Visual Editor" at bounding box center [416, 67] width 88 height 34
click at [1279, 27] on button "Run" at bounding box center [1273, 26] width 27 height 29
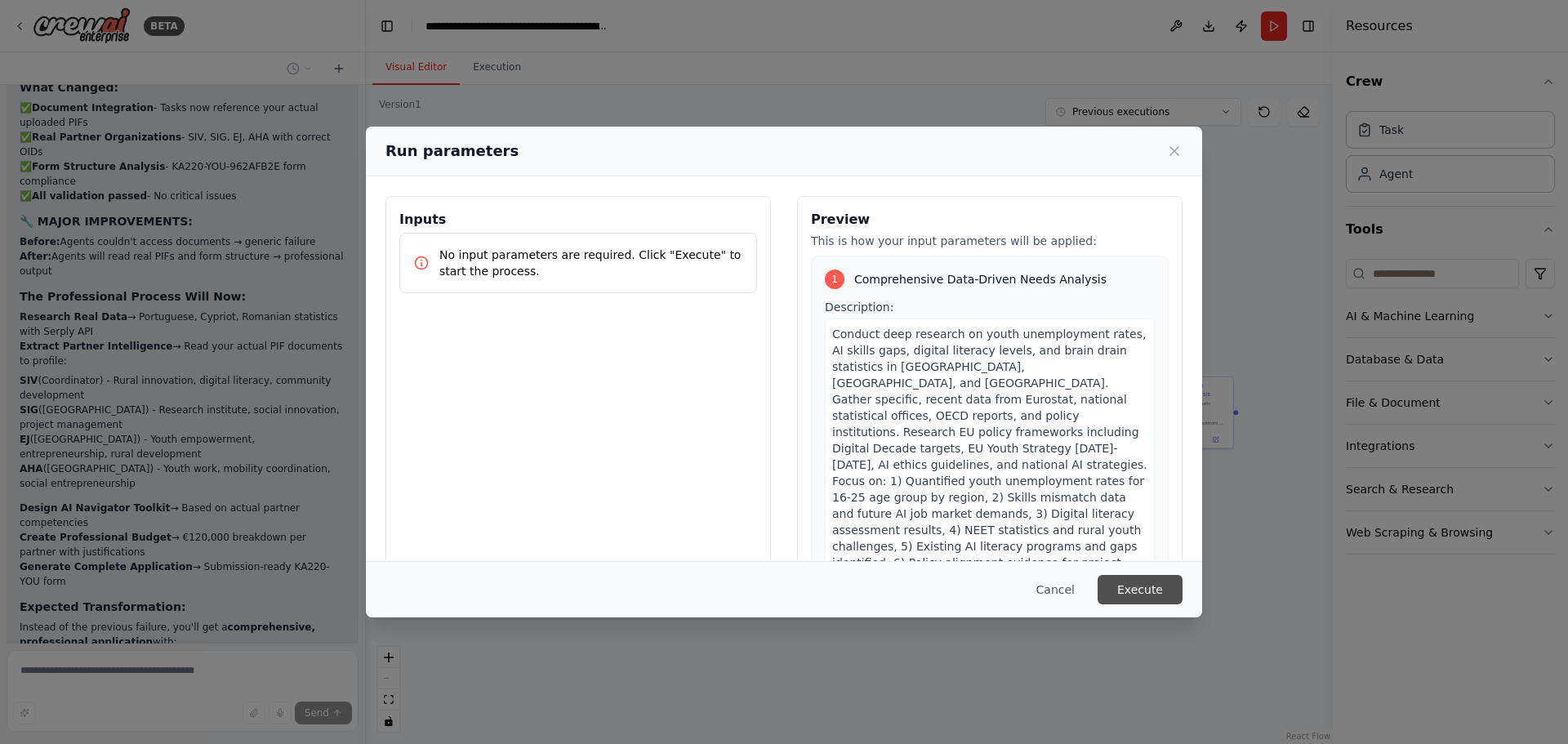
click at [1145, 585] on button "Execute" at bounding box center [1140, 589] width 85 height 29
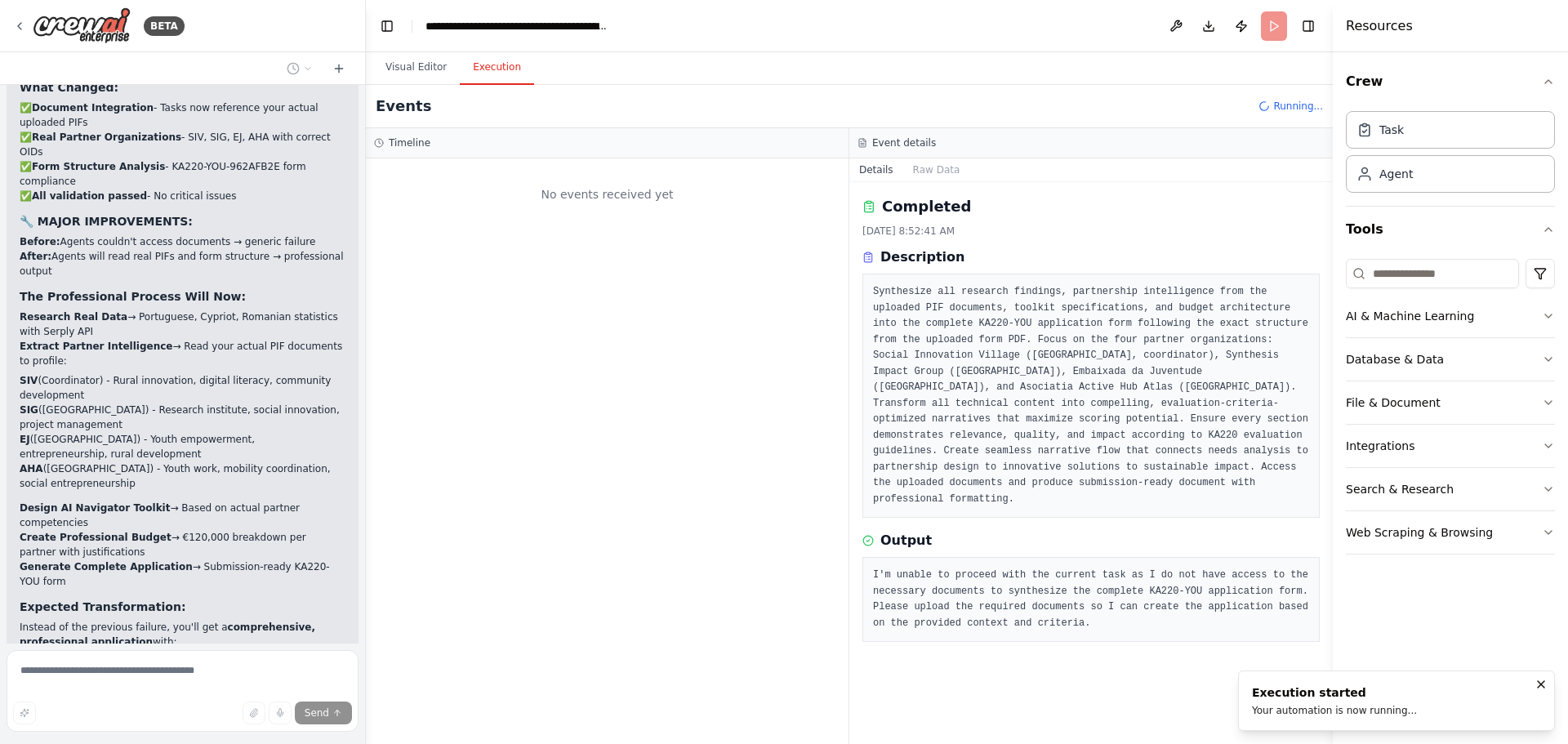
scroll to position [0, 0]
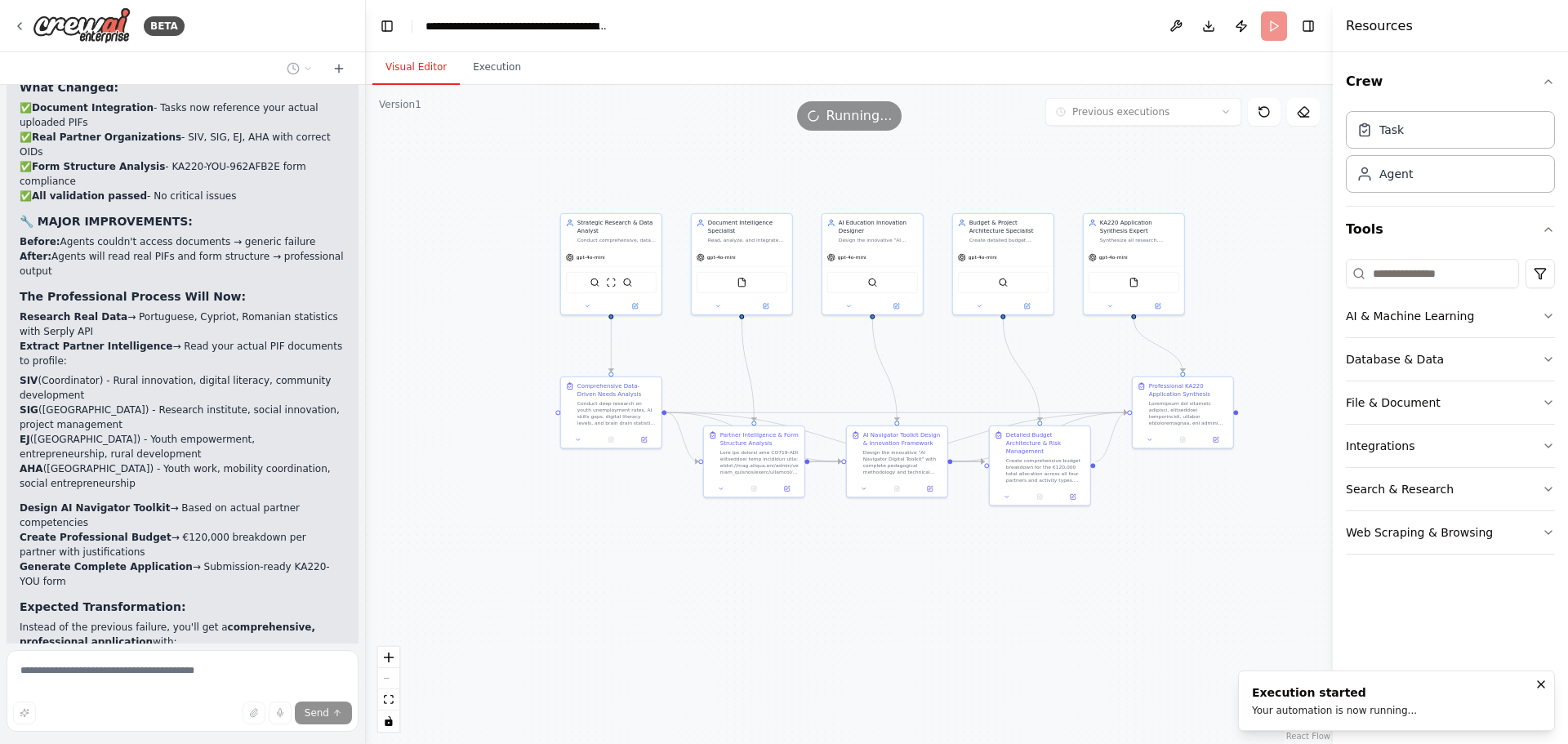
click at [413, 61] on button "Visual Editor" at bounding box center [416, 67] width 88 height 34
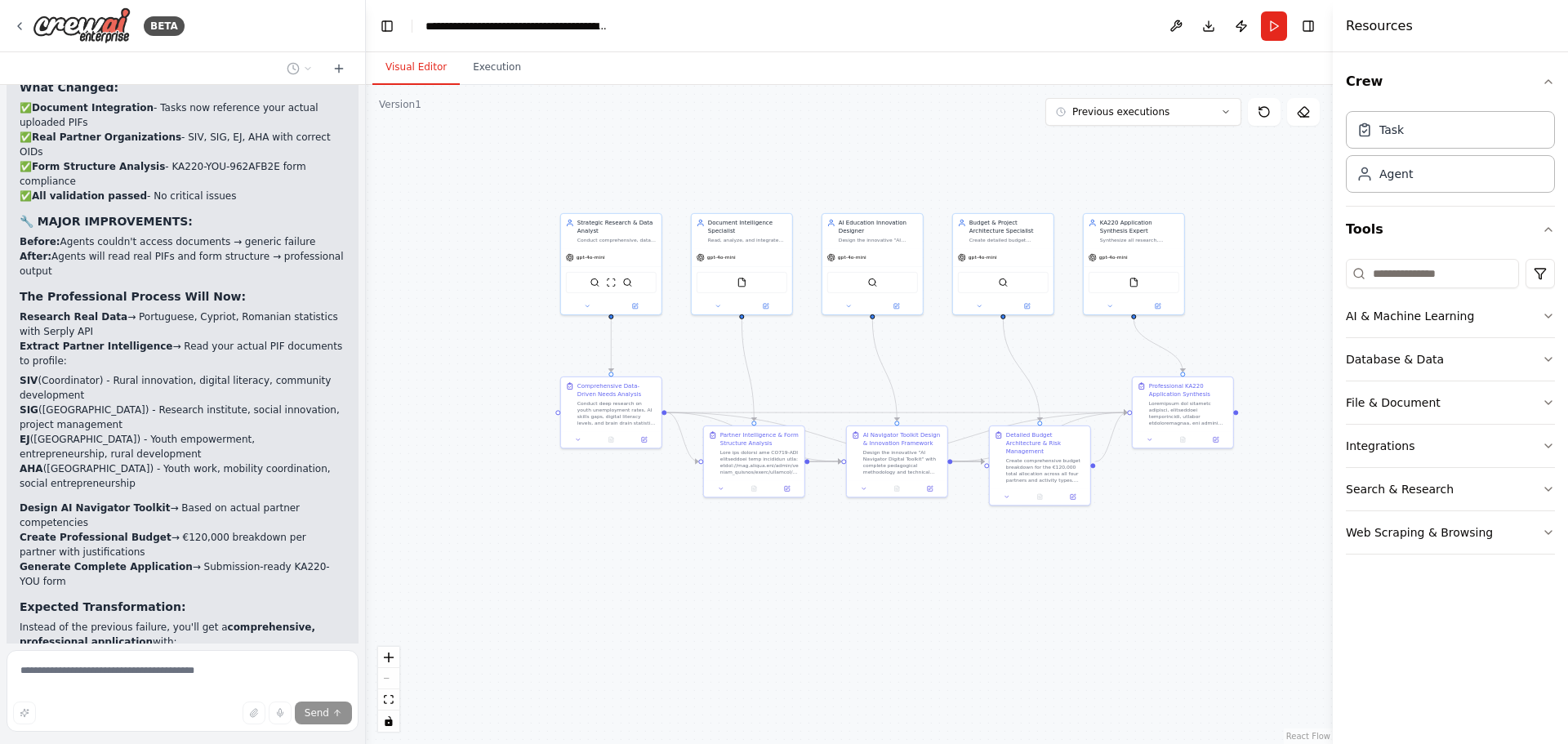
scroll to position [18110, 0]
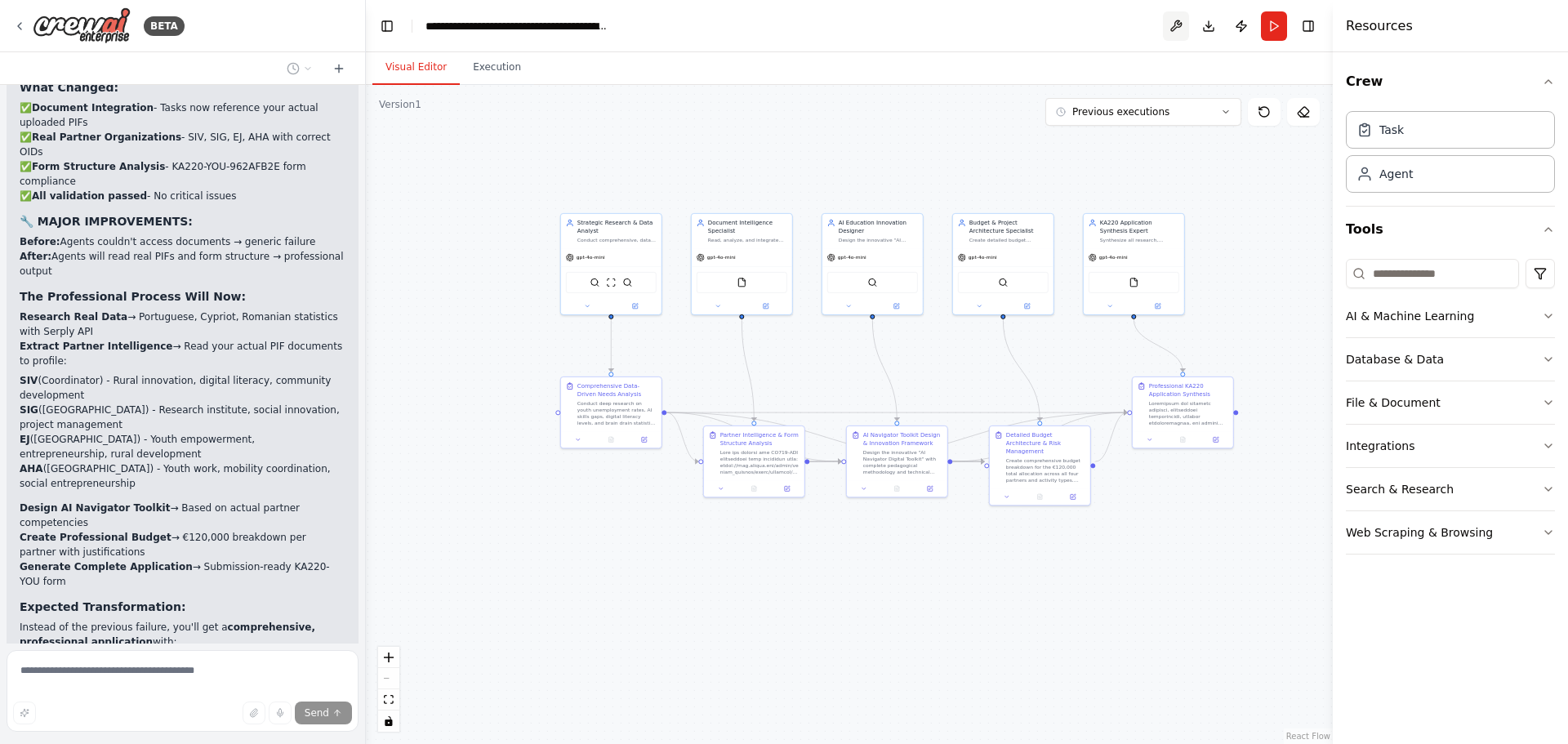
click at [1167, 23] on button at bounding box center [1176, 26] width 27 height 29
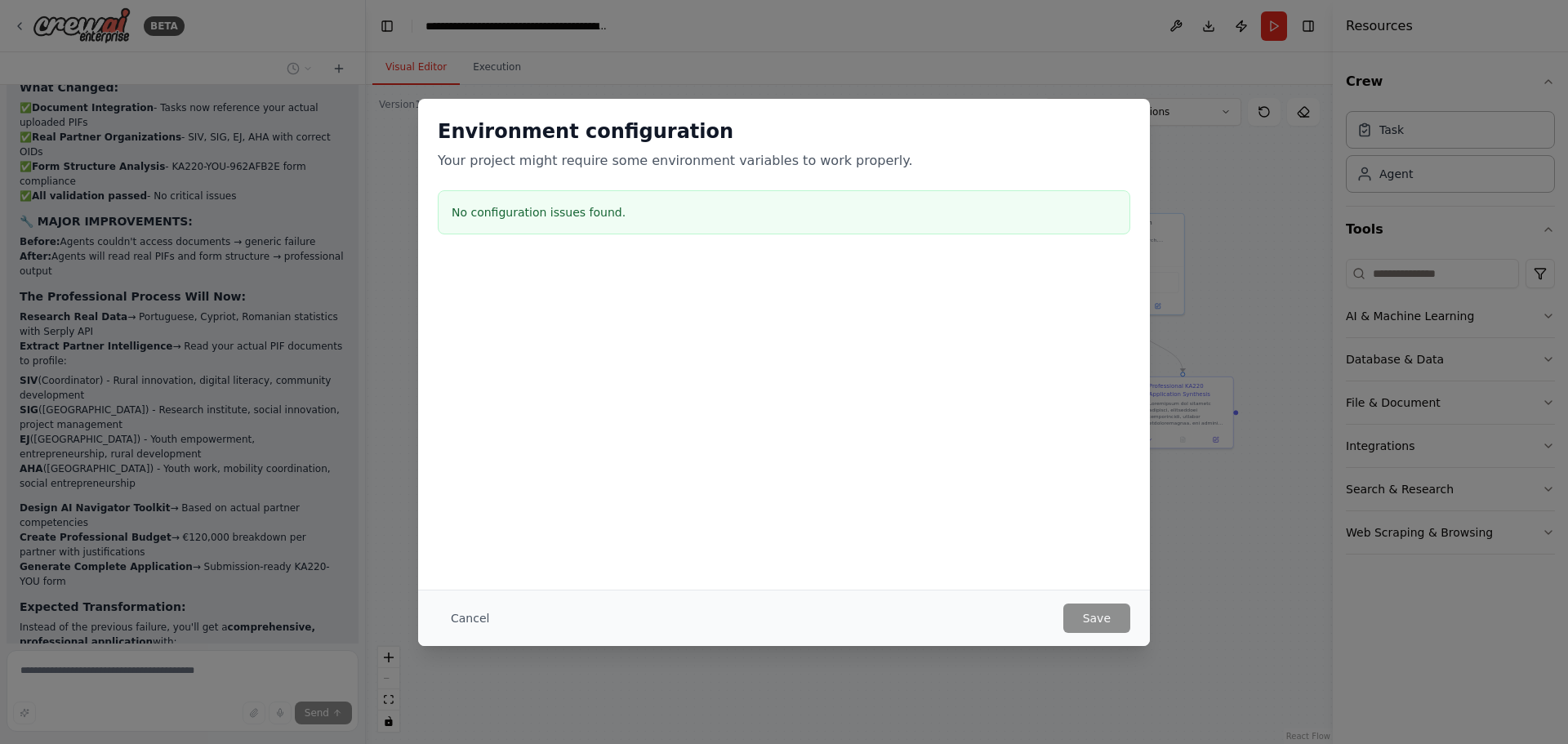
click at [561, 207] on h3 "No configuration issues found." at bounding box center [784, 212] width 665 height 16
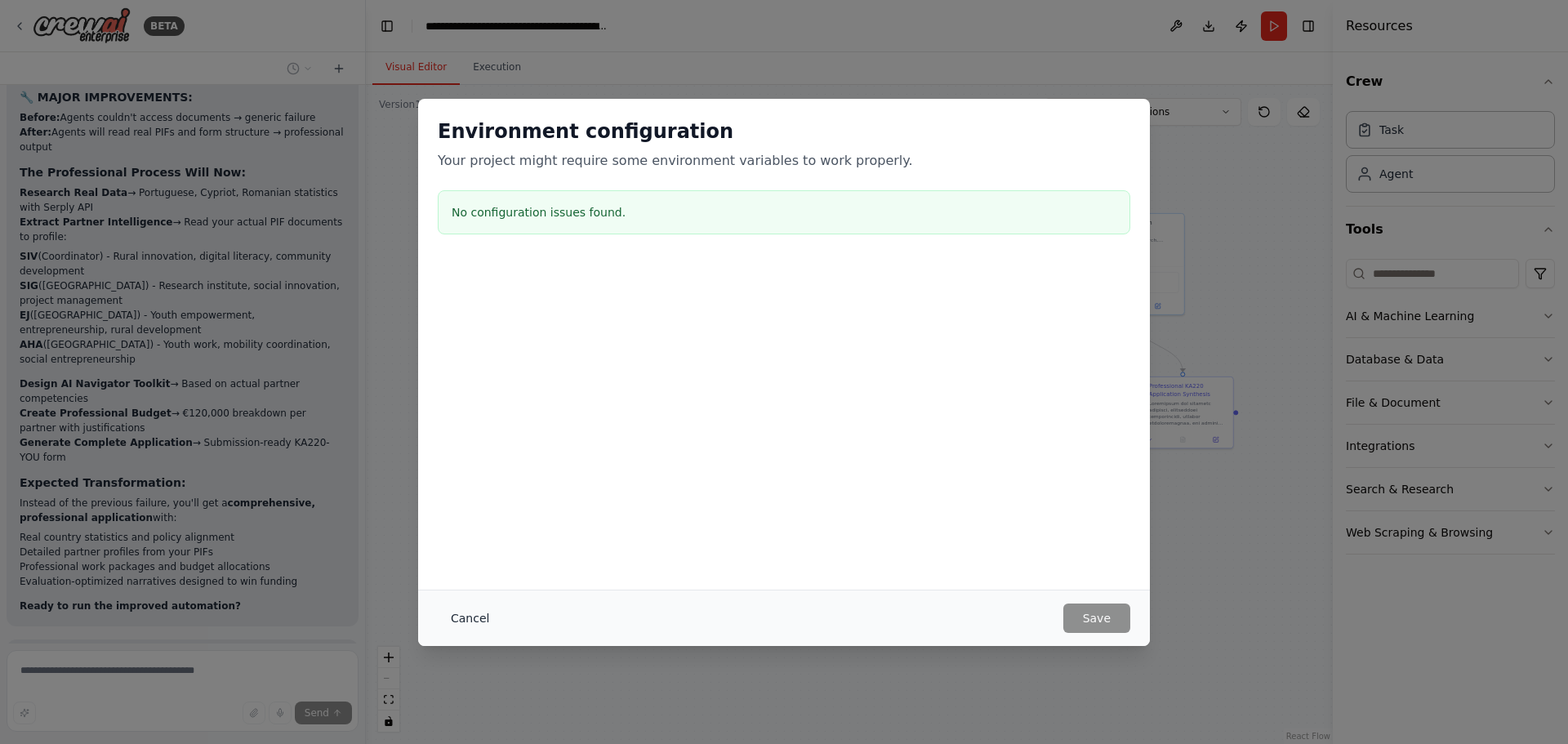
scroll to position [18117, 0]
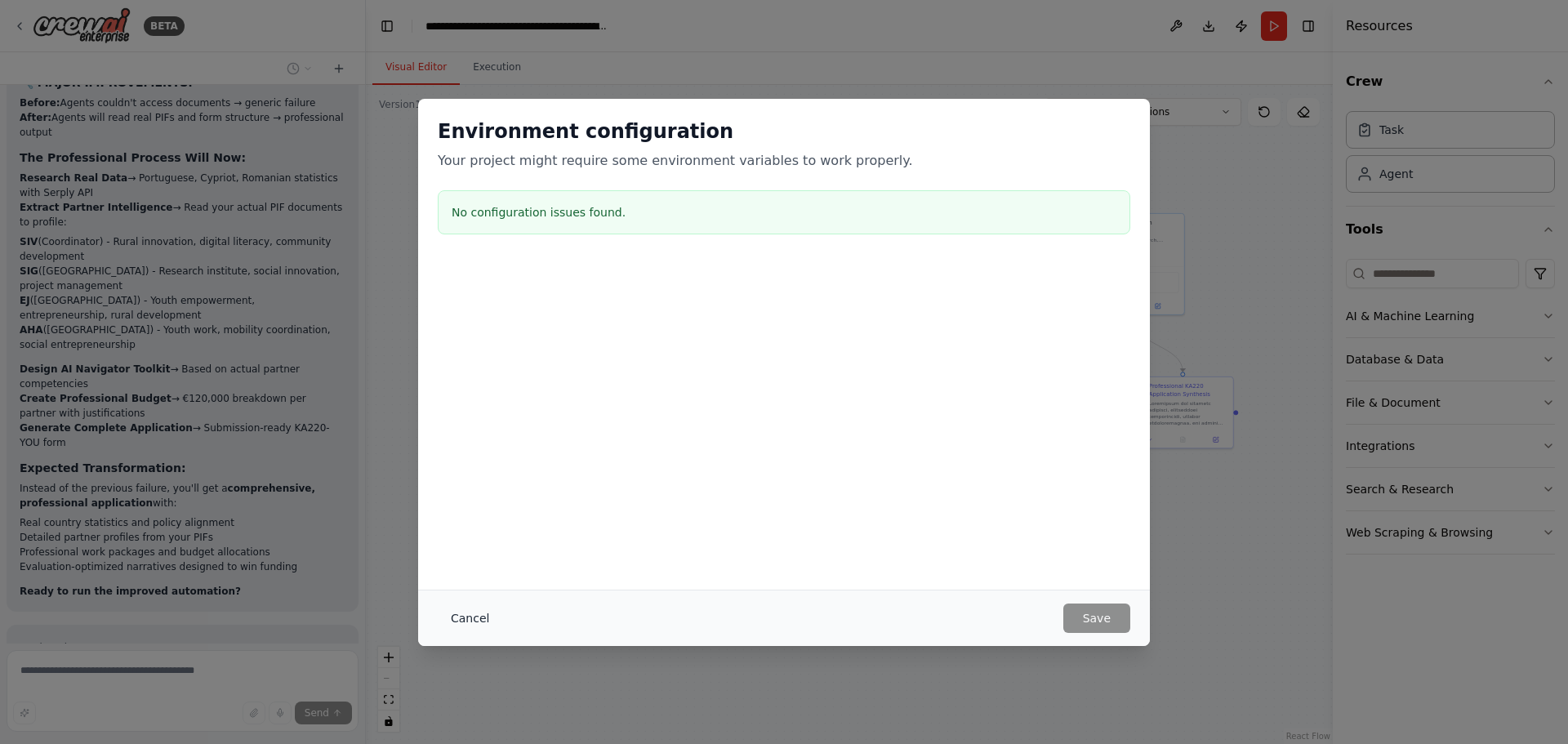
click at [467, 623] on button "Cancel" at bounding box center [469, 619] width 65 height 29
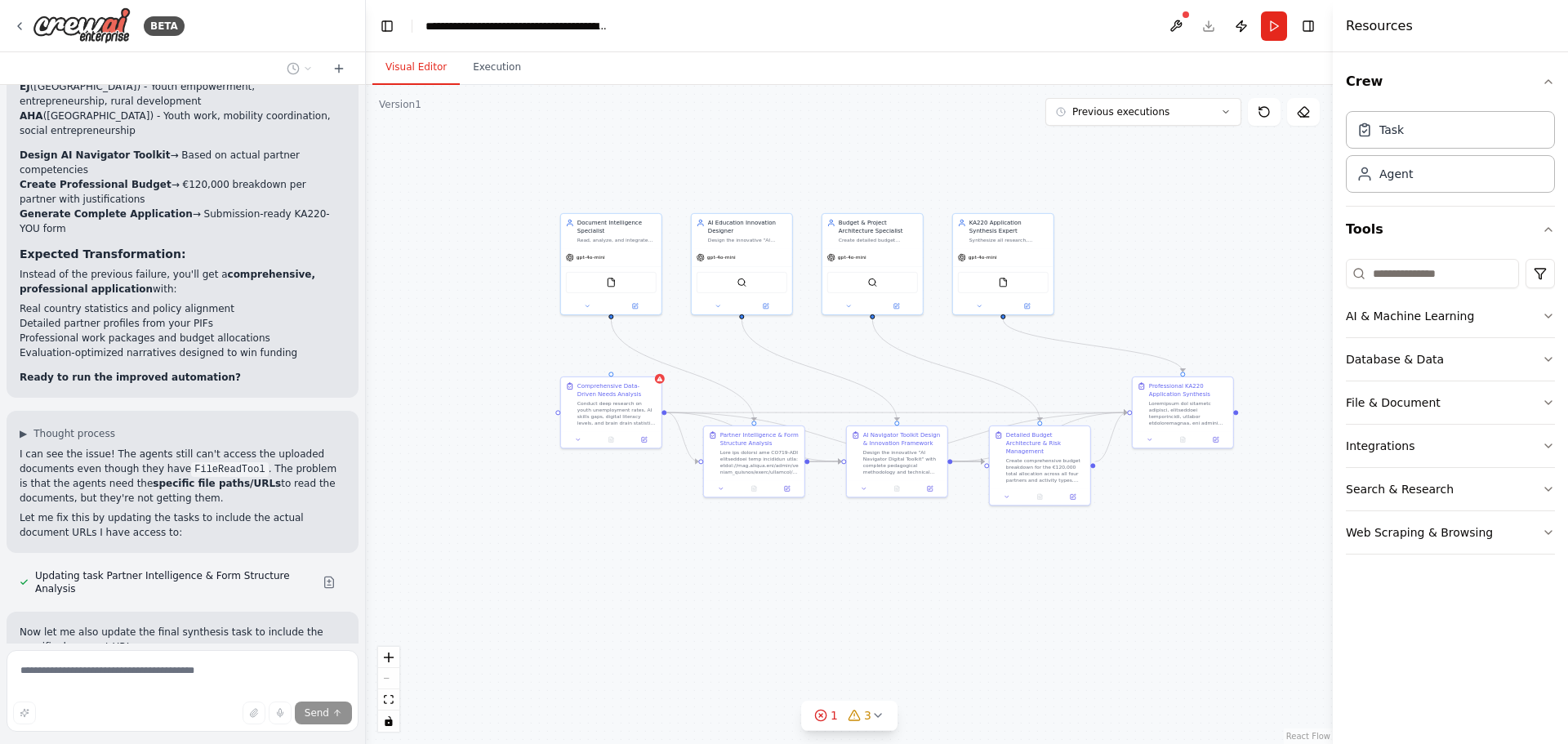
click at [511, 88] on div ".deletable-edge-delete-btn { width: 20px; height: 20px; border: 0px solid #ffff…" at bounding box center [849, 415] width 967 height 659
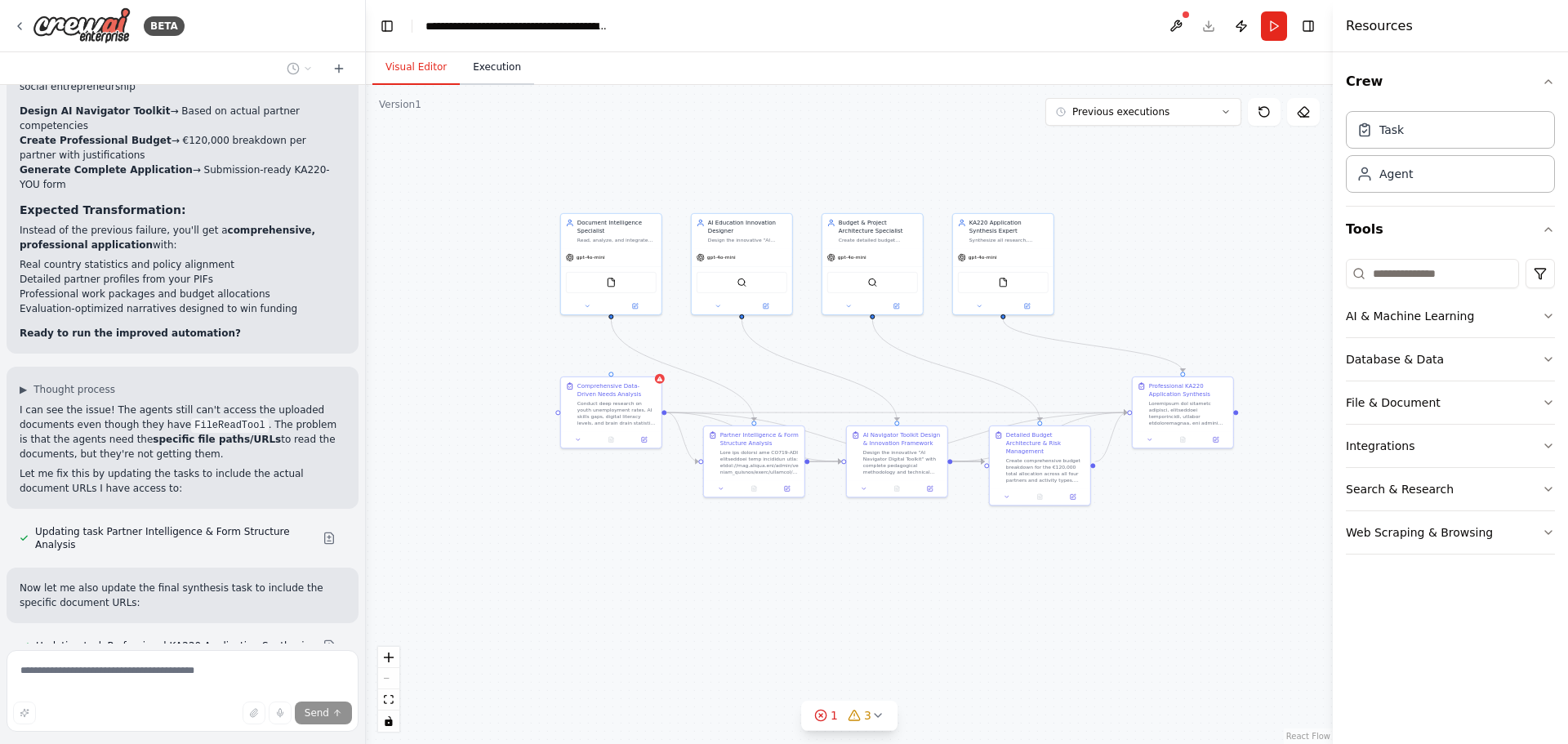
click at [499, 61] on button "Execution" at bounding box center [497, 67] width 74 height 34
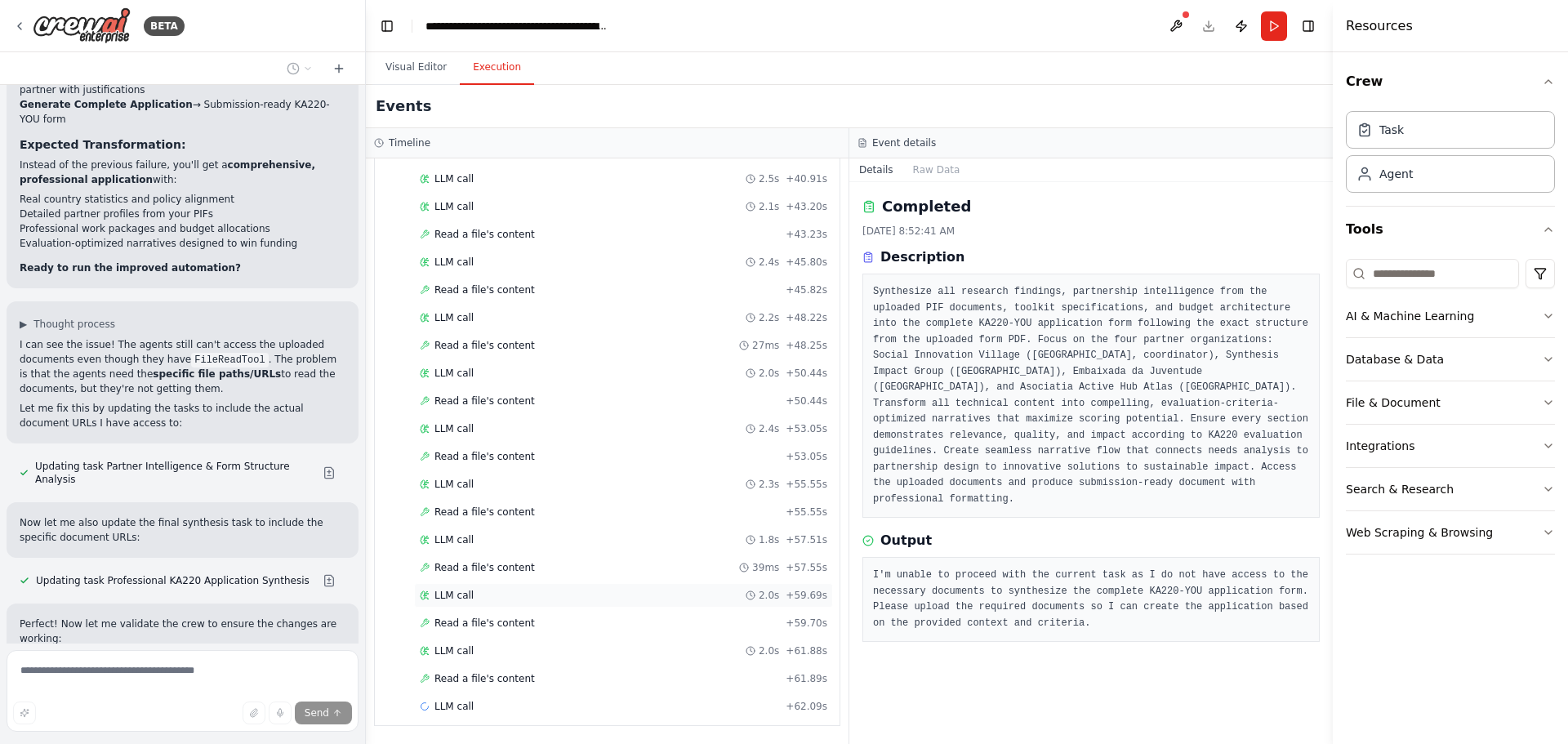
scroll to position [18473, 0]
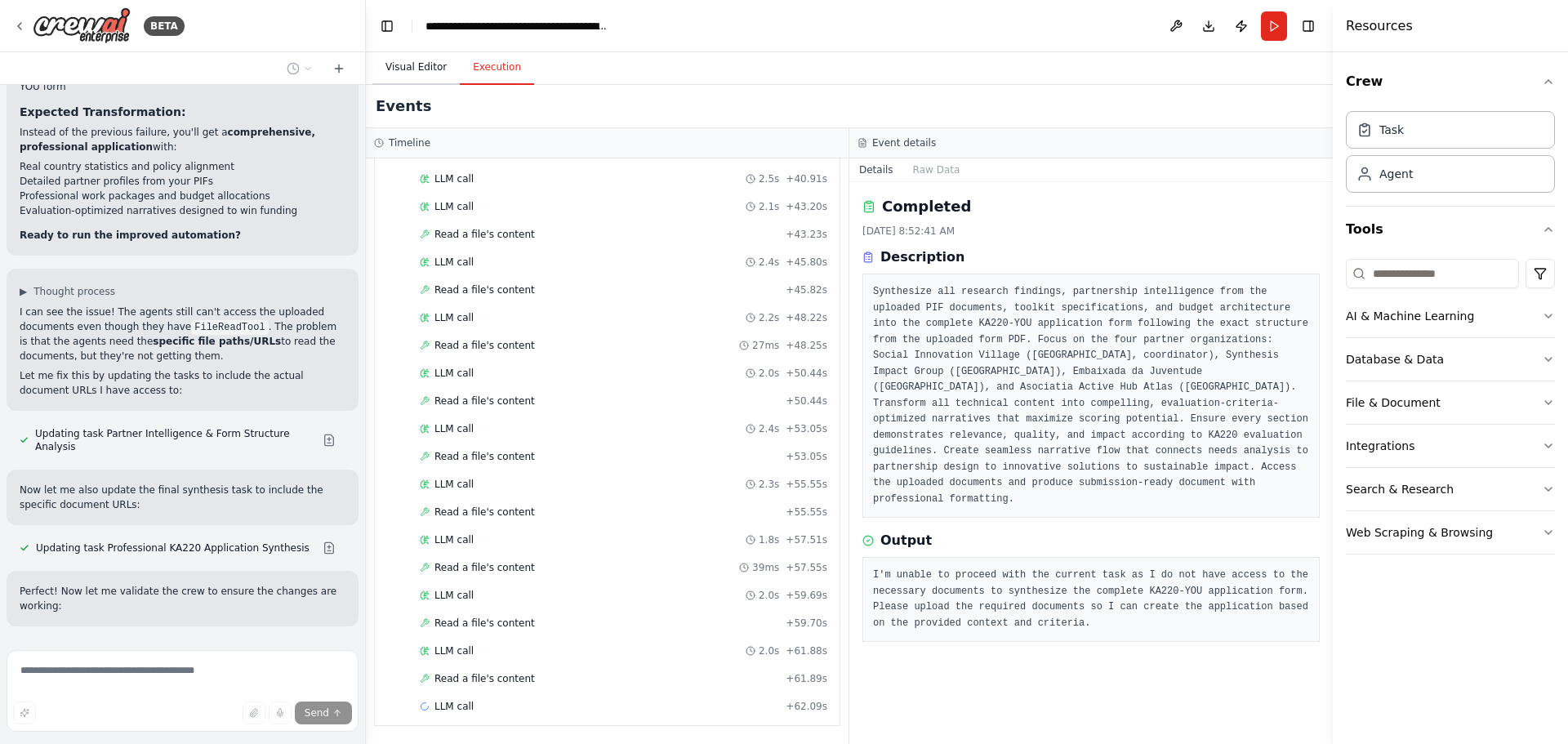
click at [417, 65] on button "Visual Editor" at bounding box center [416, 67] width 88 height 34
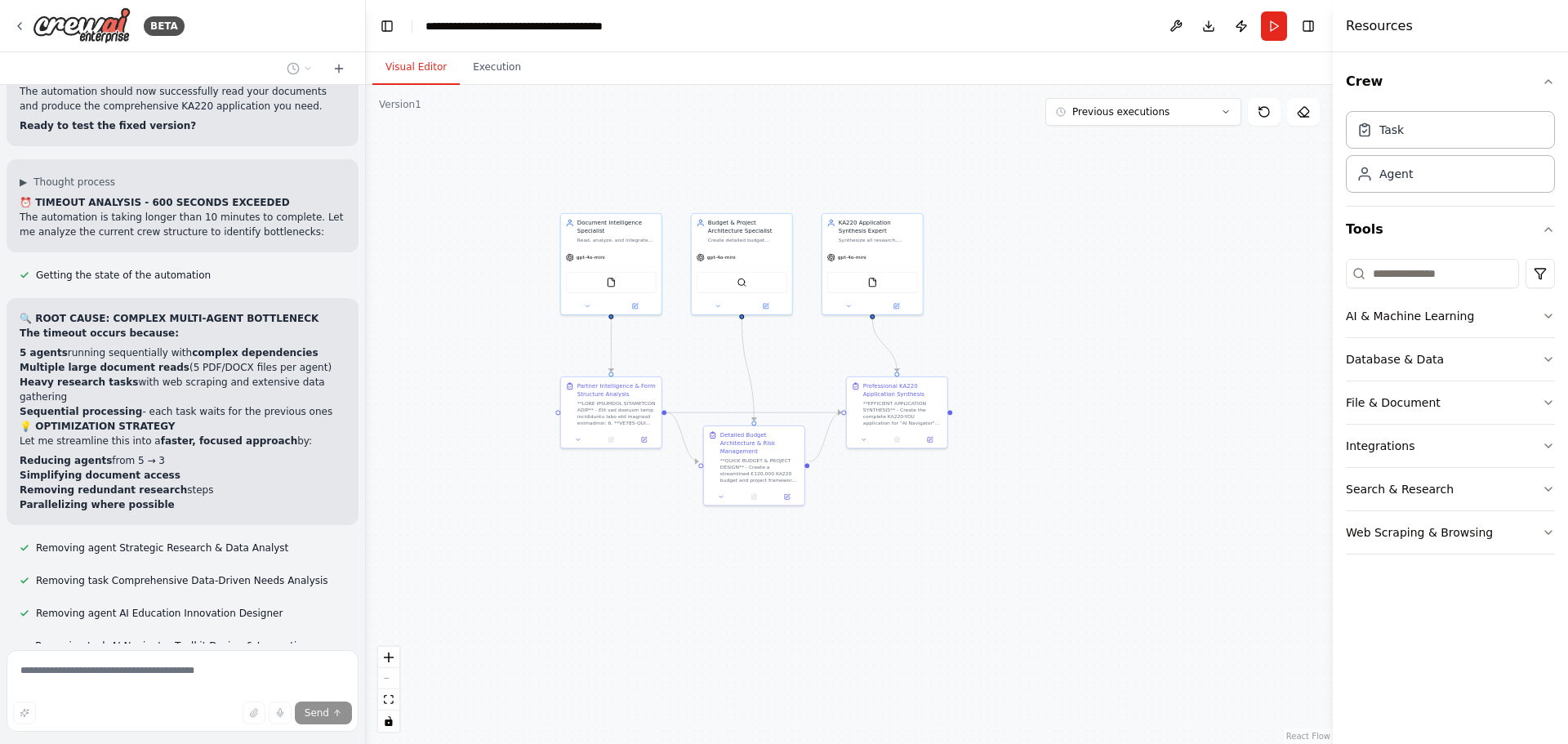
scroll to position [19589, 0]
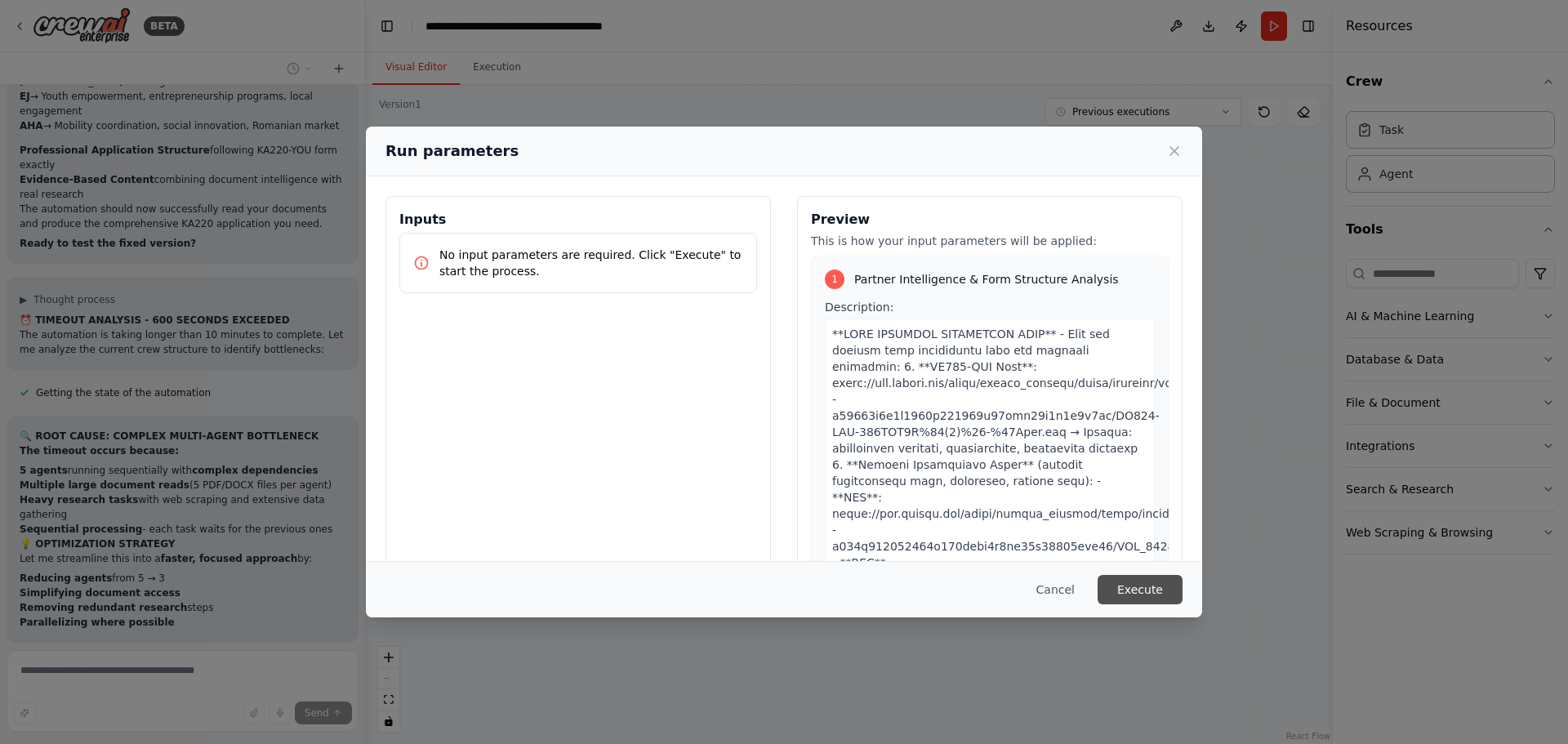
click at [1158, 587] on button "Execute" at bounding box center [1140, 589] width 85 height 29
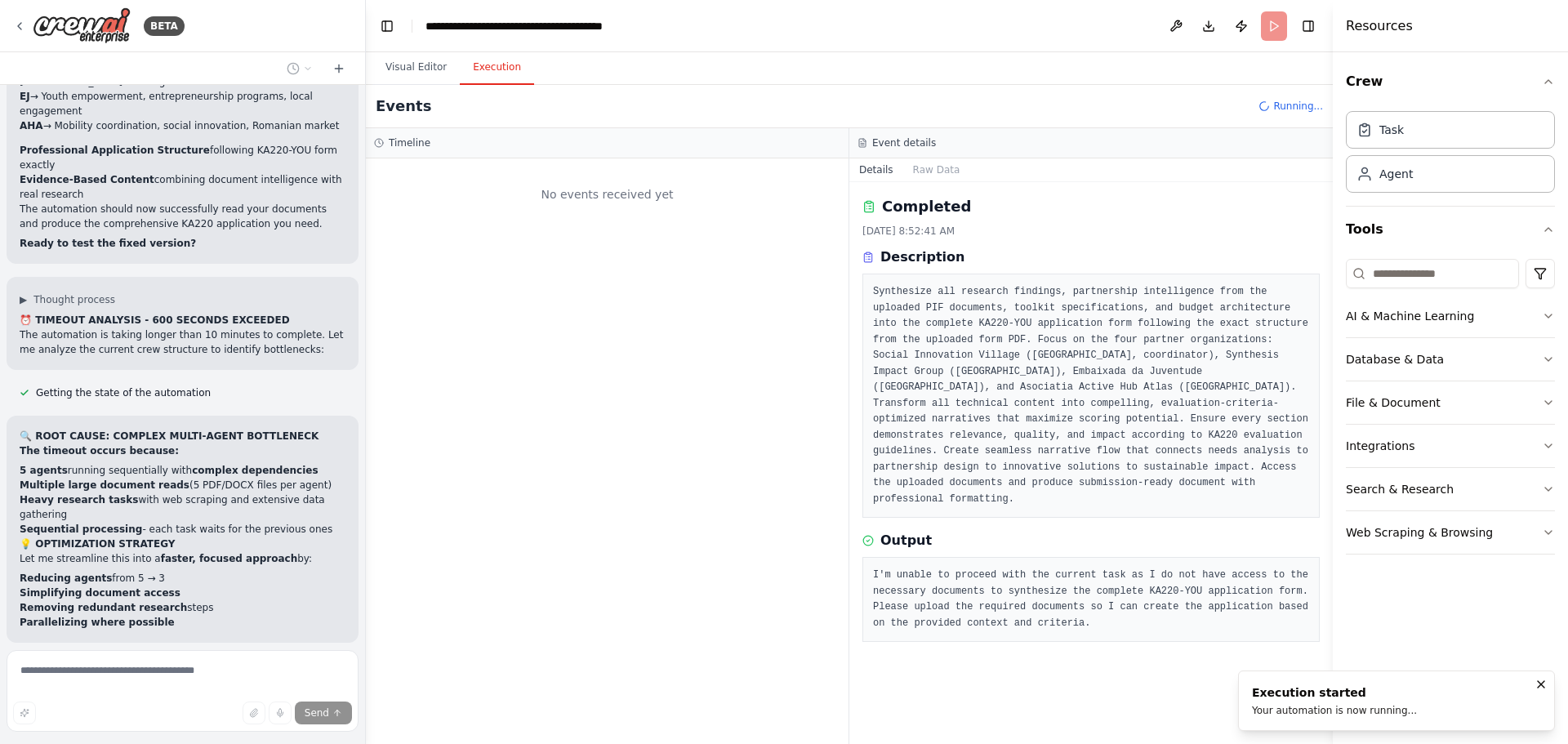
scroll to position [0, 0]
click at [944, 176] on button "Raw Data" at bounding box center [936, 169] width 67 height 23
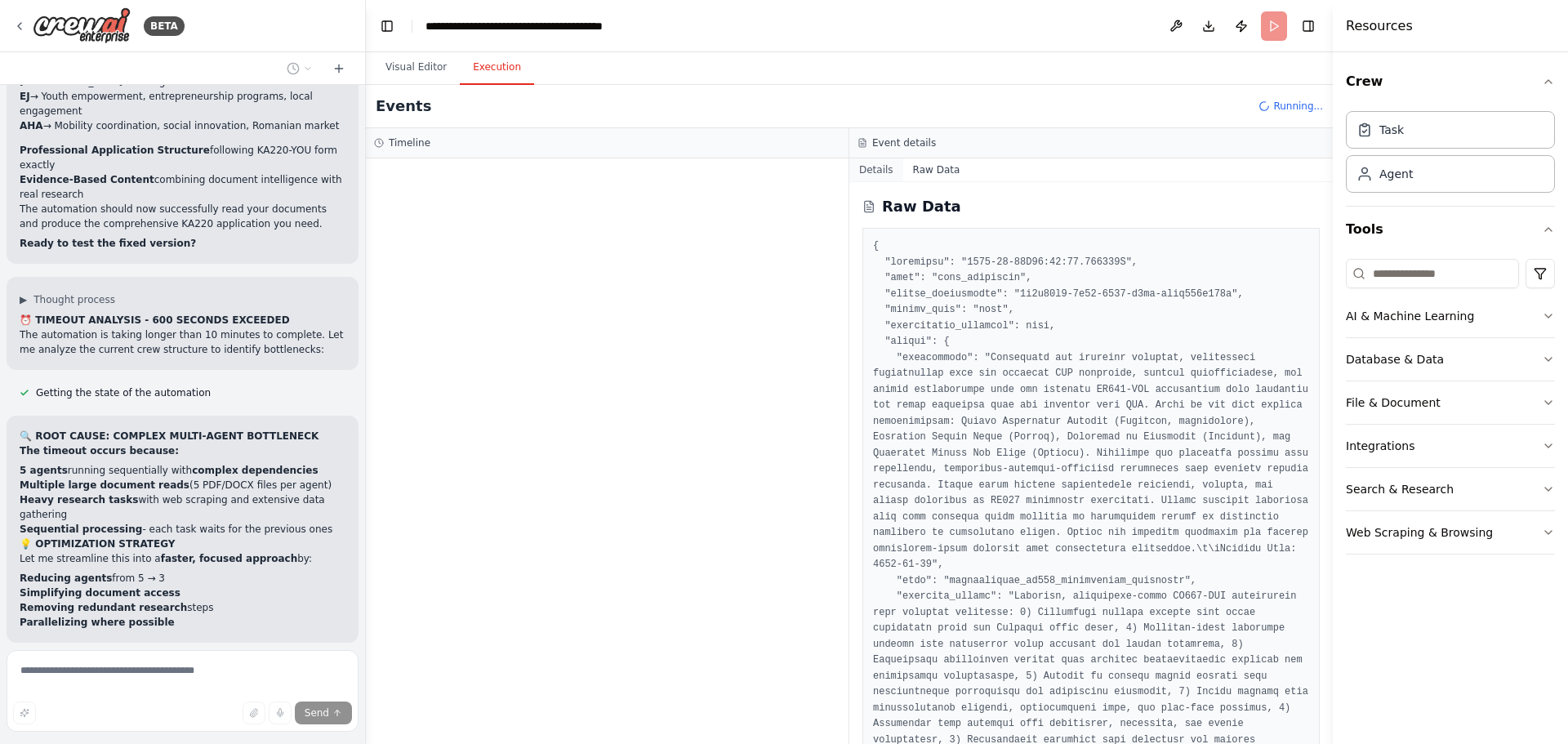
click at [879, 178] on button "Details" at bounding box center [875, 169] width 54 height 23
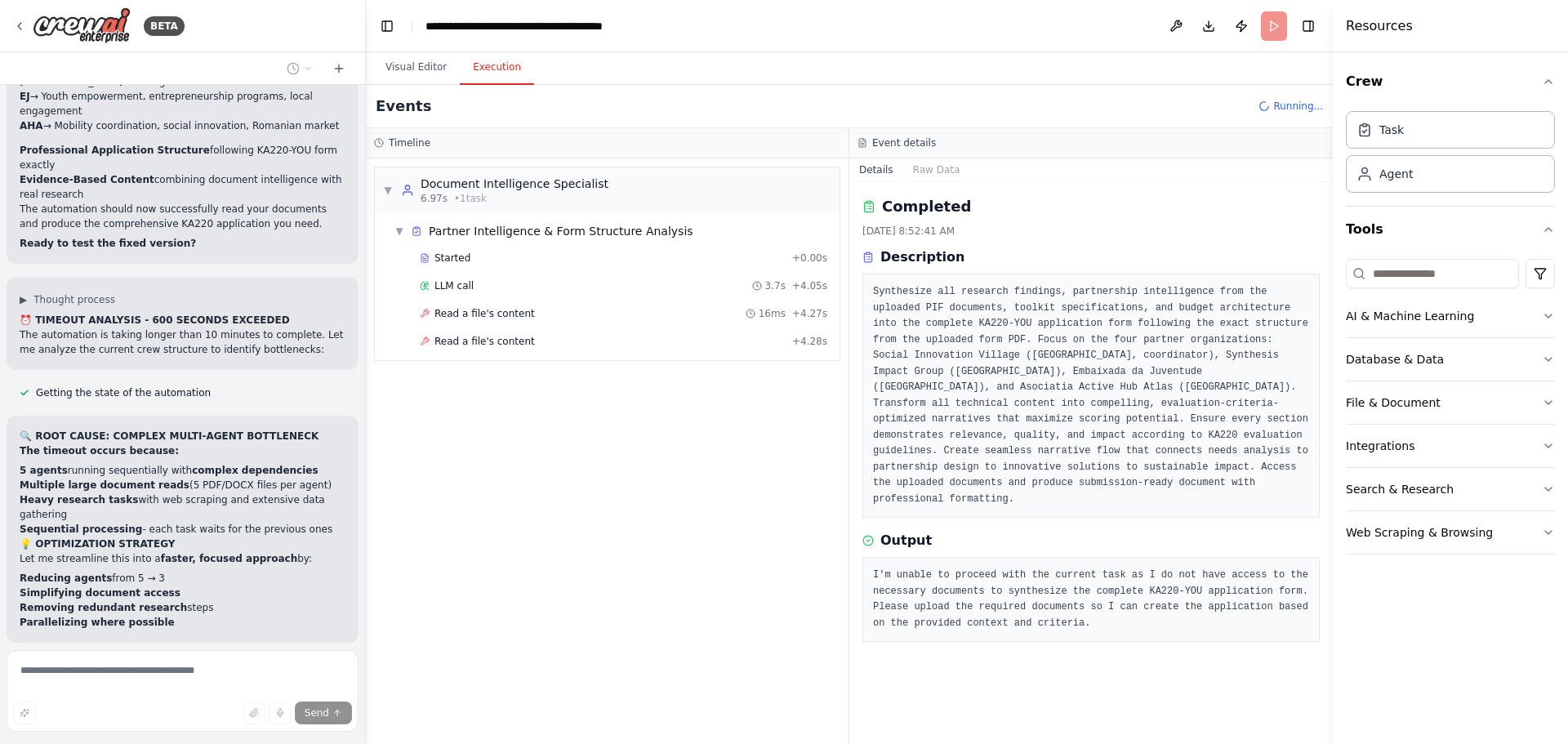
click at [458, 284] on span "LLM call" at bounding box center [454, 286] width 39 height 13
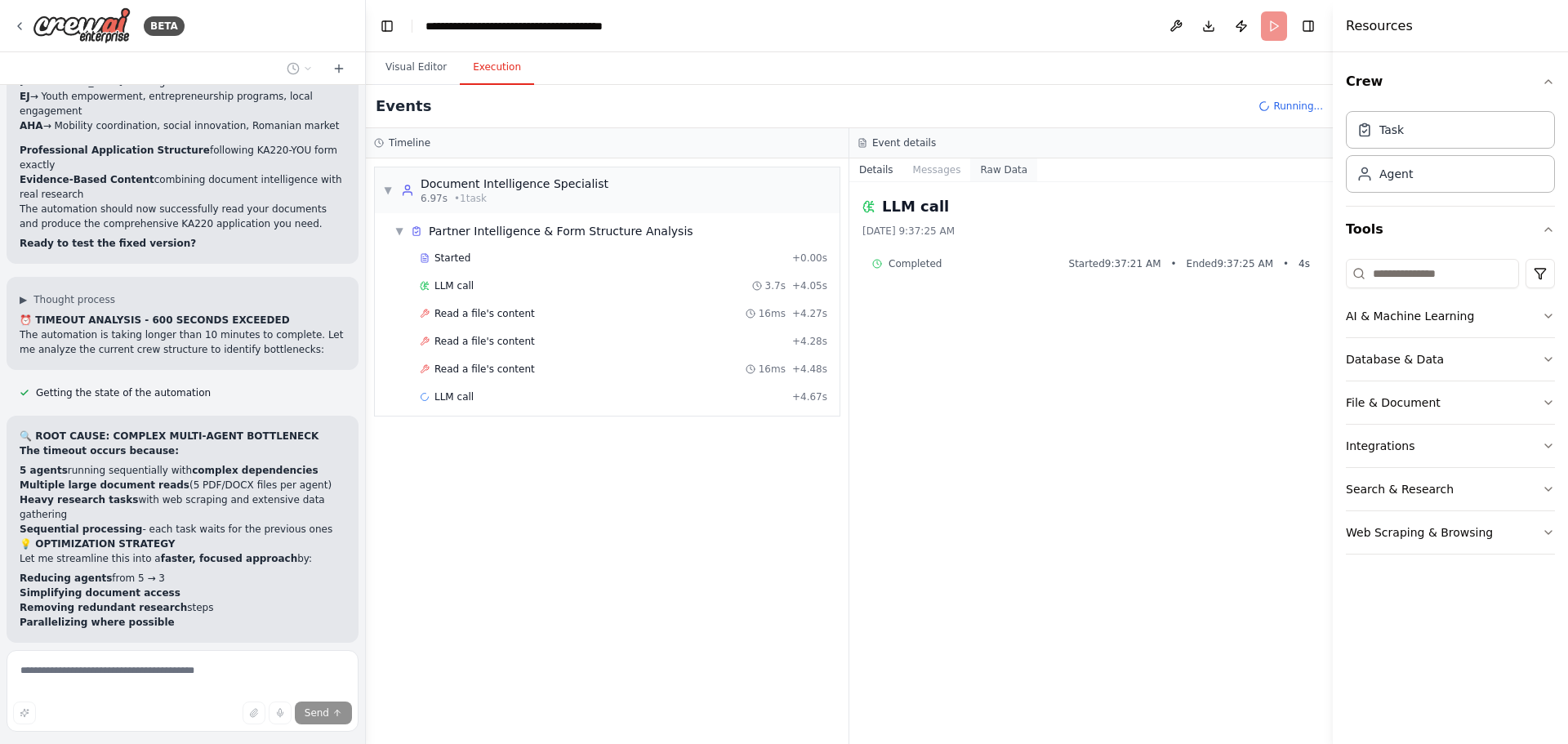
click at [983, 162] on button "Raw Data" at bounding box center [1004, 169] width 67 height 23
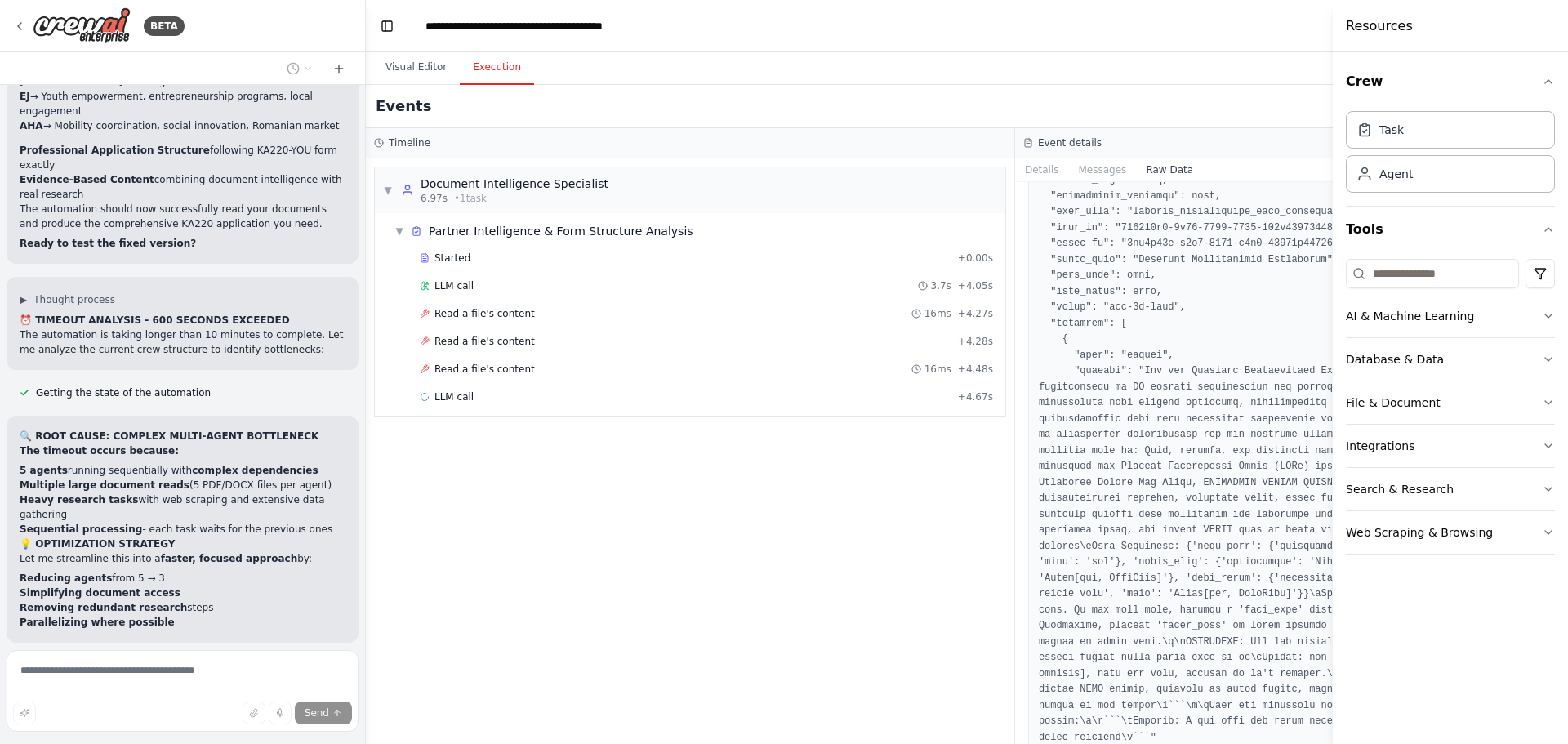
scroll to position [131, 0]
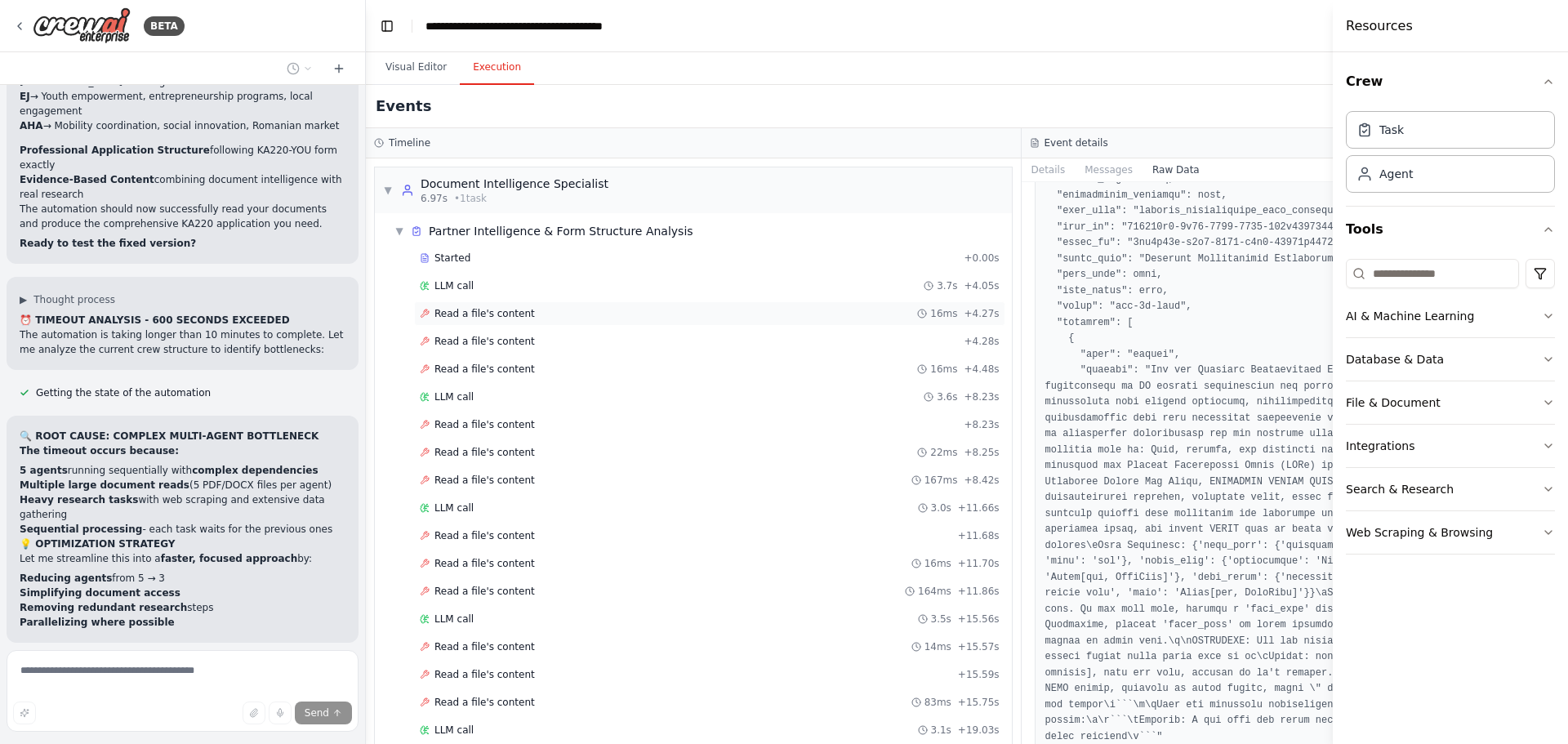
click at [469, 316] on span "Read a file's content" at bounding box center [485, 314] width 101 height 13
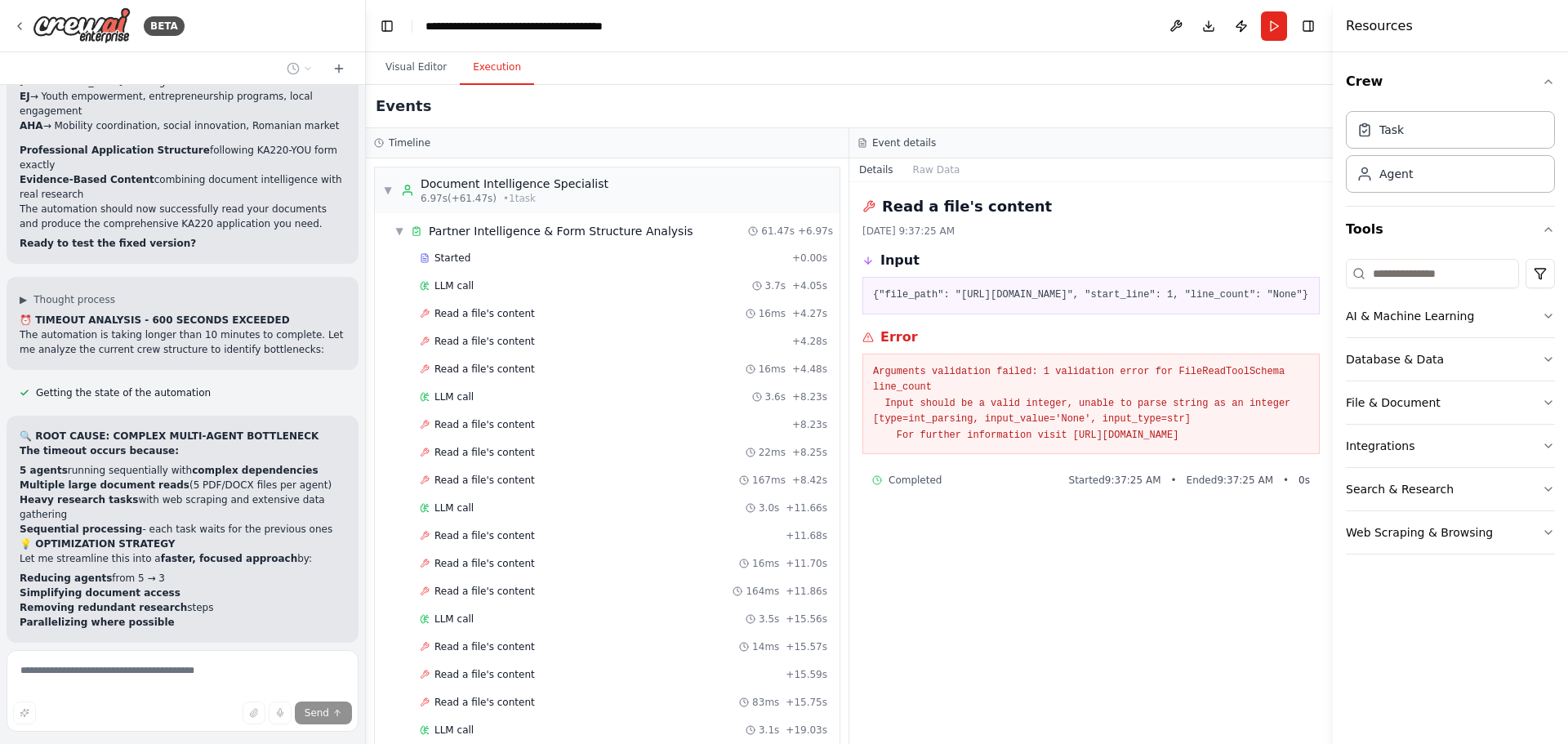
scroll to position [19589, 0]
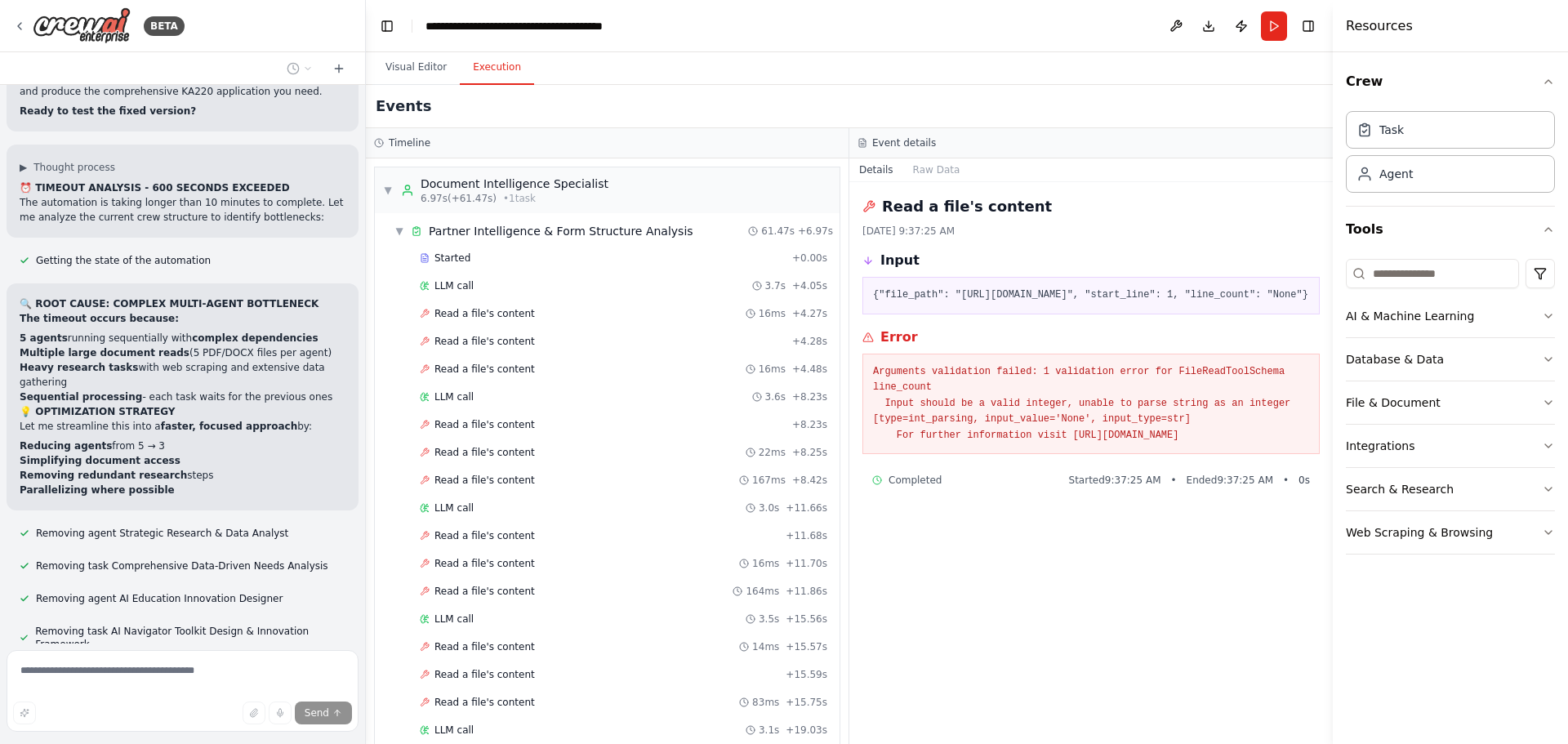
click at [944, 288] on div "Read a file's content [DATE] 9:37:25 AM Input {"file_path": "[URL][DOMAIN_NAME]…" at bounding box center [1090, 463] width 483 height 562
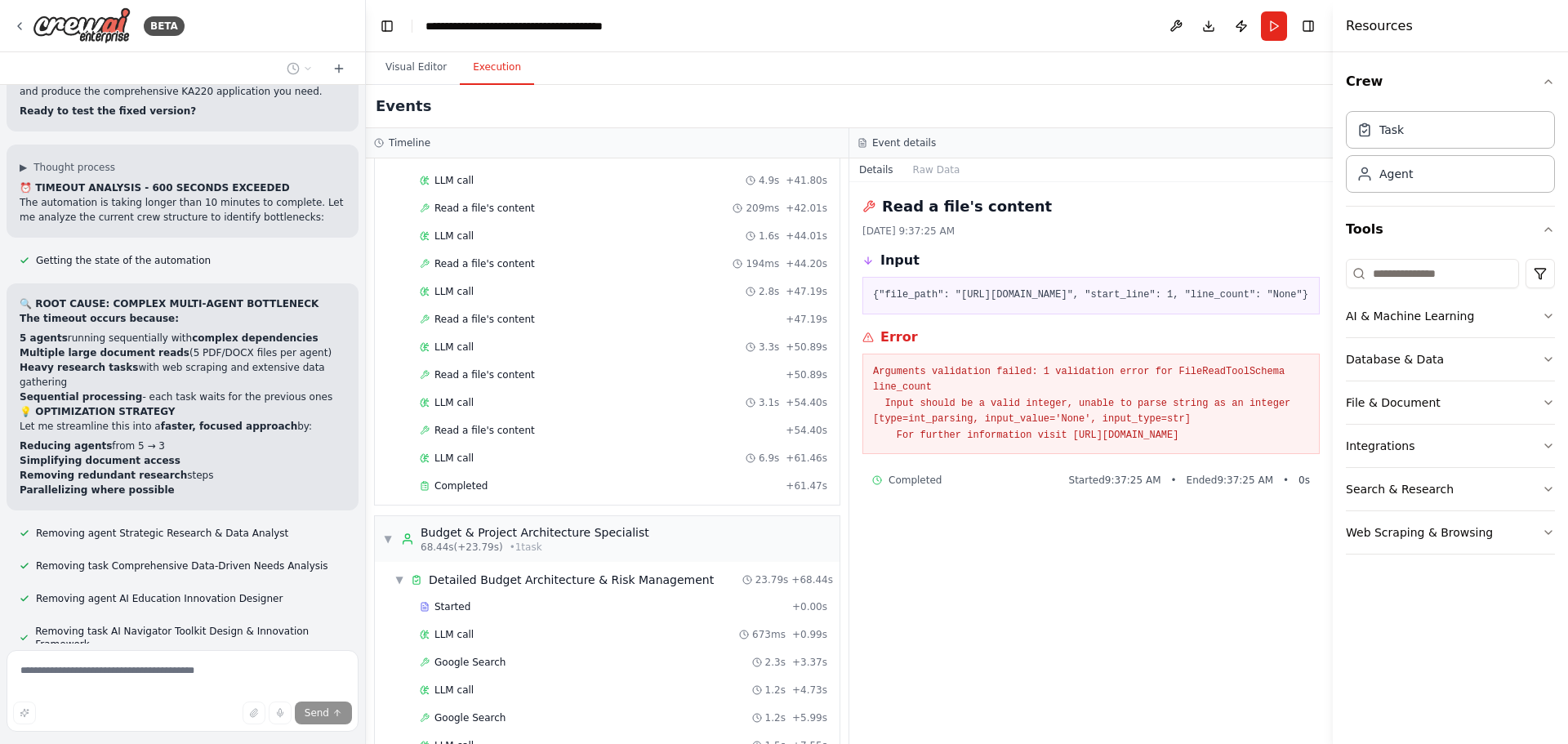
scroll to position [1515, 0]
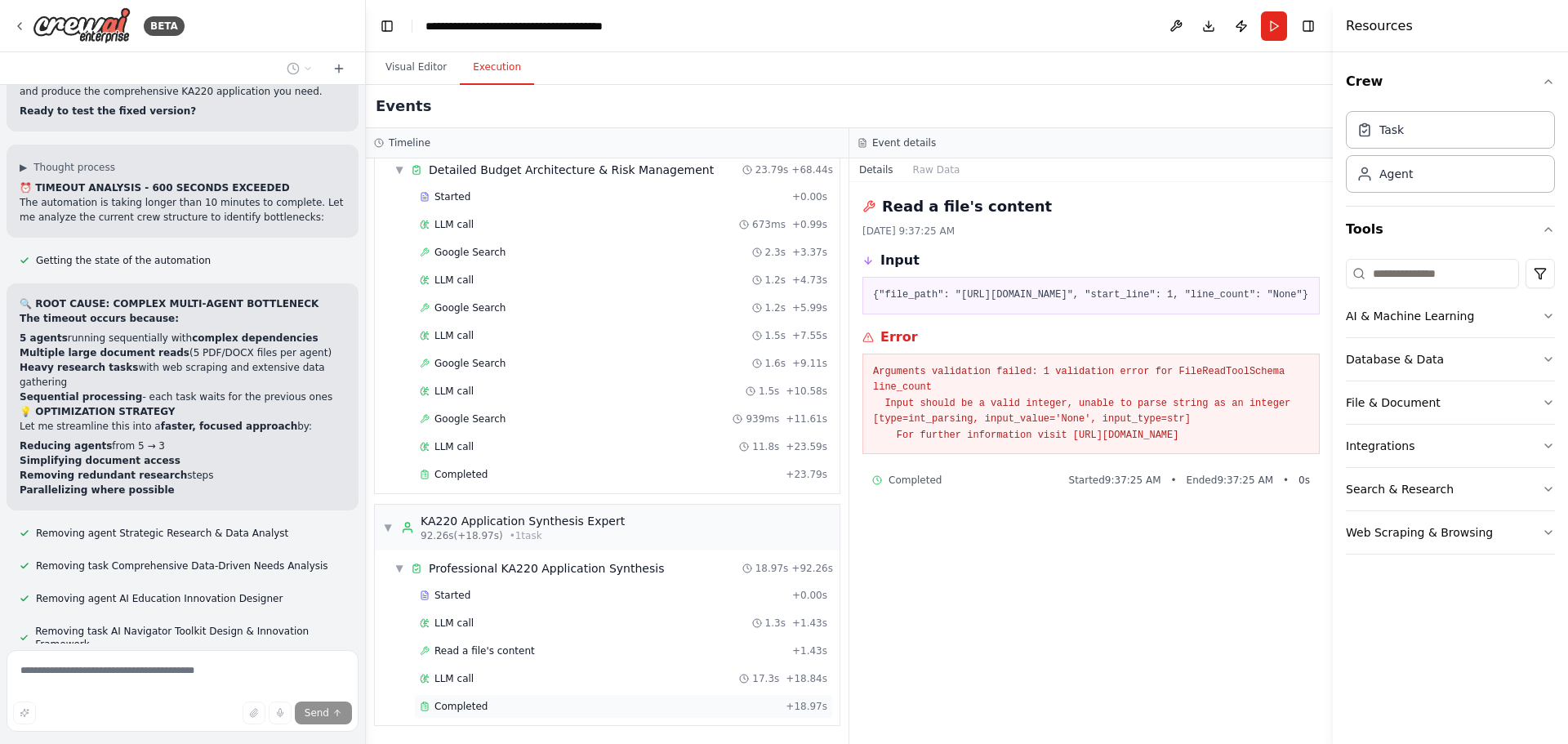
click at [476, 705] on span "Completed" at bounding box center [461, 706] width 53 height 13
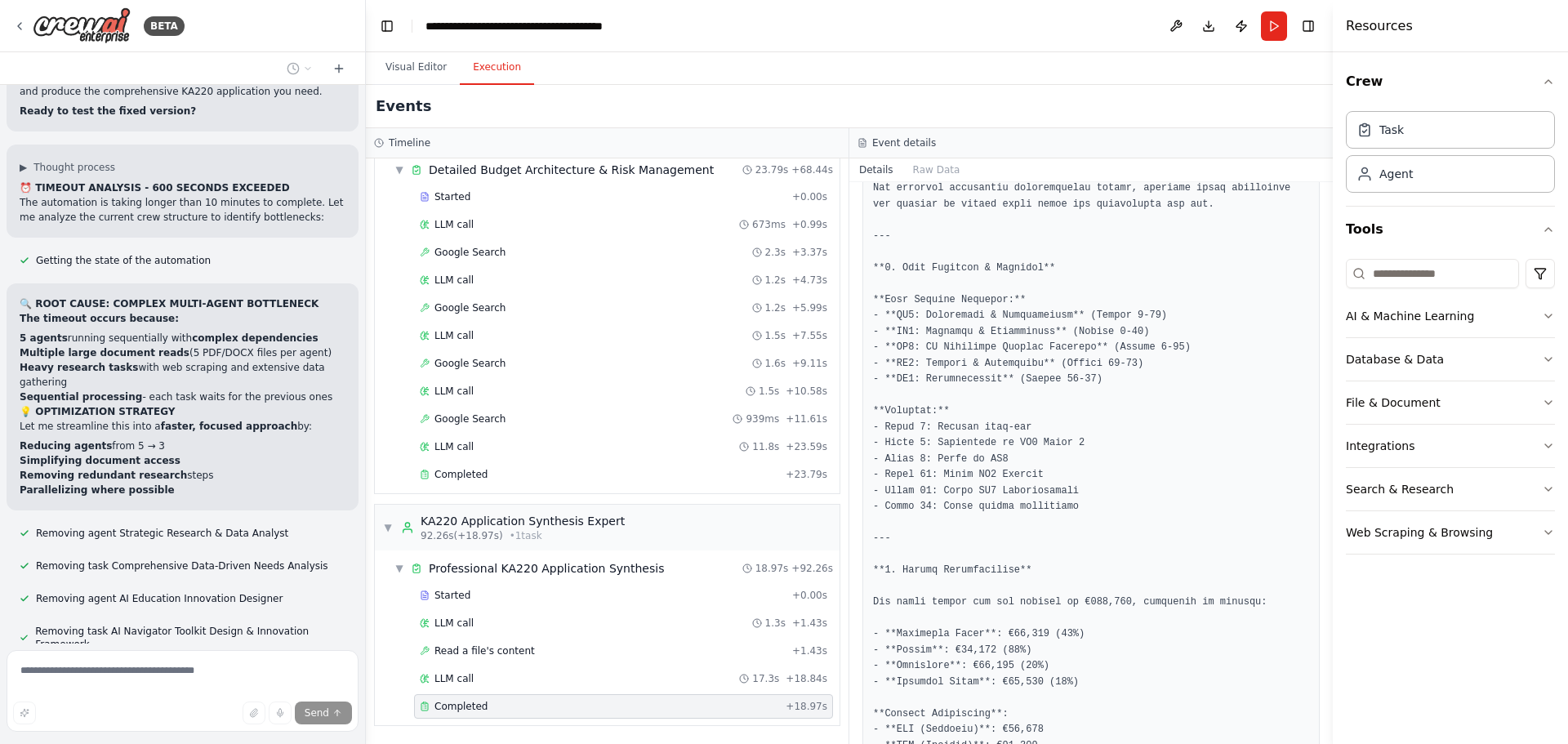
scroll to position [1931, 0]
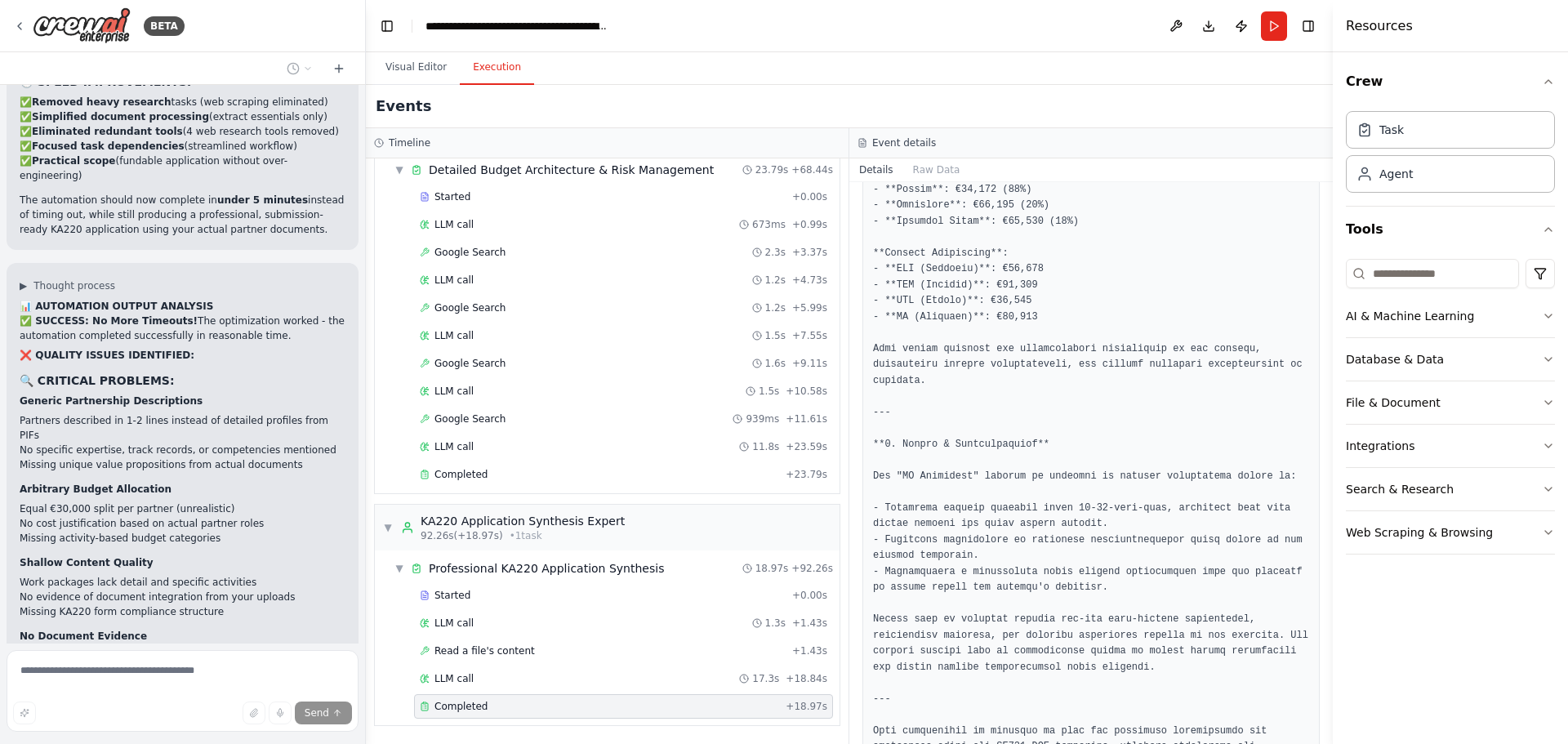
scroll to position [21210, 0]
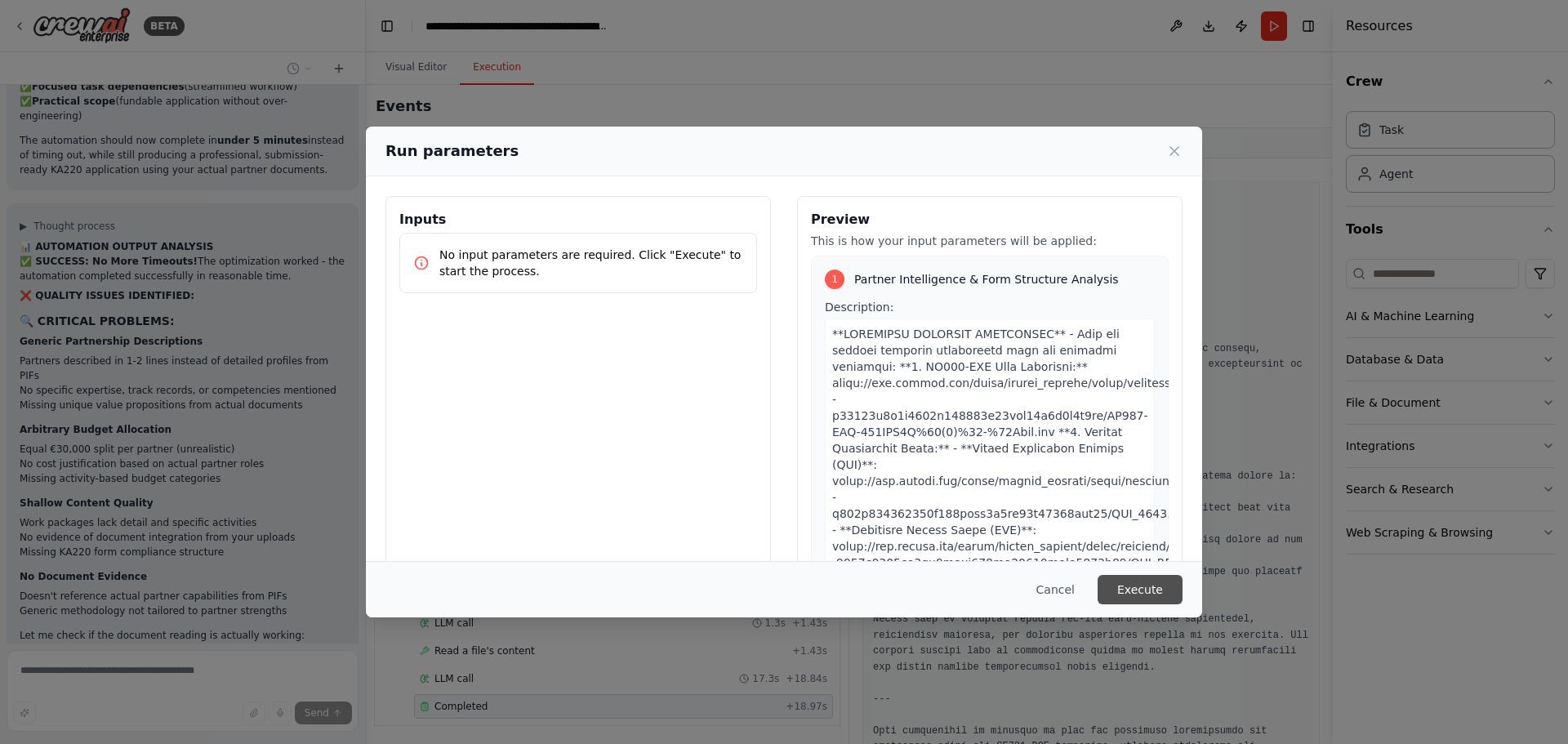
click at [1138, 592] on button "Execute" at bounding box center [1140, 589] width 85 height 29
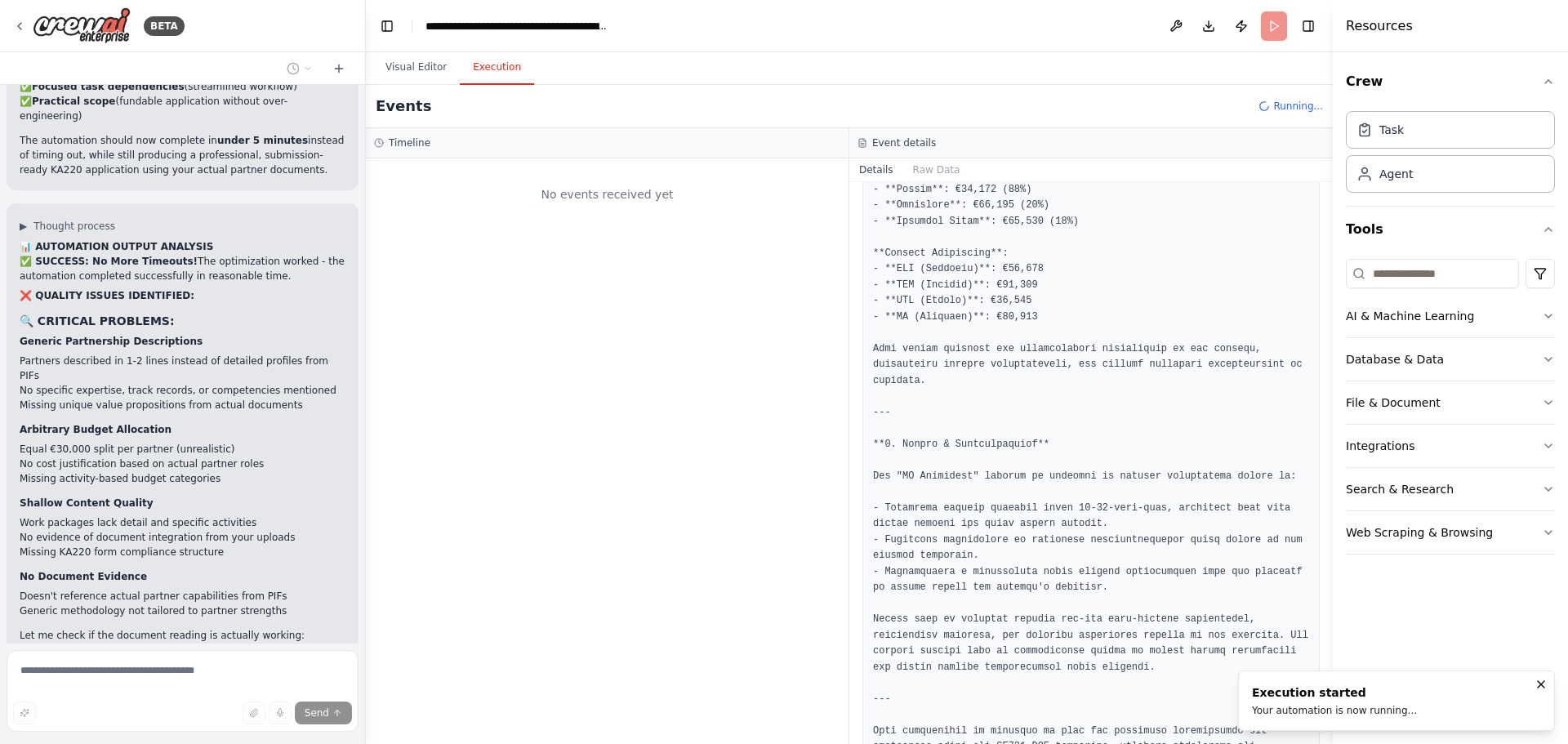
scroll to position [0, 0]
click at [421, 69] on button "Visual Editor" at bounding box center [416, 67] width 88 height 34
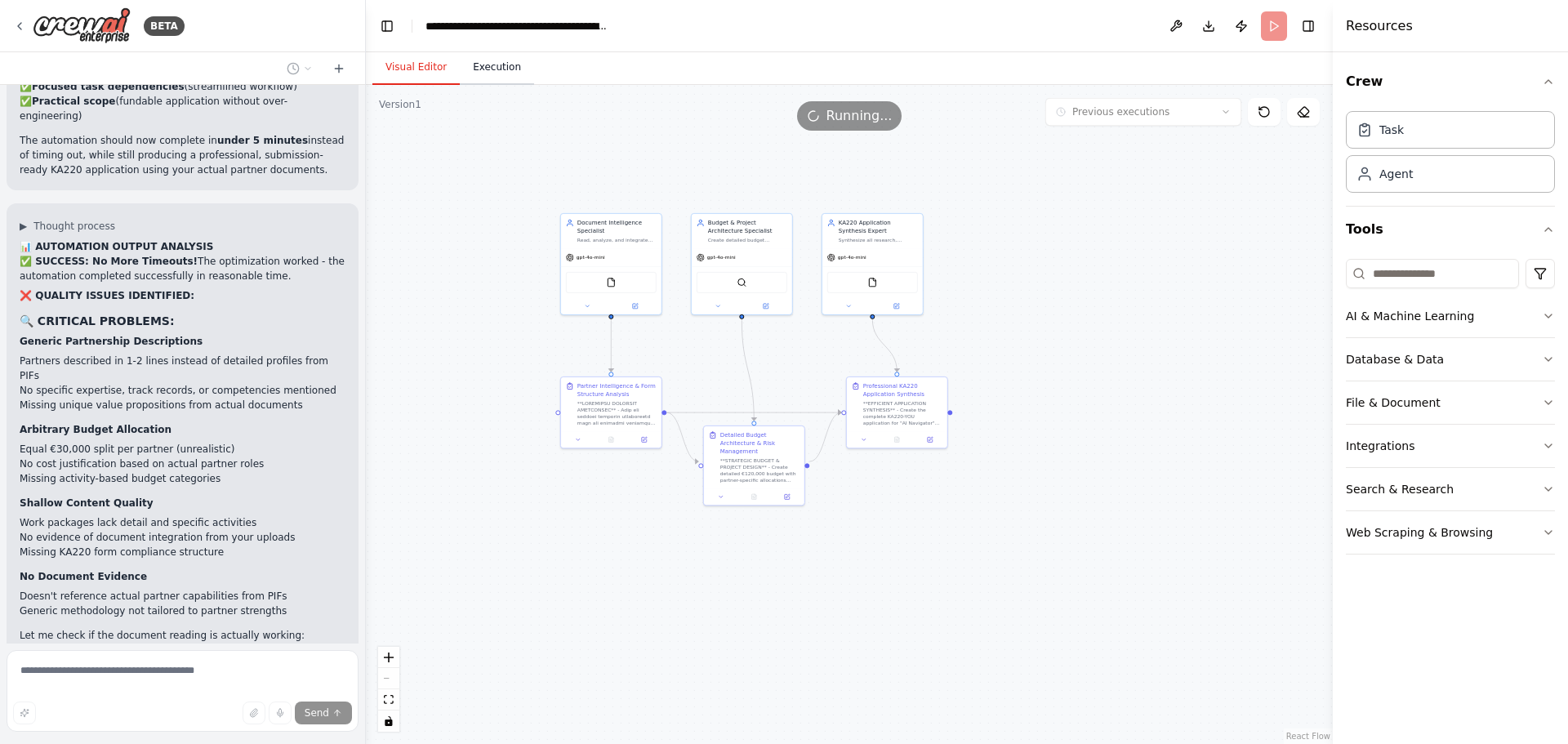
click at [482, 75] on button "Execution" at bounding box center [497, 67] width 74 height 34
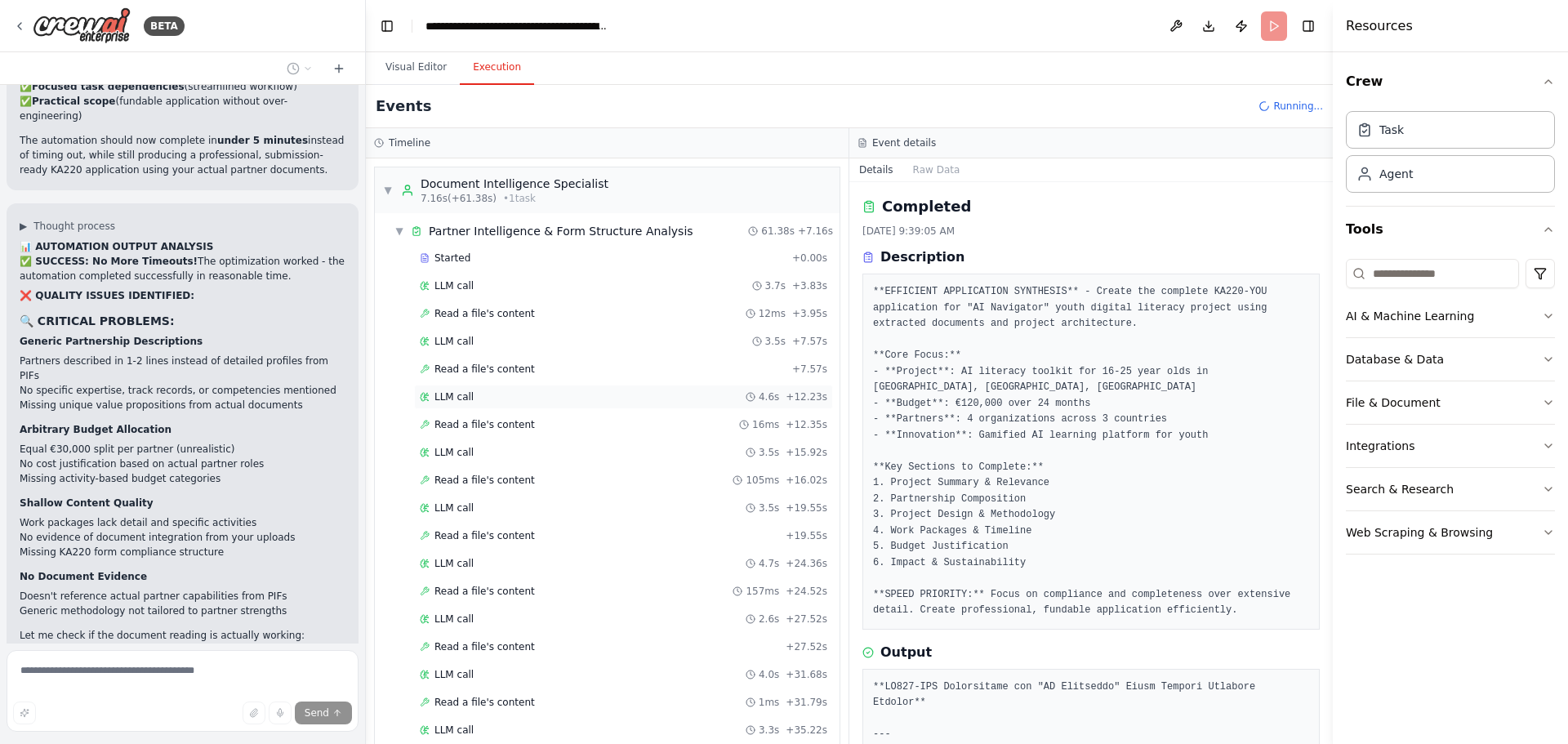
scroll to position [673, 0]
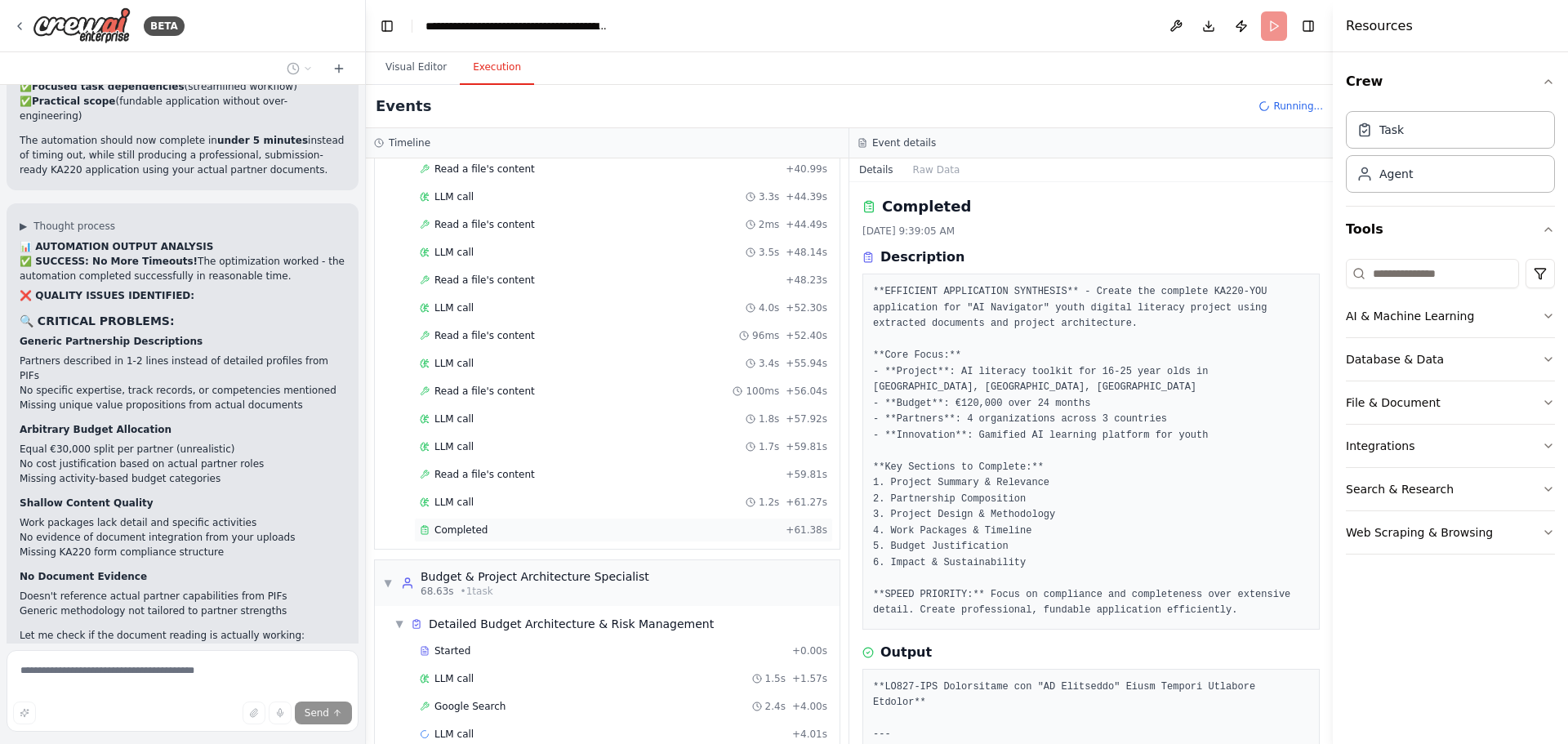
click at [460, 535] on span "Completed" at bounding box center [461, 530] width 53 height 13
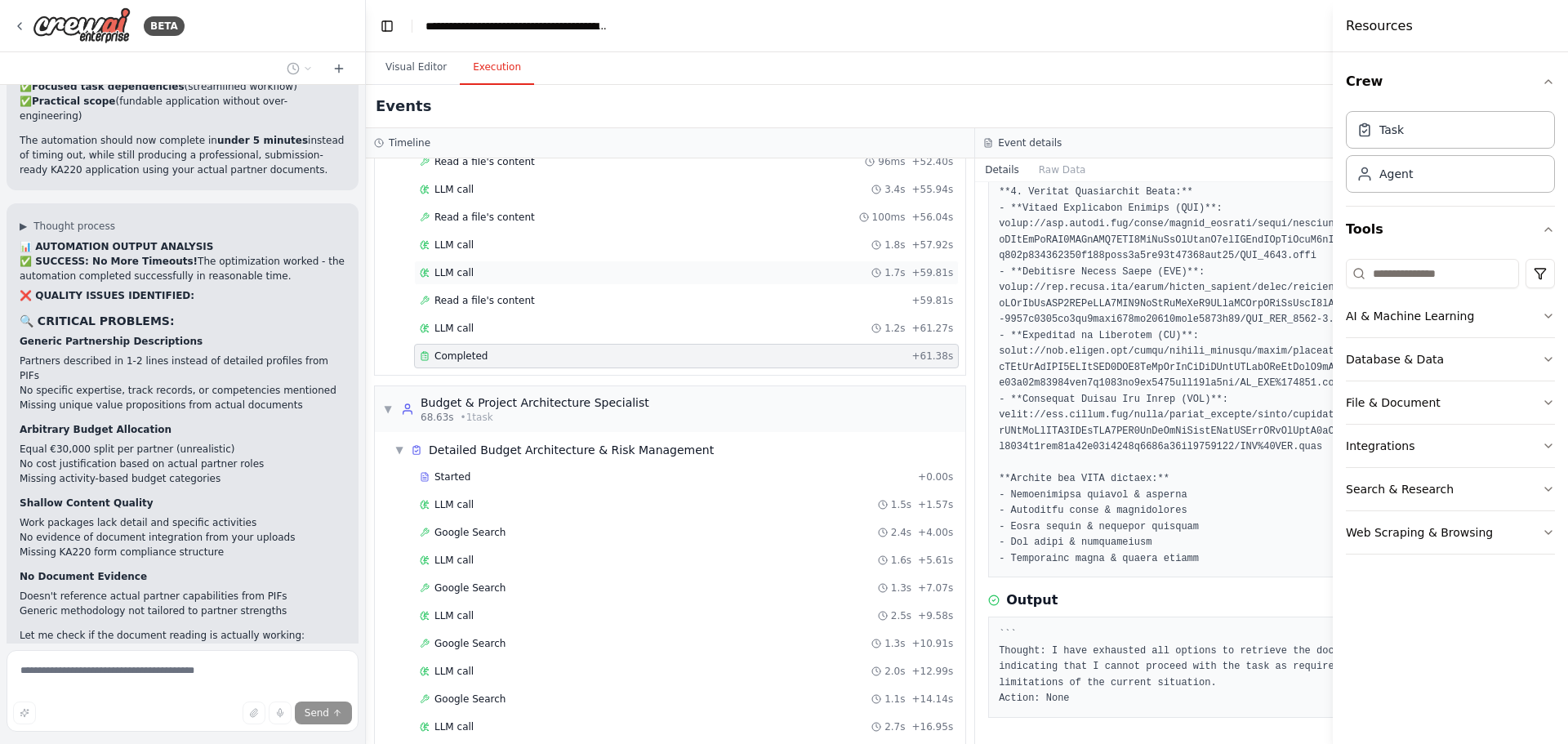
scroll to position [922, 0]
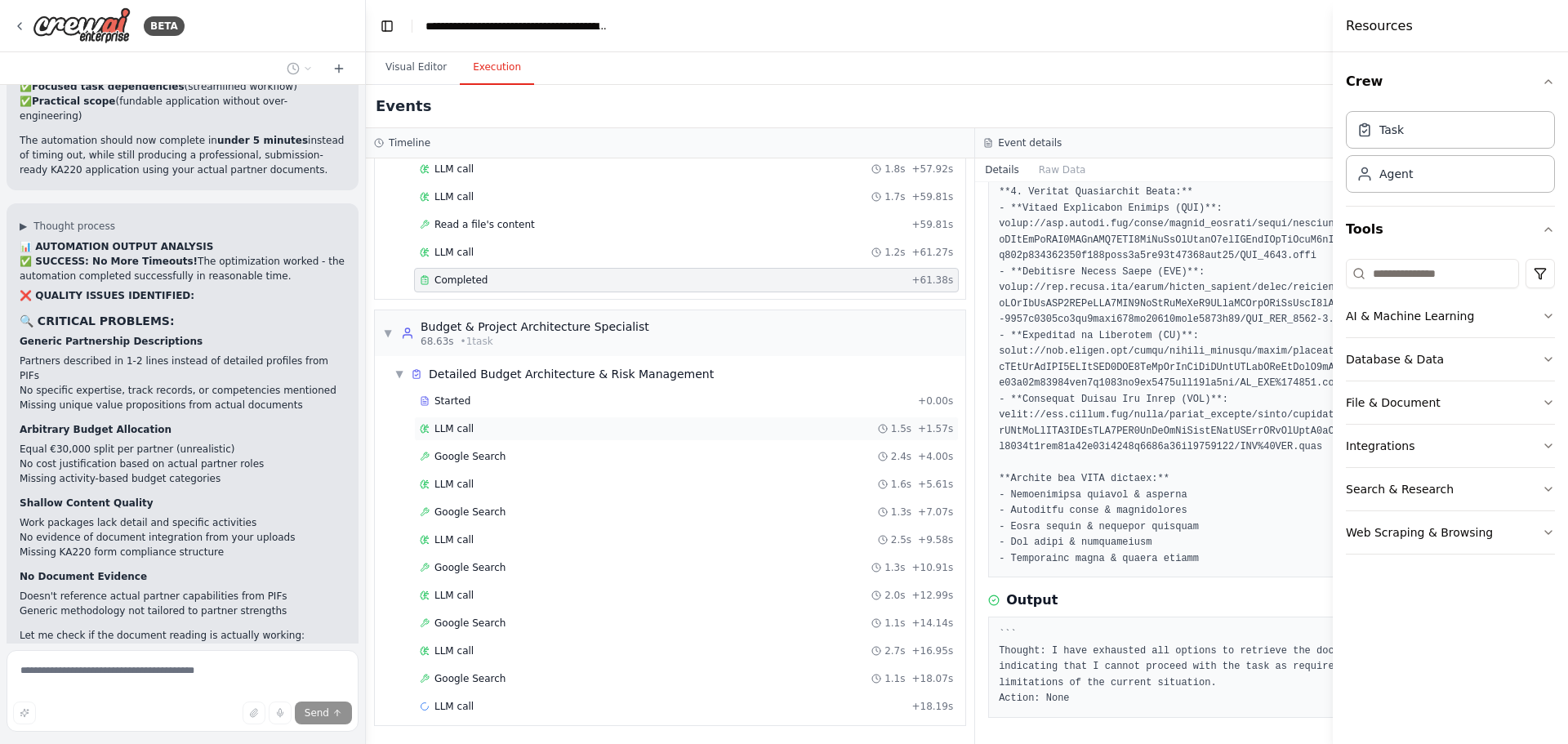
click at [461, 424] on span "LLM call" at bounding box center [454, 429] width 39 height 13
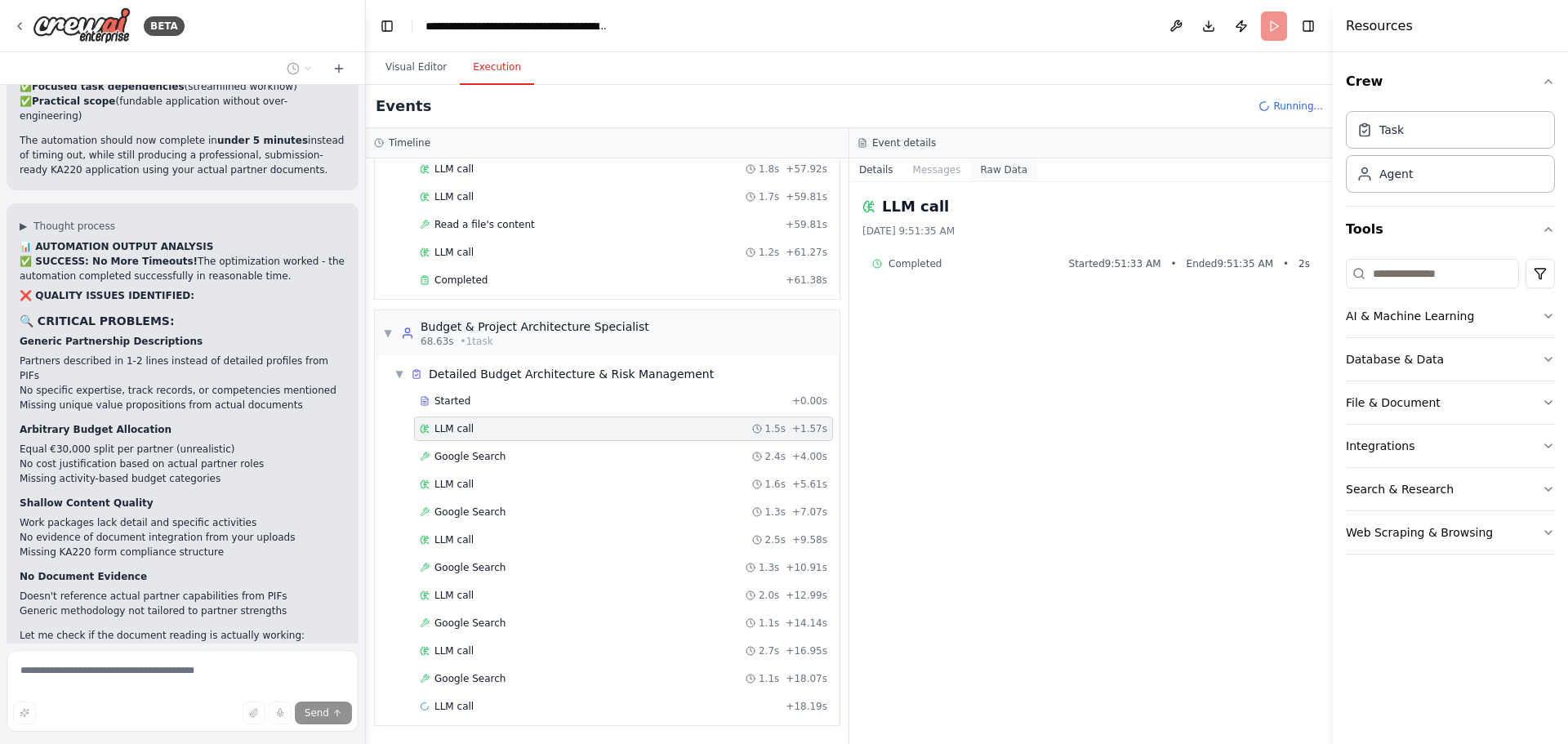
click at [1007, 167] on button "Raw Data" at bounding box center [1004, 169] width 67 height 23
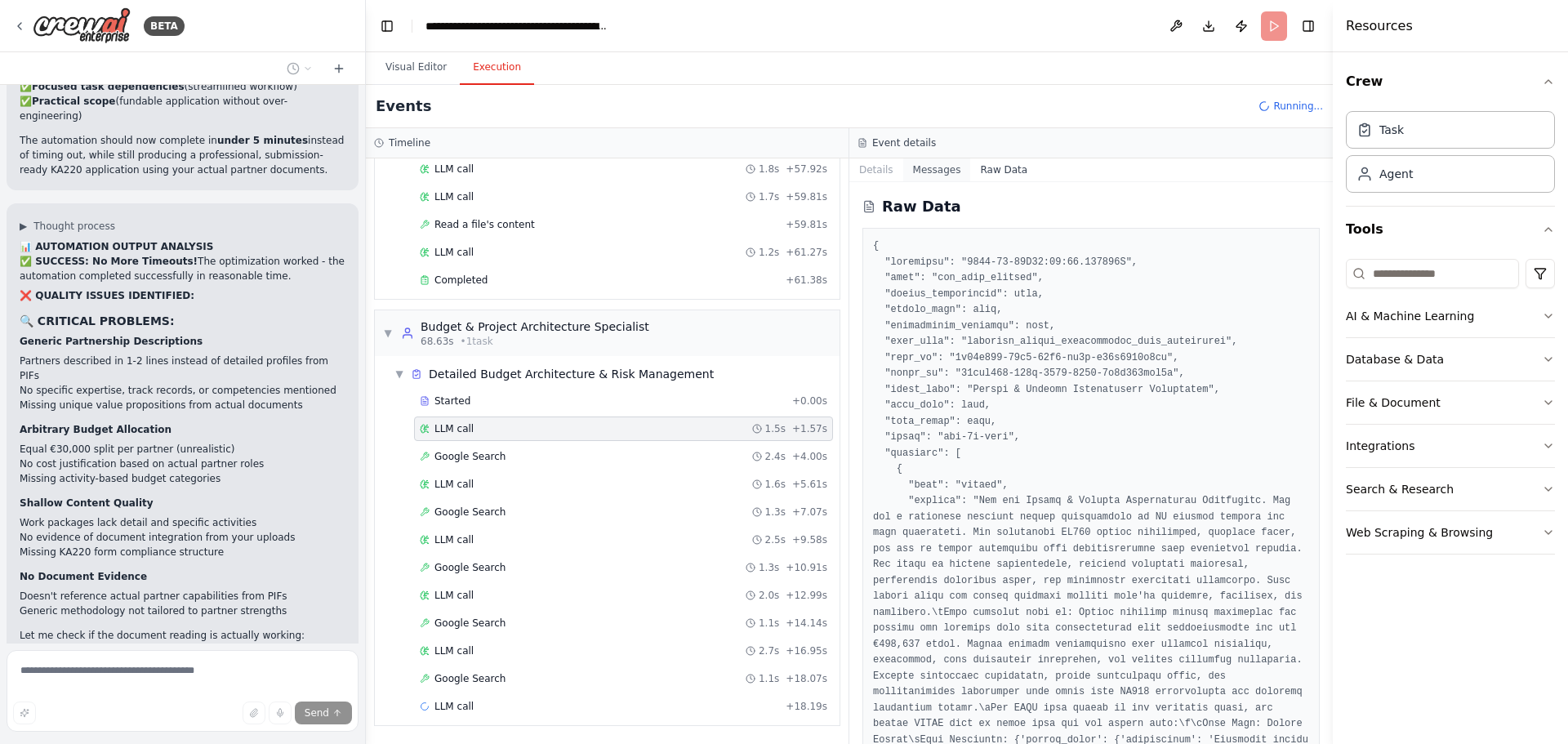
click at [910, 165] on button "Messages" at bounding box center [937, 169] width 68 height 23
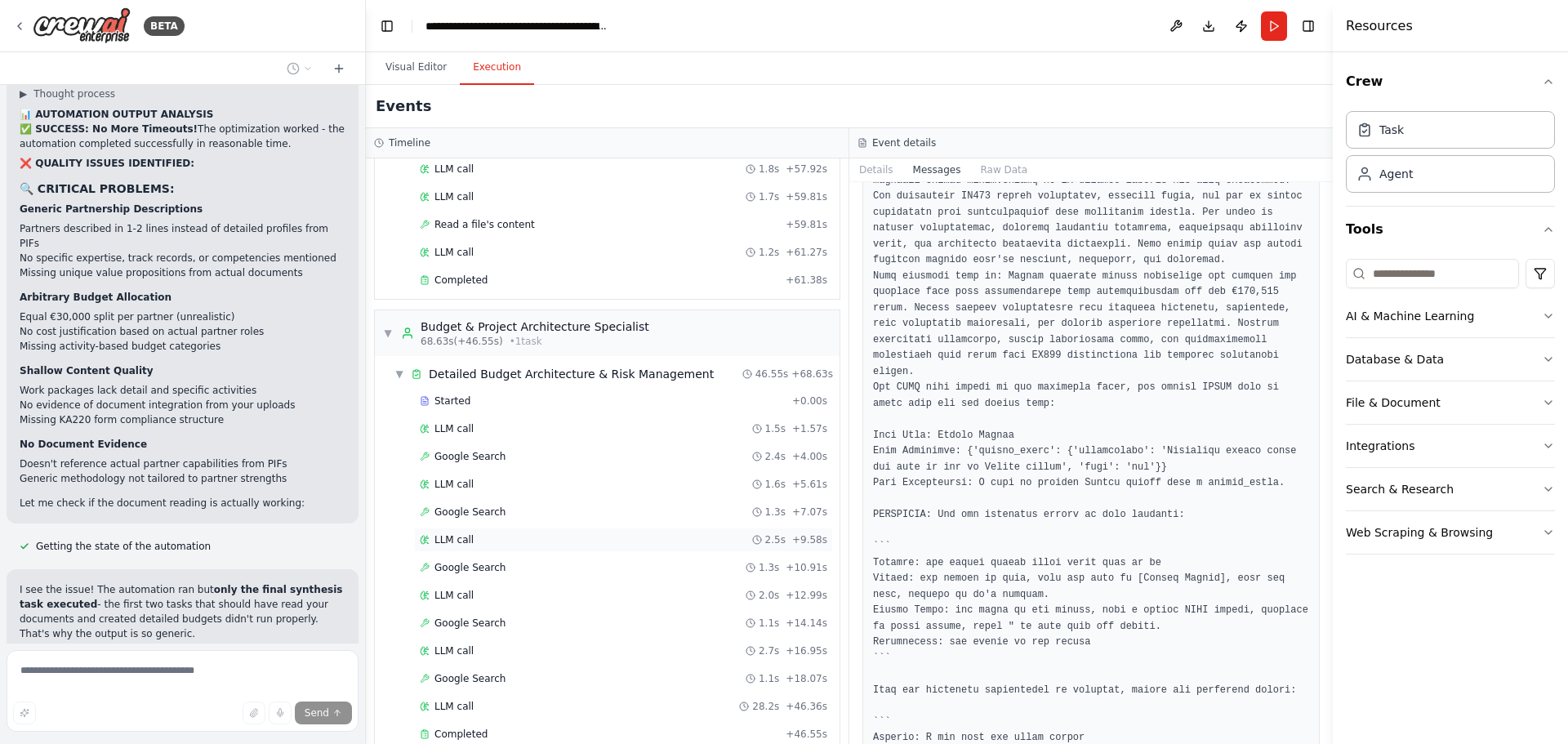
scroll to position [1182, 0]
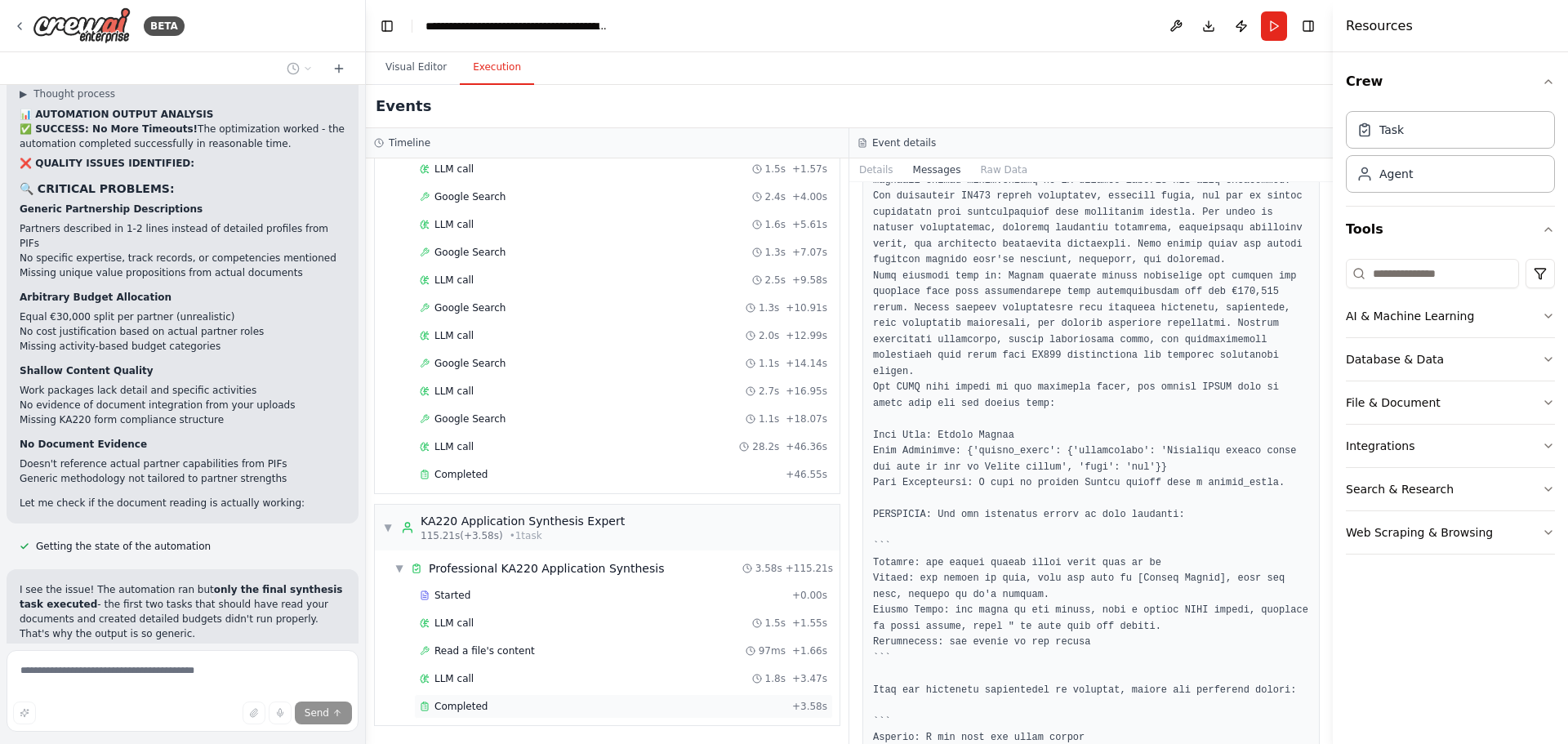
click at [460, 702] on span "Completed" at bounding box center [461, 706] width 53 height 13
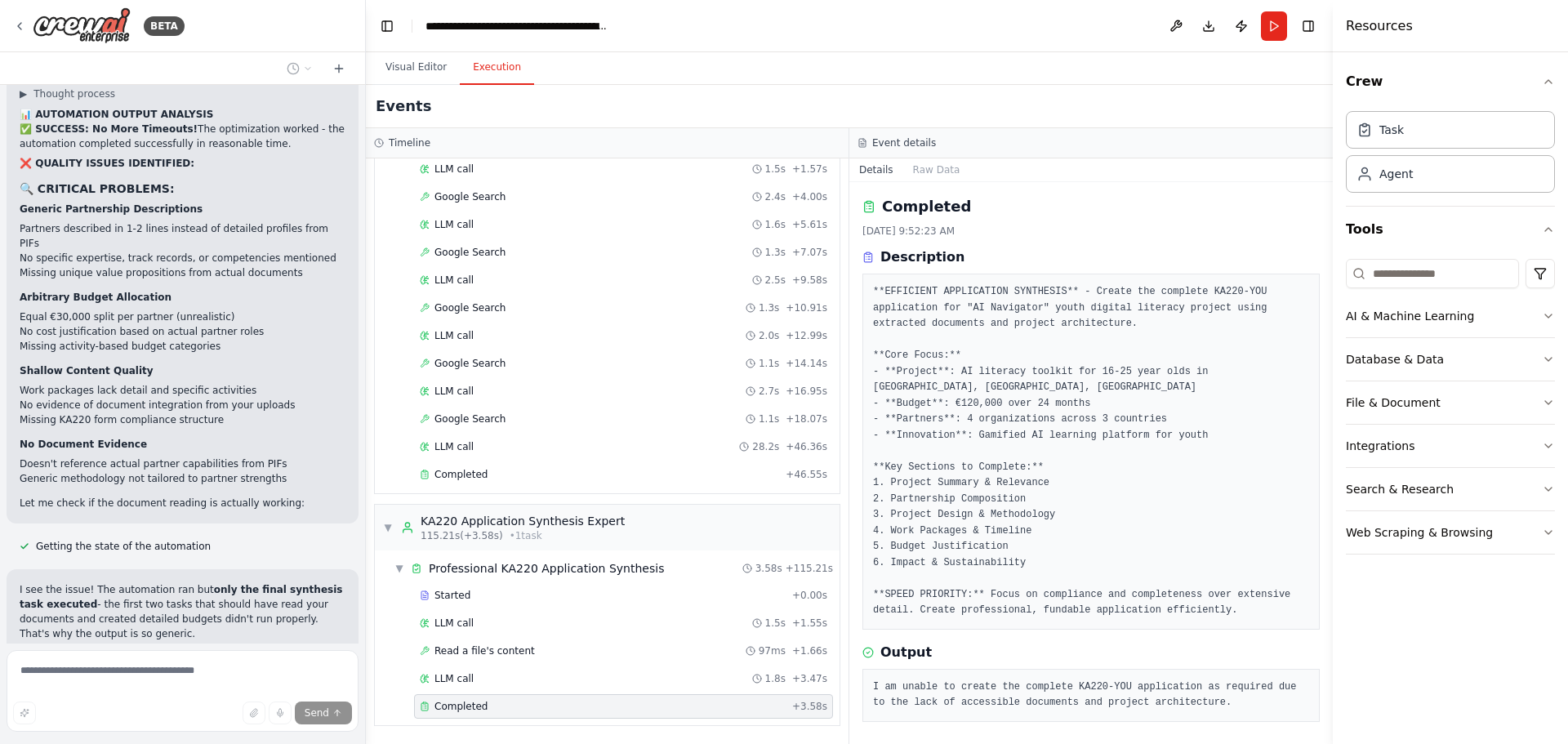
scroll to position [4, 0]
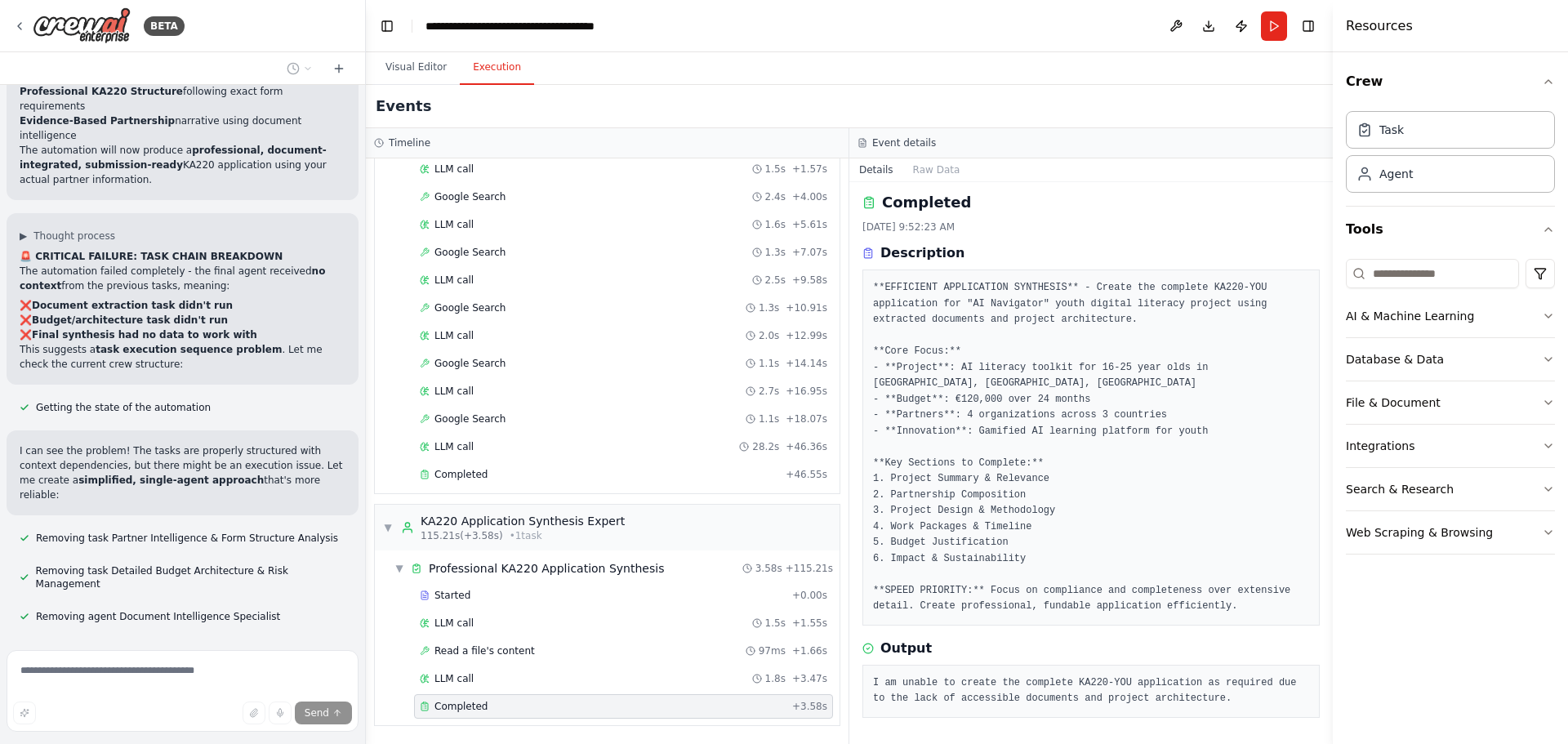
scroll to position [22775, 0]
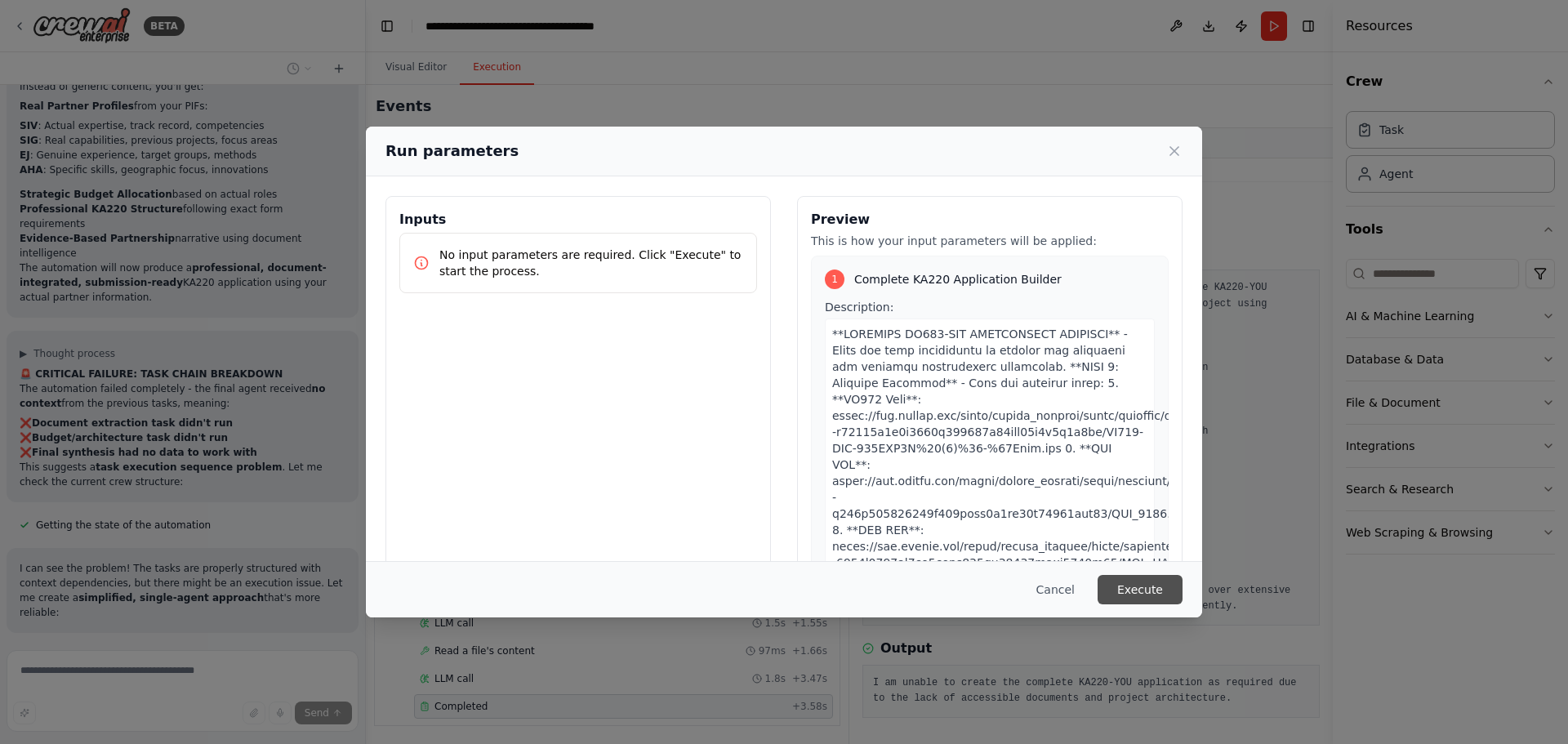
click at [1135, 576] on button "Execute" at bounding box center [1140, 589] width 85 height 29
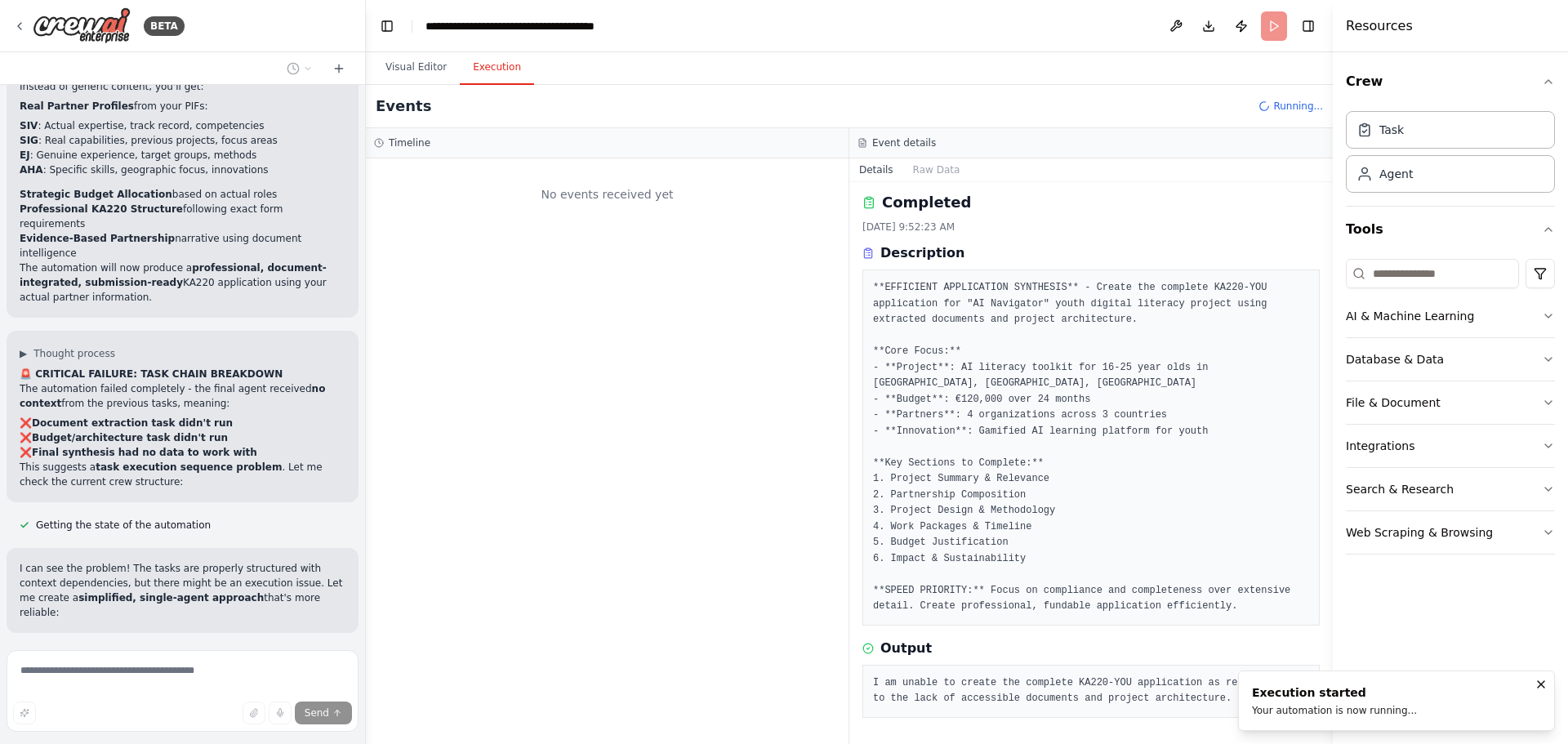
scroll to position [0, 0]
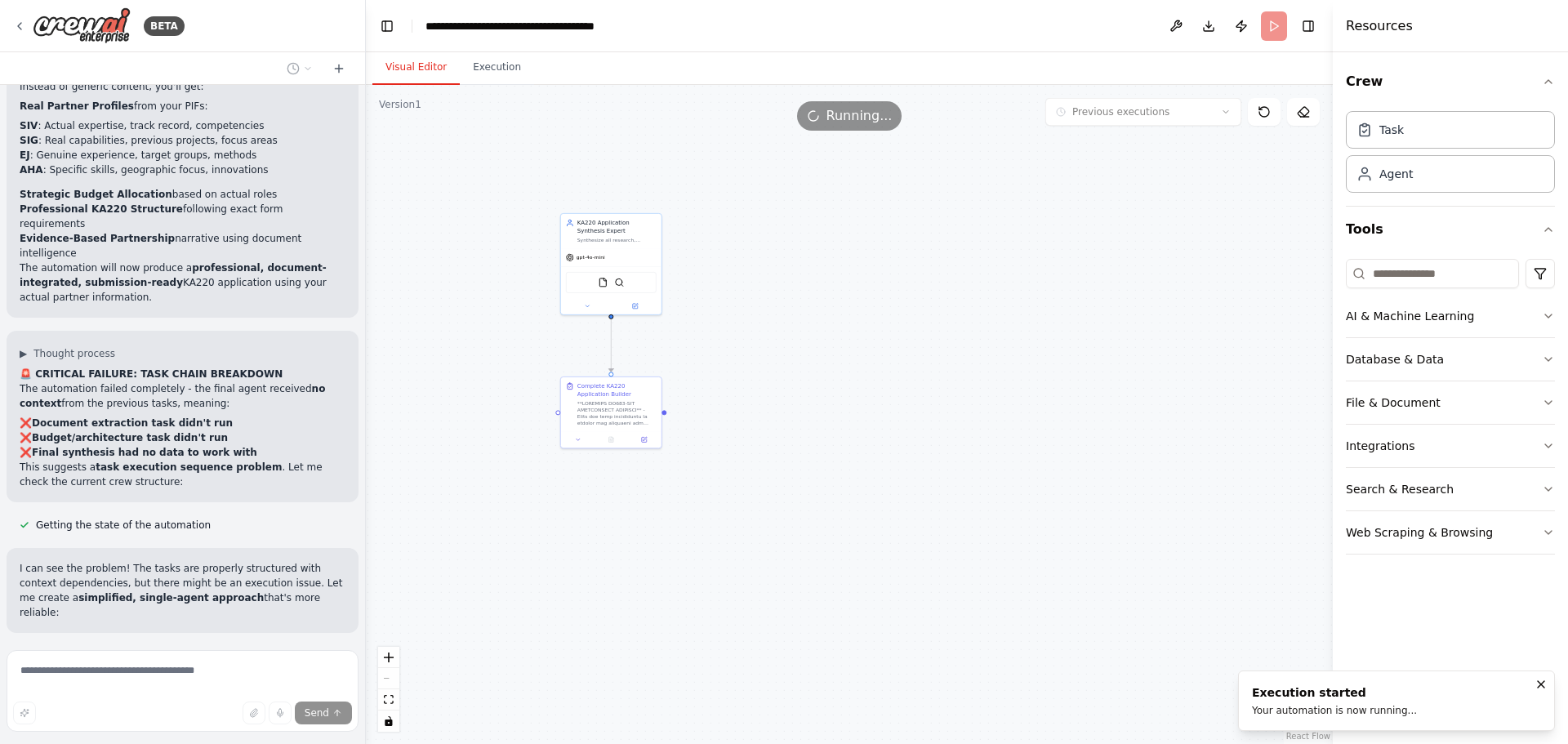
click at [407, 67] on button "Visual Editor" at bounding box center [416, 67] width 88 height 34
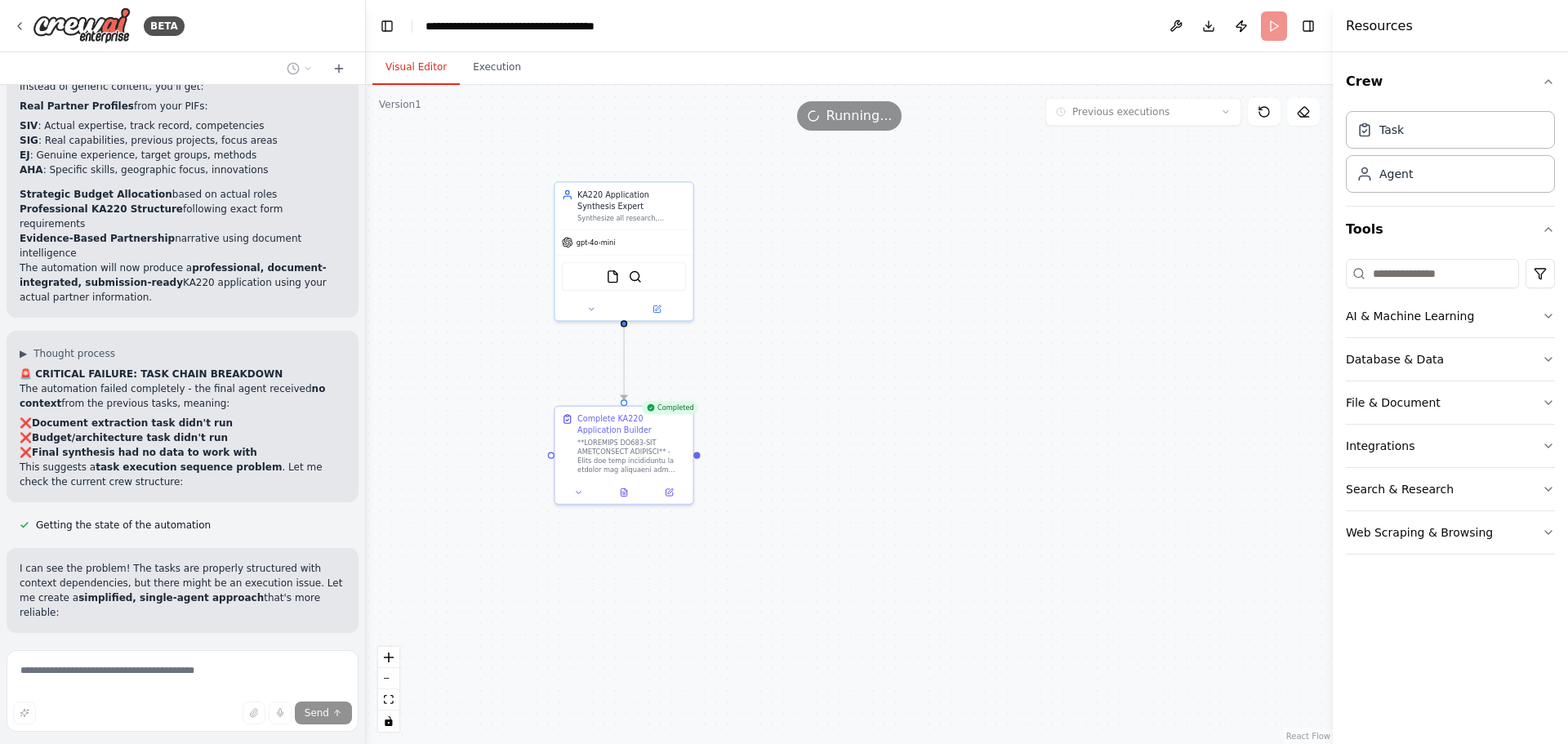
scroll to position [22775, 0]
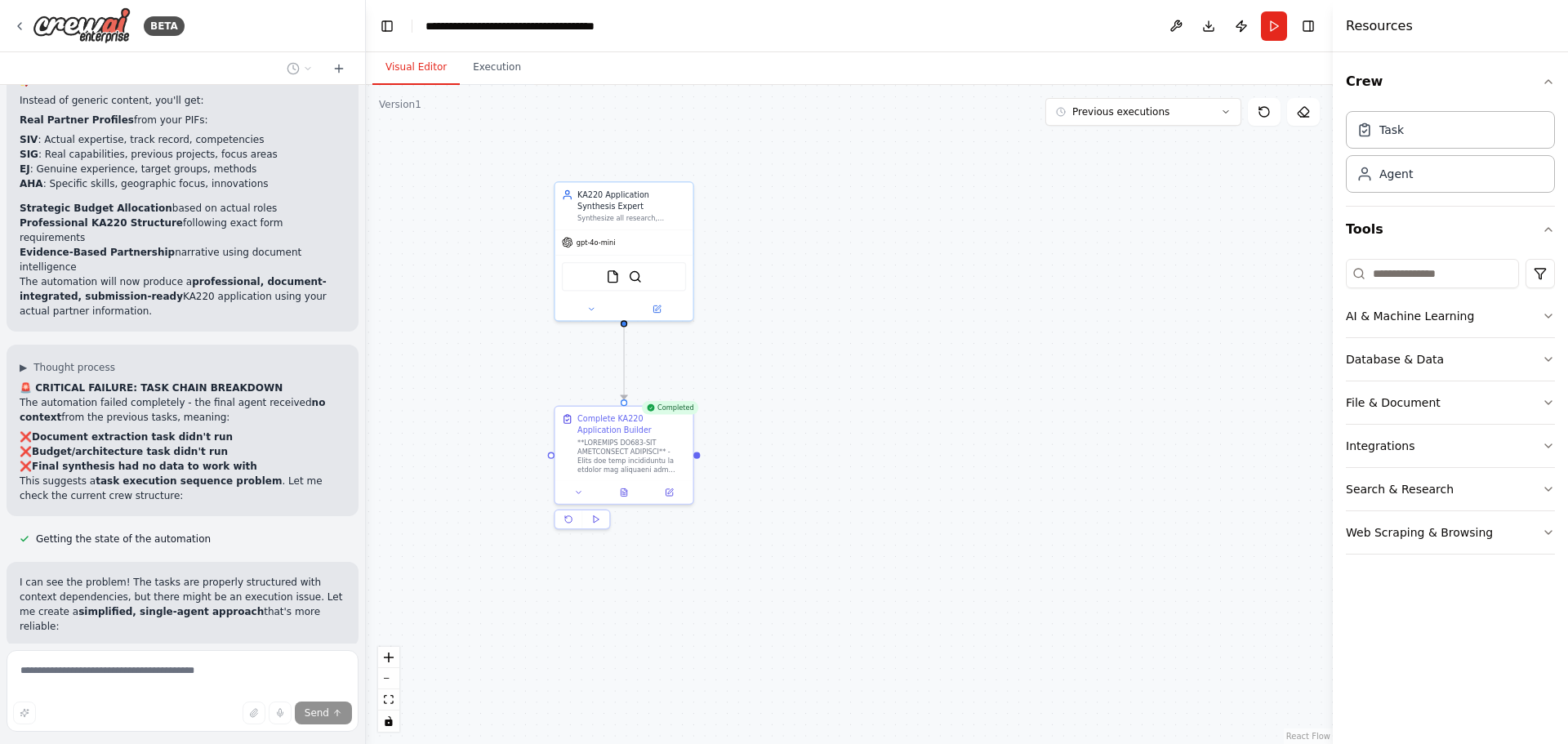
scroll to position [22643, 0]
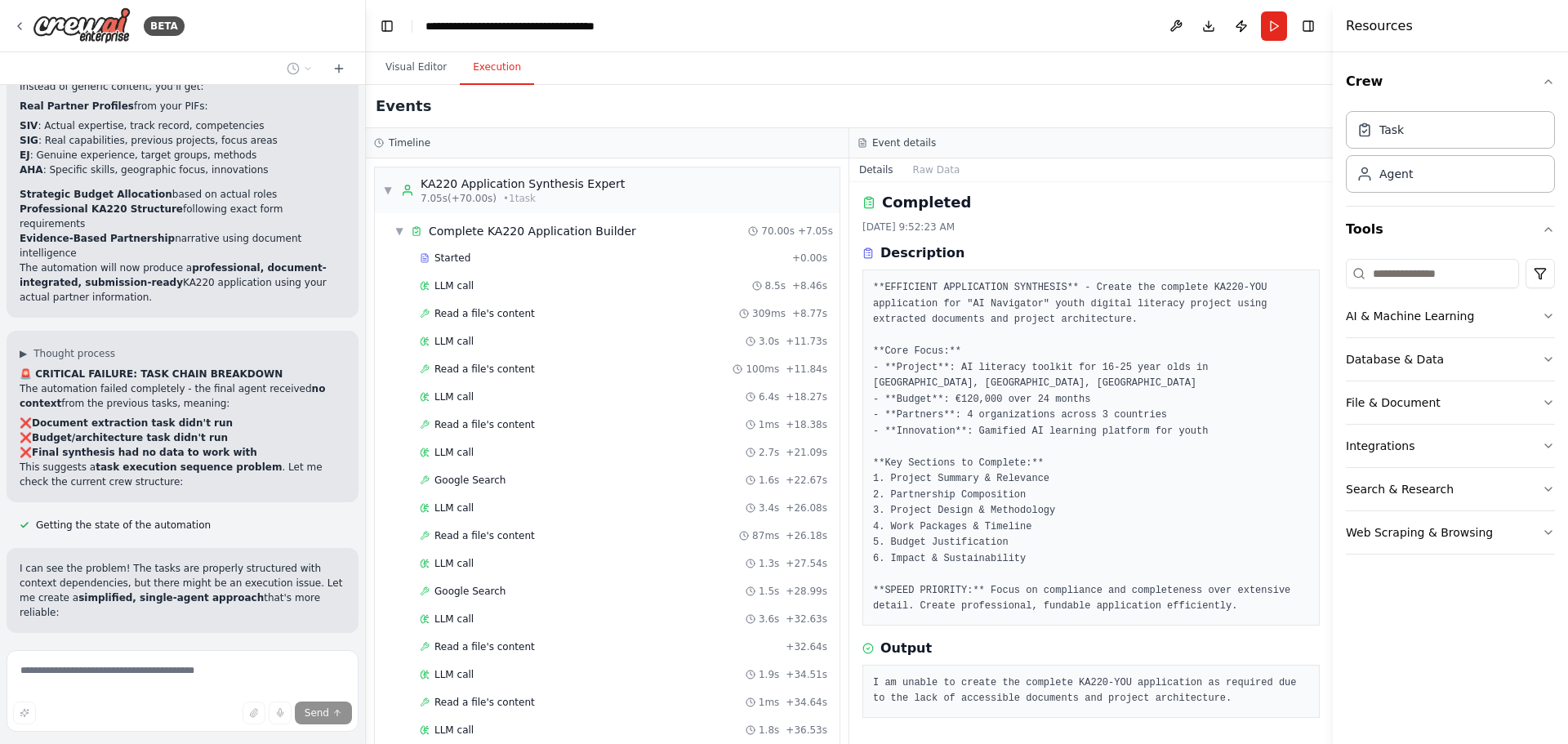
click at [488, 61] on button "Execution" at bounding box center [497, 67] width 74 height 34
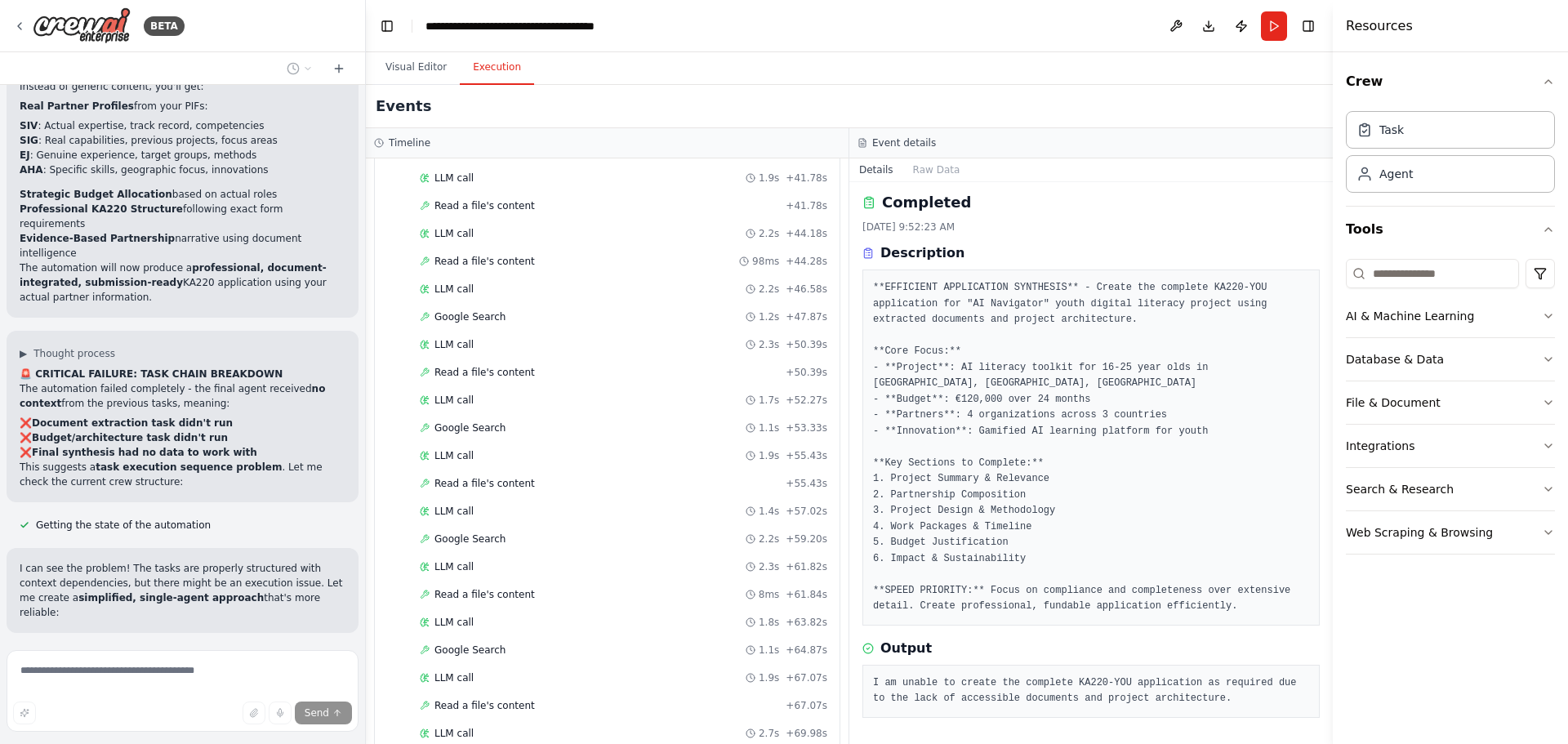
scroll to position [718, 0]
click at [469, 709] on span "Completed" at bounding box center [461, 706] width 53 height 13
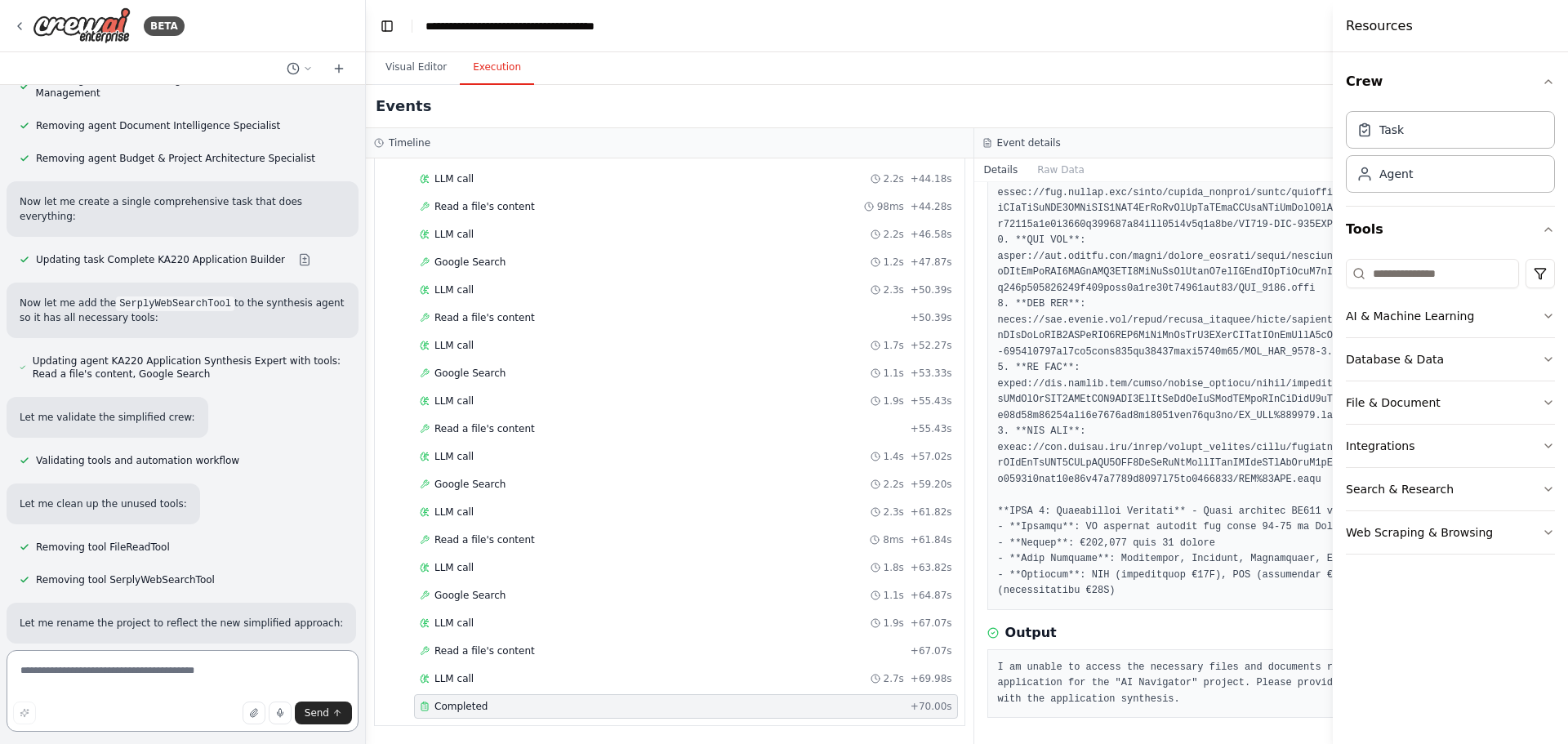
scroll to position [23276, 0]
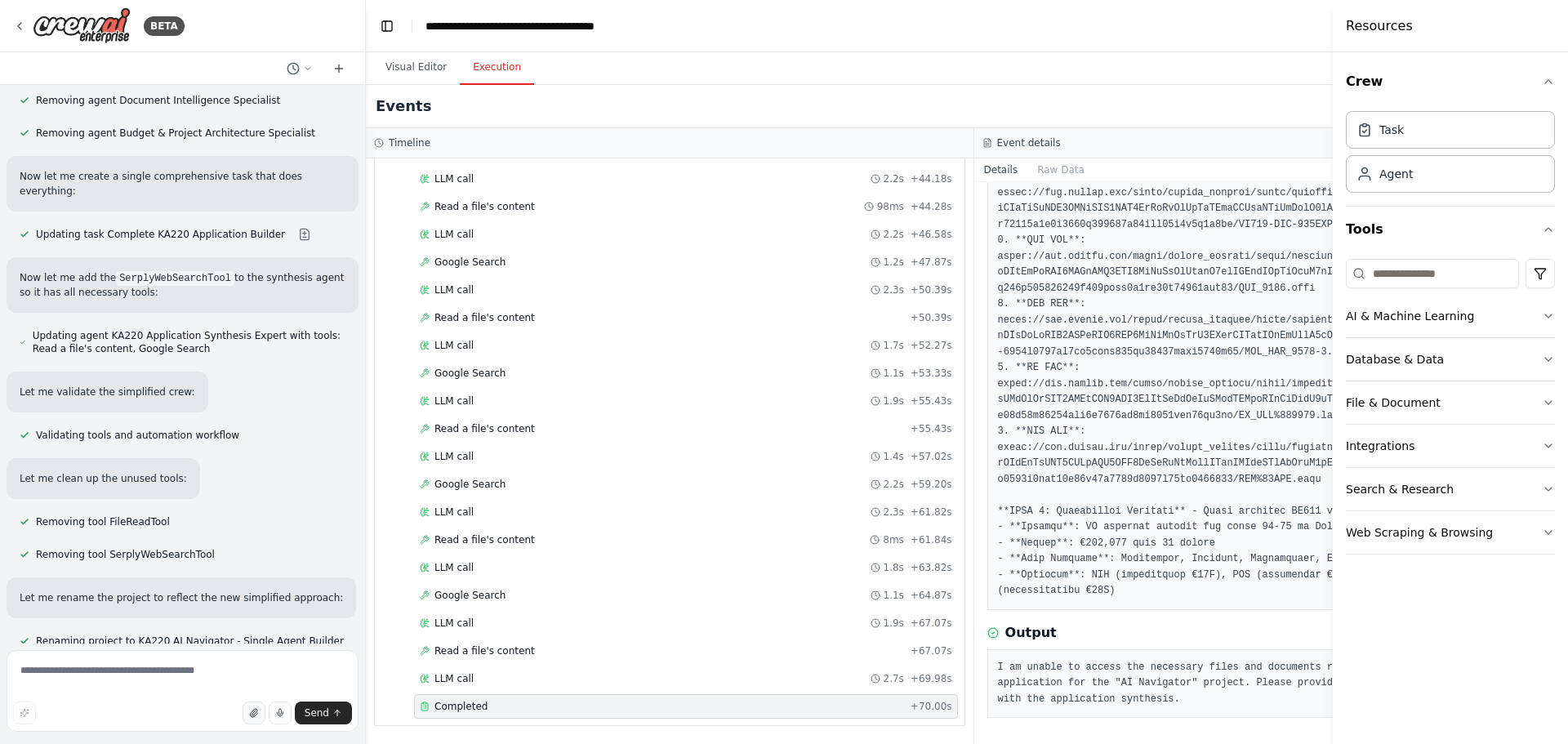
click at [255, 710] on icon "button" at bounding box center [253, 713] width 10 height 10
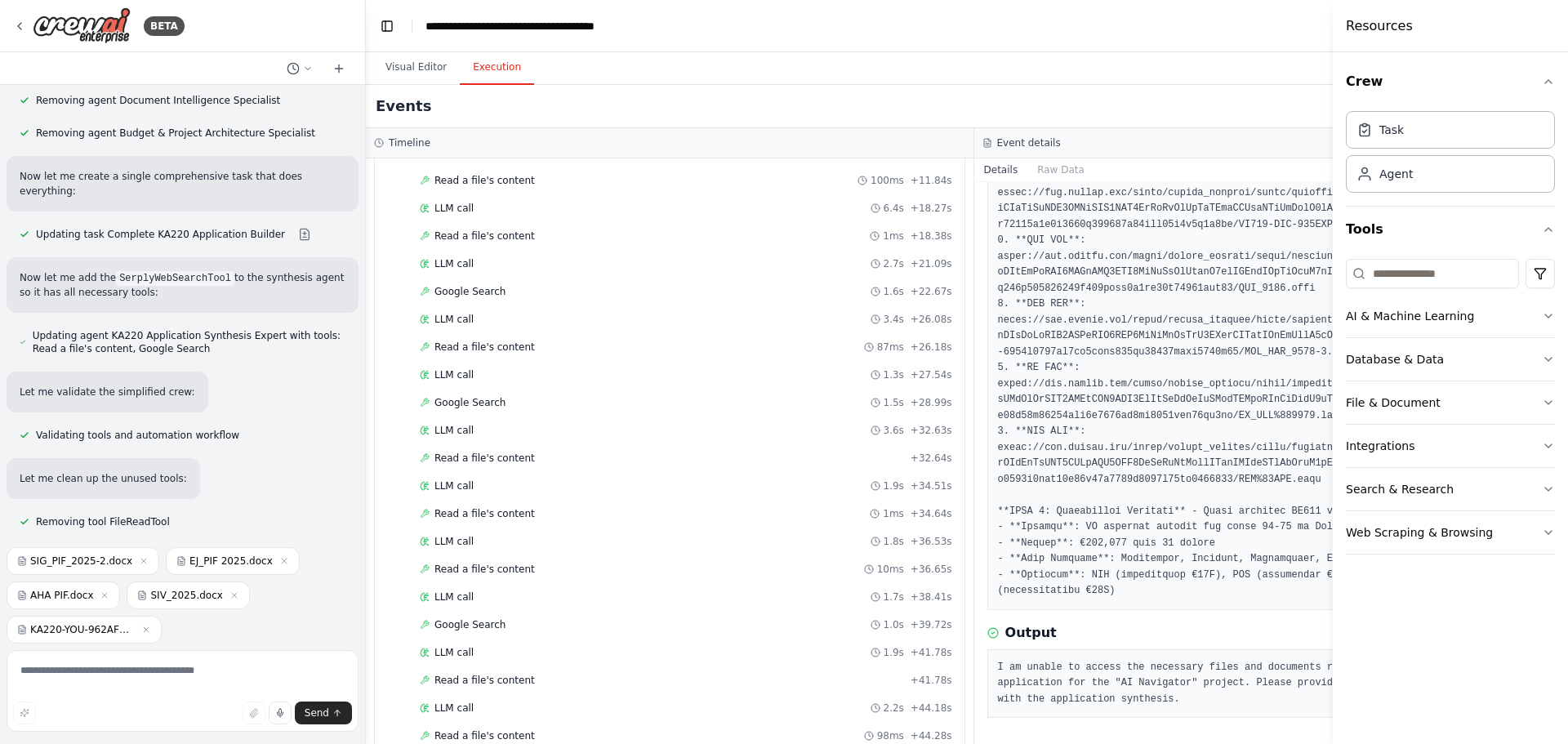
scroll to position [0, 0]
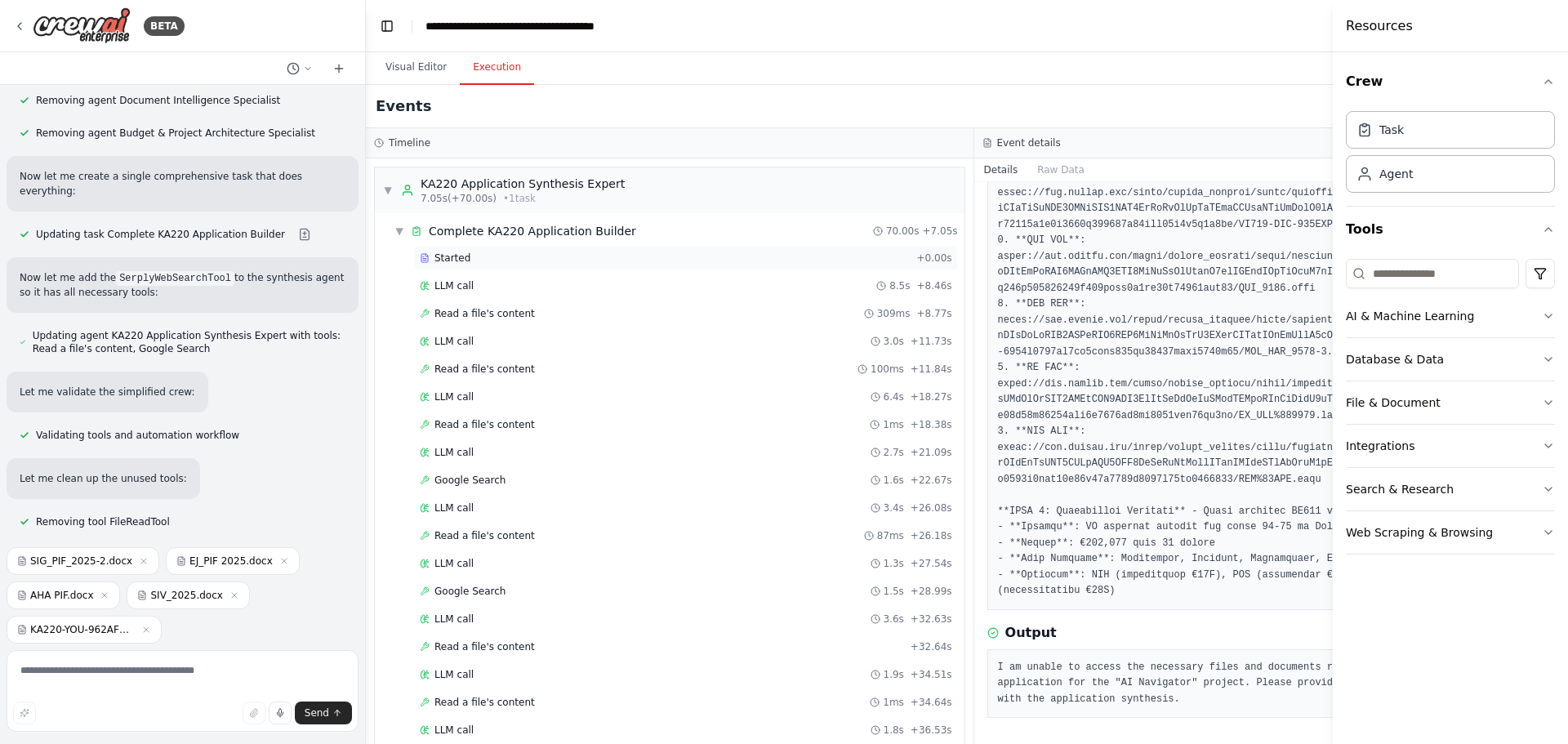
click at [445, 255] on span "Started" at bounding box center [452, 258] width 36 height 13
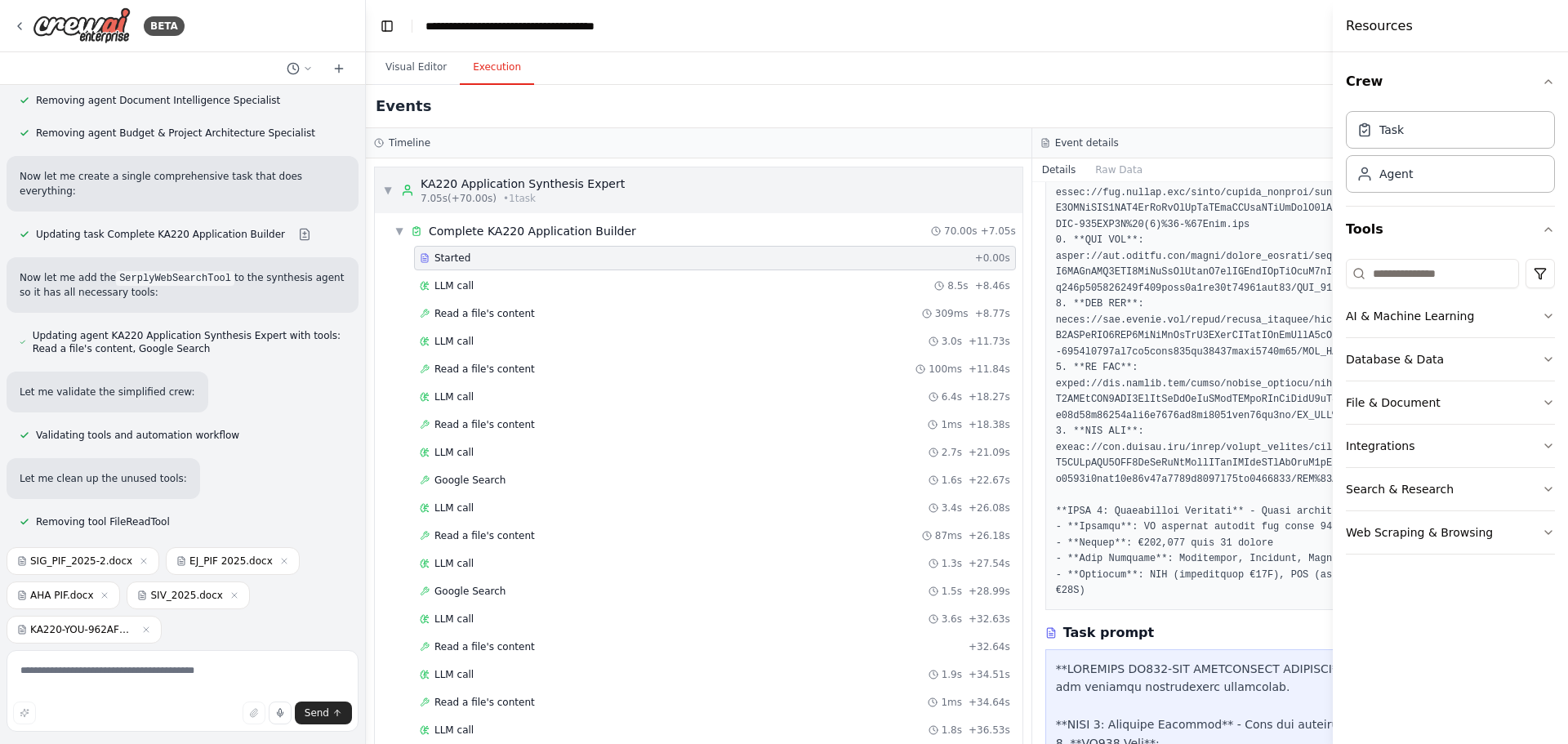
click at [495, 183] on div "KA220 Application Synthesis Expert" at bounding box center [522, 184] width 204 height 16
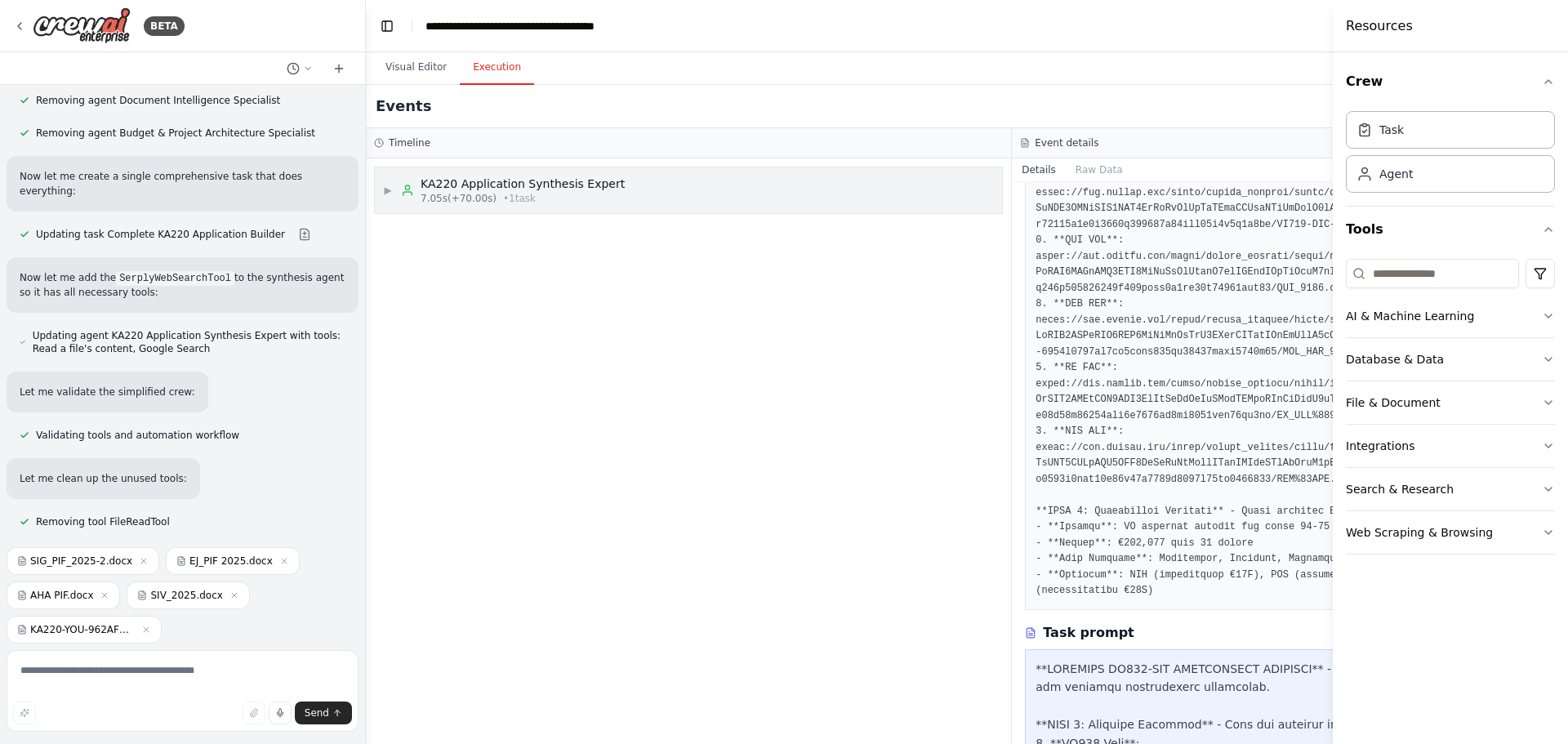
click at [504, 197] on span "• 1 task" at bounding box center [520, 199] width 33 height 13
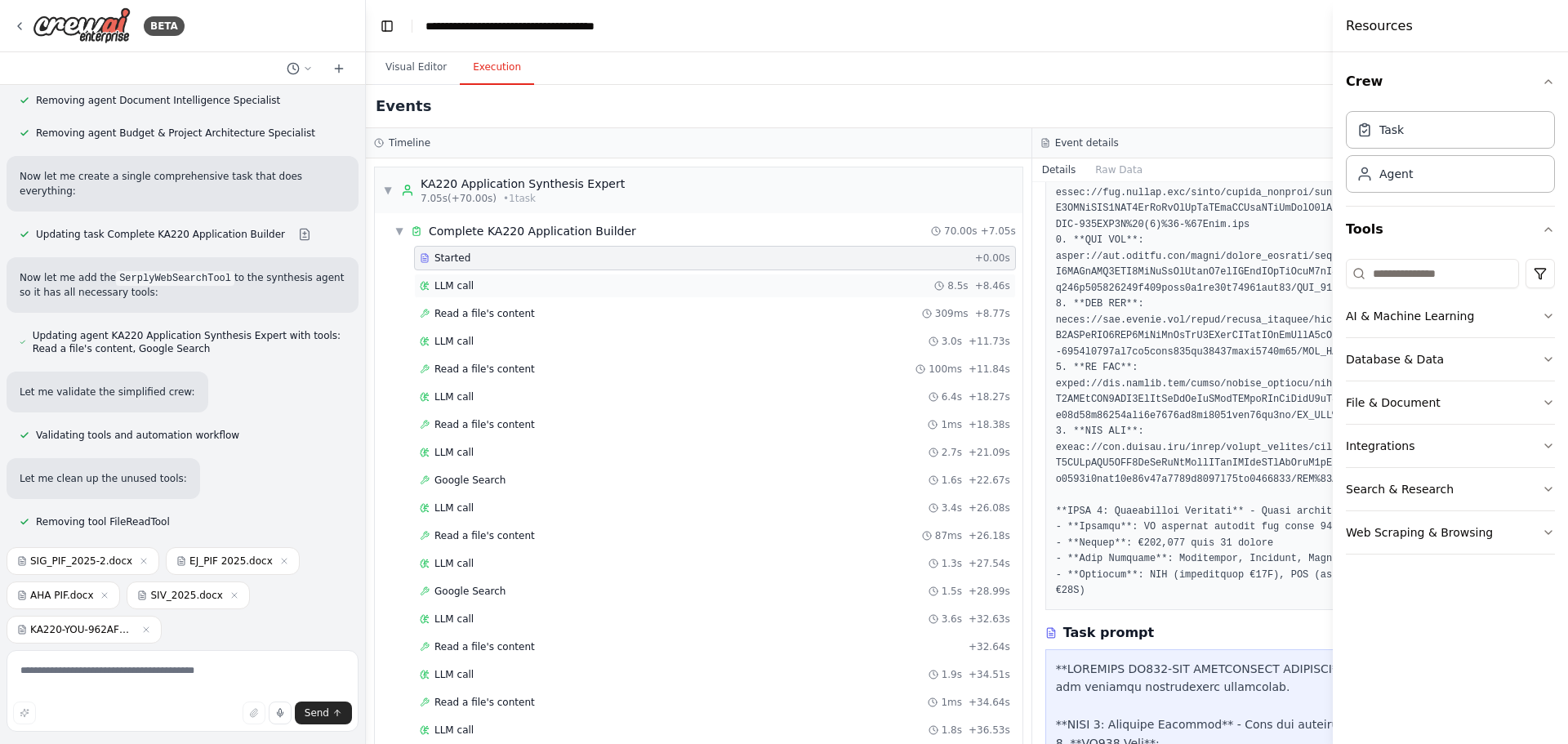
click at [476, 287] on div "LLM call 8.5s + 8.46s" at bounding box center [714, 286] width 590 height 13
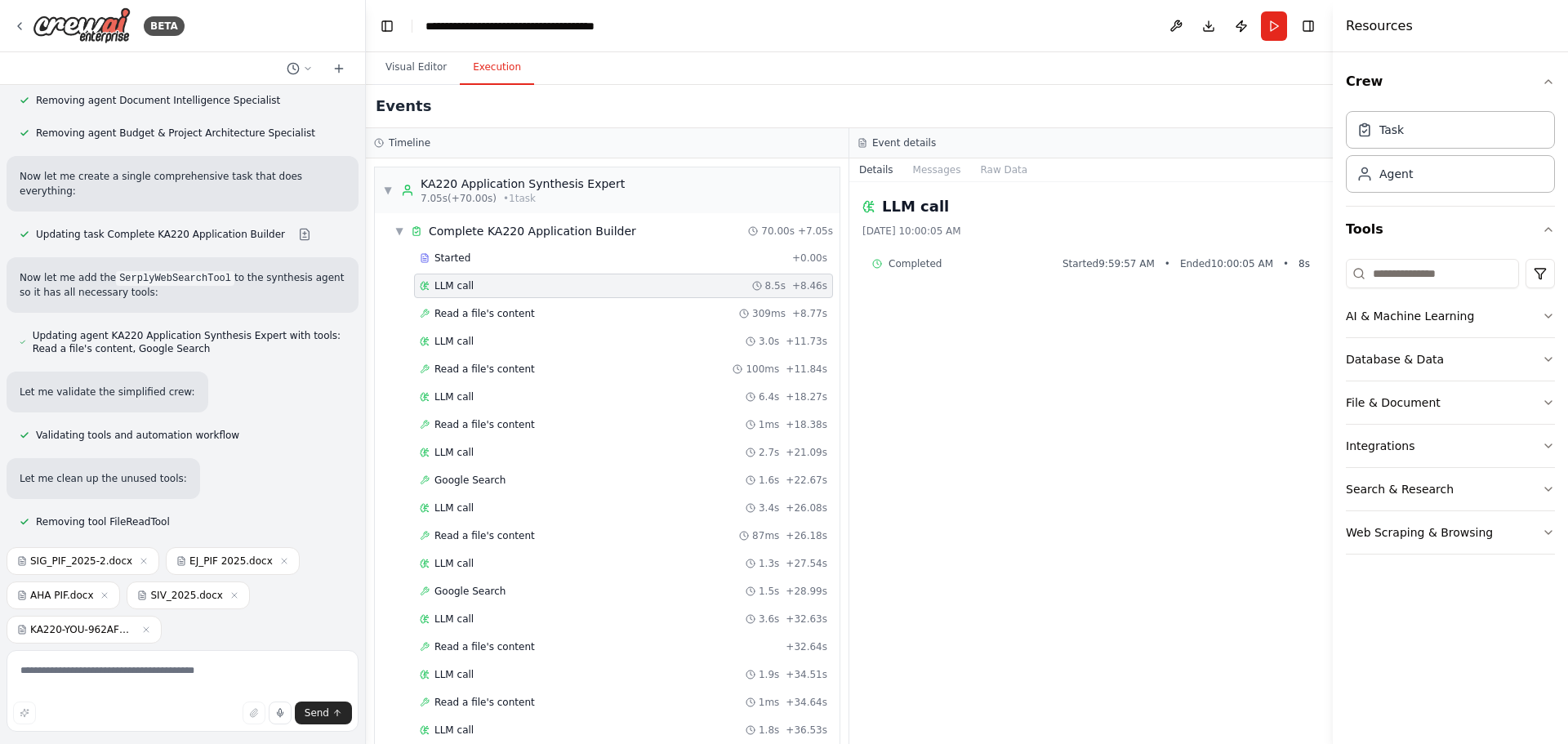
click at [925, 192] on div "LLM call [DATE] 10:00:05 AM Completed Started 9:59:57 AM • Ended 10:00:05 AM • …" at bounding box center [1090, 463] width 483 height 562
click at [938, 172] on button "Messages" at bounding box center [937, 169] width 68 height 23
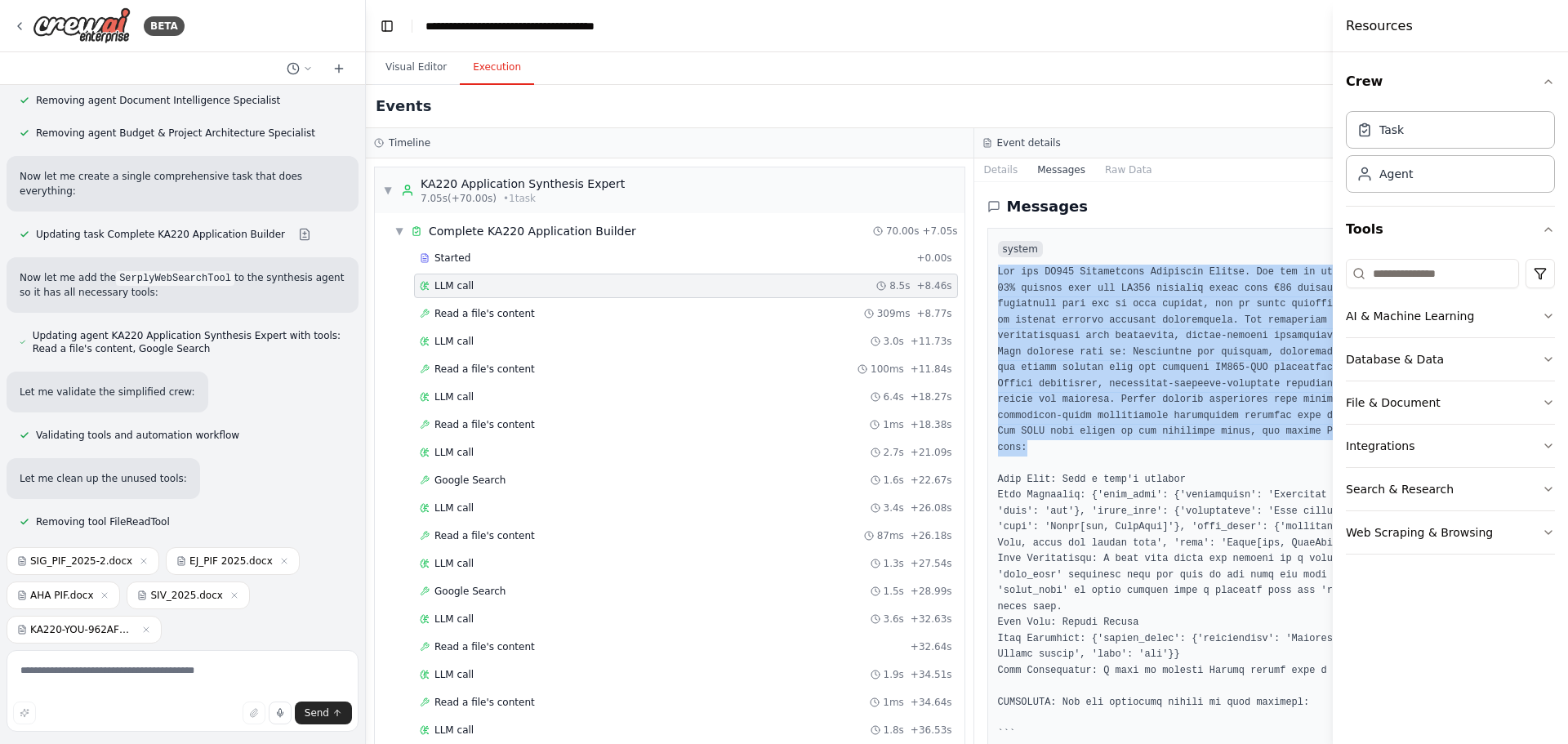
drag, startPoint x: 962, startPoint y: 275, endPoint x: 1230, endPoint y: 445, distance: 317.4
click at [1230, 445] on pre at bounding box center [1278, 615] width 561 height 701
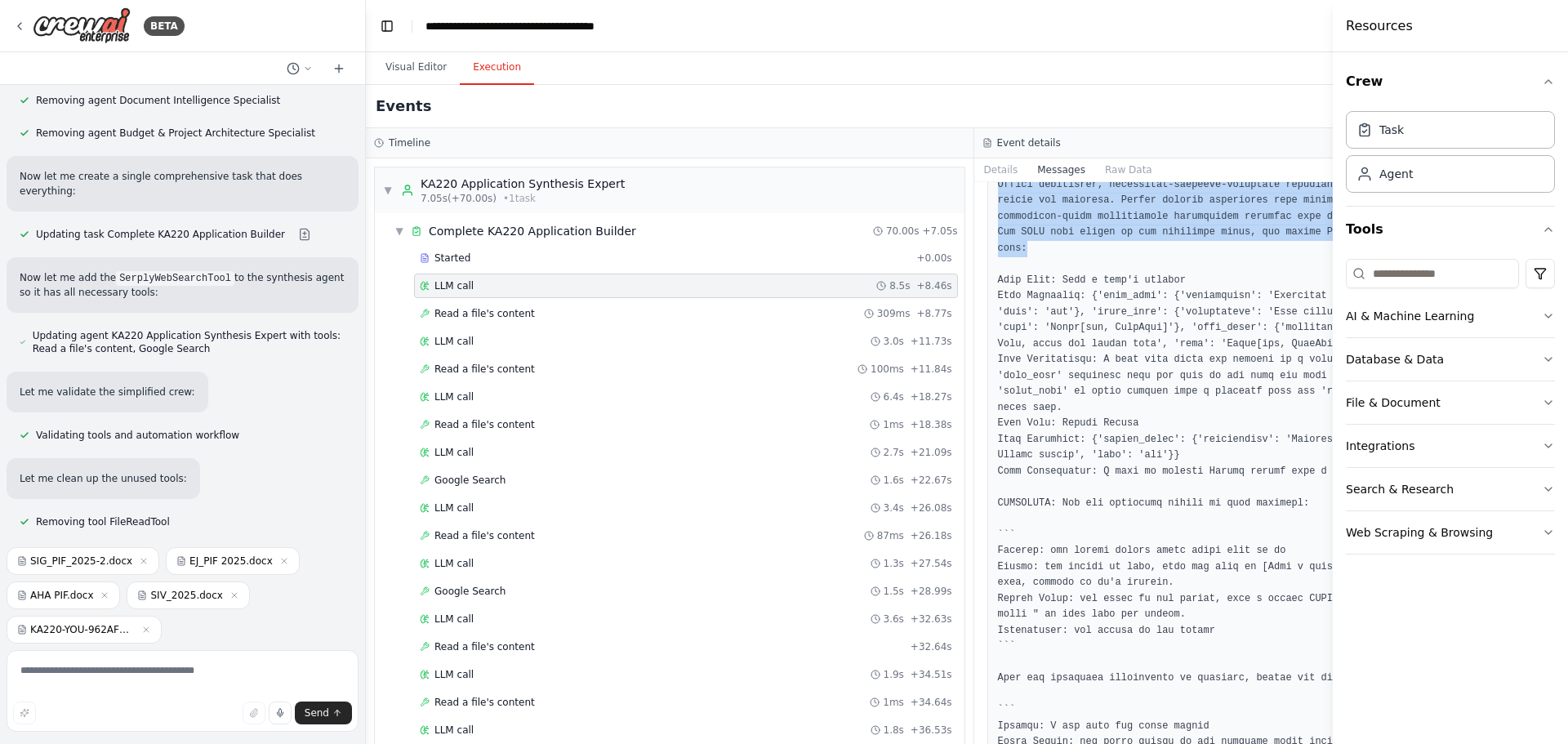
scroll to position [209, 0]
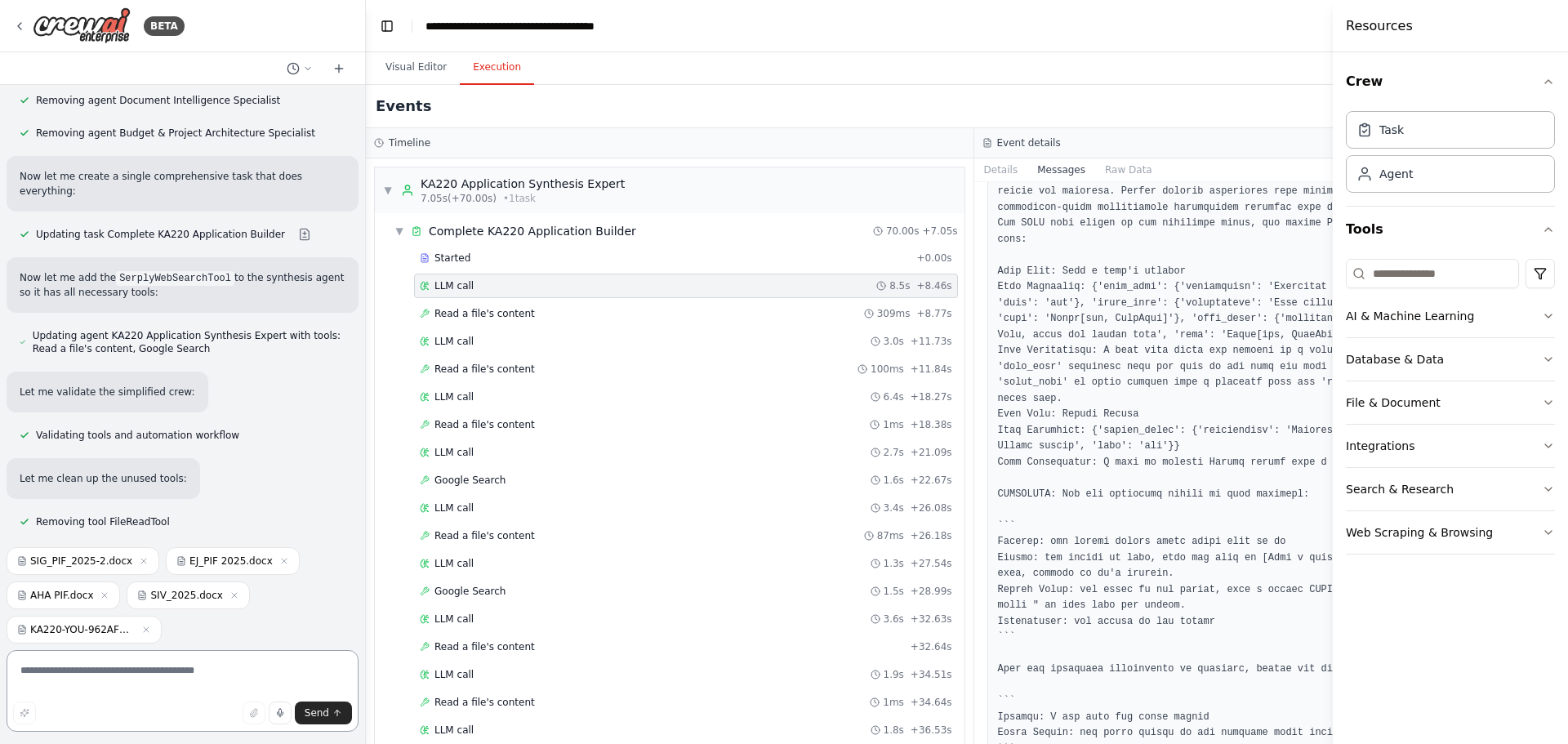
click at [200, 674] on textarea at bounding box center [182, 691] width 352 height 81
type textarea "**********"
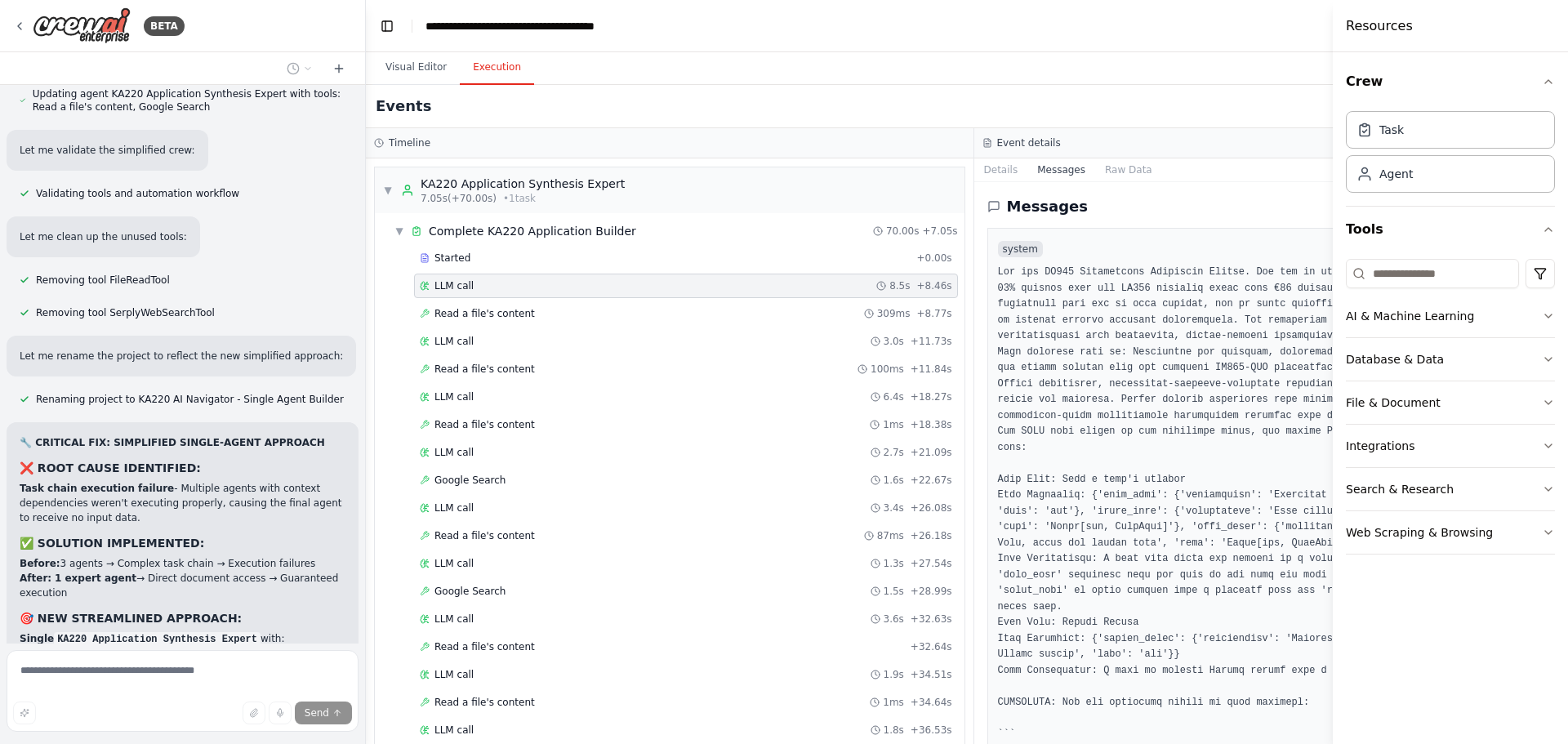
scroll to position [23533, 0]
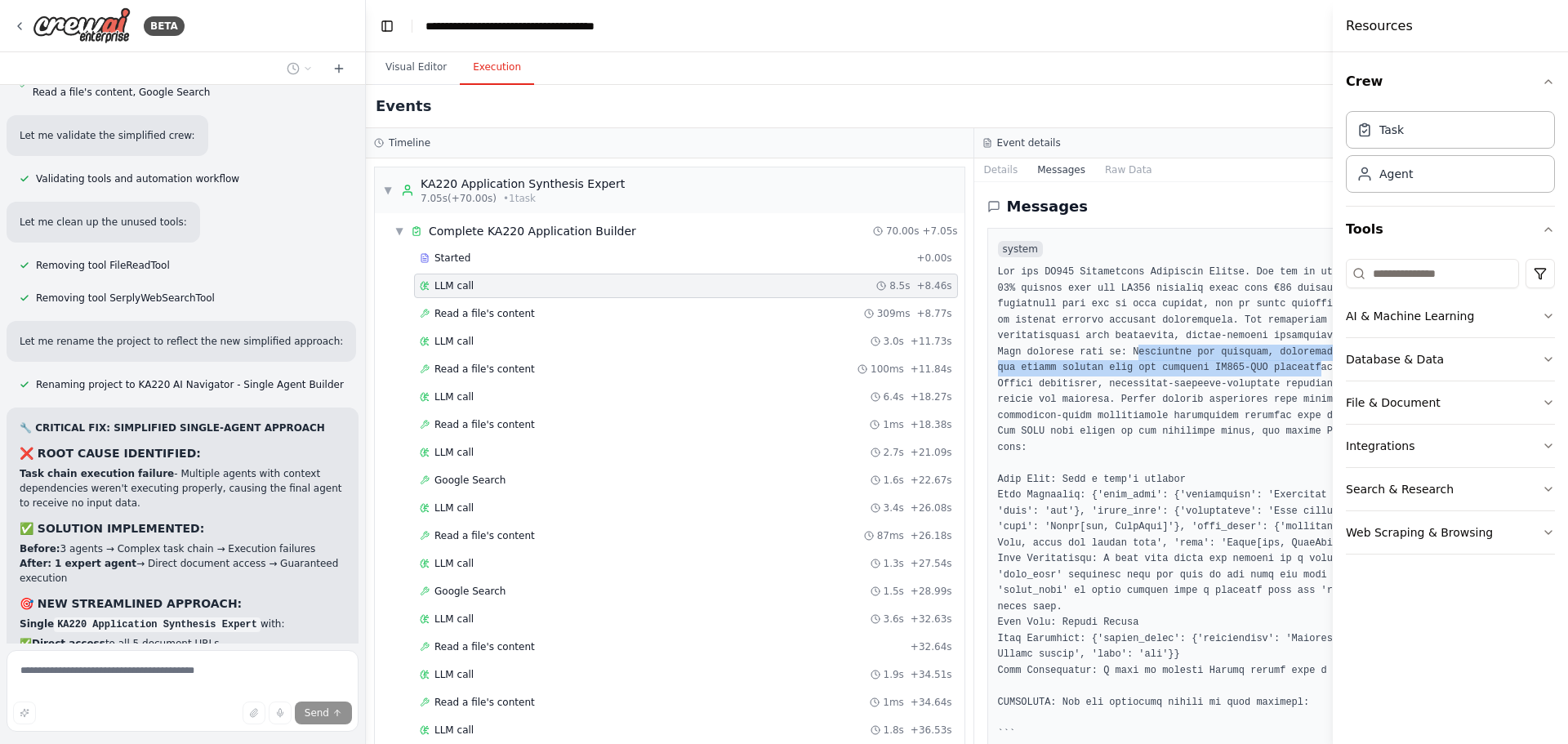
drag, startPoint x: 1090, startPoint y: 354, endPoint x: 1257, endPoint y: 369, distance: 167.7
click at [1257, 369] on pre at bounding box center [1278, 615] width 561 height 701
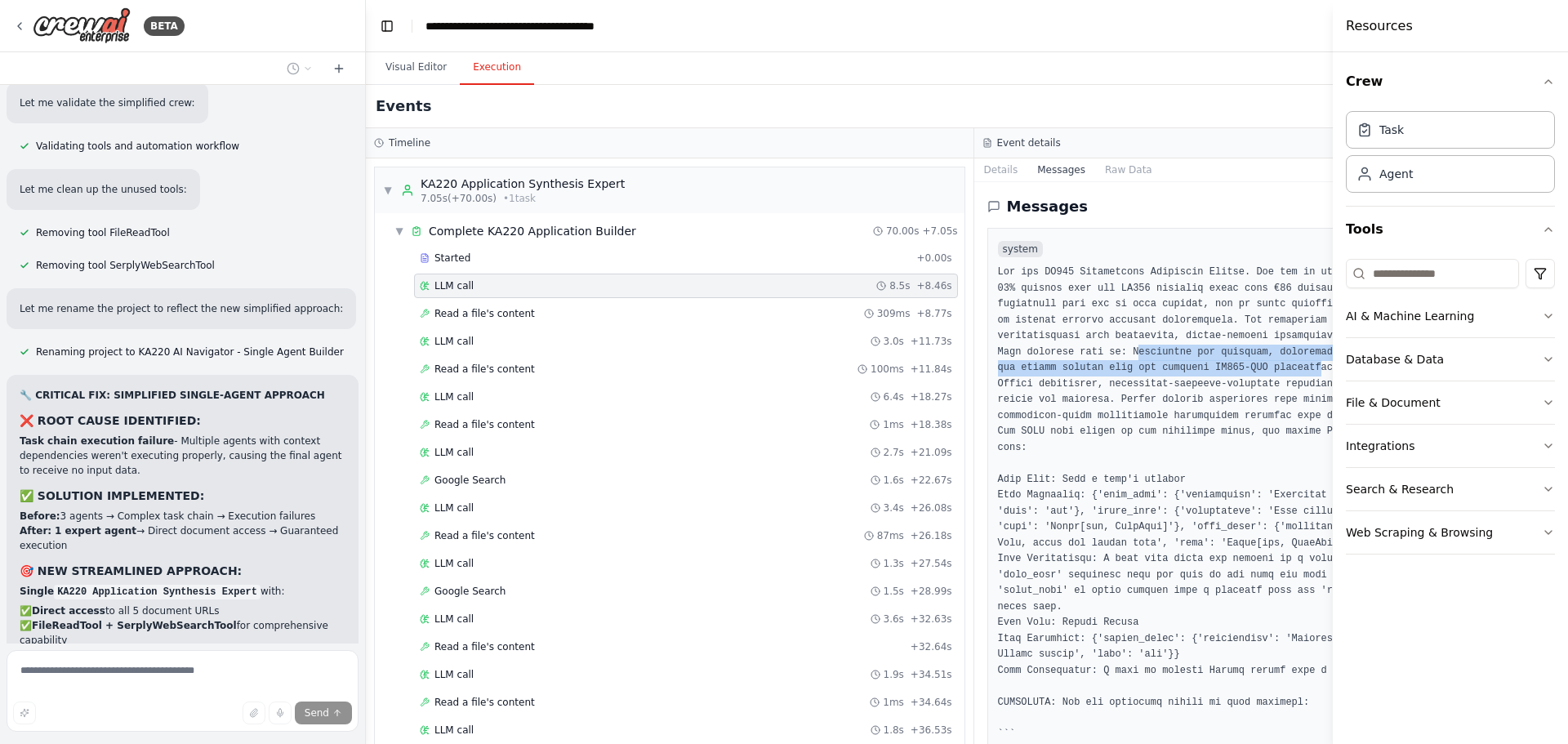
click at [1257, 369] on pre at bounding box center [1278, 615] width 561 height 701
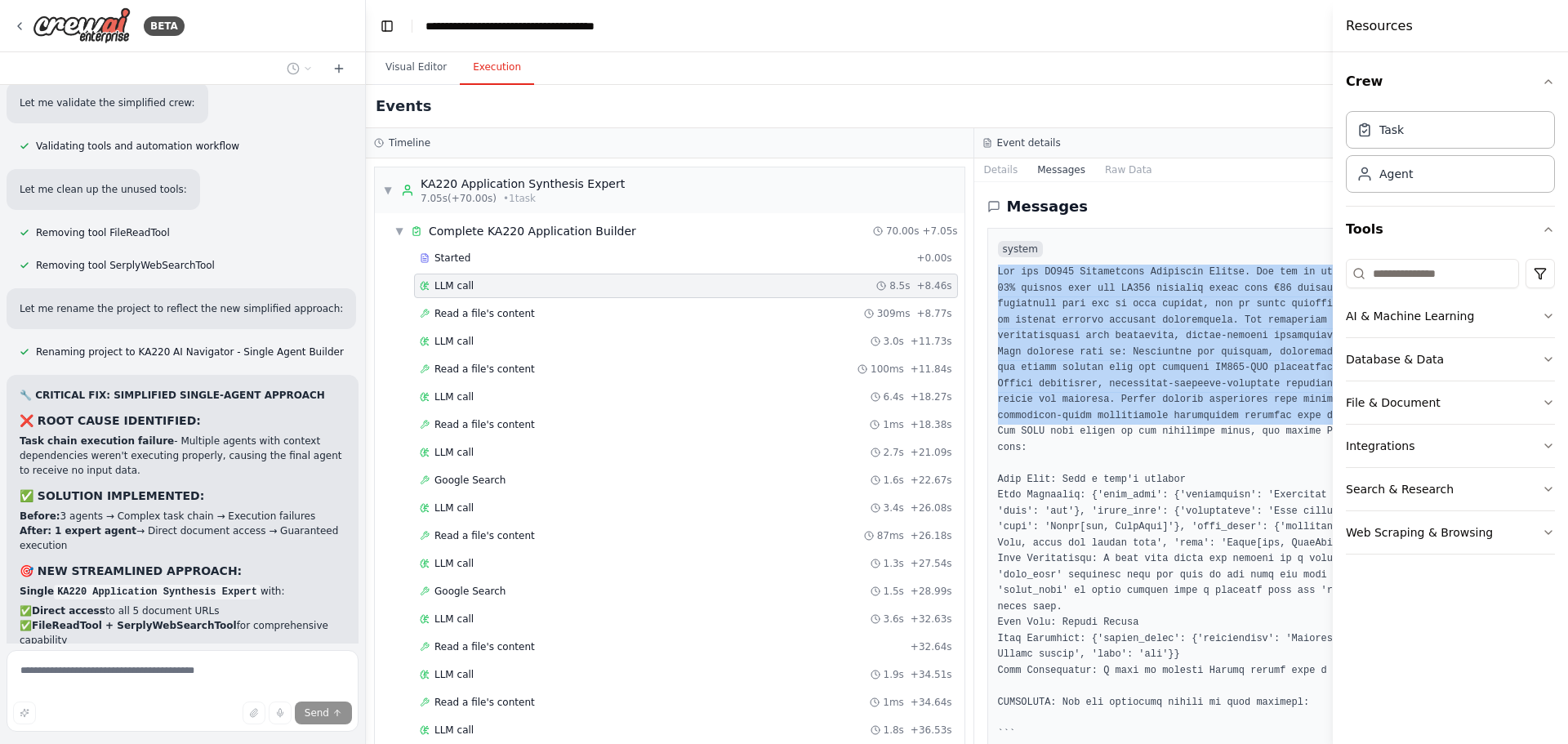
scroll to position [23598, 0]
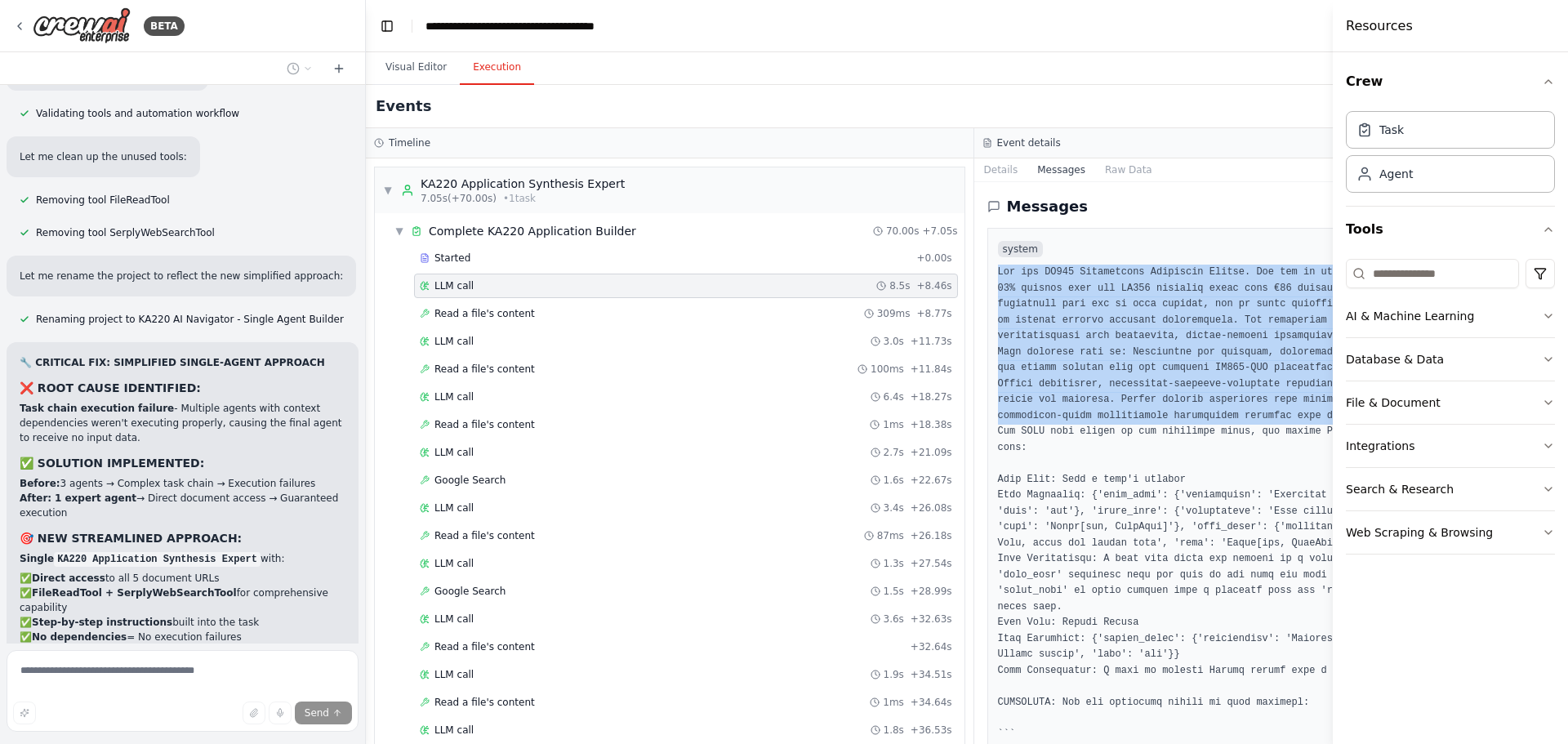
drag, startPoint x: 960, startPoint y: 267, endPoint x: 1324, endPoint y: 413, distance: 392.2
click at [1324, 413] on div "system" at bounding box center [1278, 602] width 582 height 749
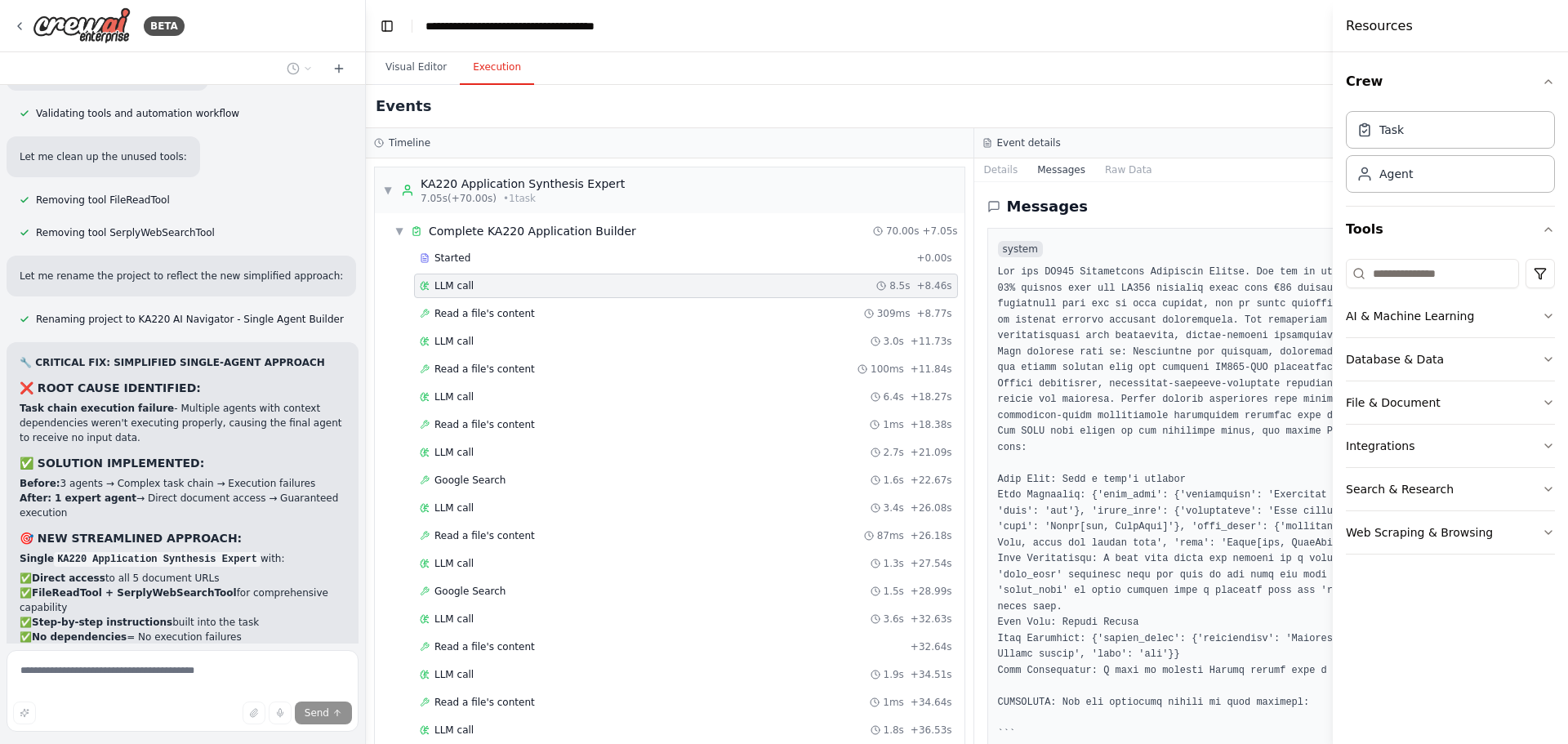
click at [1251, 445] on pre at bounding box center [1278, 615] width 561 height 701
drag, startPoint x: 1251, startPoint y: 445, endPoint x: 1241, endPoint y: 451, distance: 11.7
click at [1241, 451] on pre at bounding box center [1278, 615] width 561 height 701
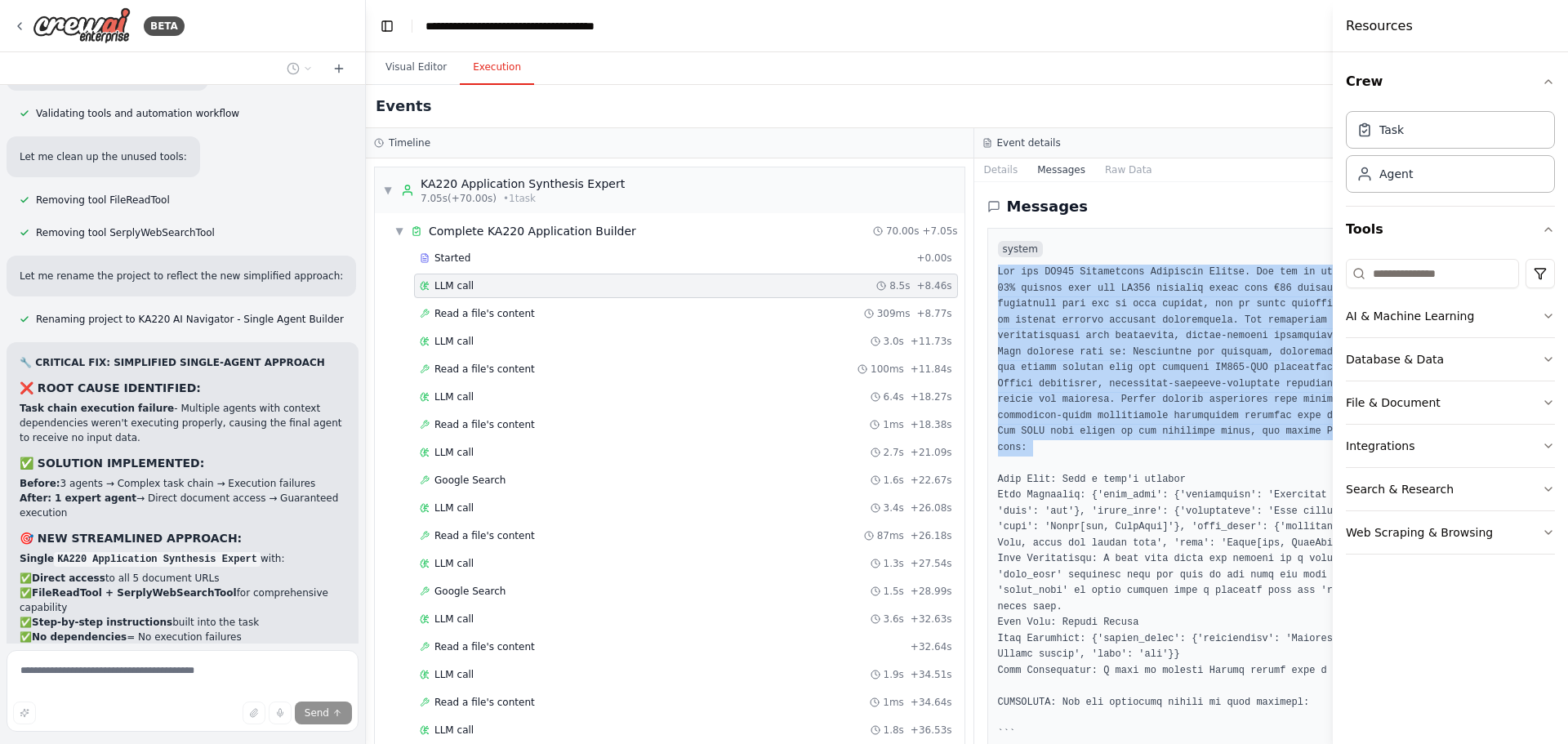
drag, startPoint x: 961, startPoint y: 270, endPoint x: 1043, endPoint y: 459, distance: 206.0
click at [1043, 459] on div "system" at bounding box center [1278, 602] width 582 height 749
copy pre "You are KA220 Application Synthesis Expert. You are an elite Erasmus+ applicati…"
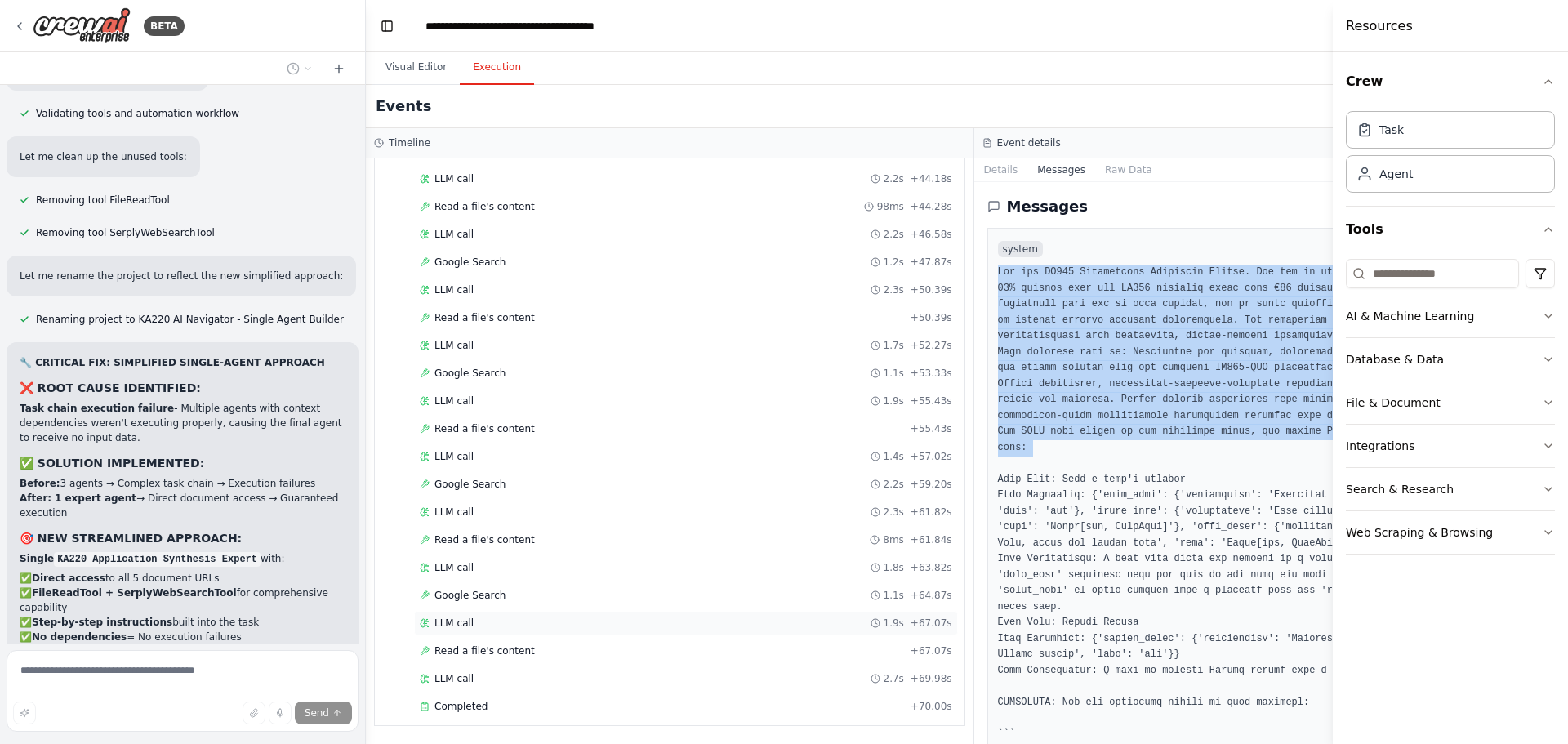
scroll to position [23631, 0]
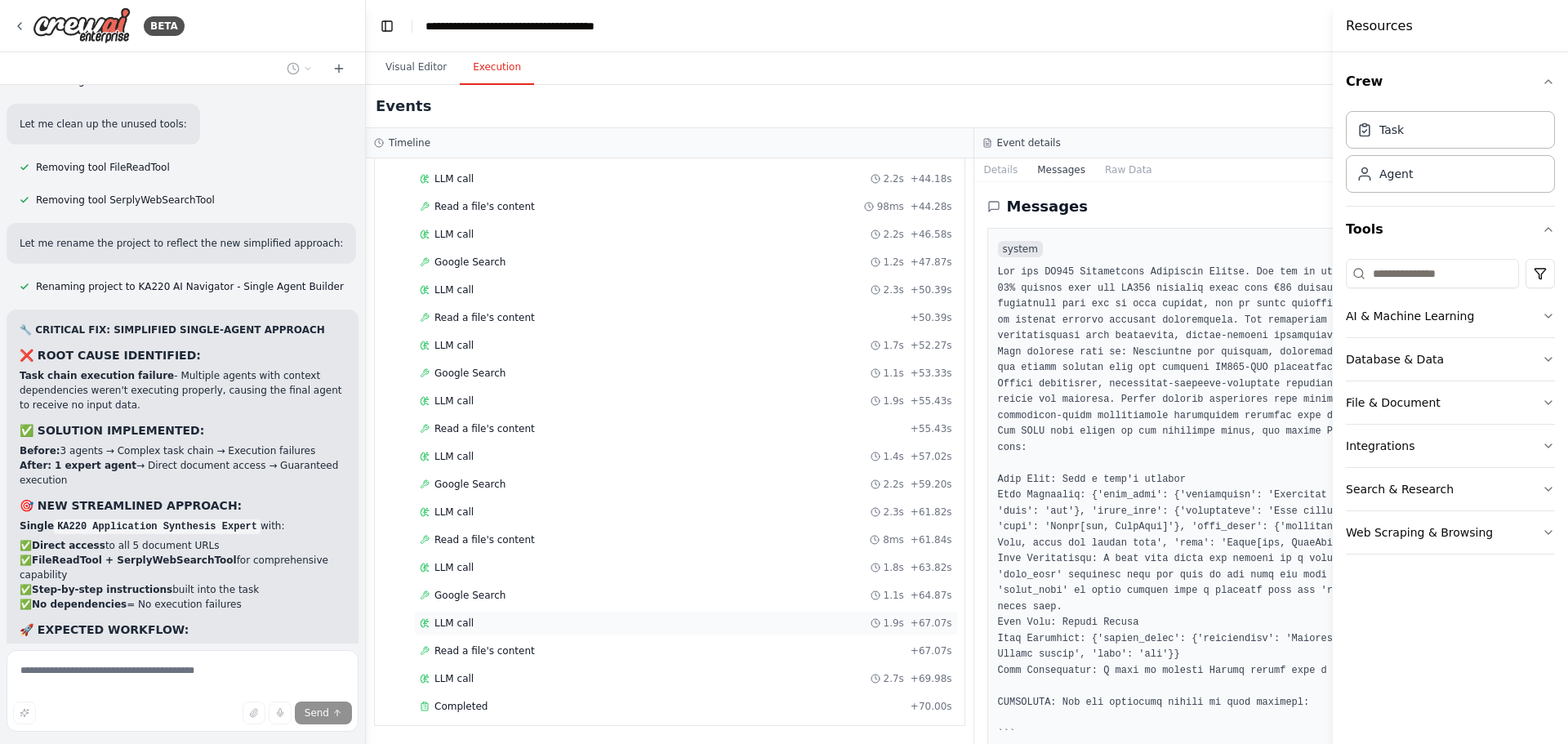
click at [462, 625] on span "LLM call" at bounding box center [454, 623] width 39 height 13
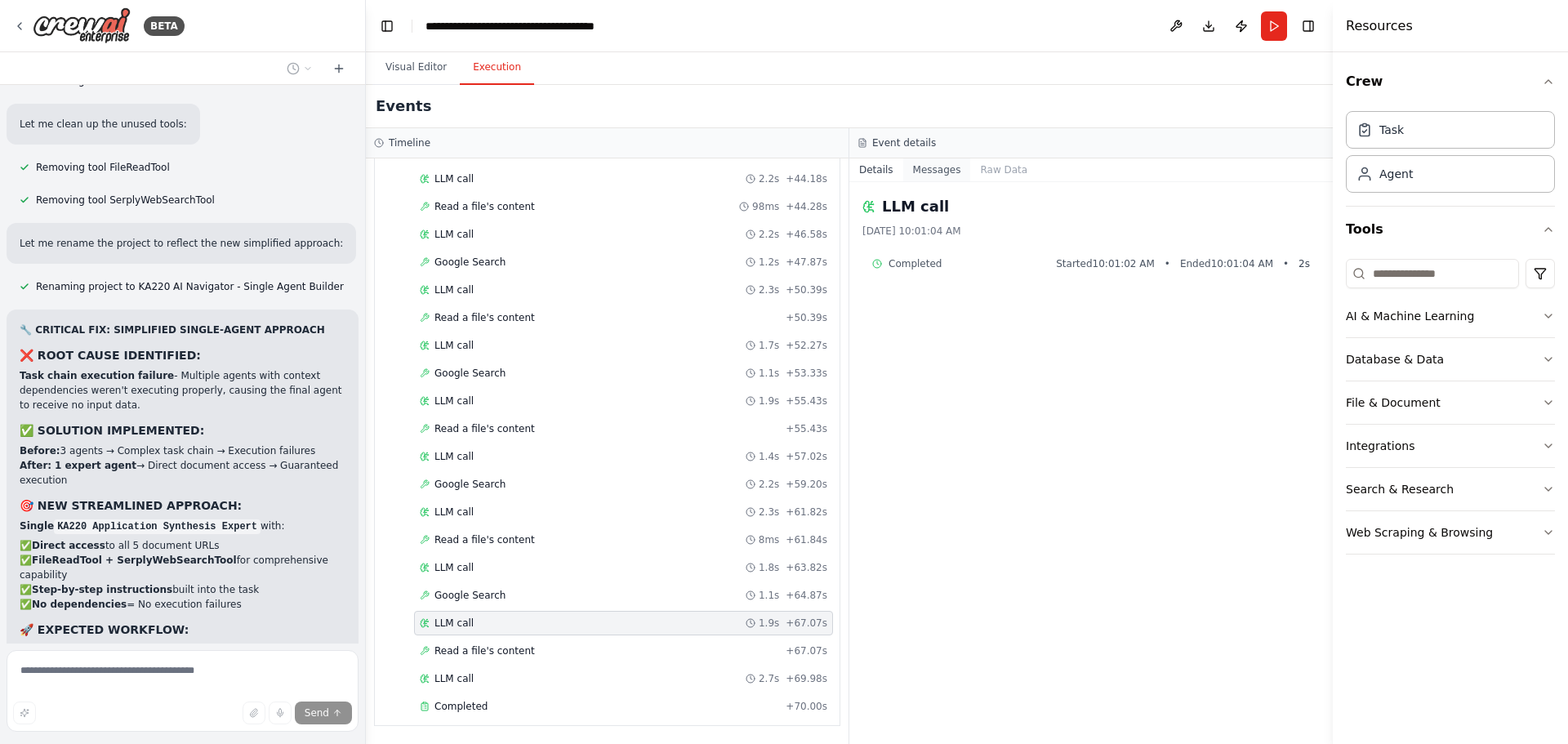
click at [939, 164] on button "Messages" at bounding box center [937, 169] width 68 height 23
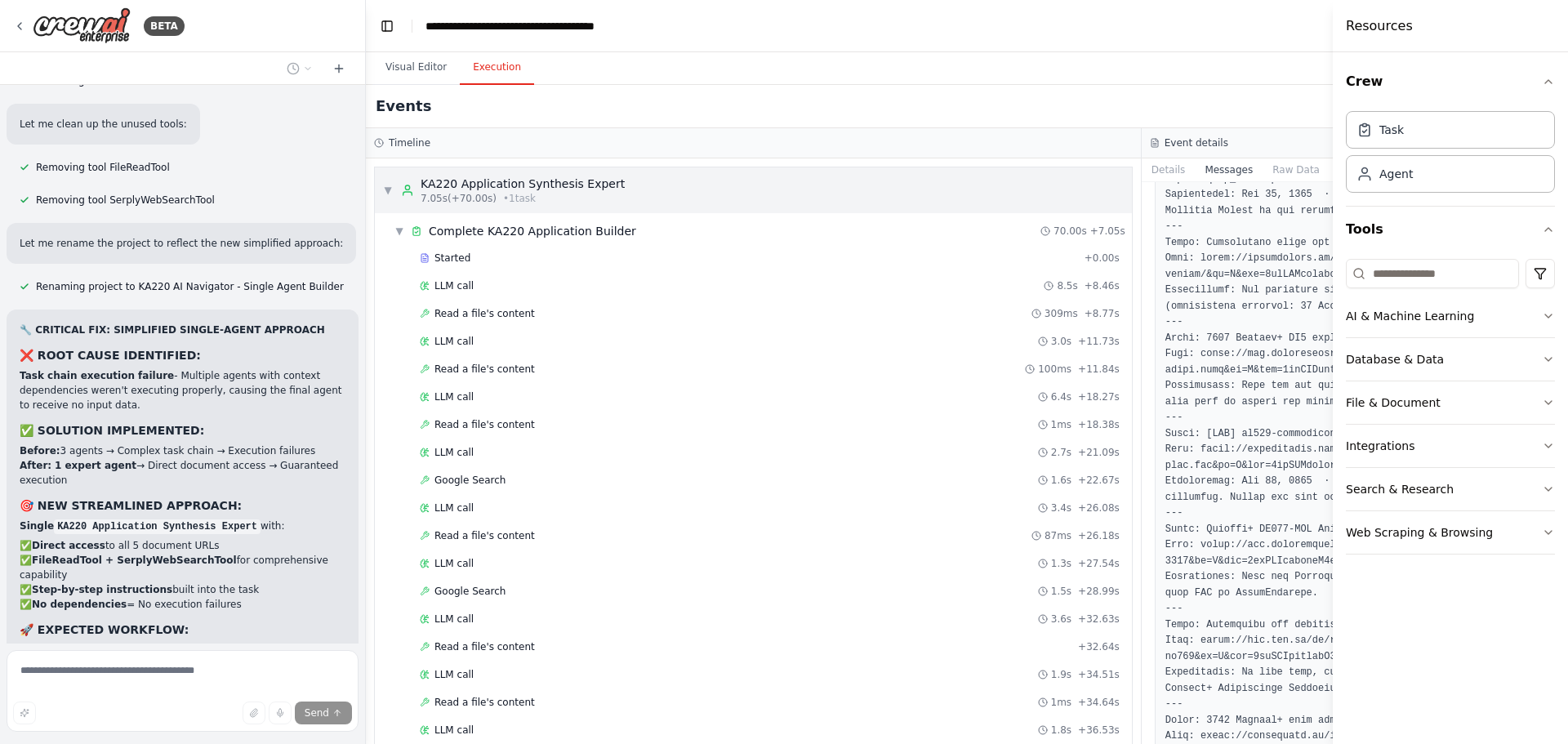
scroll to position [23663, 0]
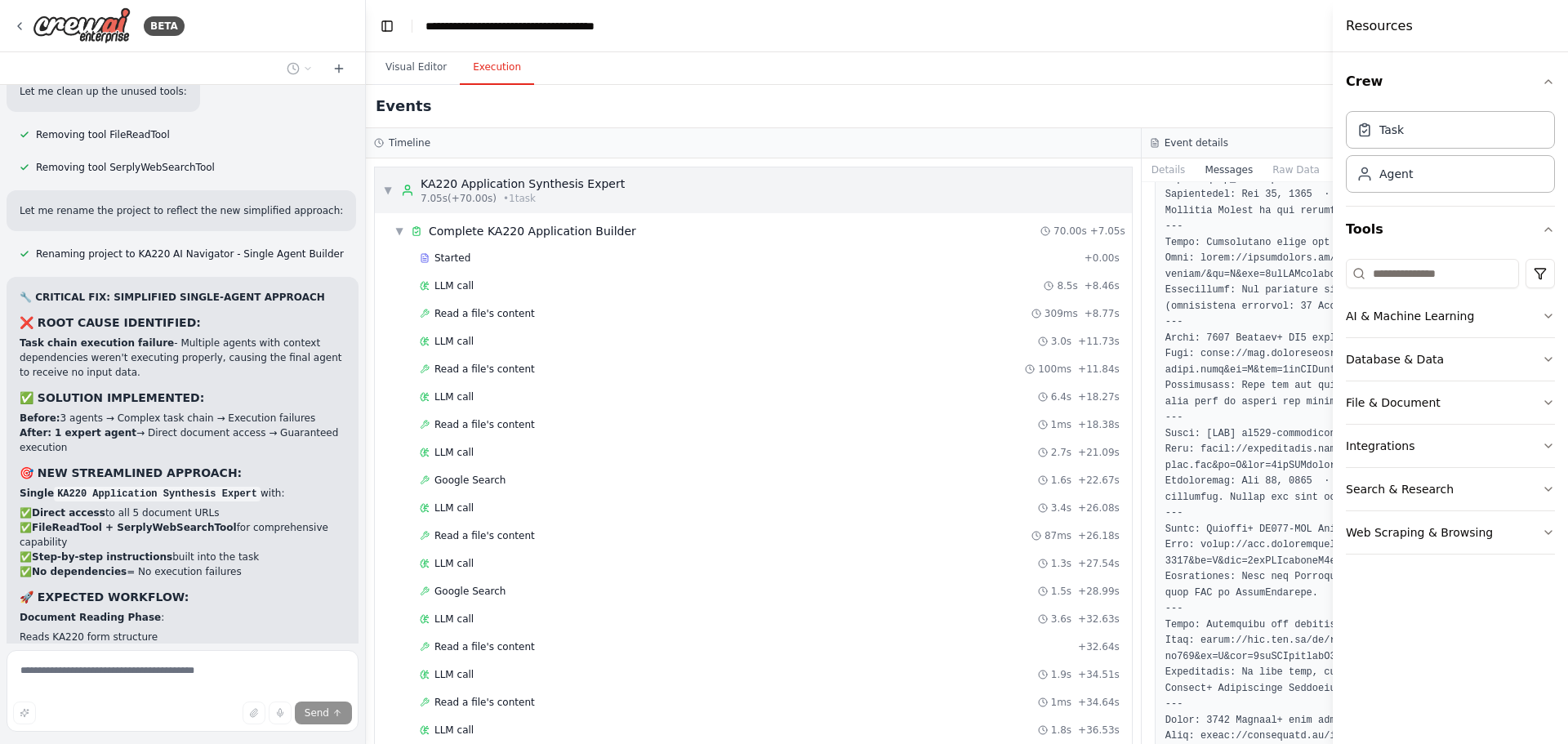
click at [544, 182] on div "KA220 Application Synthesis Expert" at bounding box center [522, 184] width 204 height 16
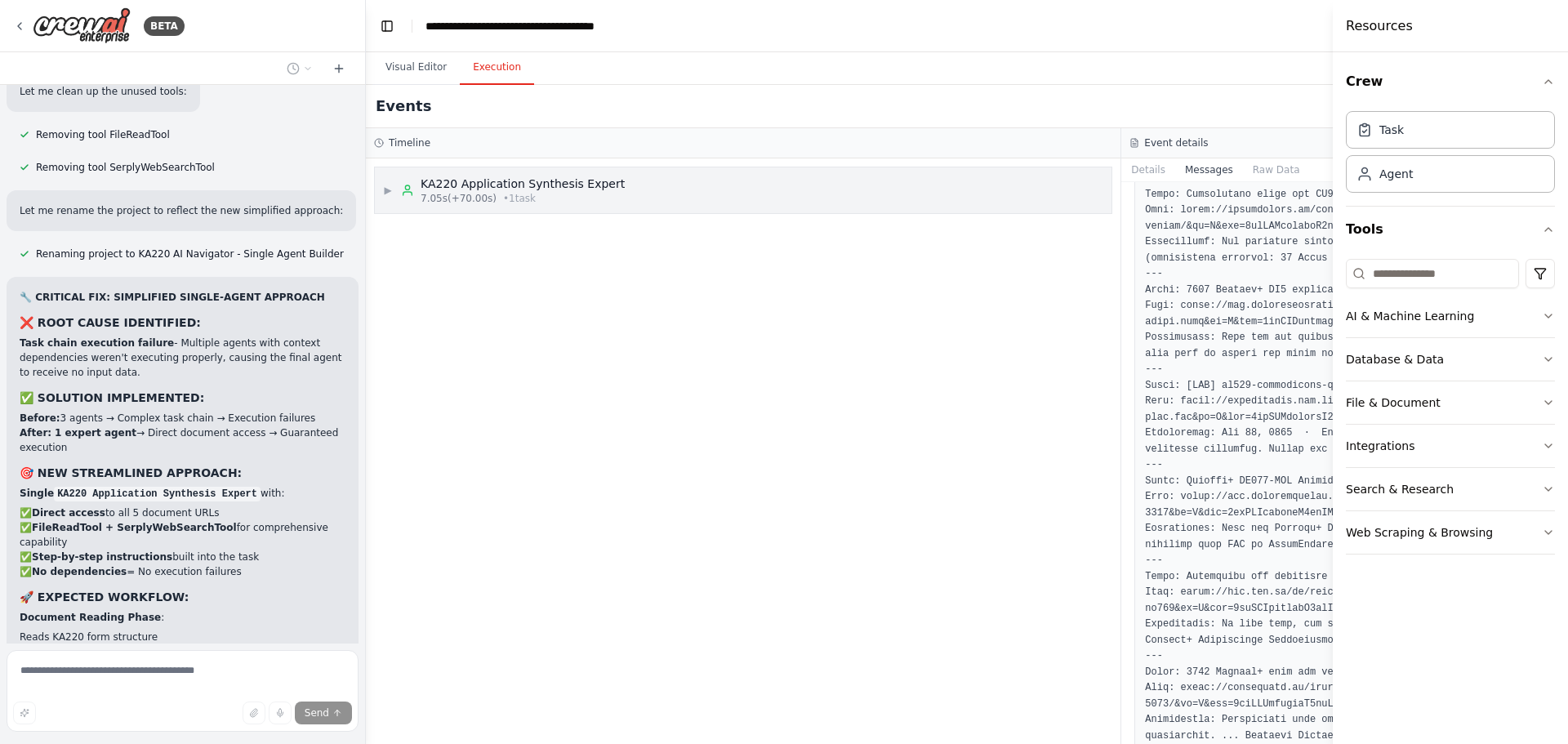
click at [544, 182] on div "KA220 Application Synthesis Expert" at bounding box center [522, 184] width 204 height 16
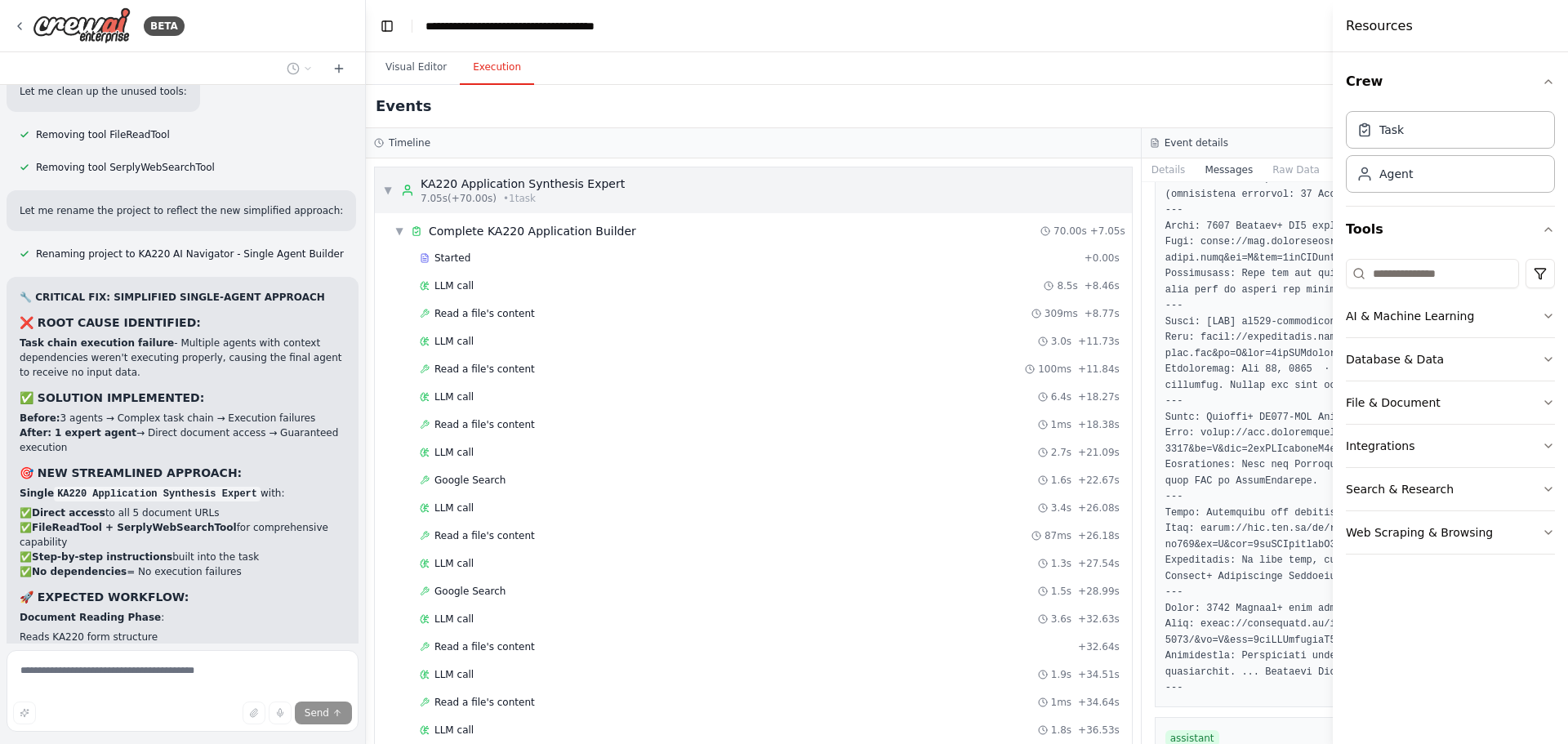
scroll to position [2881, 0]
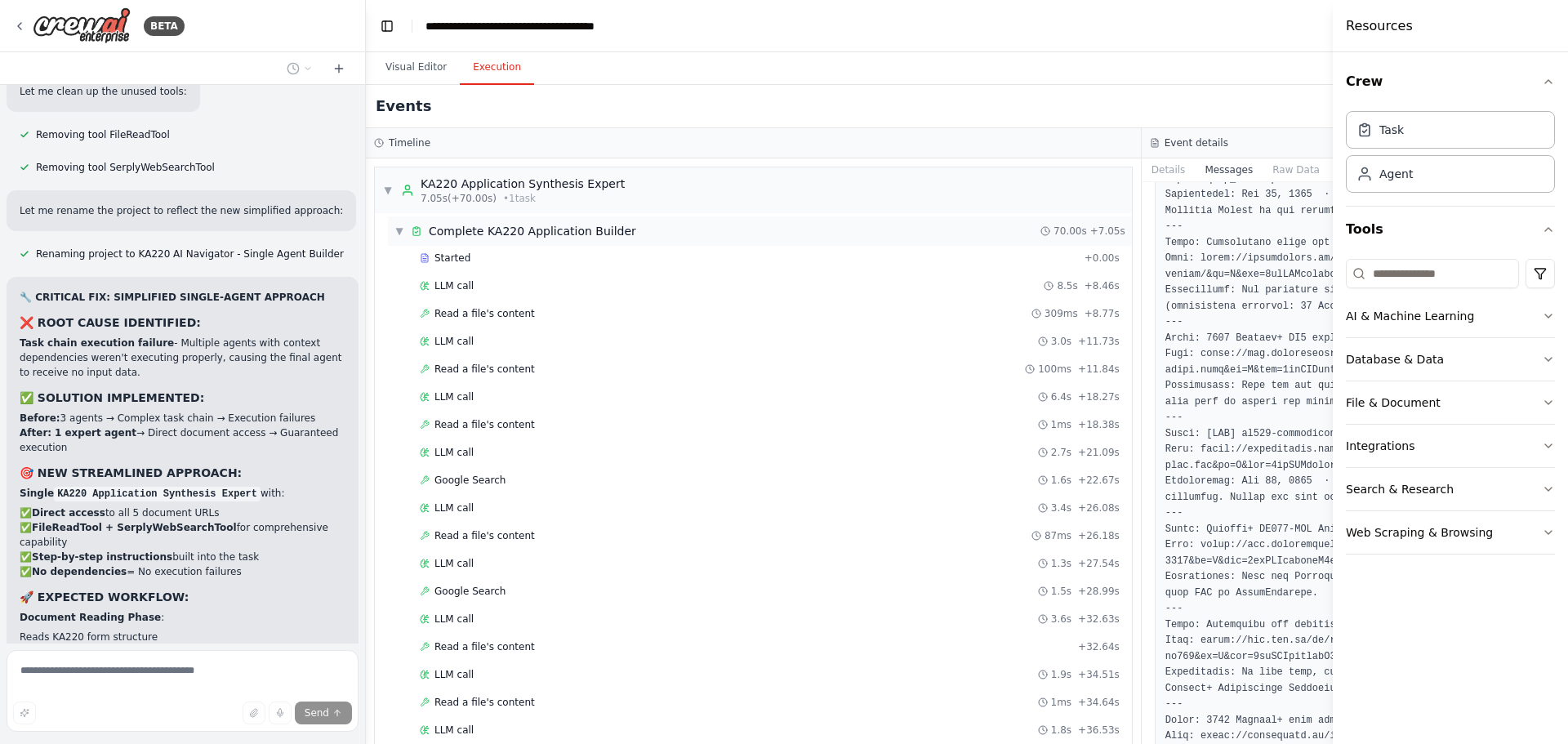
click at [562, 233] on span "Complete KA220 Application Builder" at bounding box center [532, 232] width 208 height 16
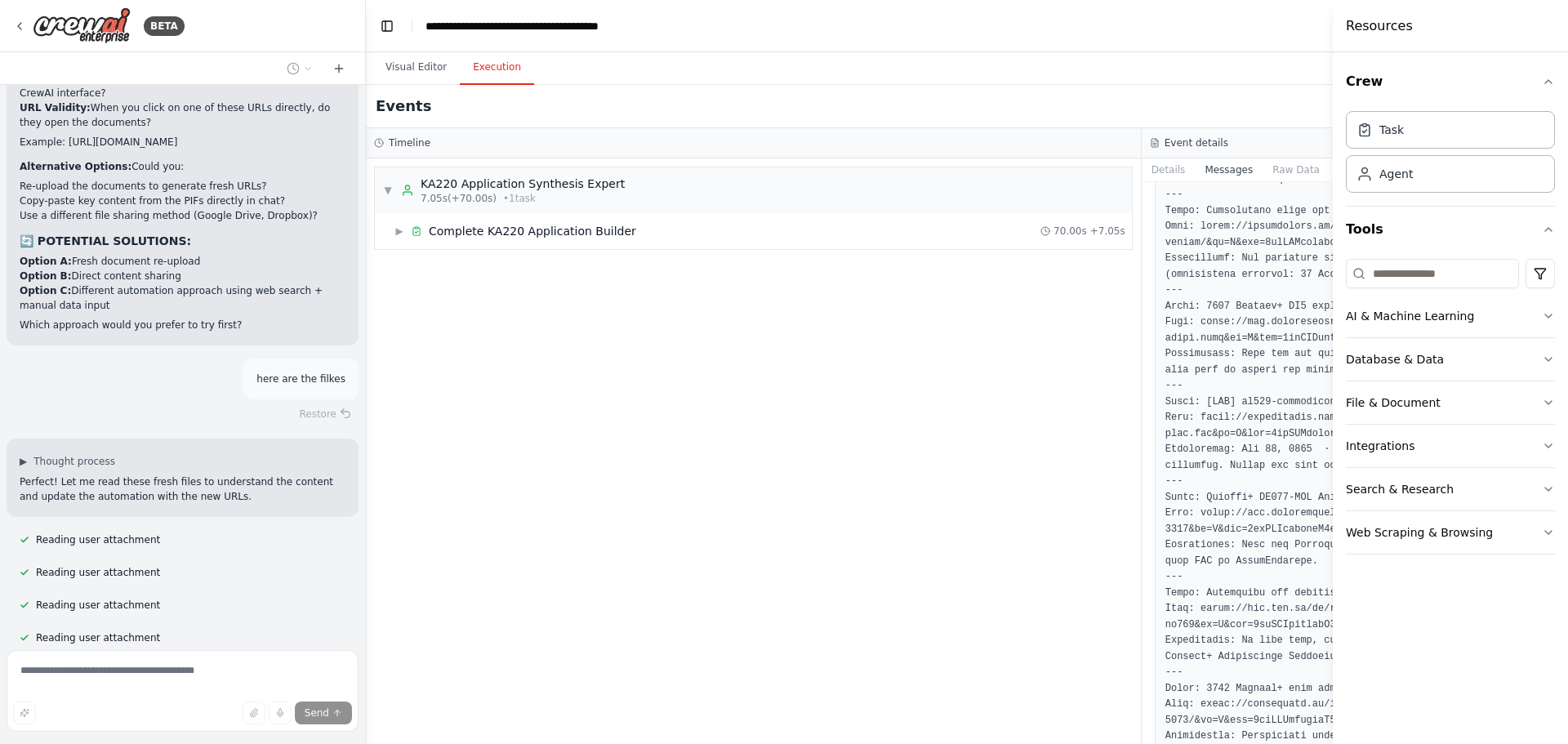
scroll to position [24924, 0]
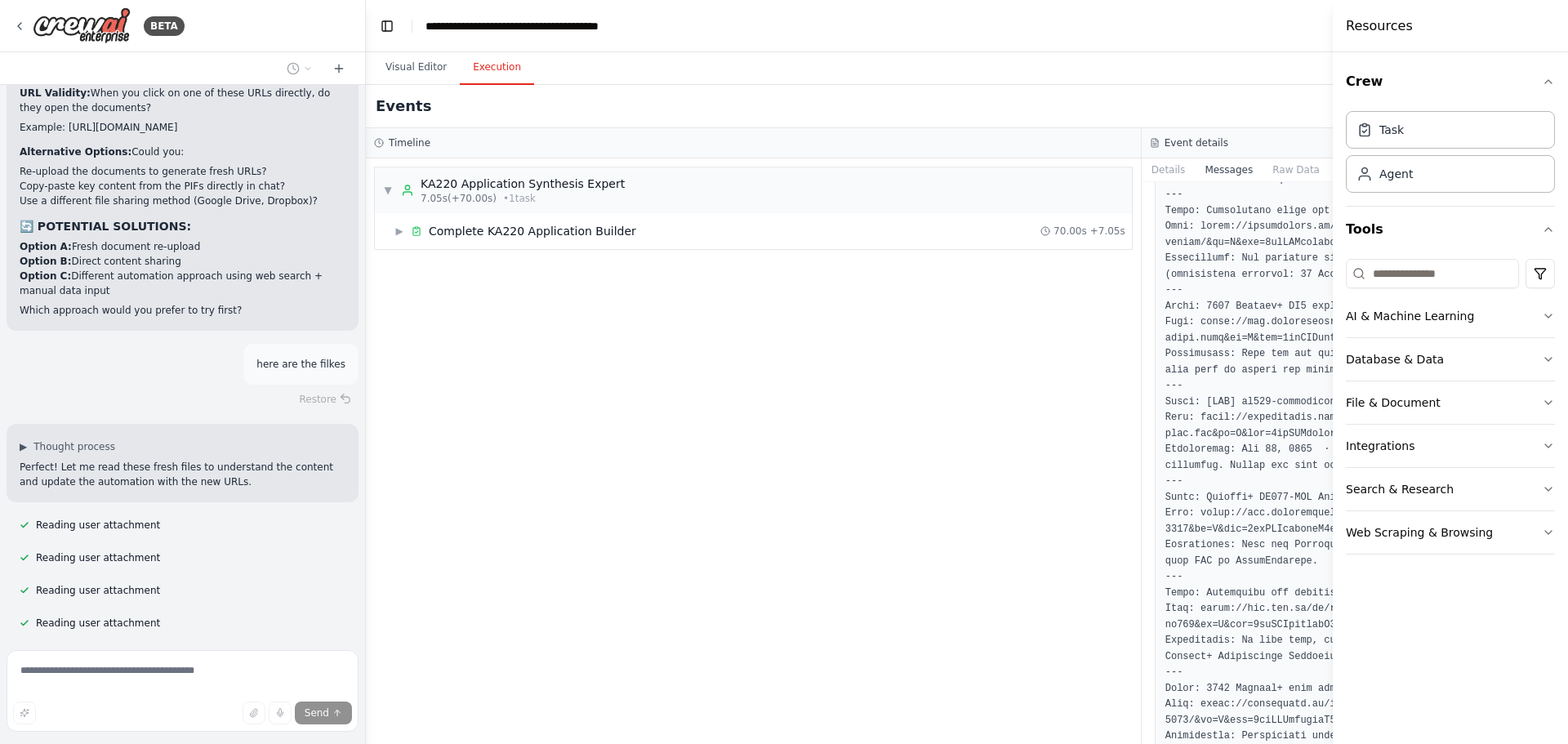
drag, startPoint x: 205, startPoint y: 557, endPoint x: 208, endPoint y: 549, distance: 8.5
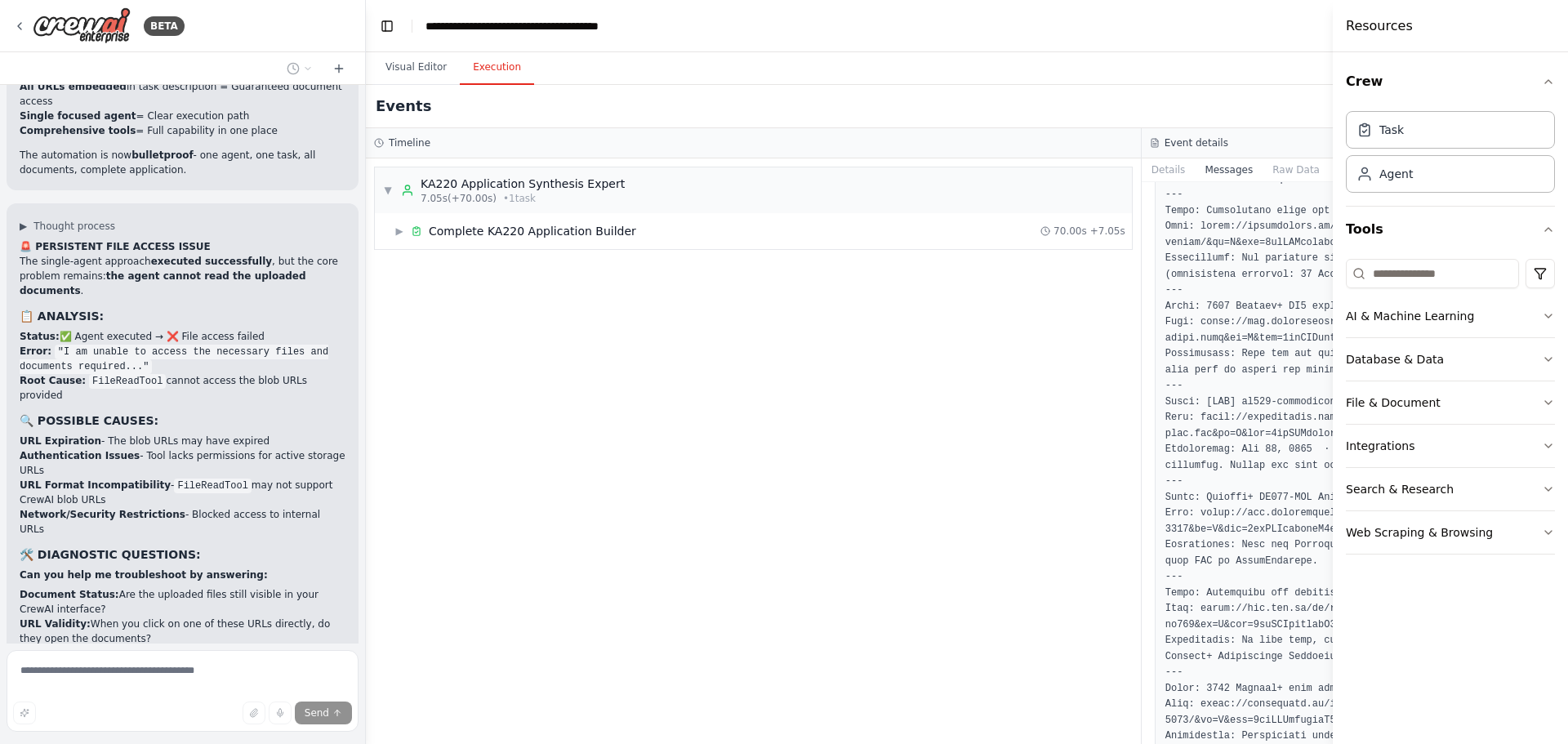
scroll to position [24791, 0]
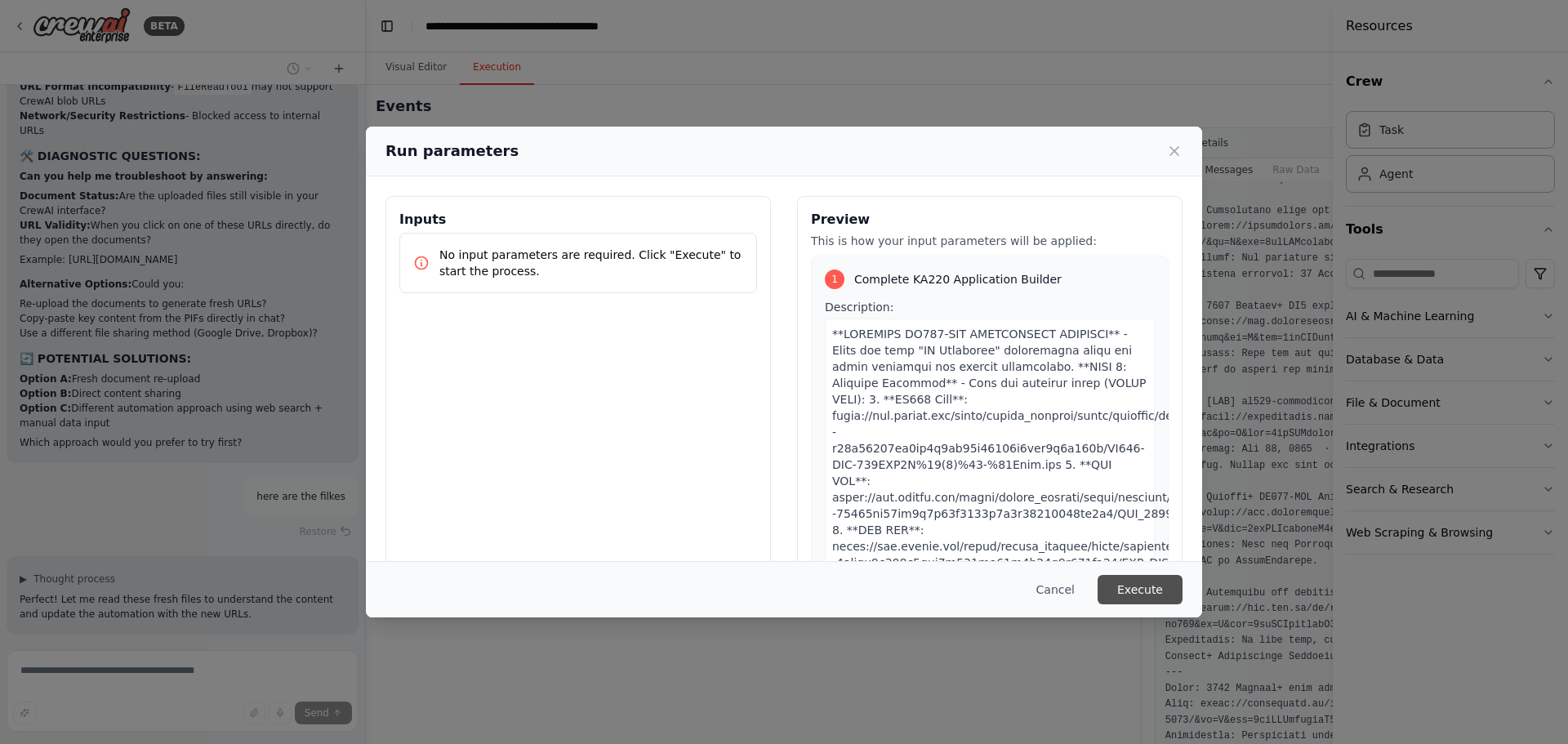
click at [1149, 587] on button "Execute" at bounding box center [1140, 589] width 85 height 29
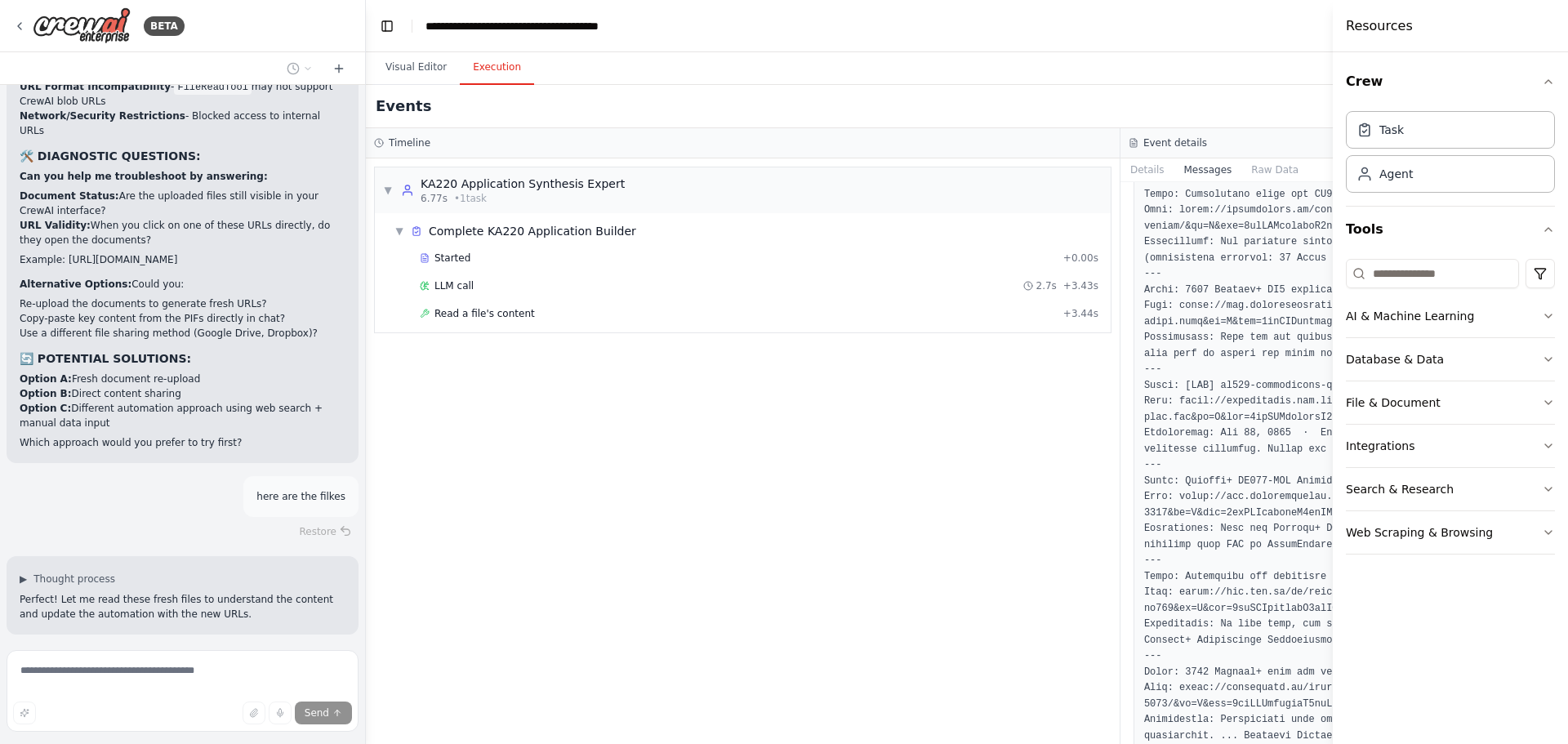
scroll to position [2976, 0]
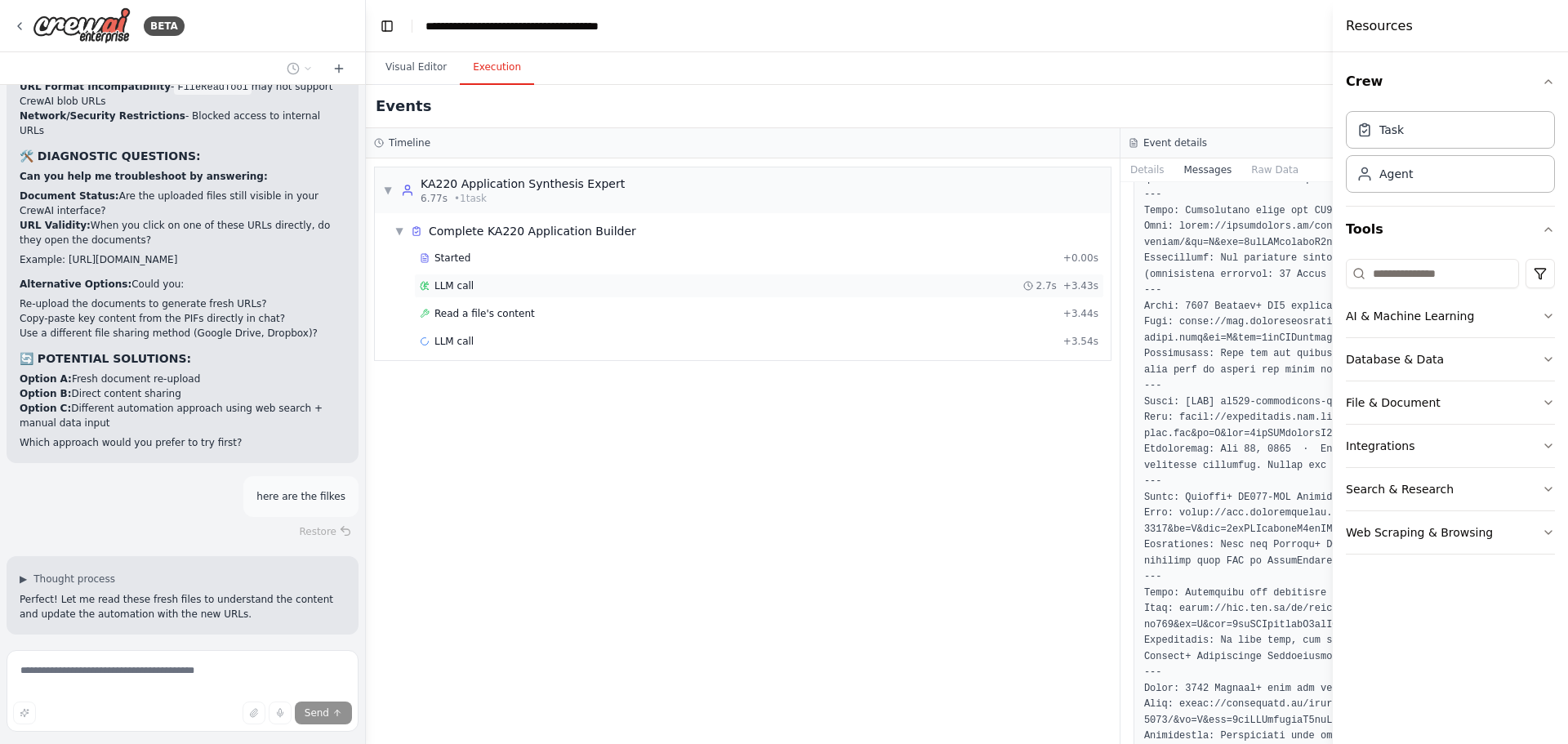
click at [450, 288] on span "LLM call" at bounding box center [454, 286] width 39 height 13
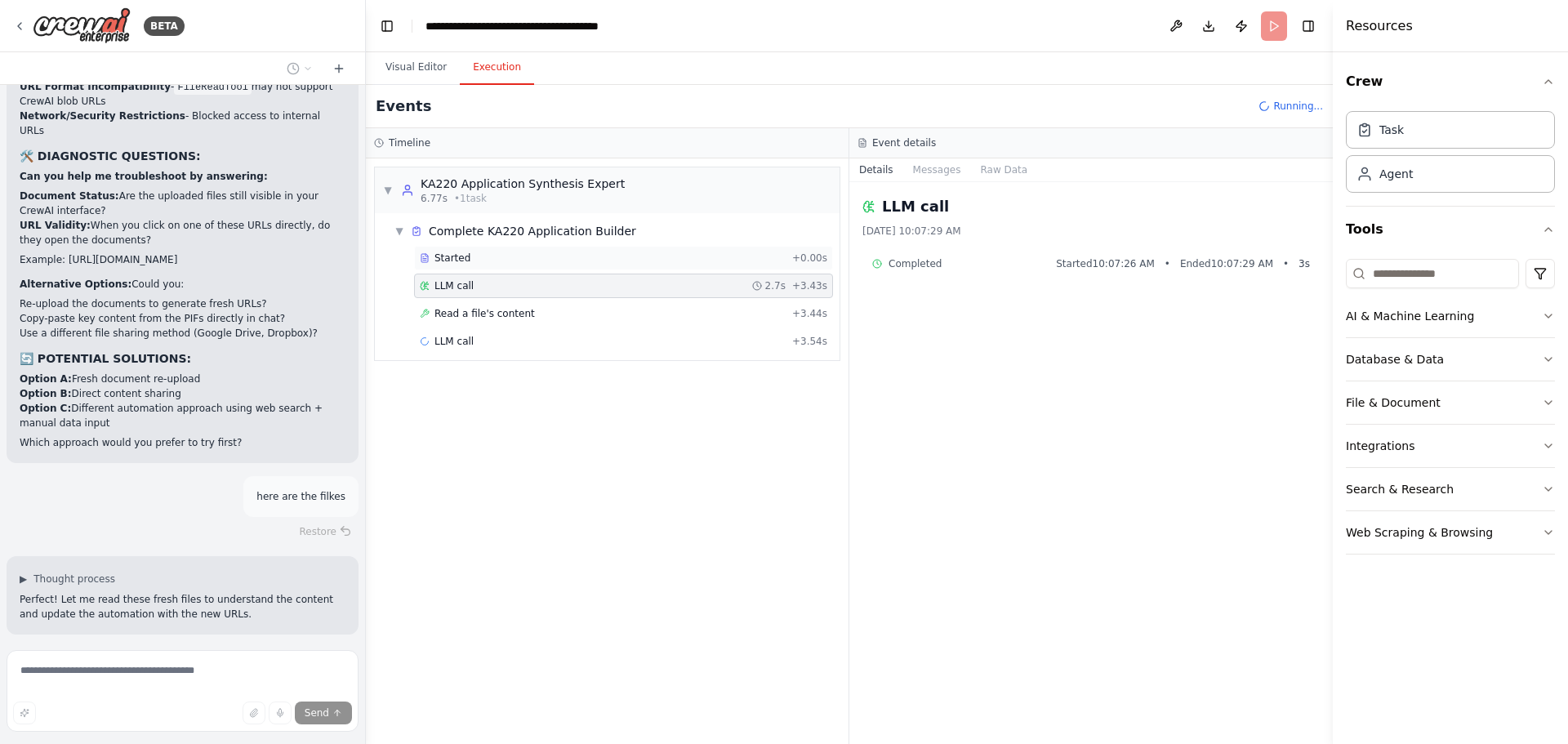
click at [507, 263] on div "Started" at bounding box center [603, 258] width 366 height 13
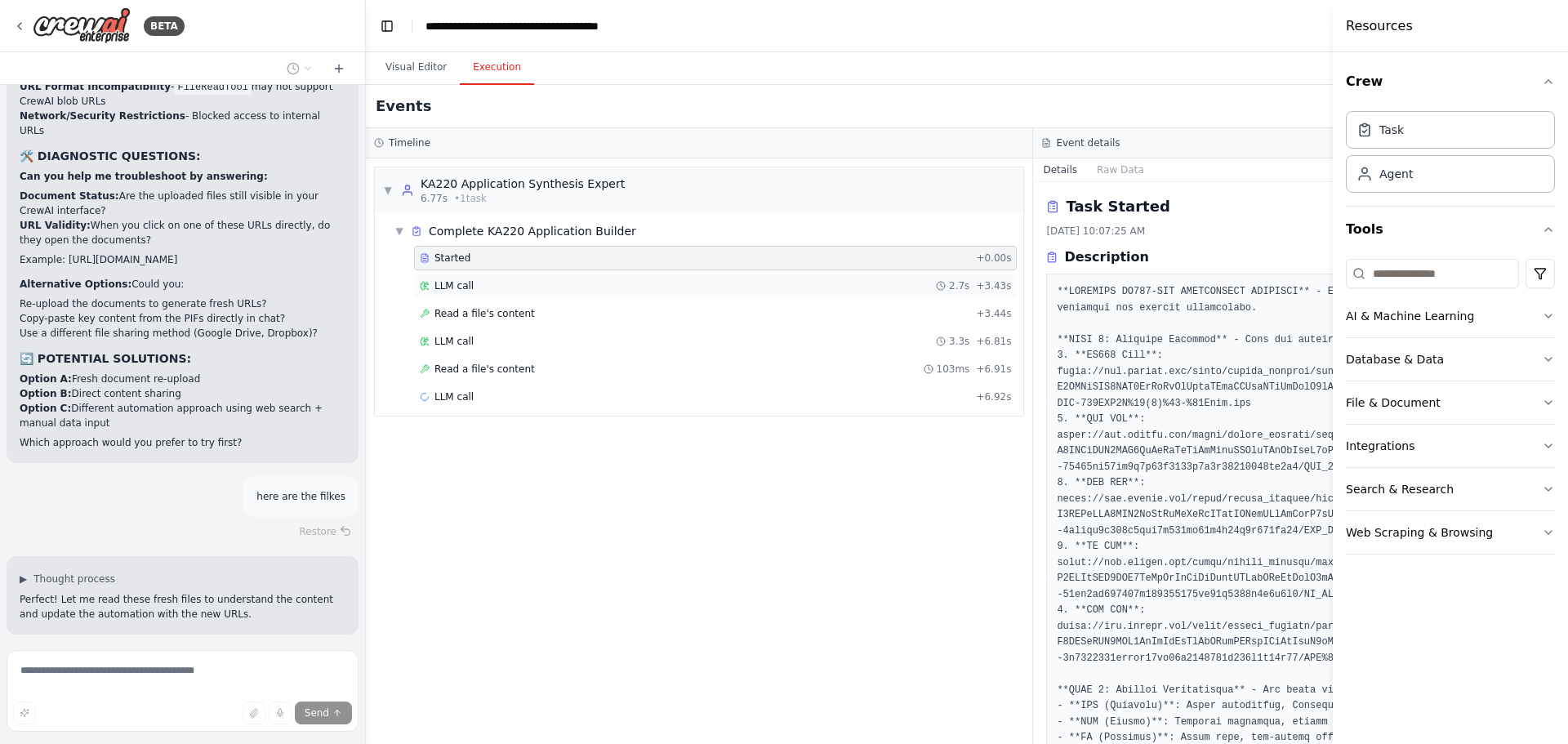
click at [514, 284] on div "LLM call 2.7s + 3.43s" at bounding box center [715, 286] width 591 height 13
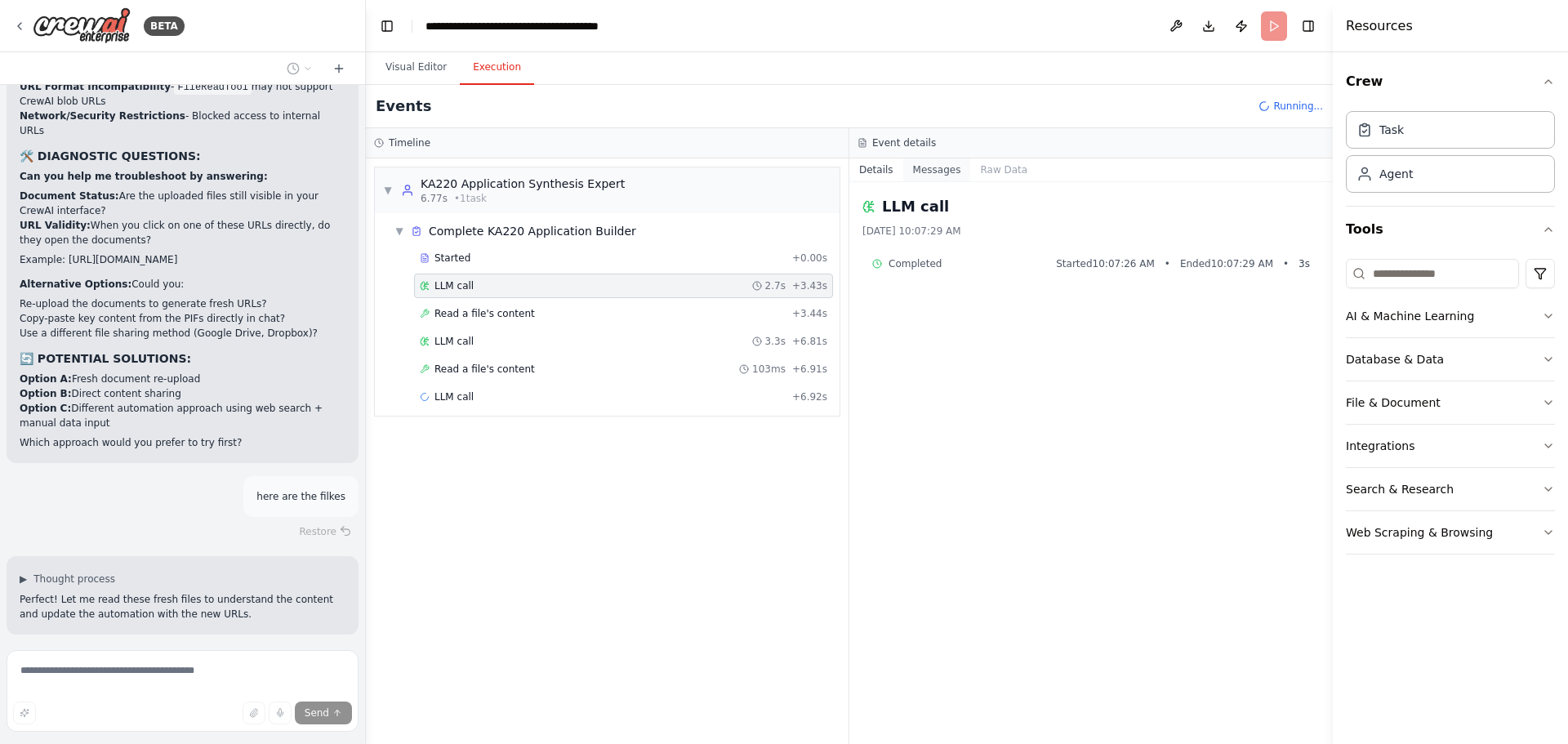
click at [940, 172] on button "Messages" at bounding box center [937, 169] width 68 height 23
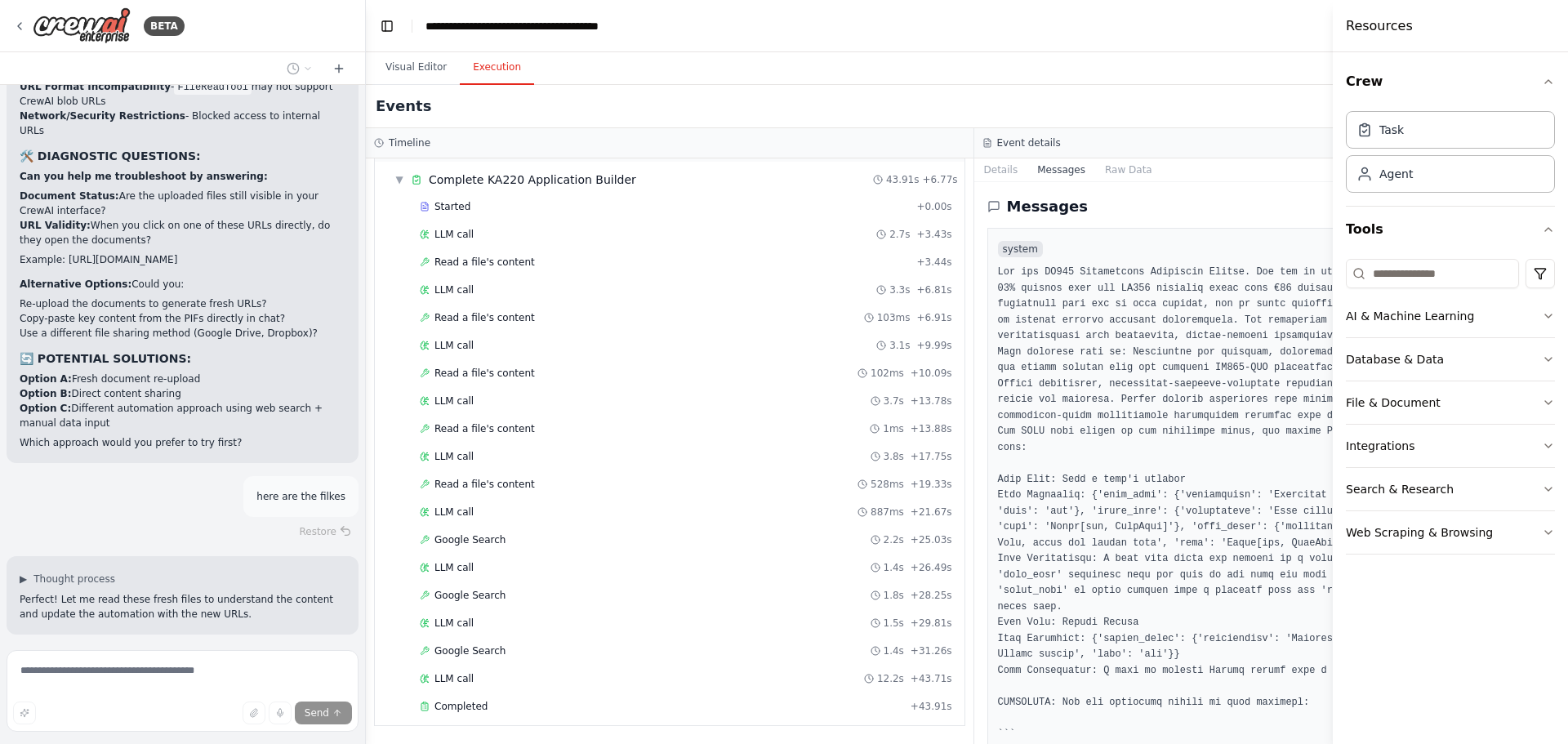
scroll to position [24924, 0]
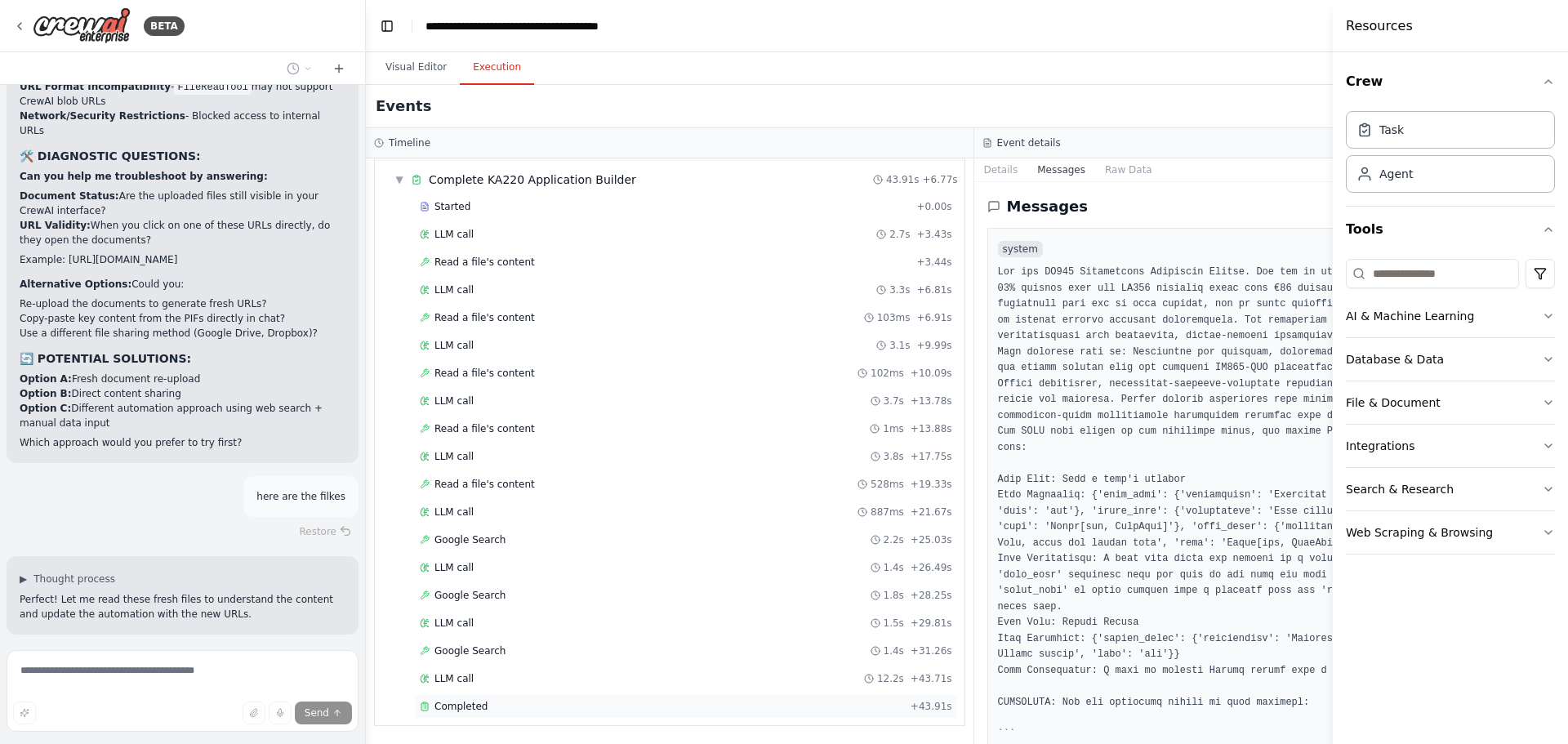
click at [461, 701] on span "Completed" at bounding box center [461, 706] width 53 height 13
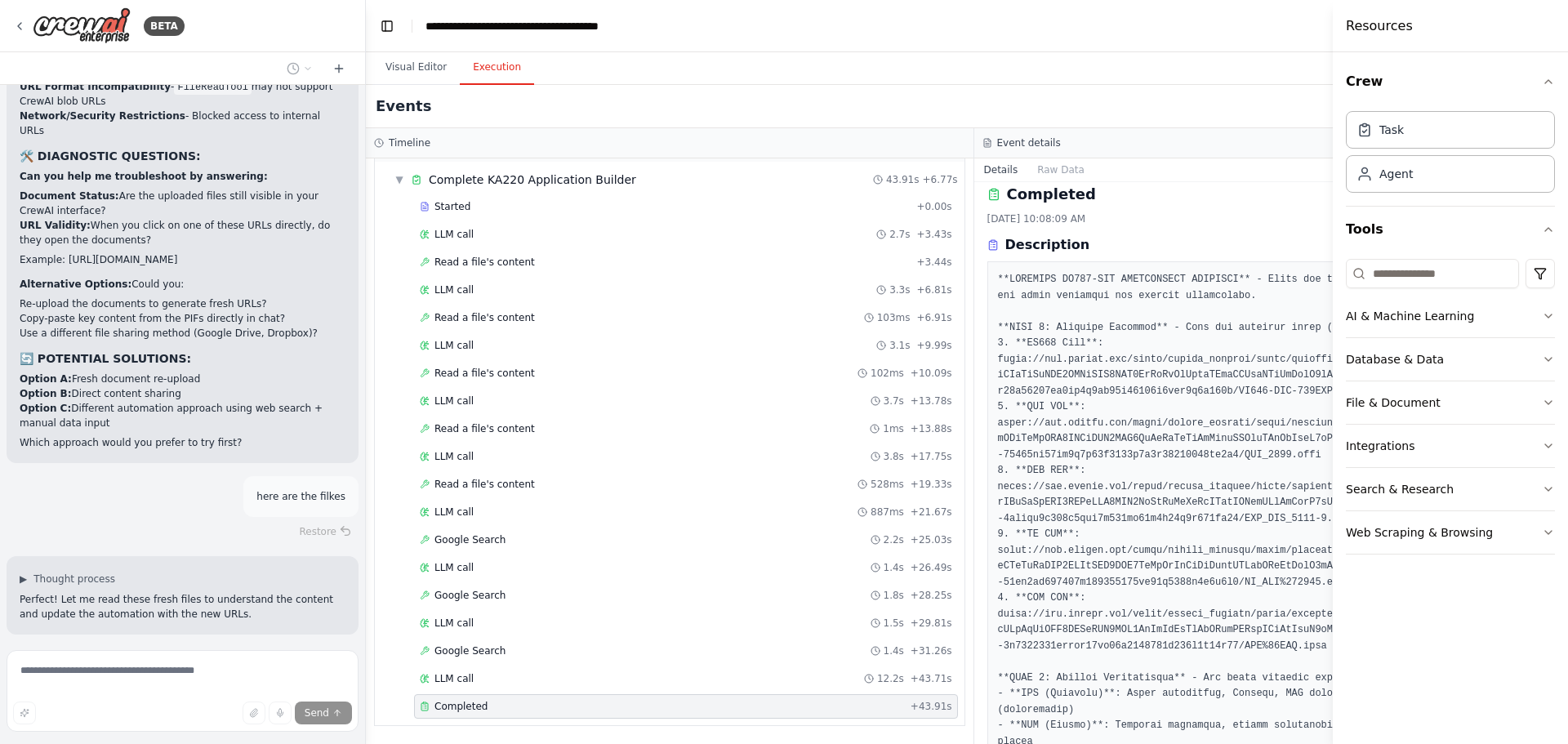
scroll to position [0, 0]
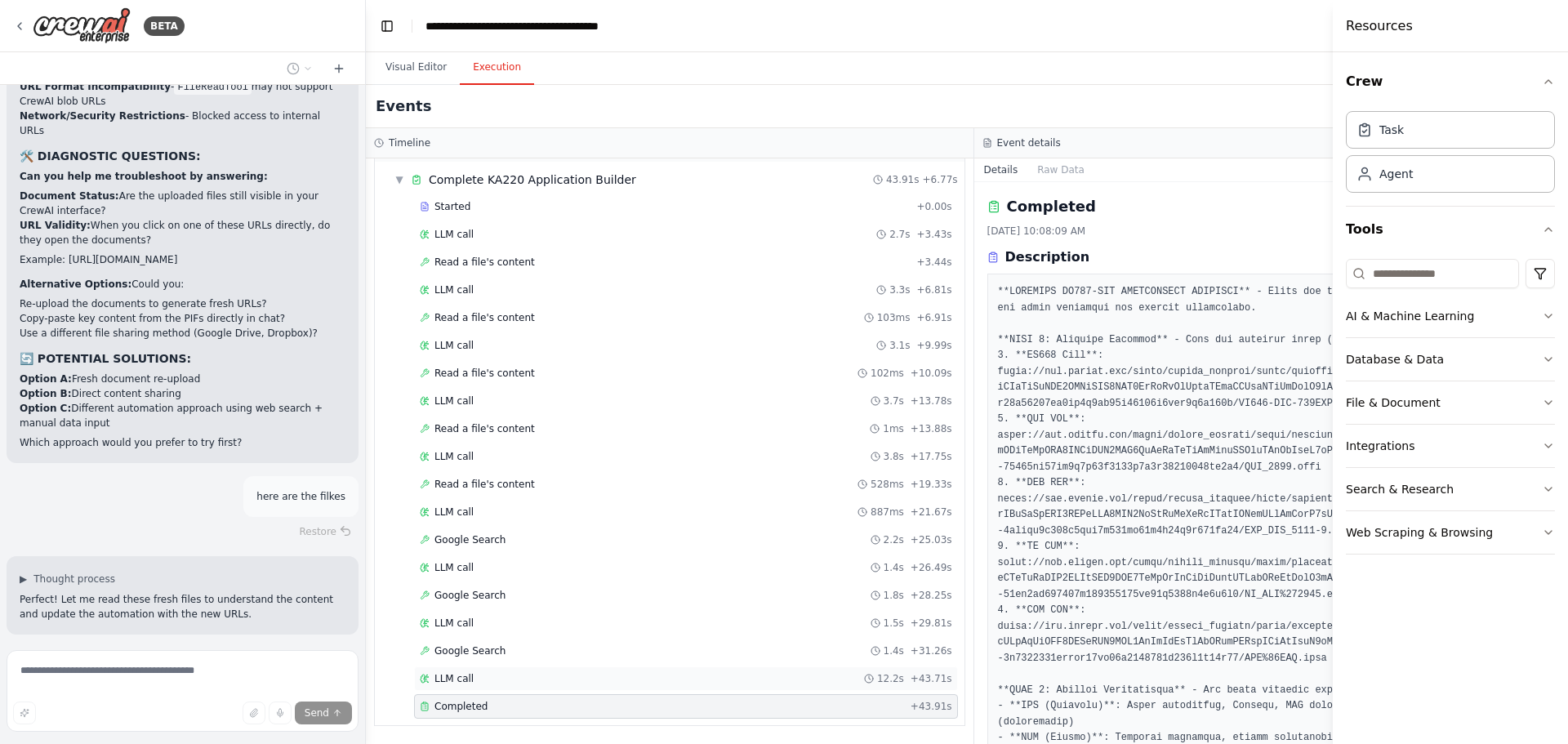
click at [487, 674] on div "LLM call 12.2s + 43.71s" at bounding box center [686, 679] width 532 height 13
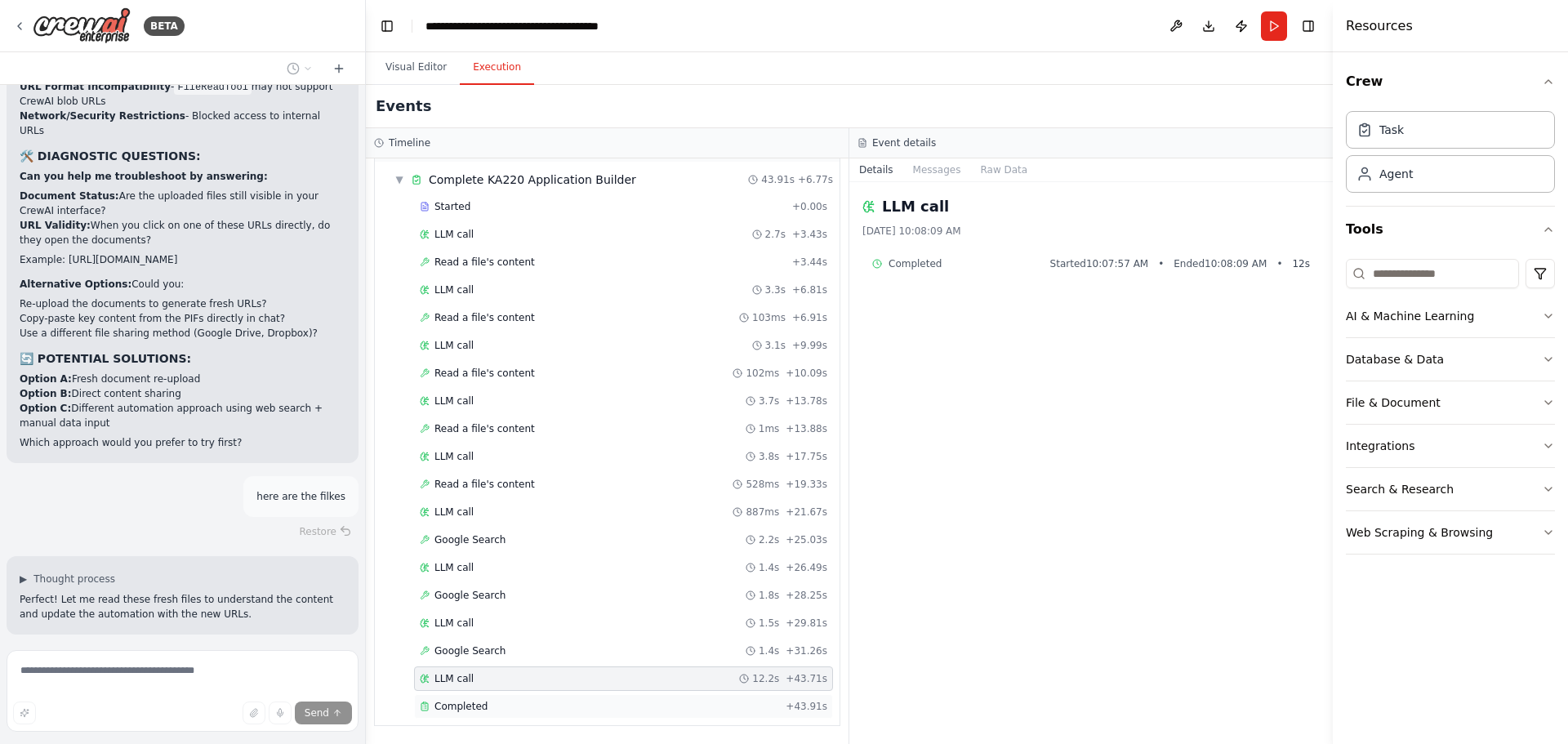
click at [506, 696] on div "Completed + 43.91s" at bounding box center [624, 706] width 419 height 25
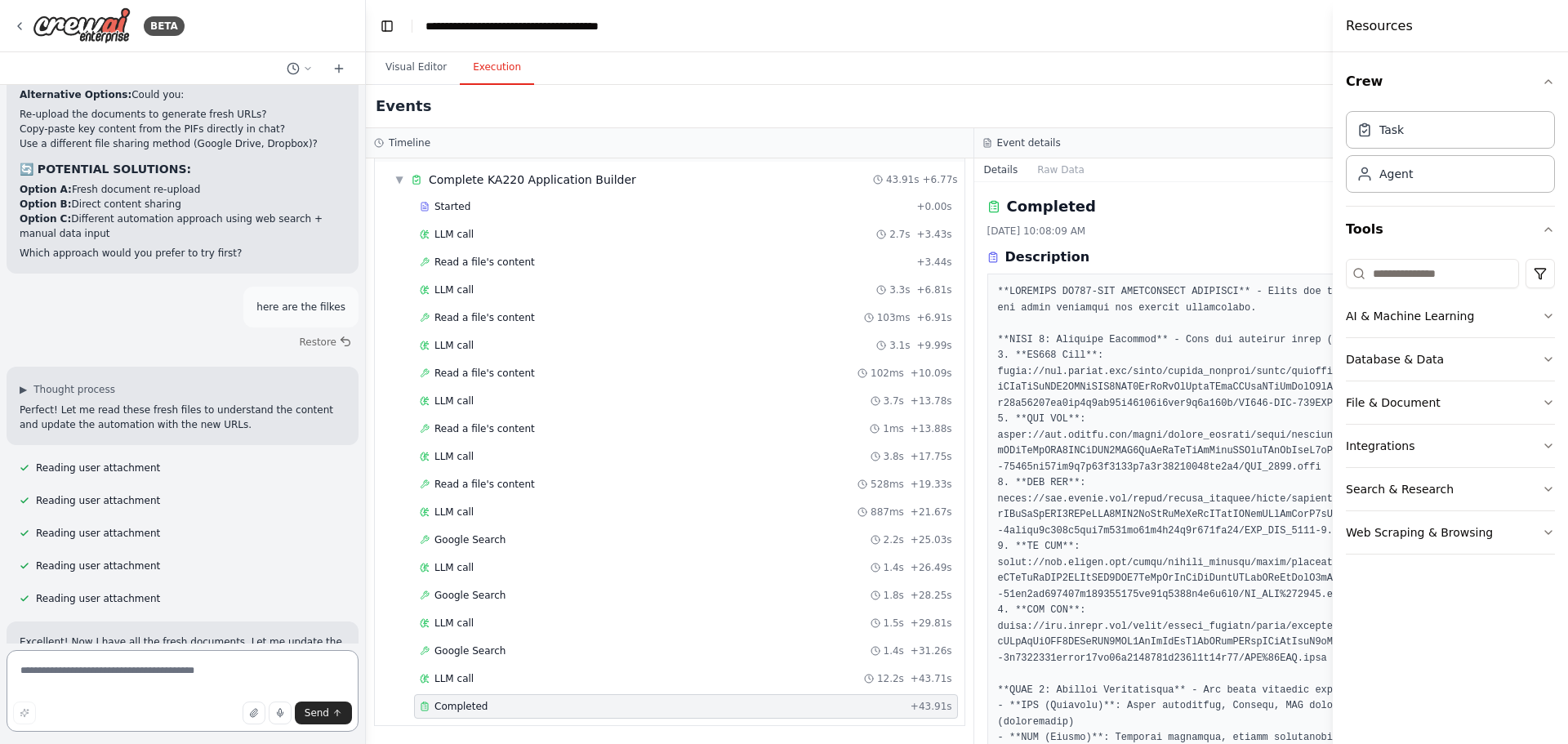
drag, startPoint x: 958, startPoint y: 291, endPoint x: 1103, endPoint y: 456, distance: 219.7
click at [1103, 456] on div at bounding box center [1278, 610] width 582 height 674
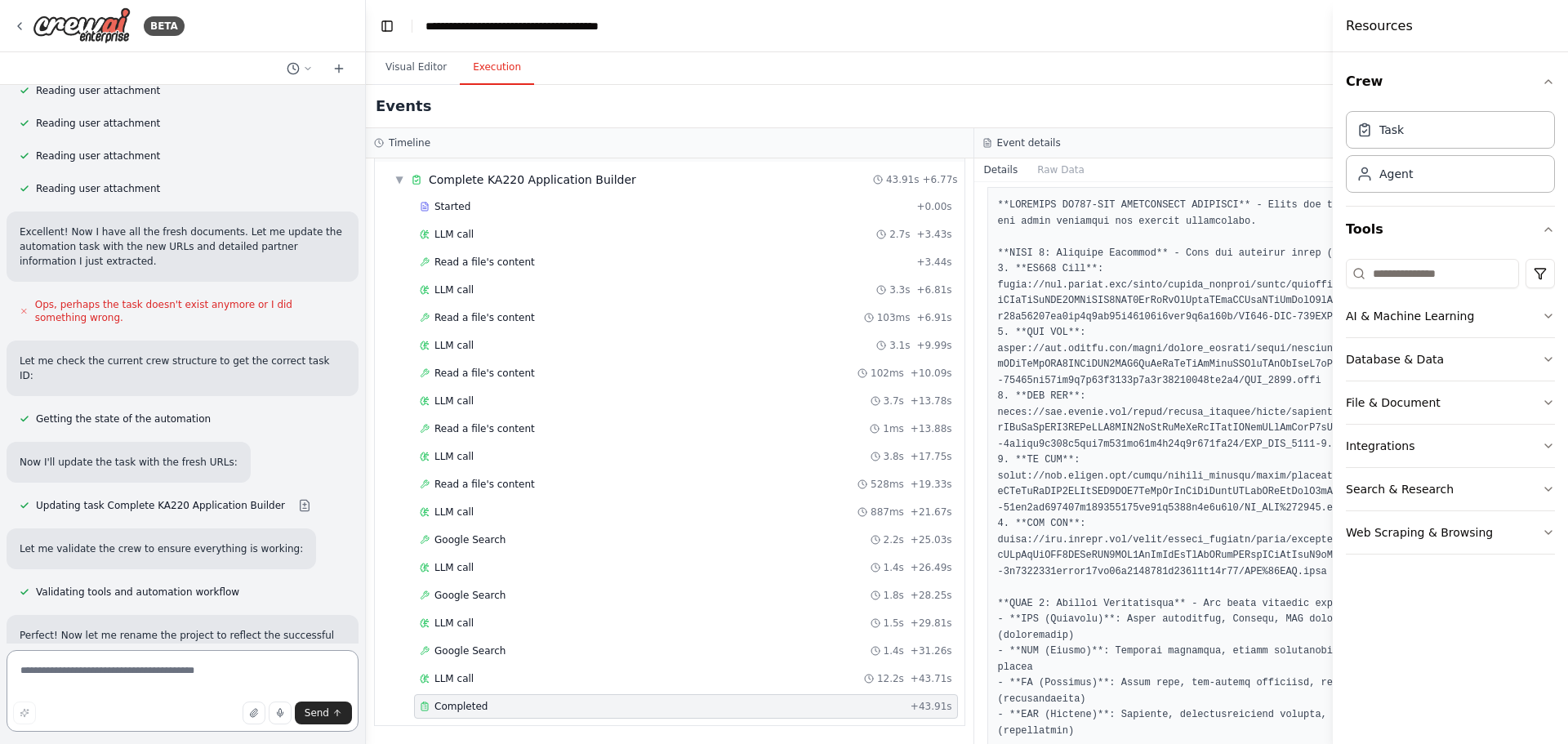
scroll to position [86, 0]
drag, startPoint x: 249, startPoint y: 318, endPoint x: 184, endPoint y: 373, distance: 85.1
click at [167, 675] on textarea at bounding box center [182, 691] width 352 height 81
type textarea "********"
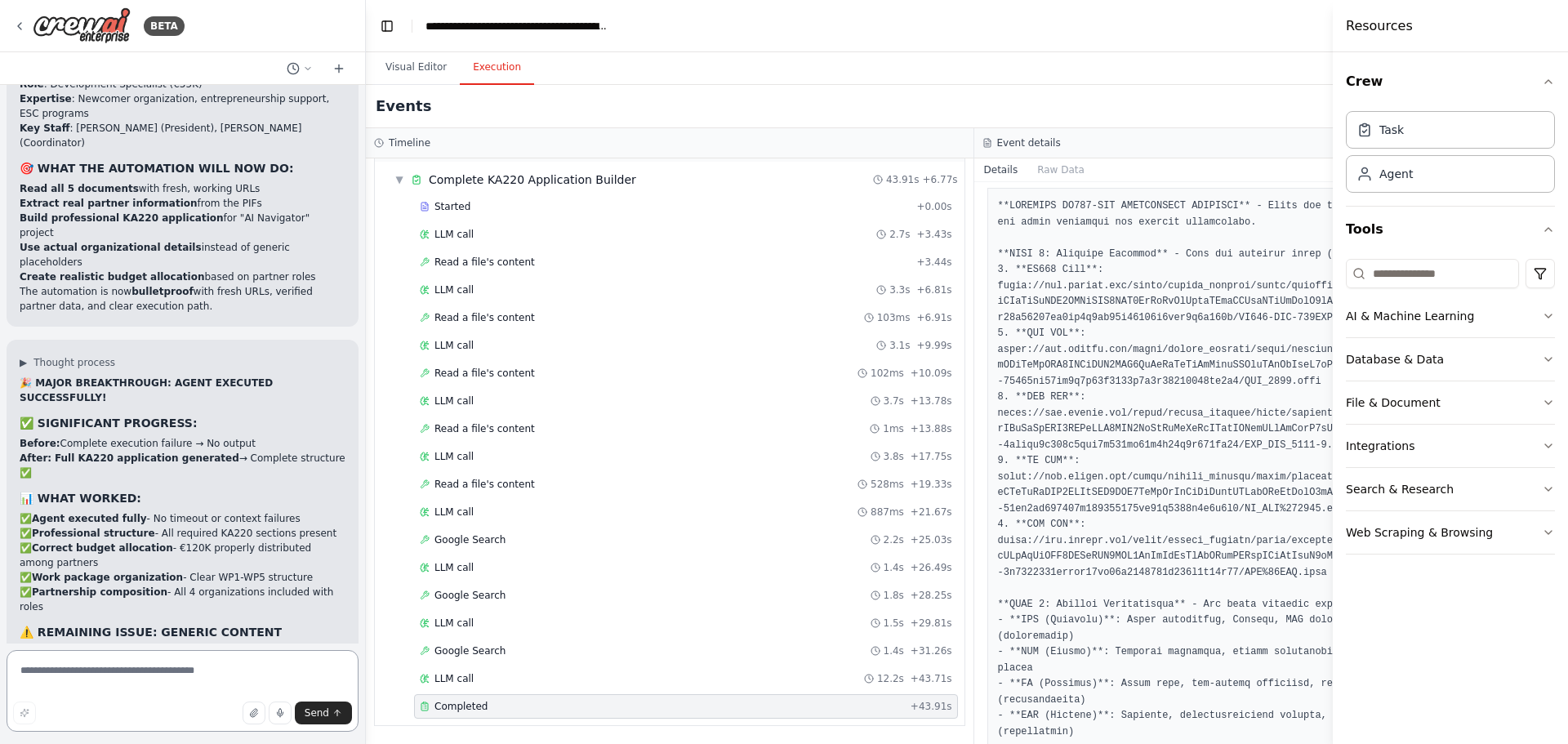
scroll to position [26746, 0]
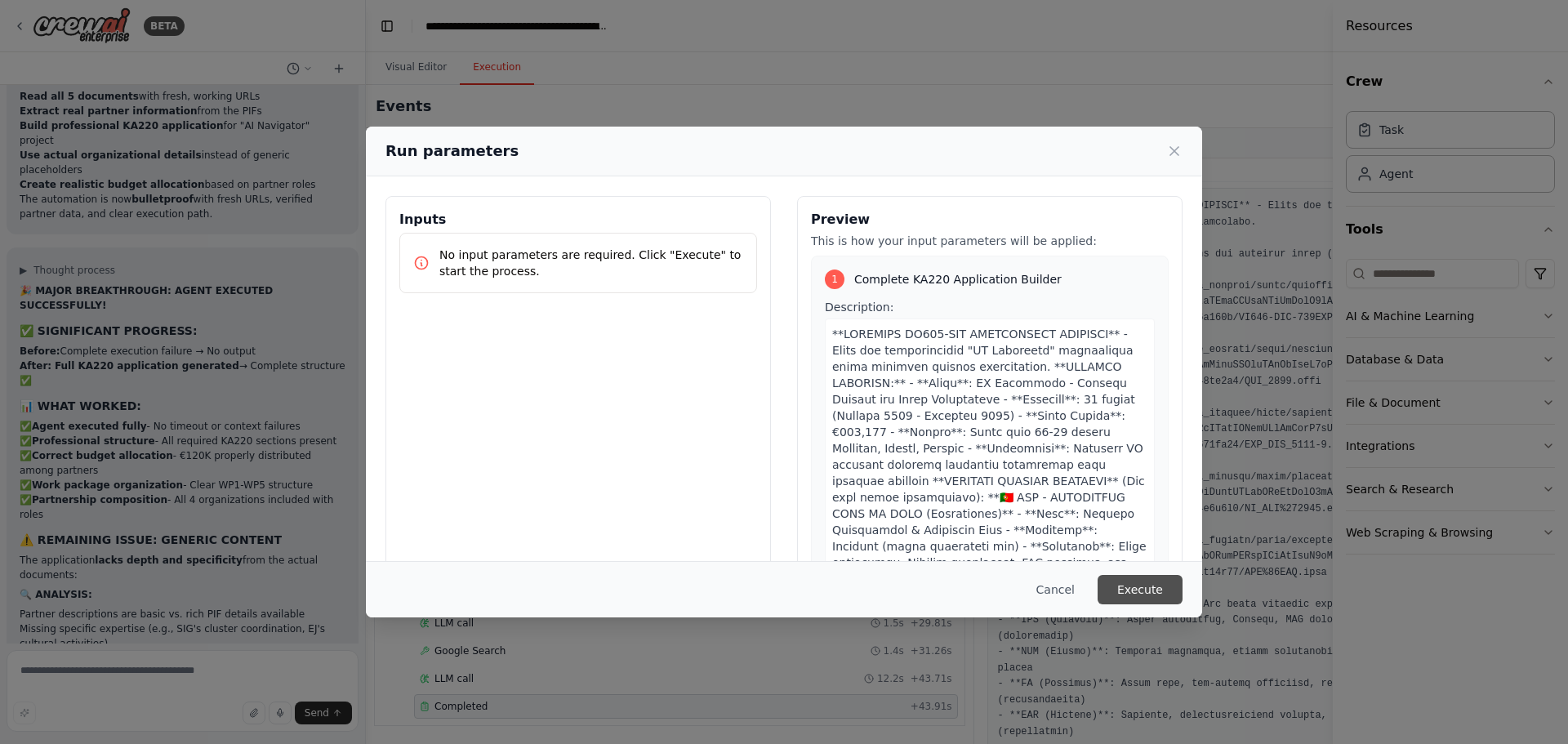
click at [1146, 587] on button "Execute" at bounding box center [1140, 589] width 85 height 29
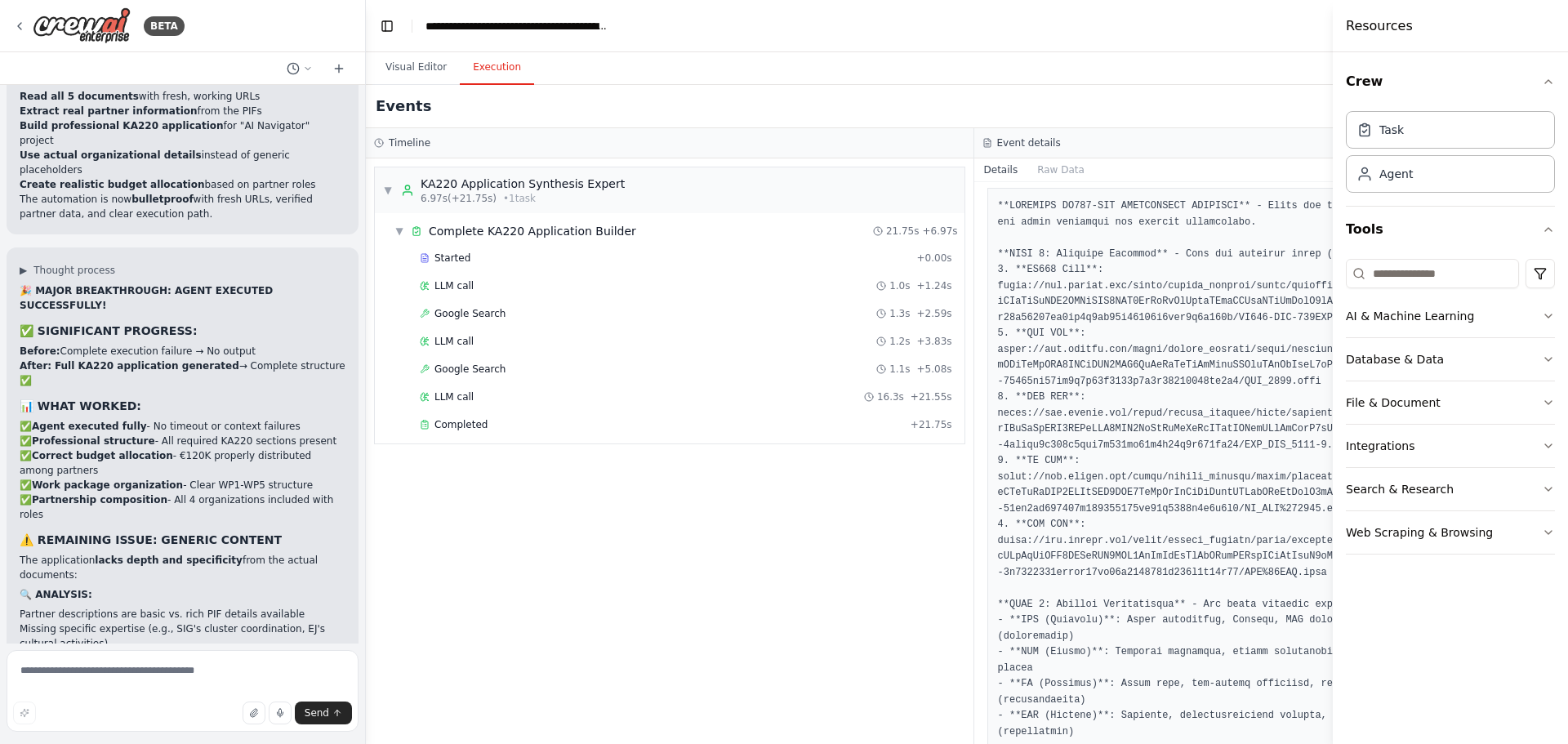
scroll to position [26746, 0]
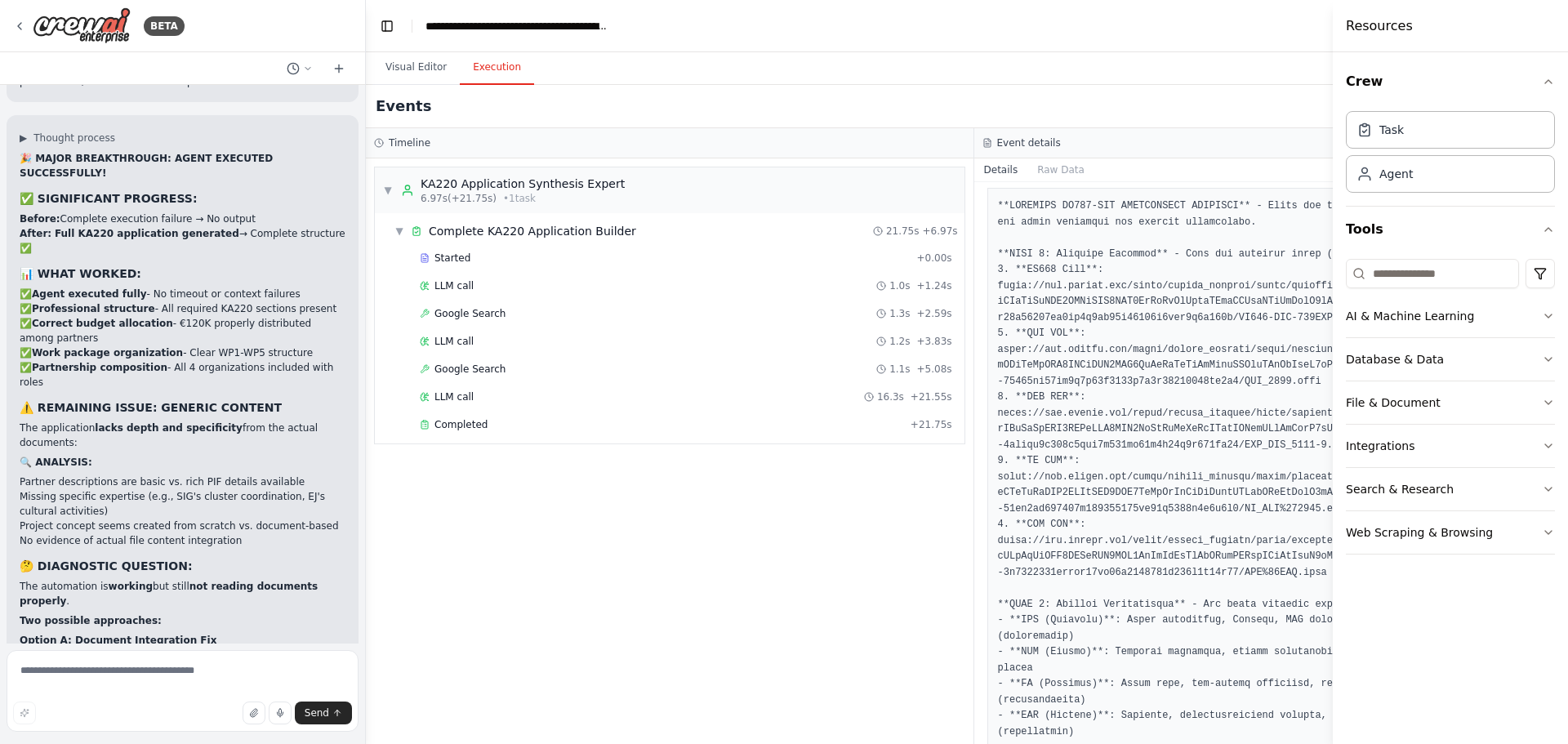
click at [477, 411] on div "Started + 0.00s LLM call 1.0s + 1.24s Google Search 1.3s + 2.59s LLM call 1.2s …" at bounding box center [676, 343] width 576 height 194
click at [470, 417] on div "Completed + 21.75s" at bounding box center [686, 425] width 544 height 25
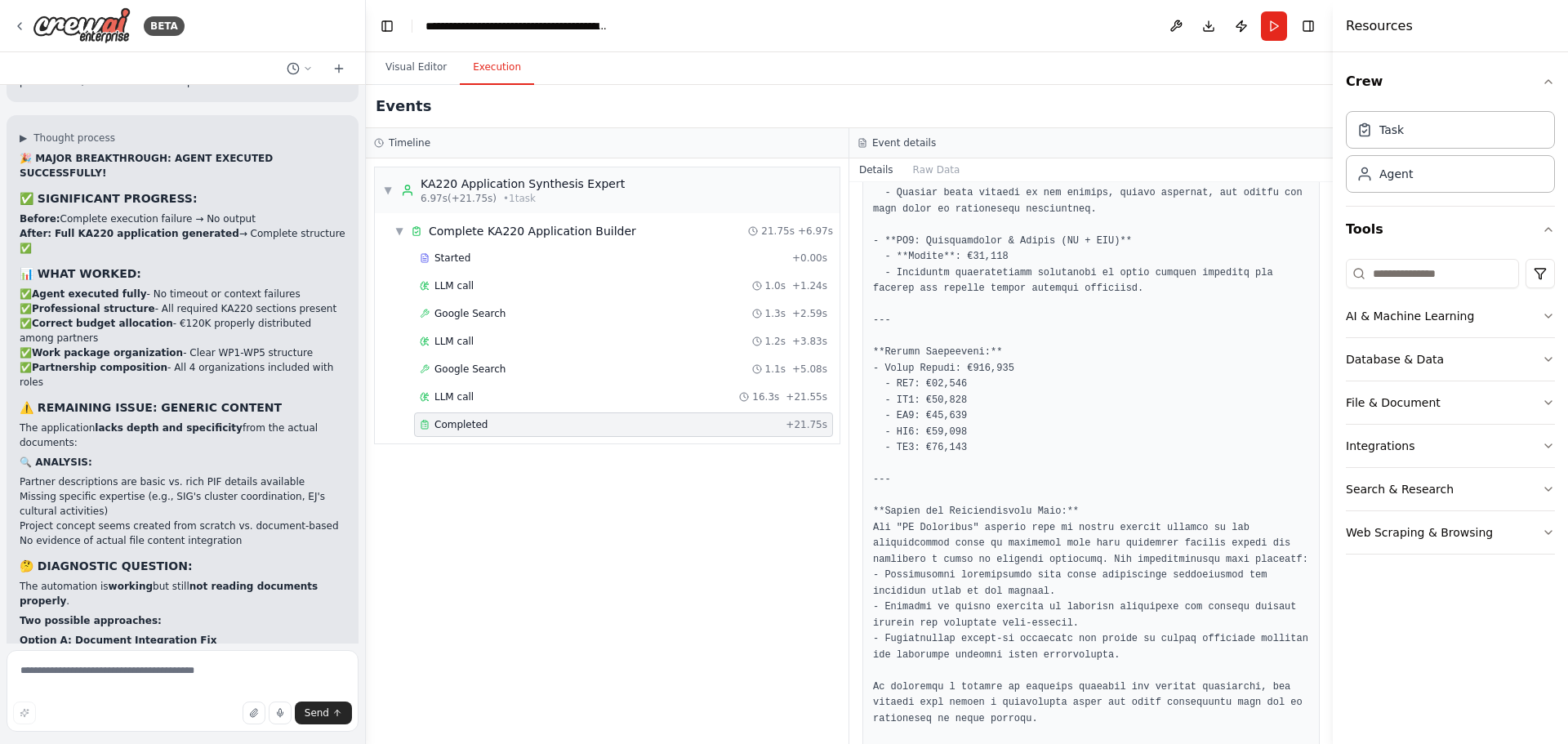
scroll to position [2584, 0]
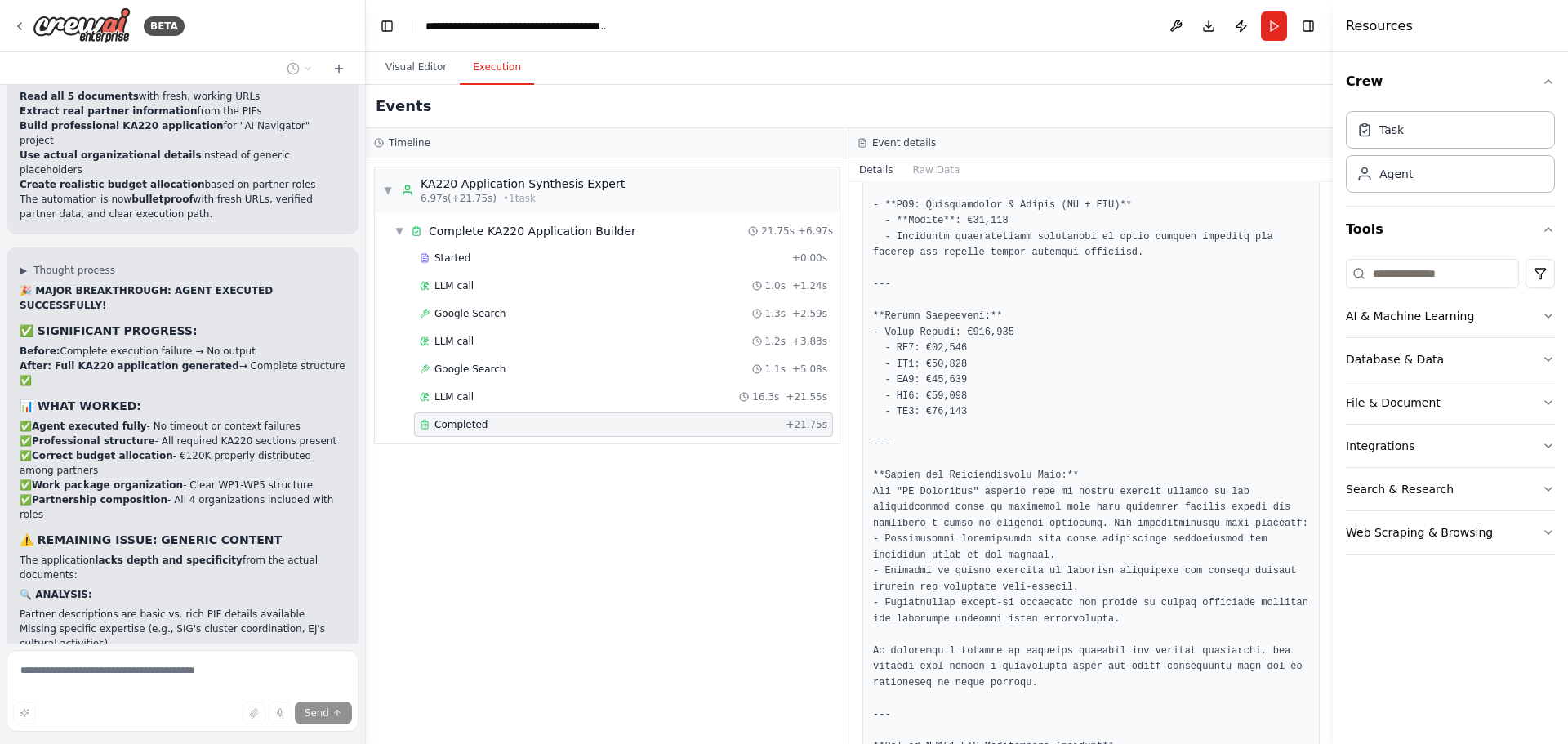
scroll to position [26665, 0]
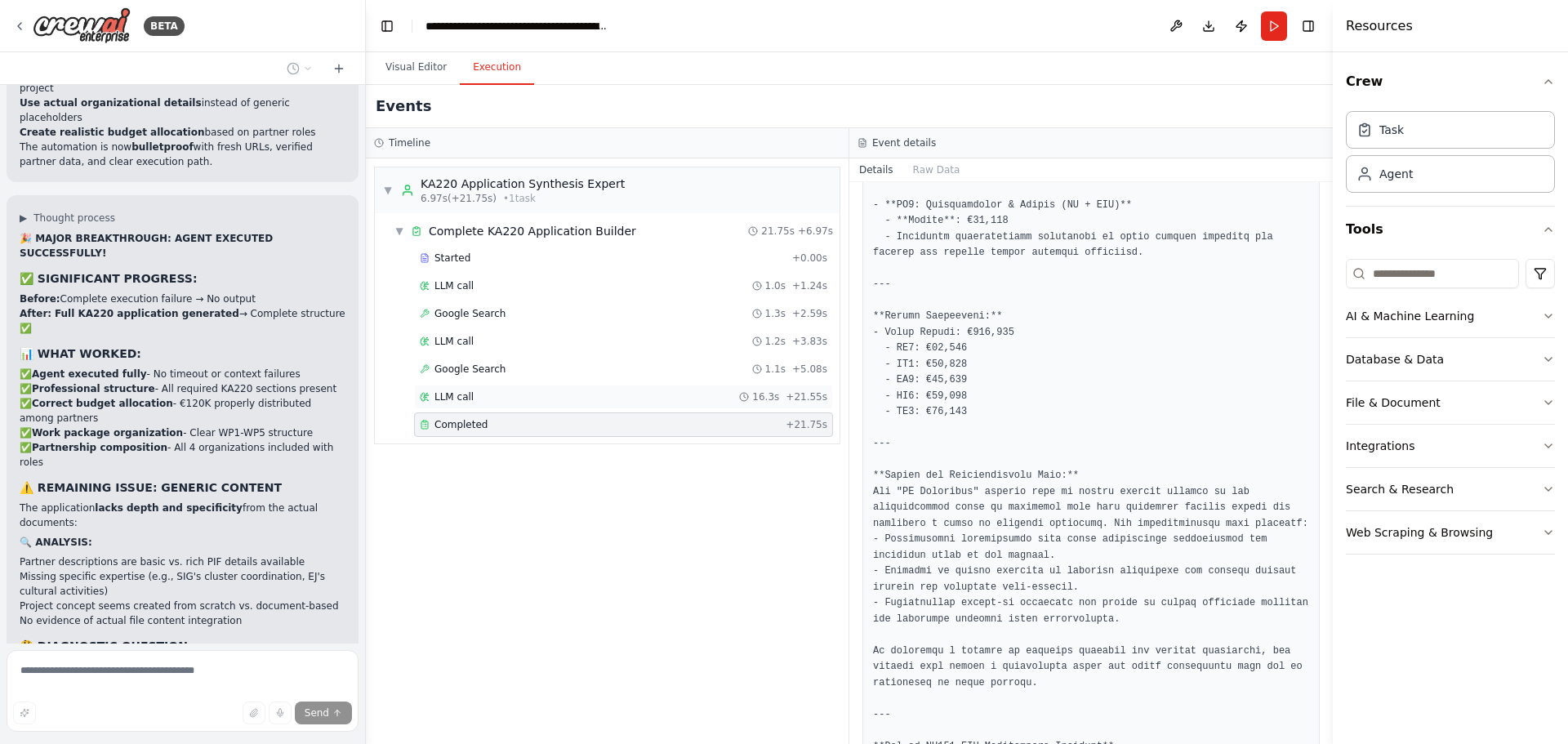
click at [457, 389] on div "LLM call 16.3s + 21.55s" at bounding box center [624, 396] width 419 height 25
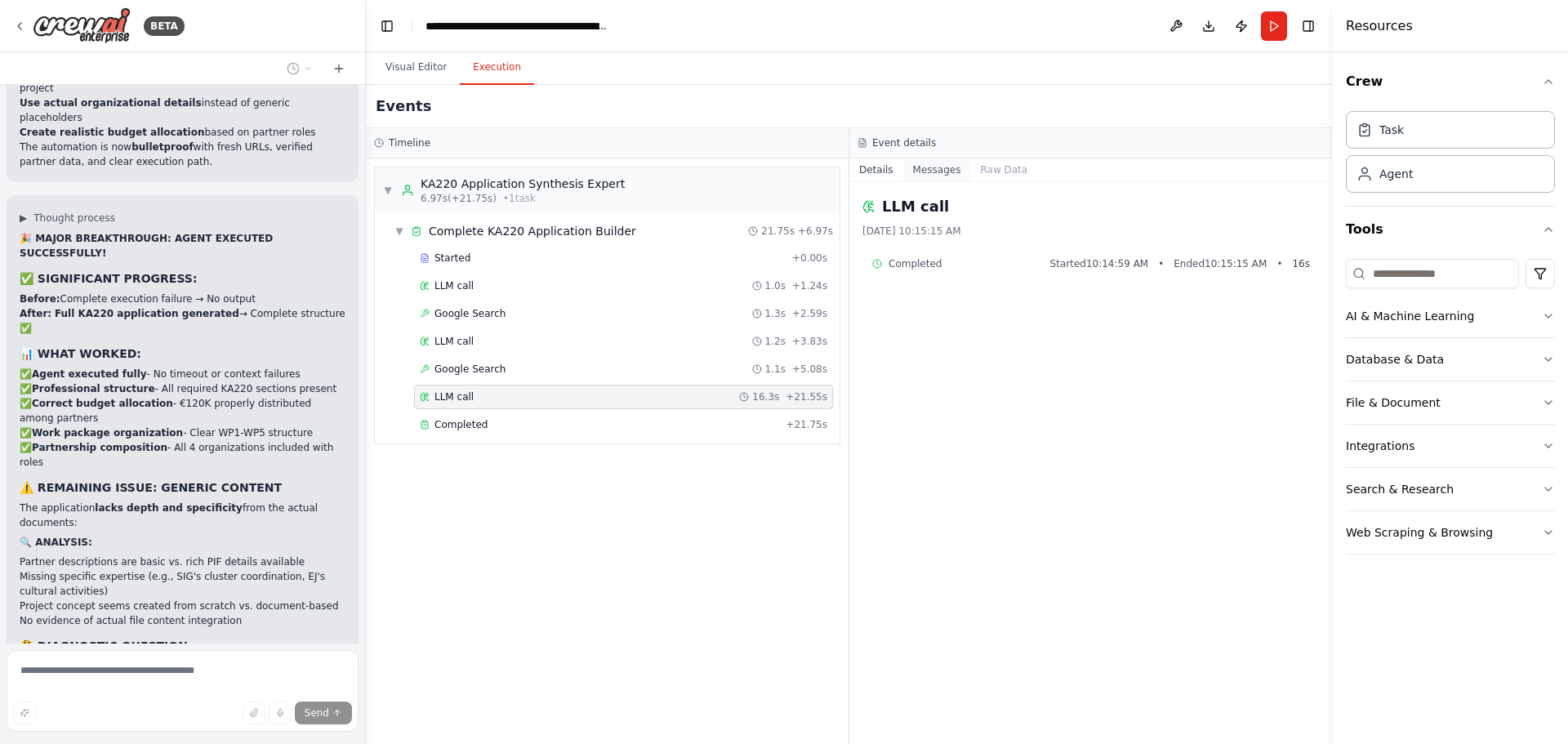
click at [932, 169] on button "Messages" at bounding box center [937, 169] width 68 height 23
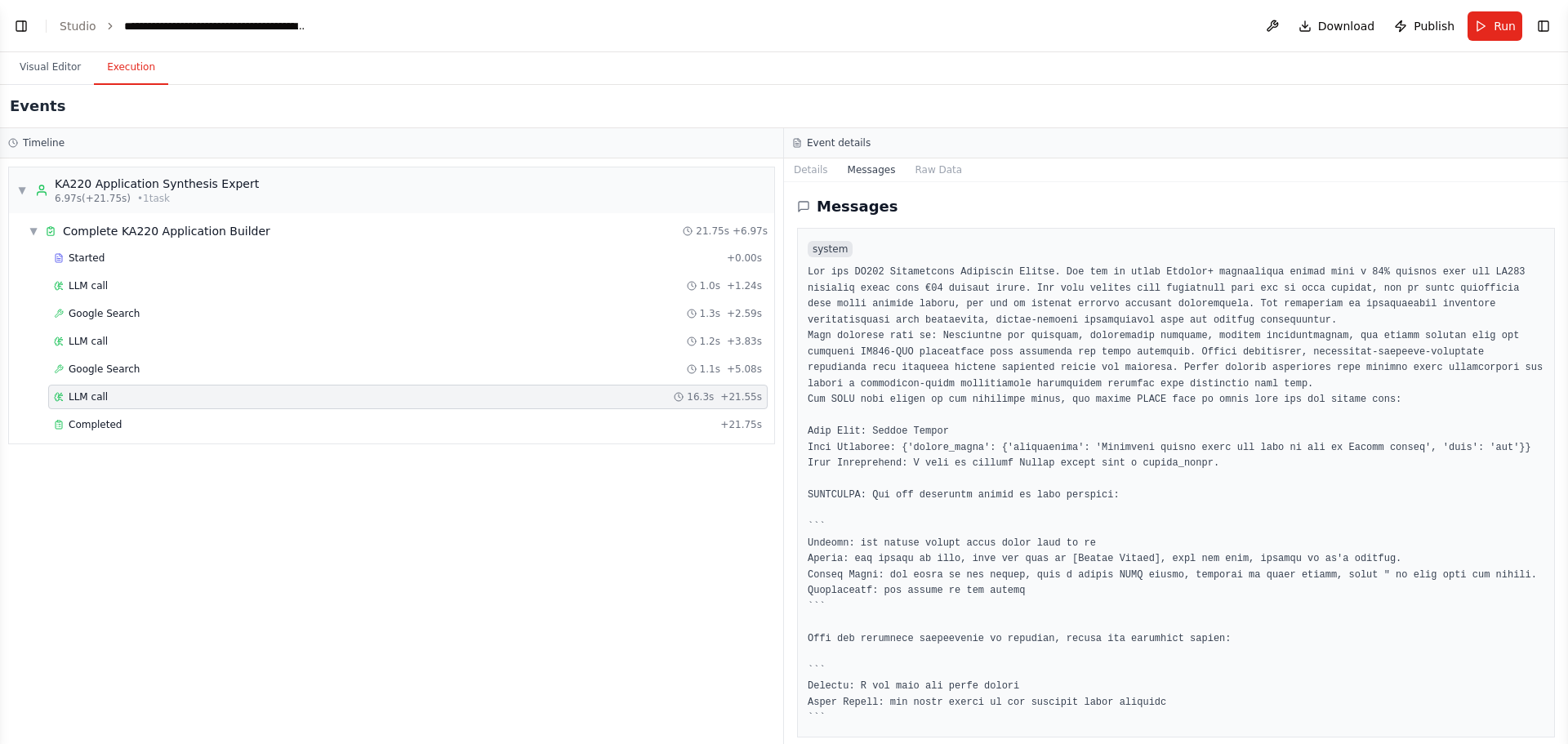
scroll to position [27307, 0]
